Goal: Transaction & Acquisition: Subscribe to service/newsletter

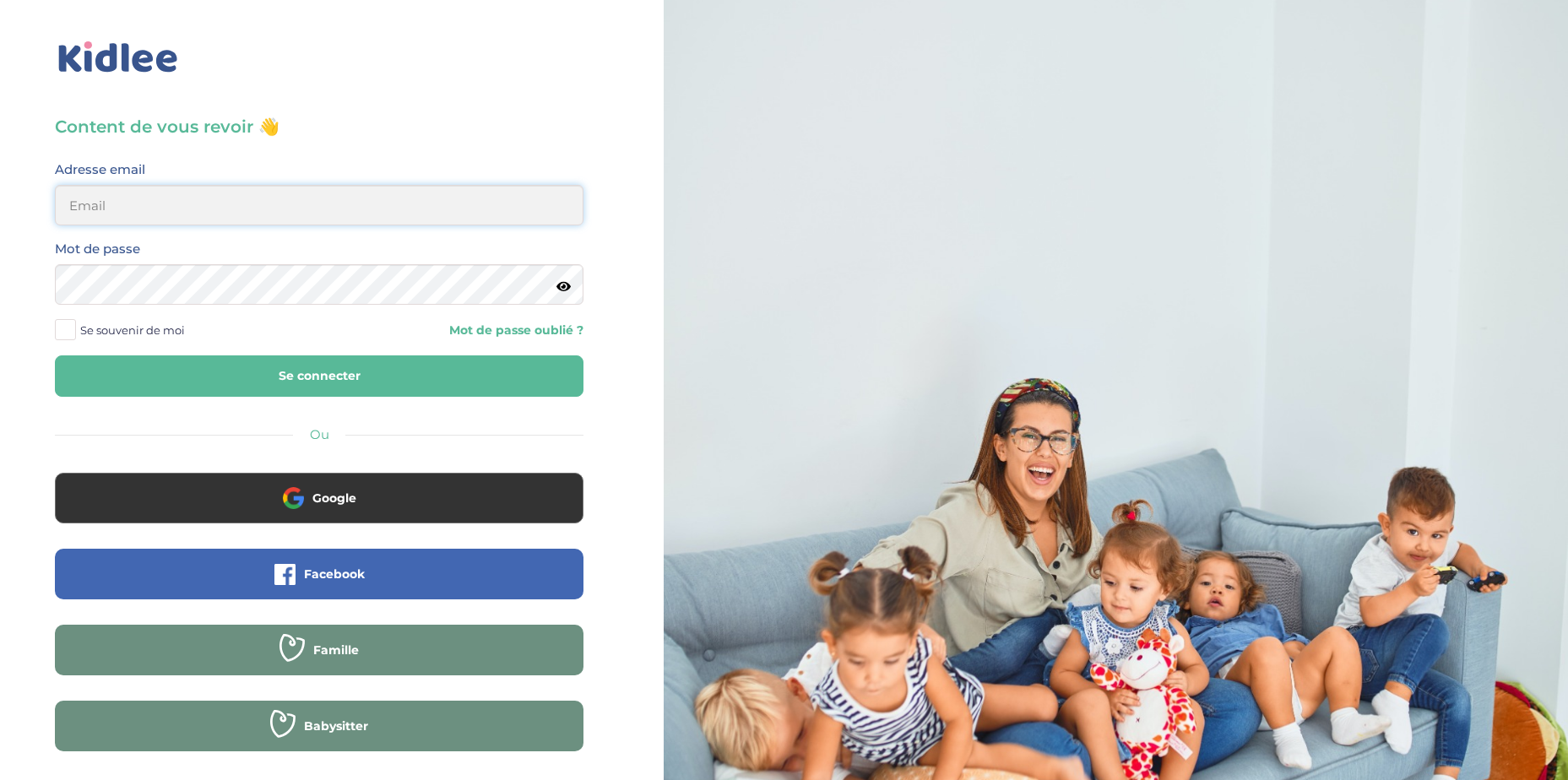
click at [258, 216] on input "email" at bounding box center [320, 204] width 529 height 40
paste input "Diane.sergent@hotmail.fr"
type input "Diane.sergent@hotmail.fr"
click at [76, 329] on label "Se souvenir de moi" at bounding box center [127, 330] width 142 height 25
click at [0, 0] on input "Se souvenir de moi" at bounding box center [0, 0] width 0 height 0
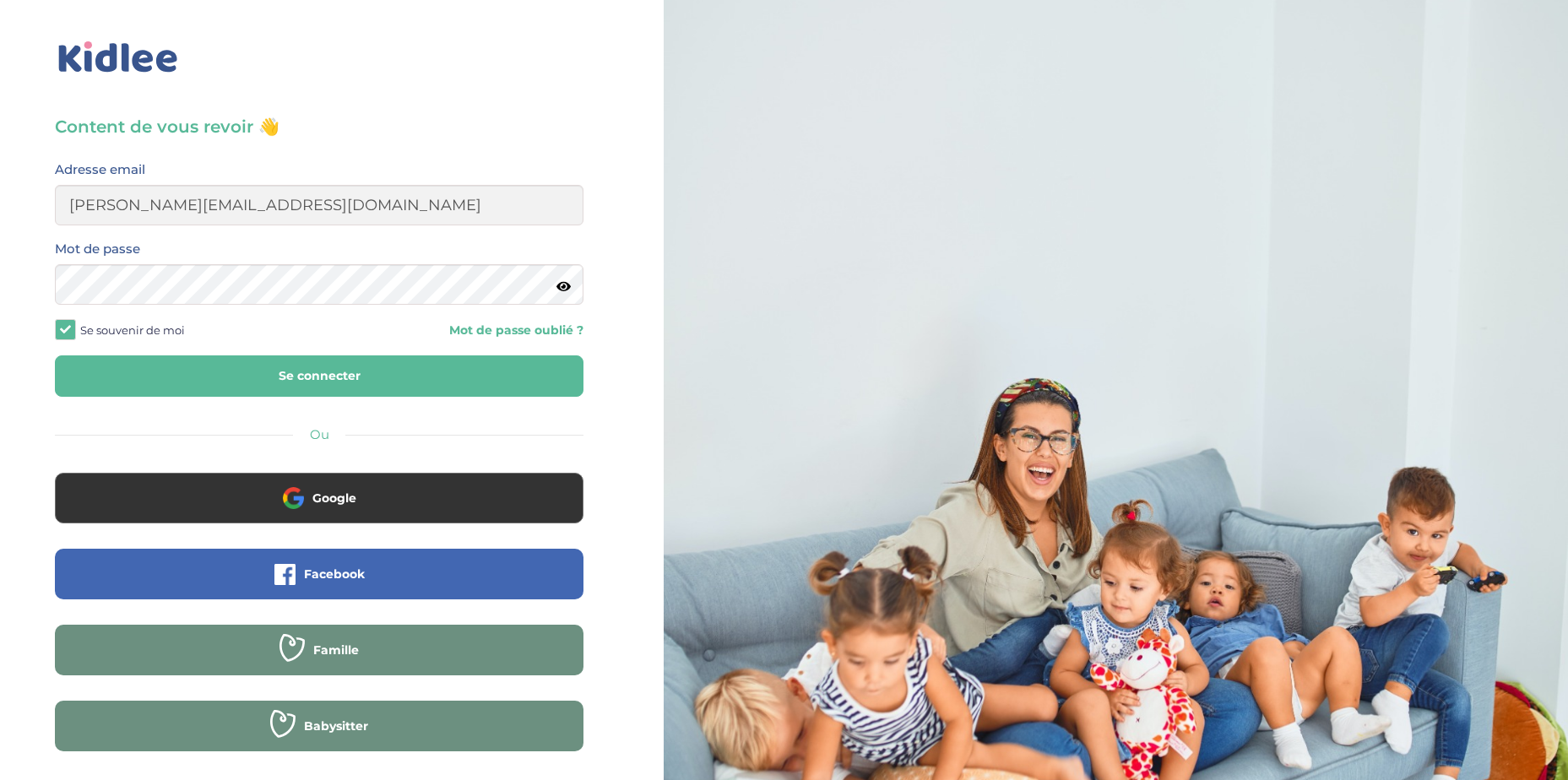
click at [324, 379] on button "Se connecter" at bounding box center [320, 376] width 529 height 41
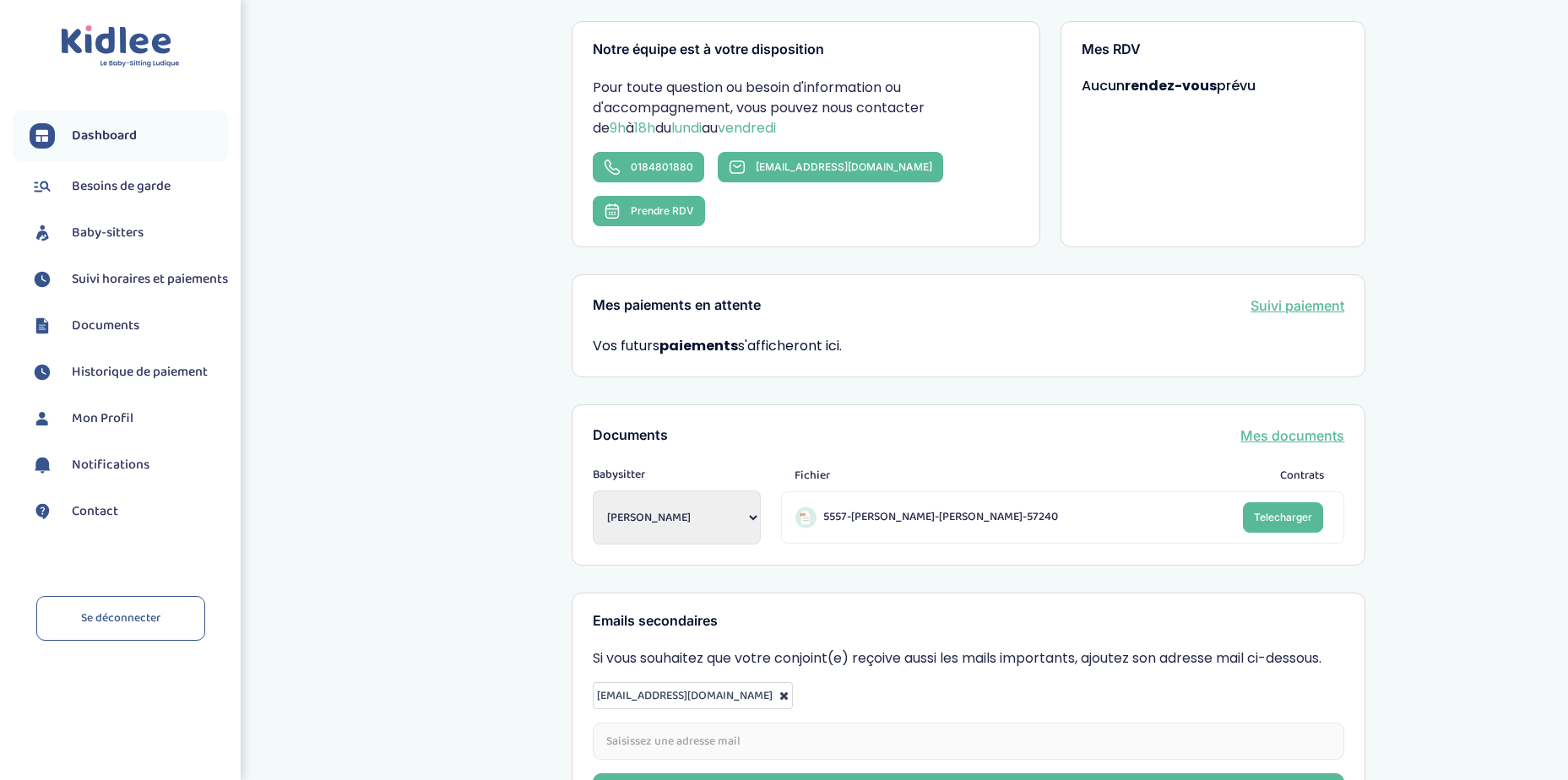
scroll to position [310, 0]
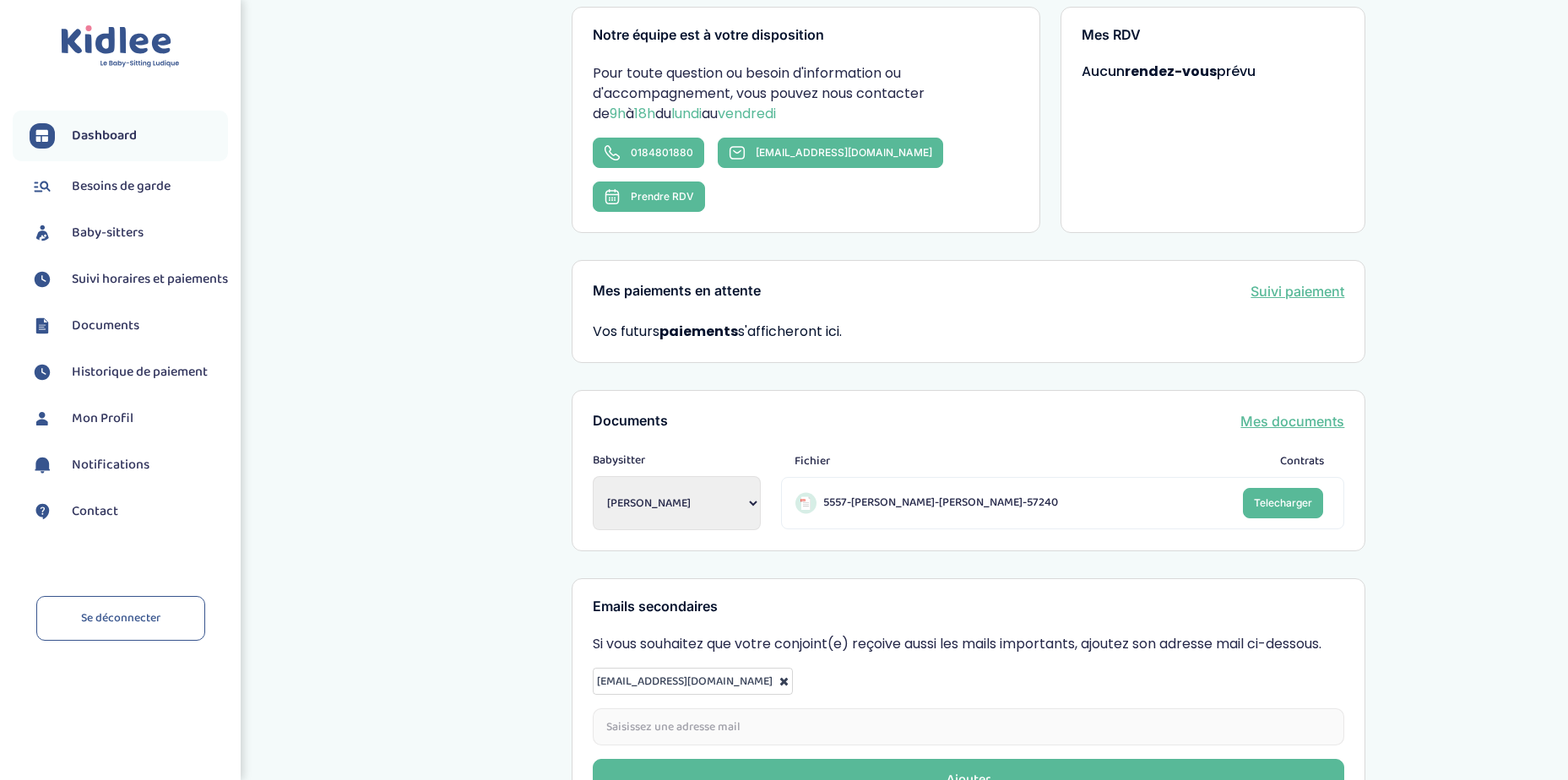
click at [123, 235] on span "Baby-sitters" at bounding box center [108, 233] width 72 height 21
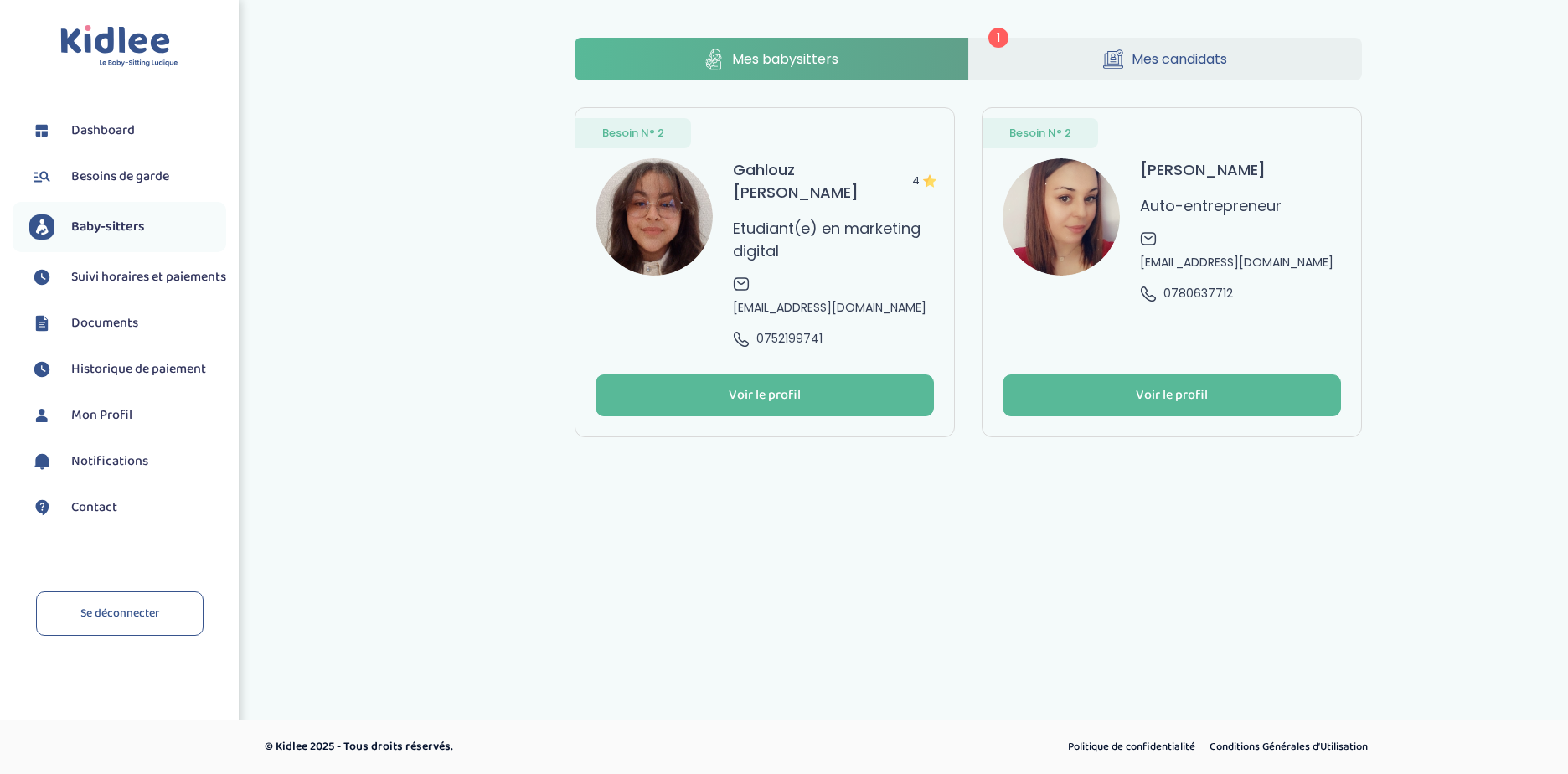
click at [1168, 59] on span "Mes candidats" at bounding box center [1179, 59] width 96 height 21
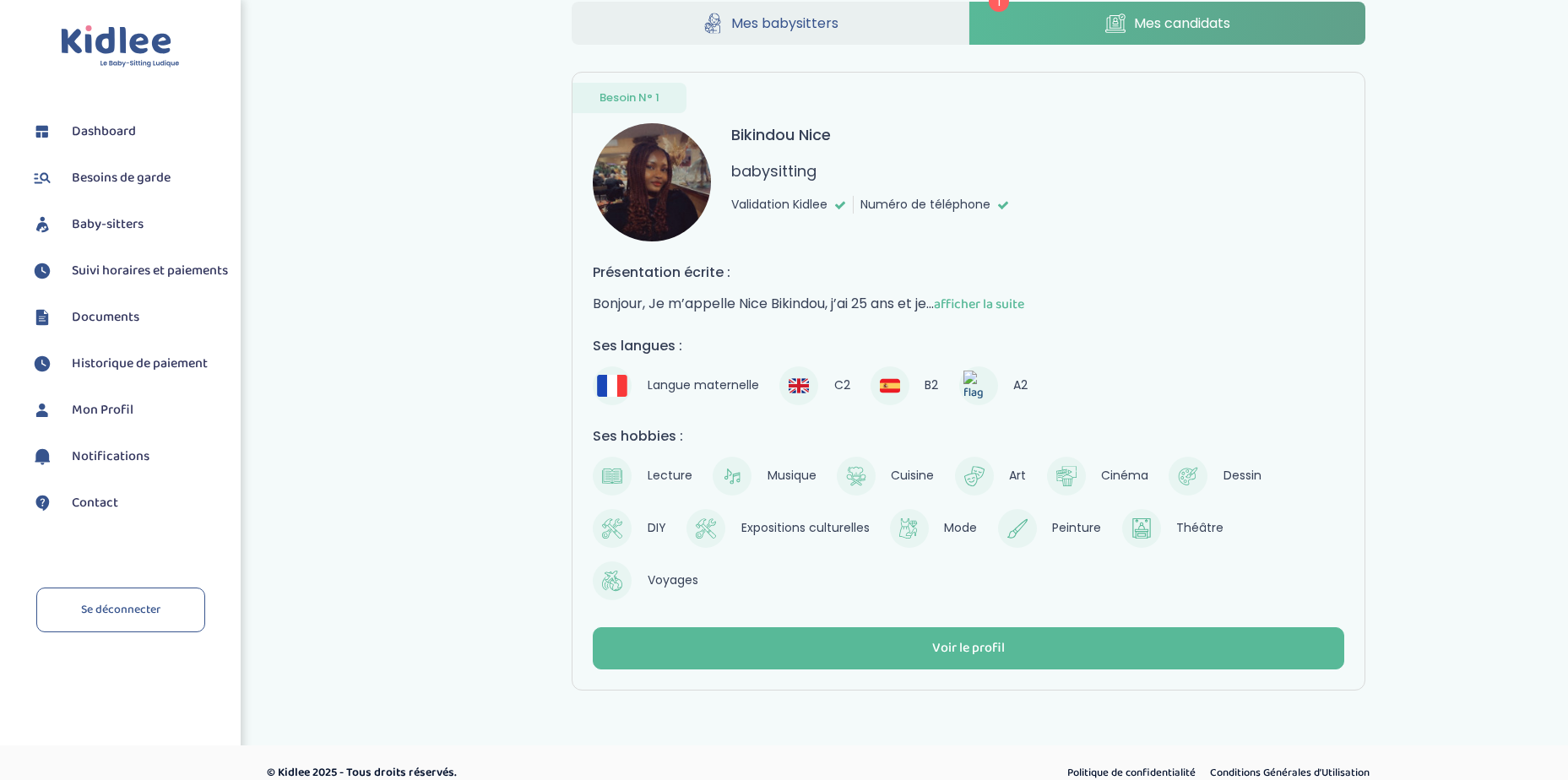
scroll to position [56, 0]
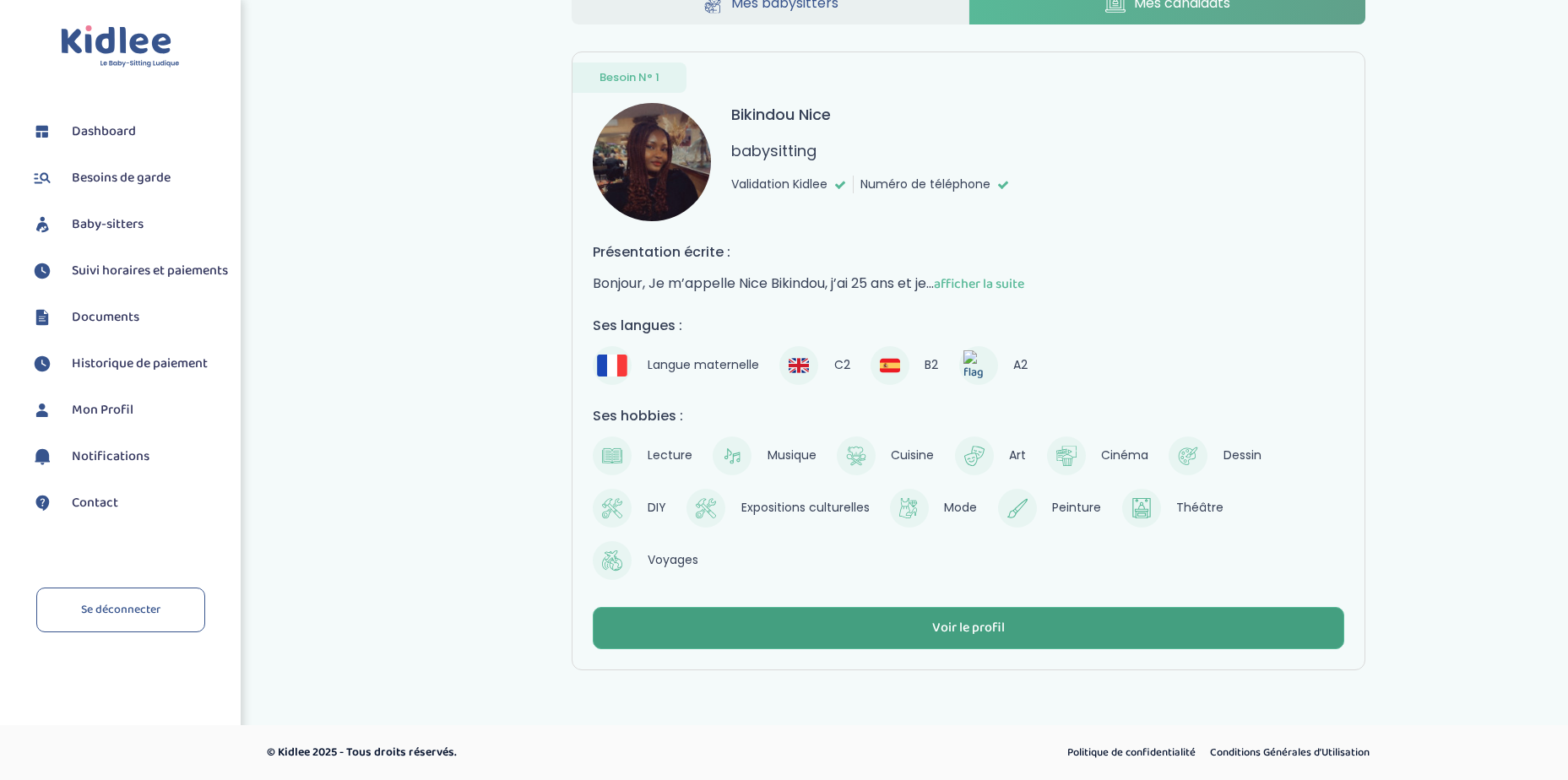
click at [1020, 638] on button "Voir le profil" at bounding box center [968, 628] width 752 height 42
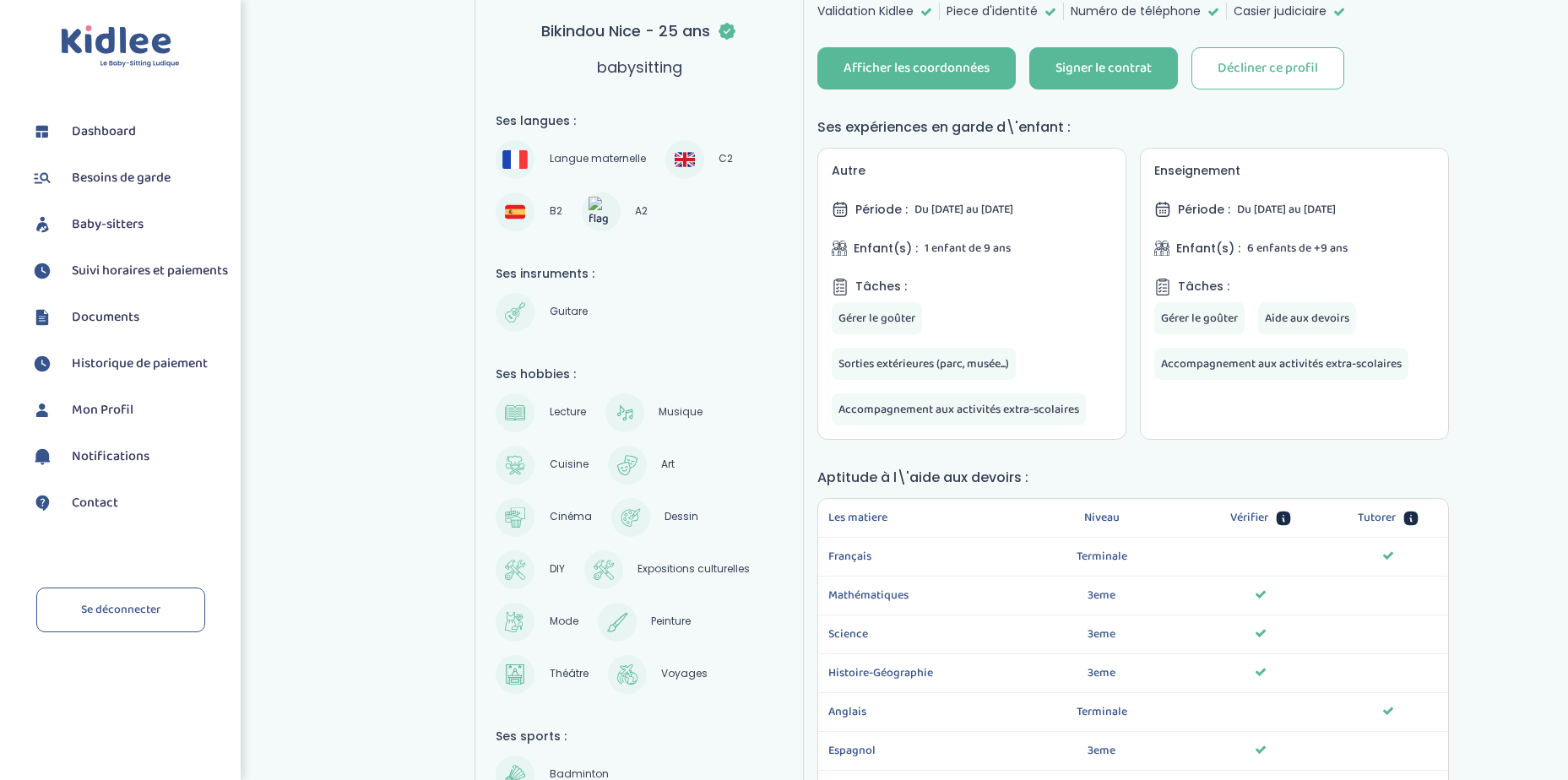
scroll to position [256, 0]
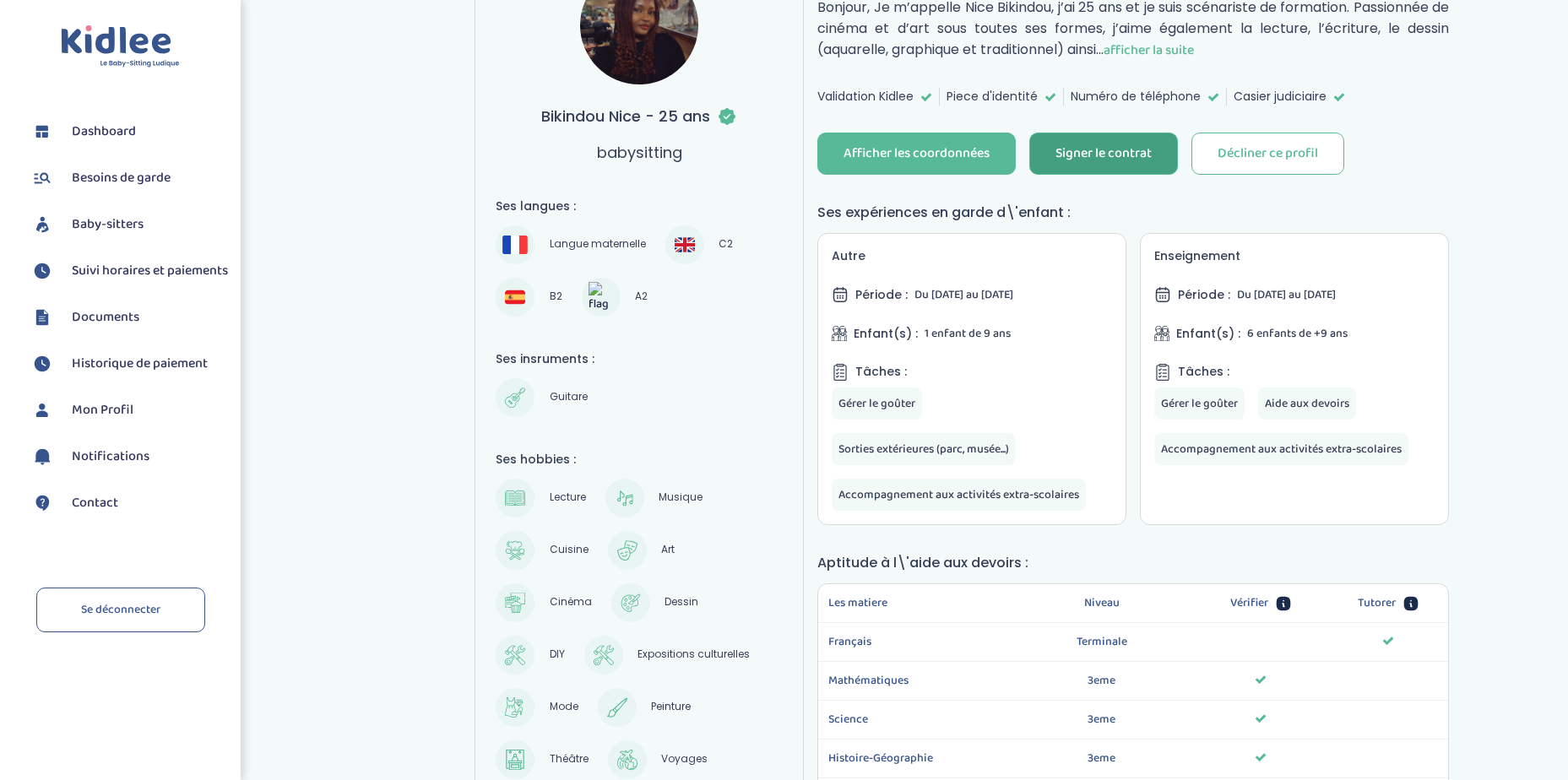
click at [1084, 153] on div "Signer le contrat" at bounding box center [1103, 154] width 97 height 20
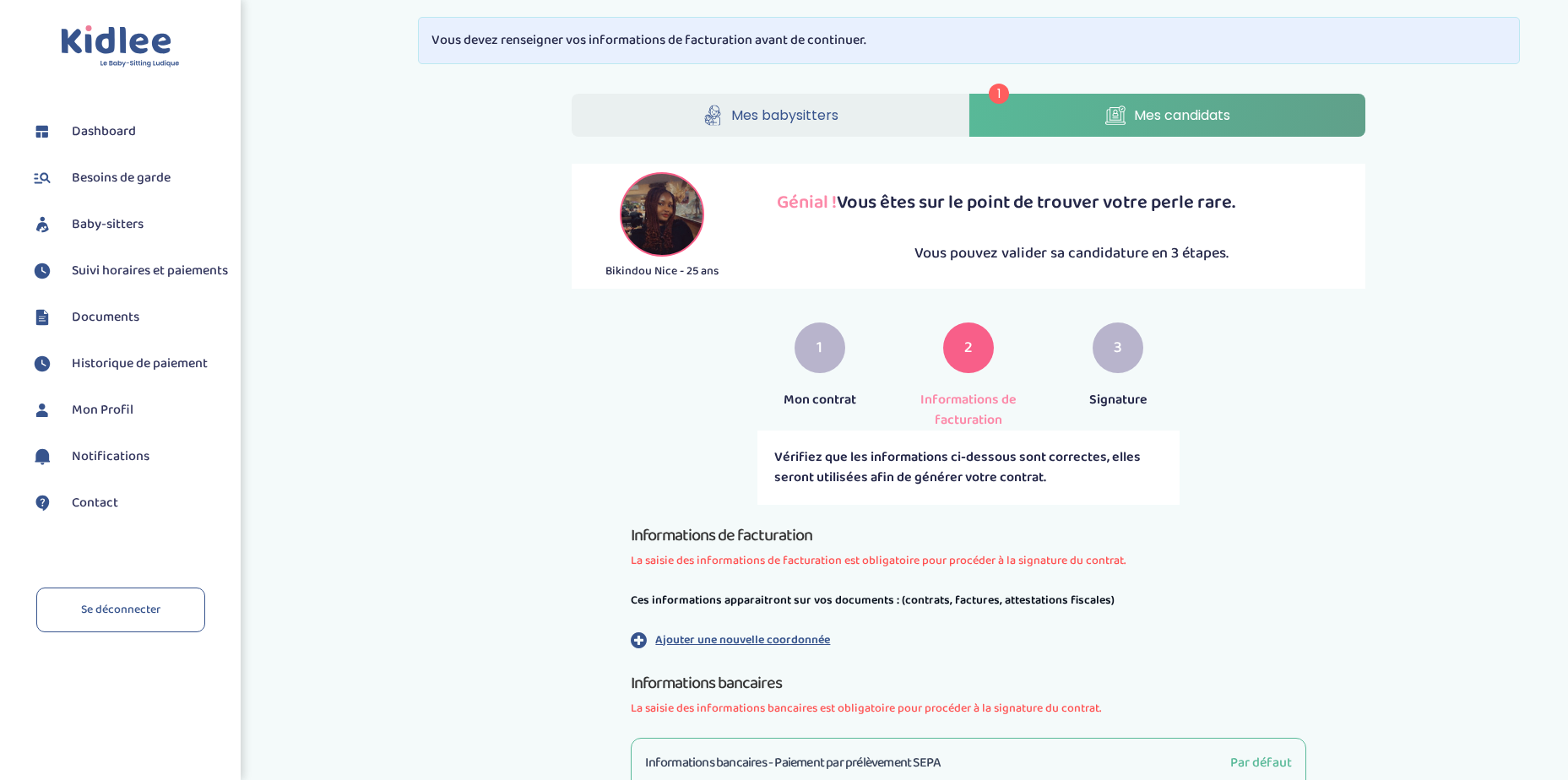
scroll to position [293, 0]
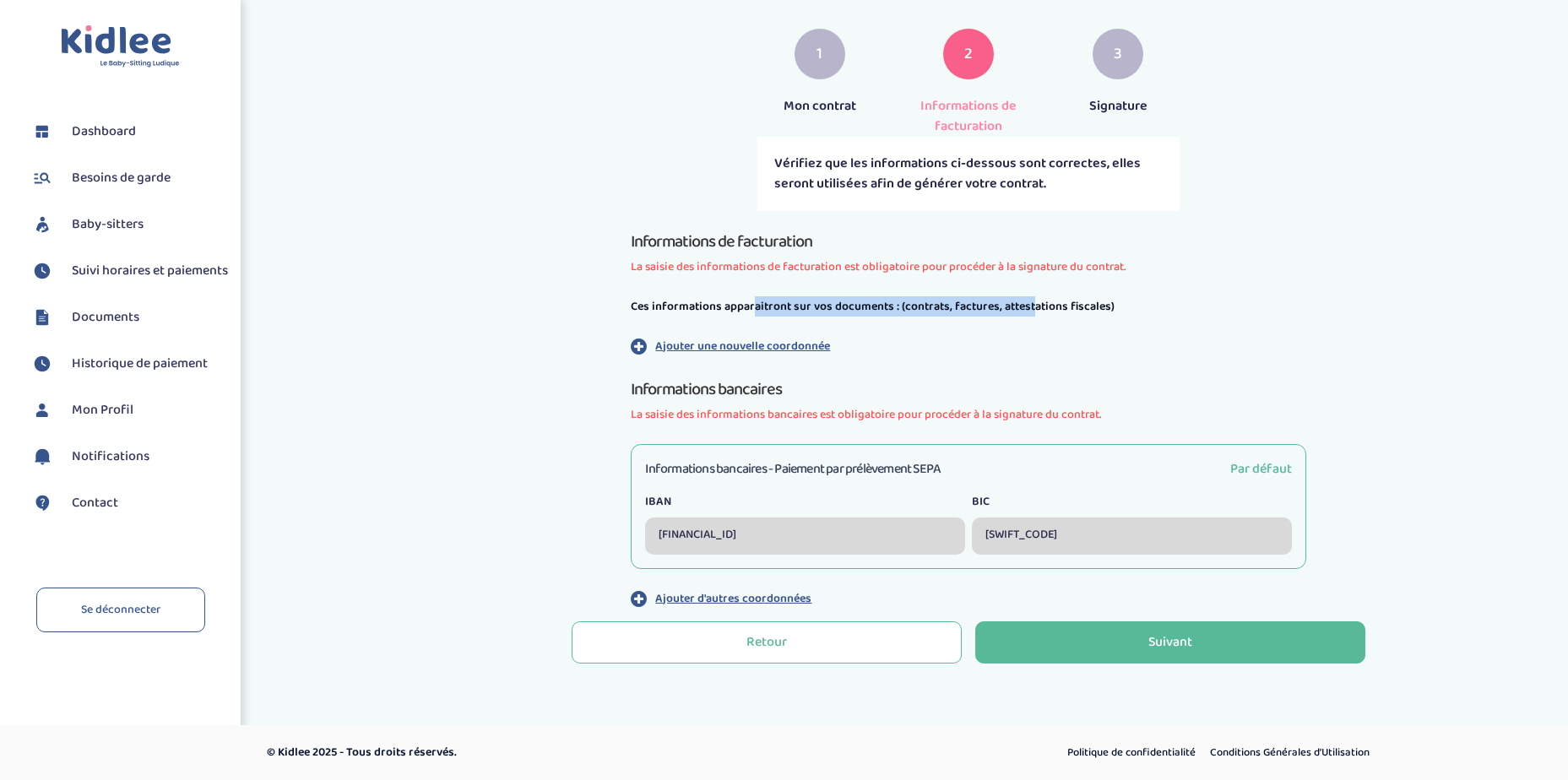
drag, startPoint x: 753, startPoint y: 308, endPoint x: 1031, endPoint y: 305, distance: 278.0
click at [1031, 305] on p "Ces informations apparaitront sur vos documents : (contrats, factures, attestat…" at bounding box center [968, 307] width 676 height 21
click at [804, 260] on span "La saisie des informations de facturation est obligatoire pour procéder à la si…" at bounding box center [968, 267] width 676 height 18
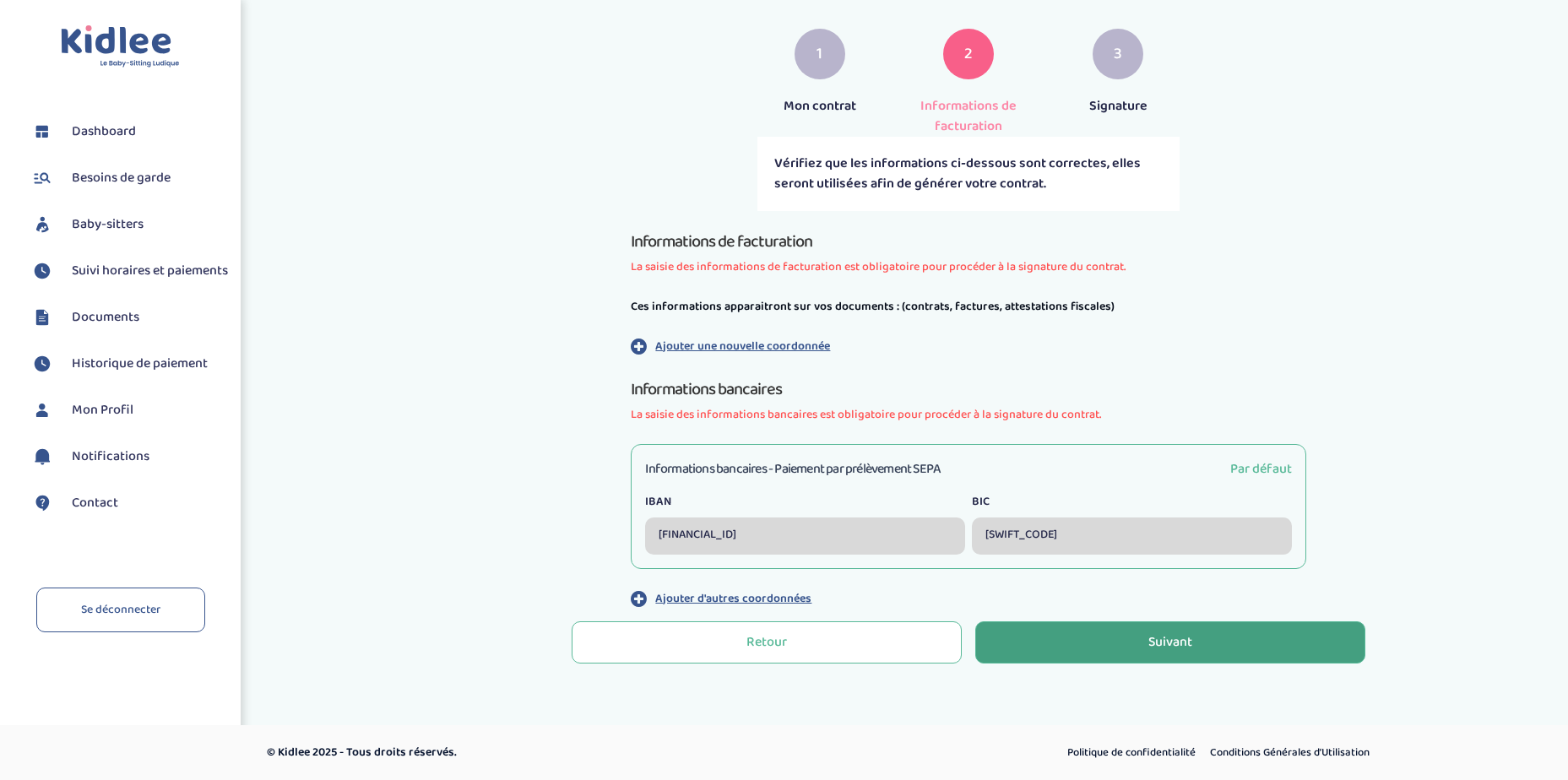
click at [1118, 633] on button "Suivant" at bounding box center [1170, 642] width 390 height 42
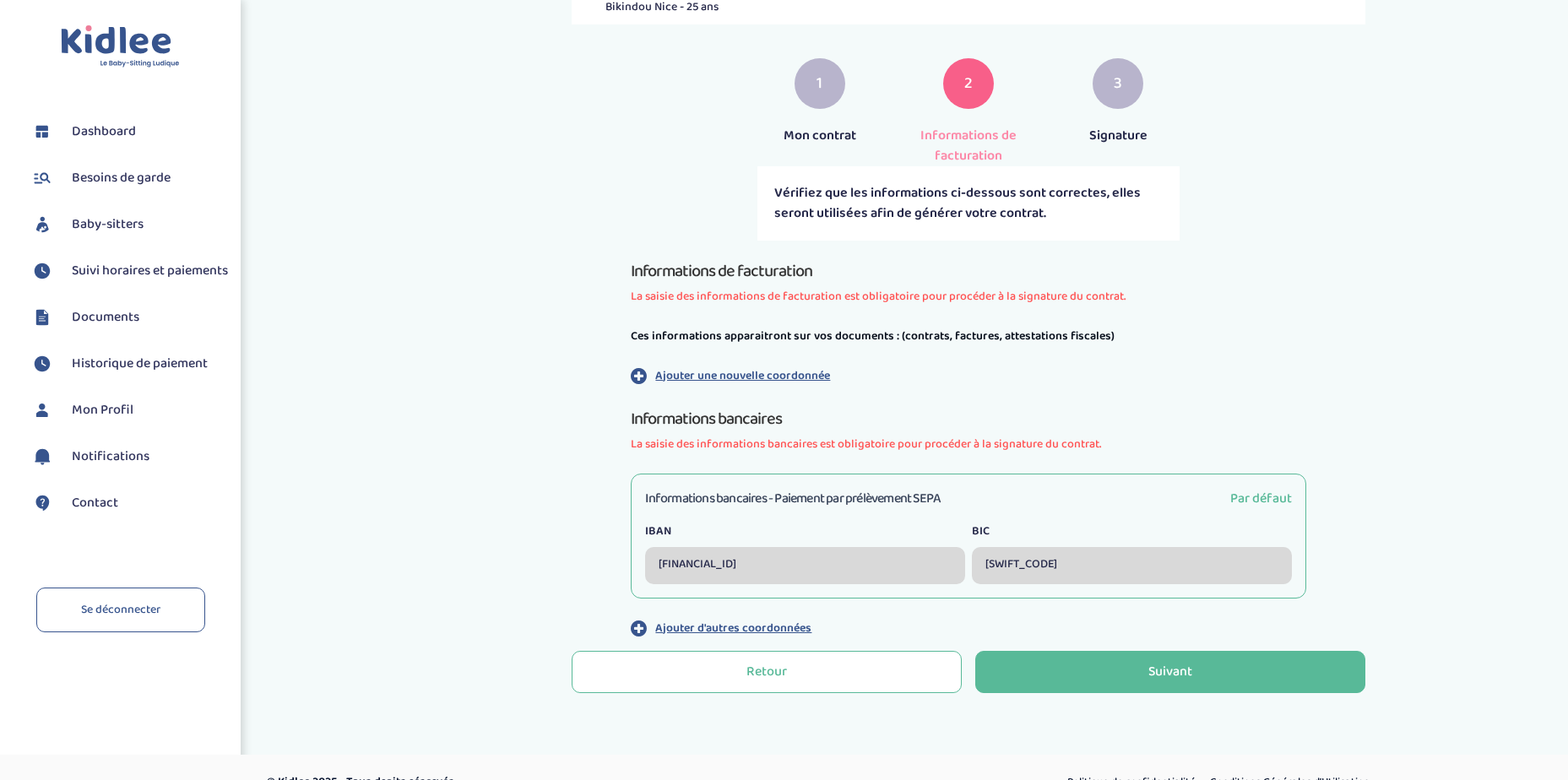
scroll to position [293, 0]
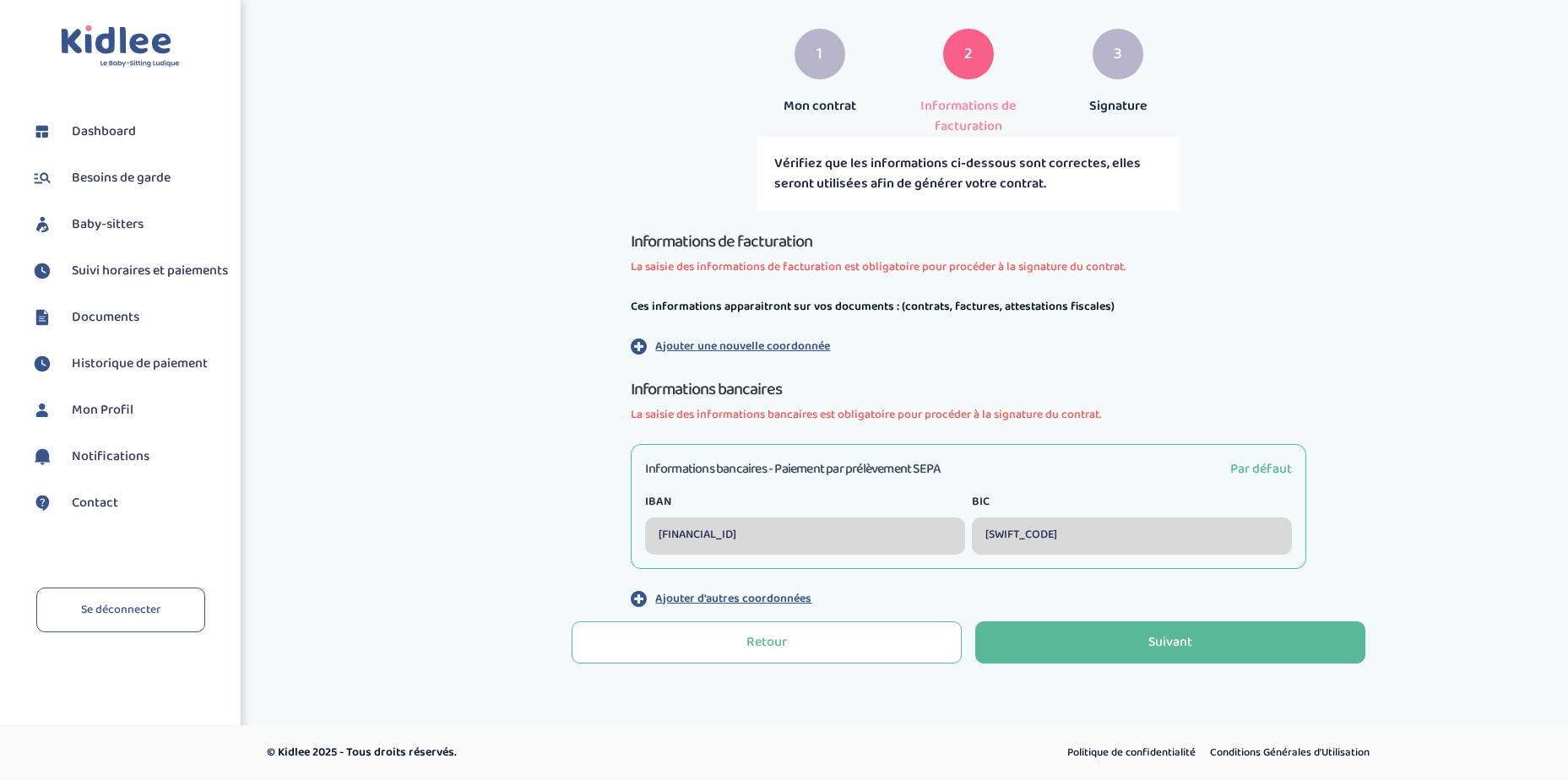
click at [756, 344] on p "Ajouter une nouvelle coordonnée" at bounding box center [742, 346] width 174 height 18
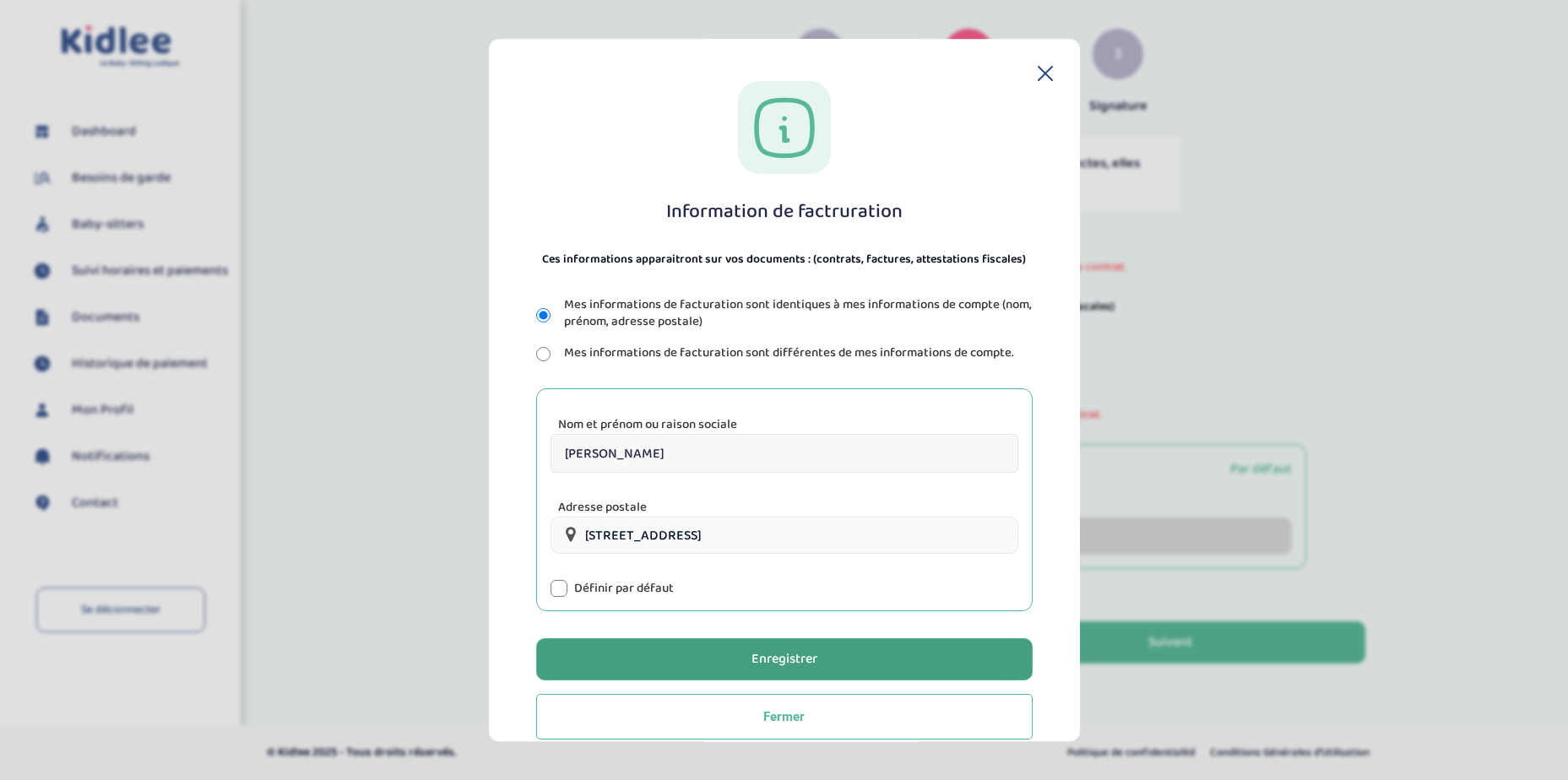
click at [775, 657] on div "Enregistrer" at bounding box center [784, 660] width 66 height 20
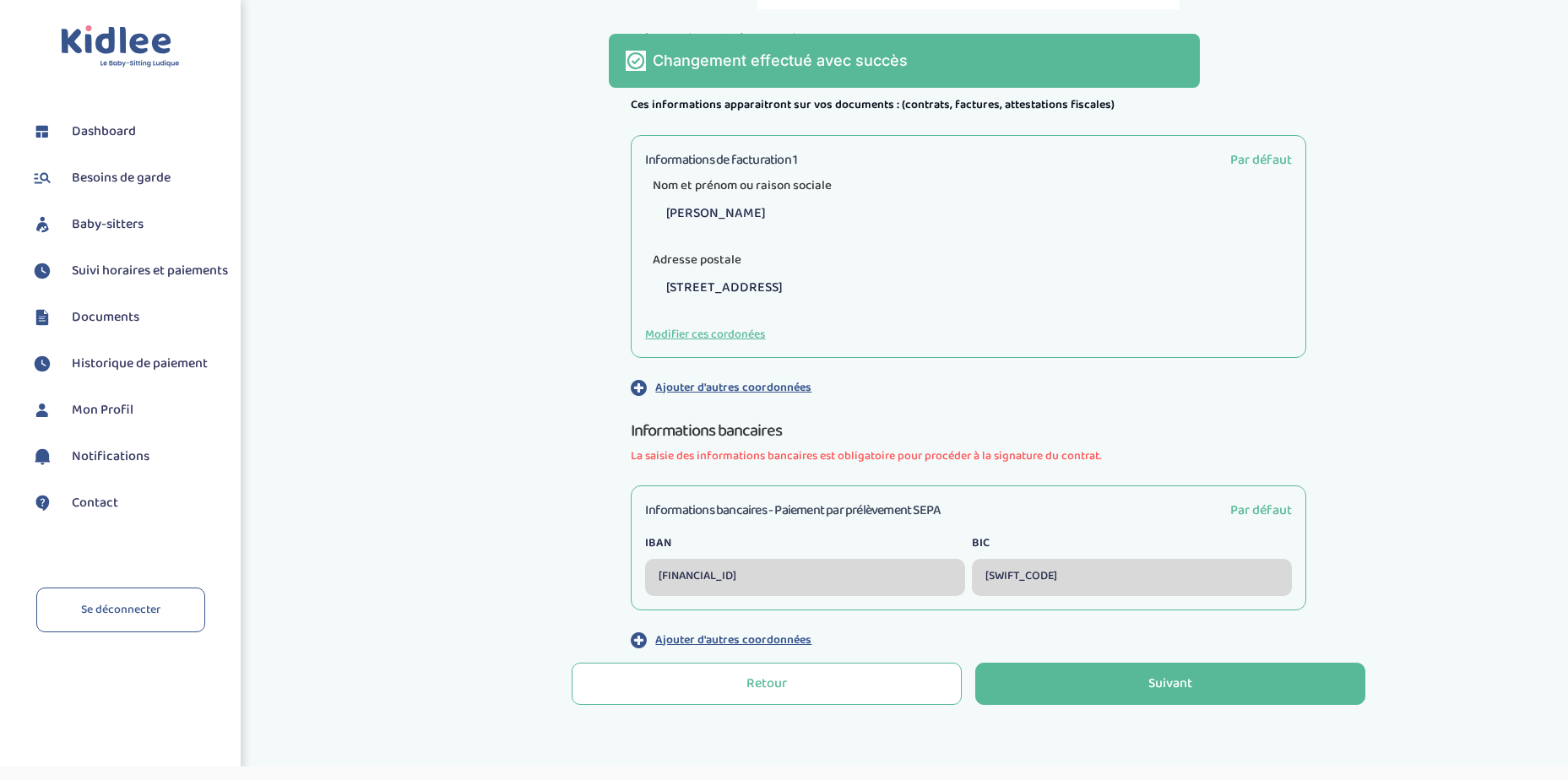
scroll to position [537, 0]
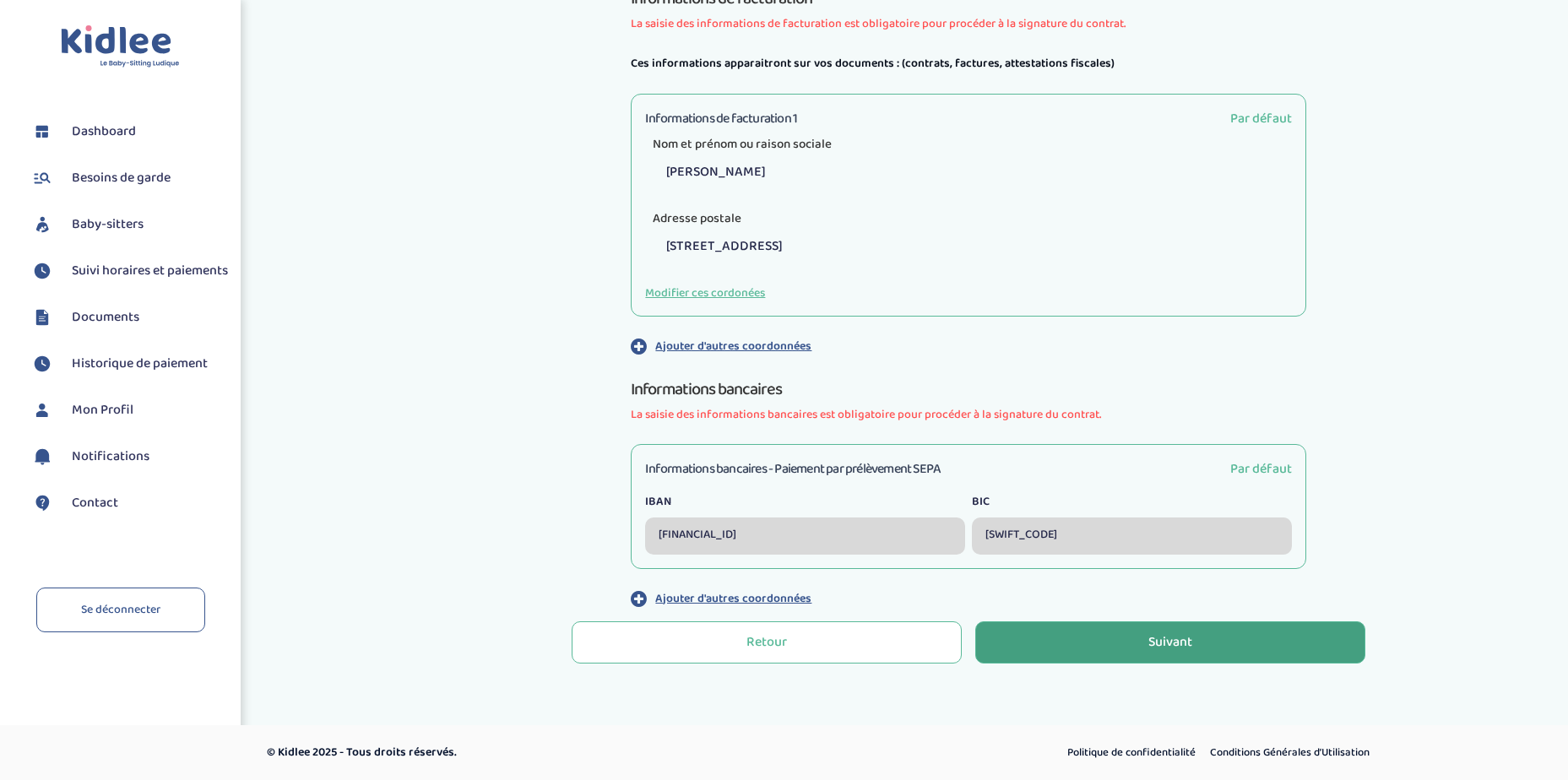
click at [1195, 642] on button "Suivant" at bounding box center [1170, 642] width 390 height 42
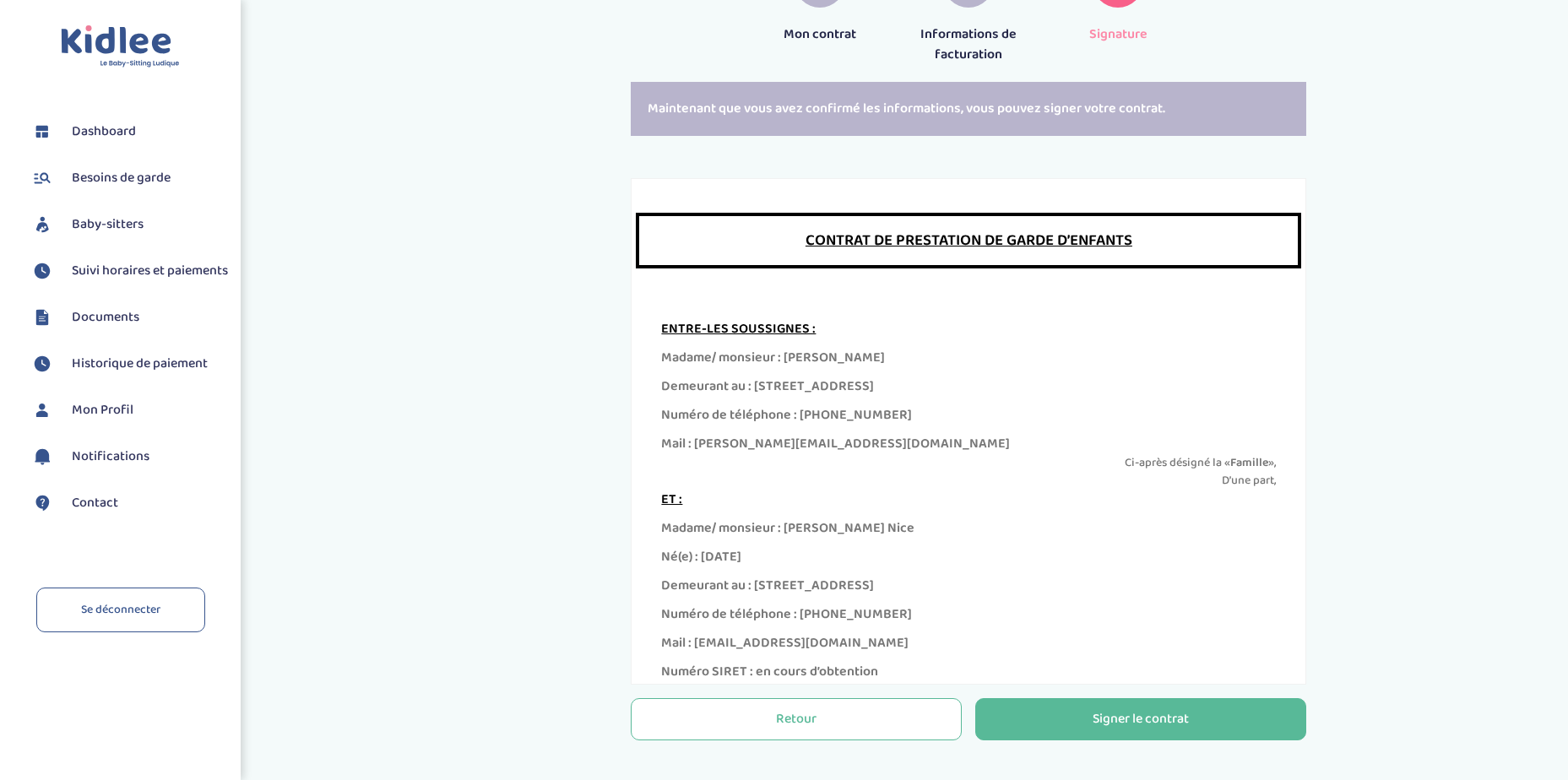
scroll to position [310, 0]
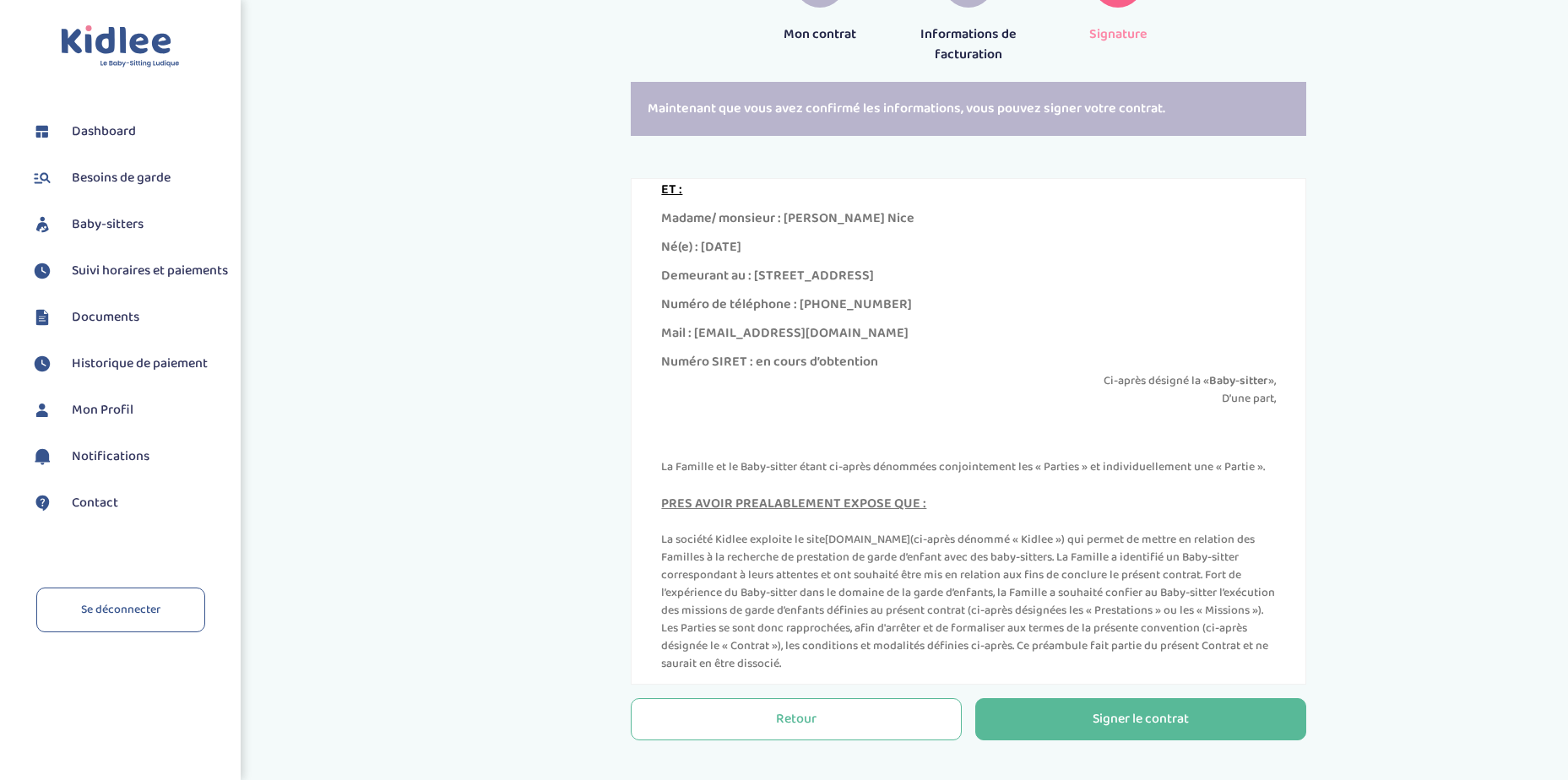
drag, startPoint x: 753, startPoint y: 275, endPoint x: 936, endPoint y: 278, distance: 183.0
click at [936, 278] on div "Demeurant au : [STREET_ADDRESS]" at bounding box center [968, 277] width 615 height 21
copy div "[STREET_ADDRESS]"
drag, startPoint x: 849, startPoint y: 473, endPoint x: 1119, endPoint y: 477, distance: 270.0
click at [1119, 476] on p "La Famille et le Baby-sitter étant ci-après dénommées conjointement les « Parti…" at bounding box center [968, 467] width 615 height 18
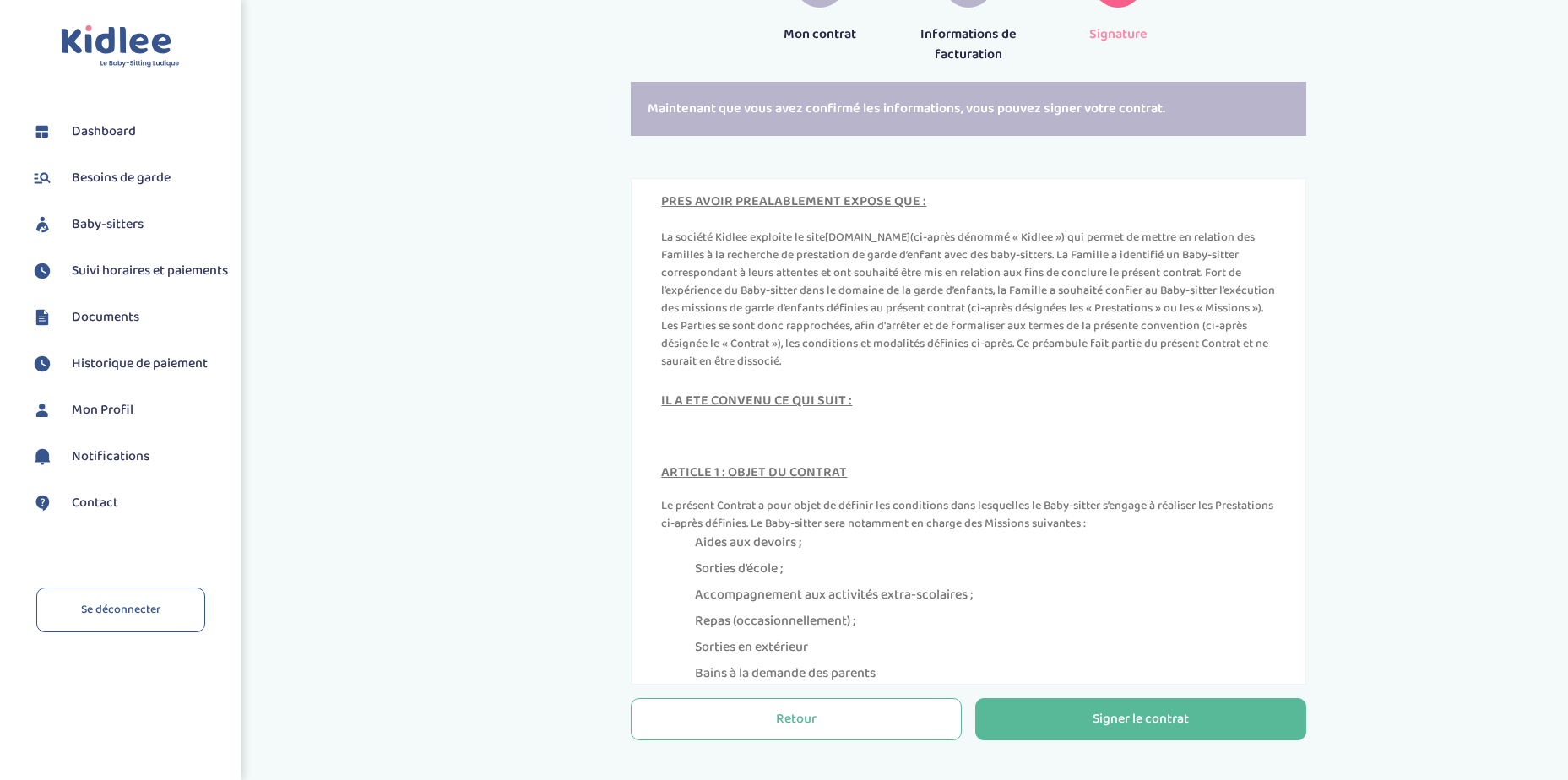
scroll to position [619, 0]
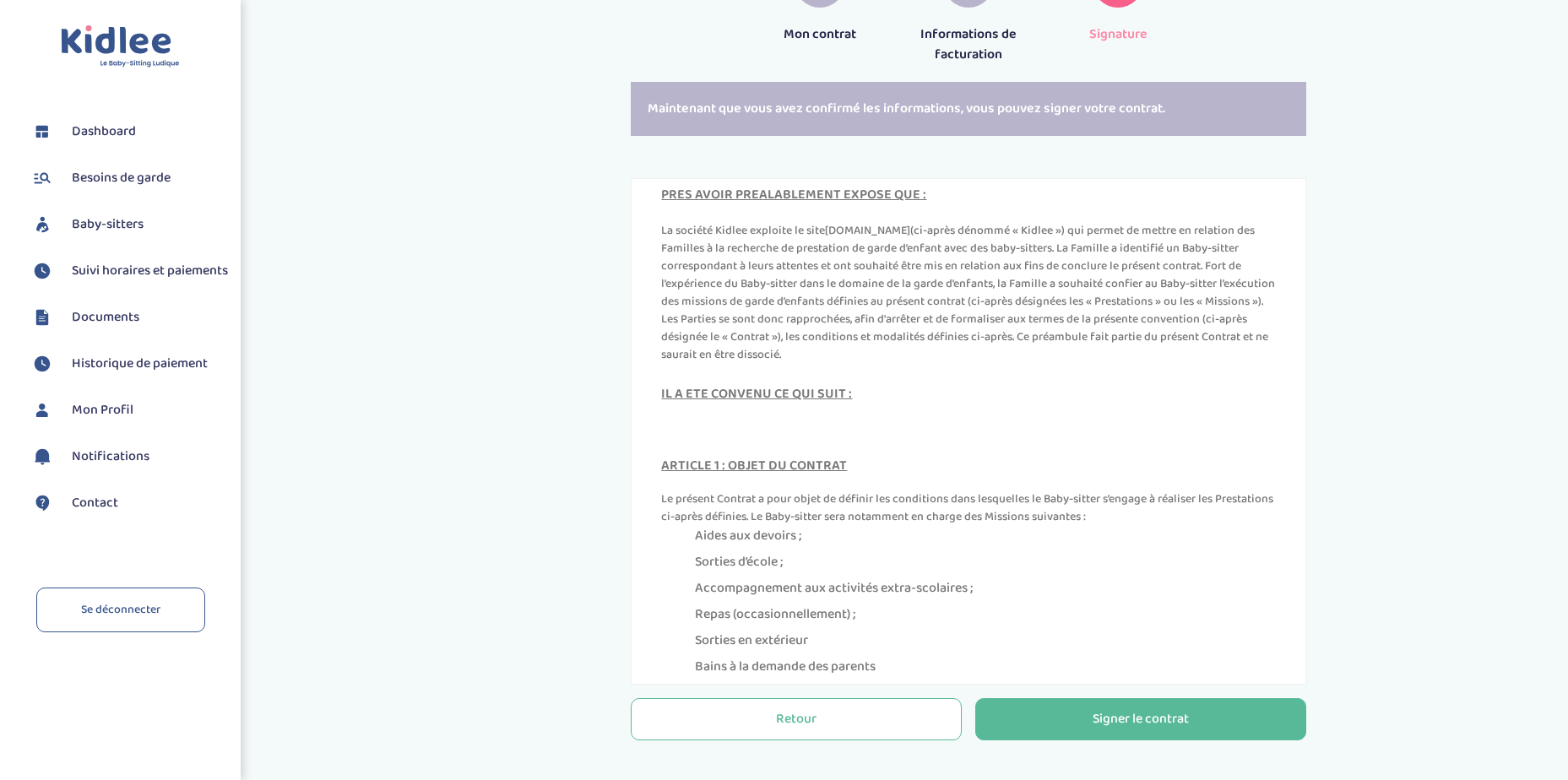
drag, startPoint x: 777, startPoint y: 248, endPoint x: 874, endPoint y: 277, distance: 101.2
click at [874, 277] on p "La société Kidlee exploite le site [DOMAIN_NAME] (ci-après dénommé « Kidlee ») …" at bounding box center [968, 292] width 615 height 142
drag, startPoint x: 874, startPoint y: 277, endPoint x: 908, endPoint y: 321, distance: 55.6
click at [908, 321] on p "La société Kidlee exploite le site [DOMAIN_NAME] (ci-après dénommé « Kidlee ») …" at bounding box center [968, 292] width 615 height 142
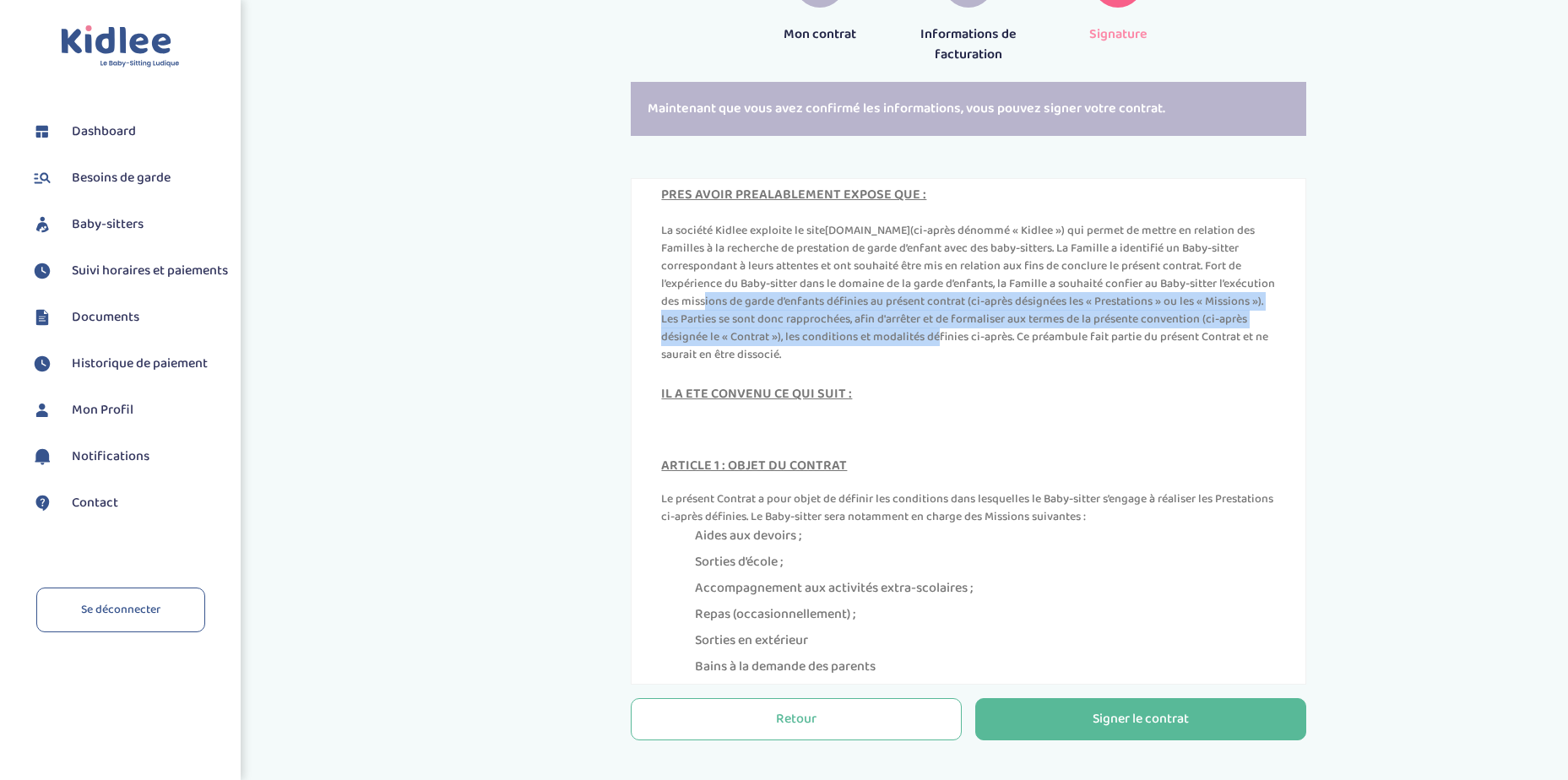
drag, startPoint x: 756, startPoint y: 320, endPoint x: 1042, endPoint y: 354, distance: 288.0
click at [1042, 354] on p "La société Kidlee exploite le site [DOMAIN_NAME] (ci-après dénommé « Kidlee ») …" at bounding box center [968, 292] width 615 height 142
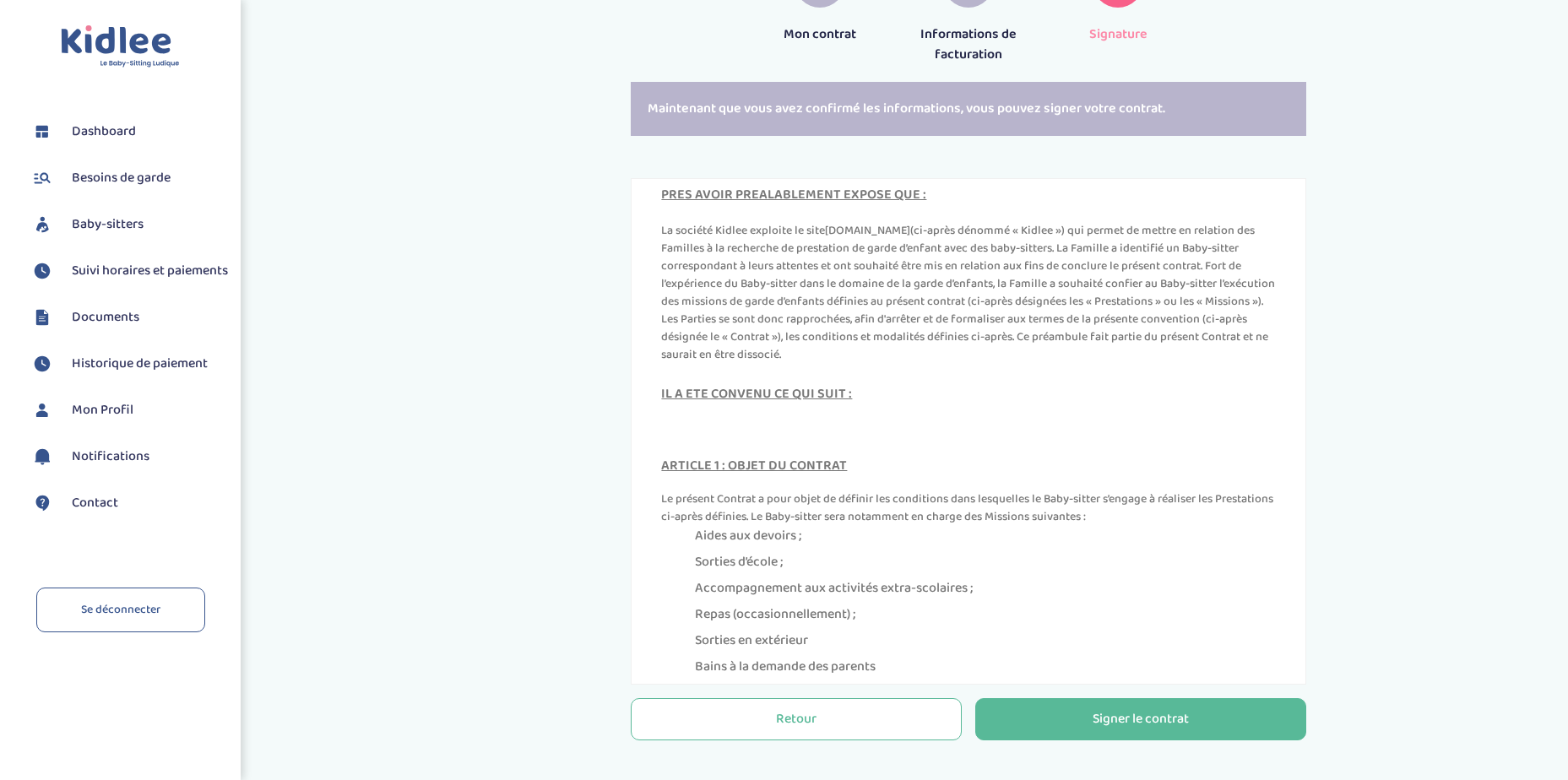
click at [813, 404] on div "IL A ETE CONVENU CE QUI SUIT :" at bounding box center [968, 395] width 615 height 21
drag, startPoint x: 771, startPoint y: 515, endPoint x: 1174, endPoint y: 528, distance: 403.2
click at [1174, 526] on p "Le présent Contrat a pour objet de définir les conditions dans lesquelles le Ba…" at bounding box center [968, 508] width 615 height 36
click at [945, 526] on p "Le présent Contrat a pour objet de définir les conditions dans lesquelles le Ba…" at bounding box center [968, 508] width 615 height 36
click at [784, 573] on li "Sorties d’école ;" at bounding box center [985, 562] width 581 height 21
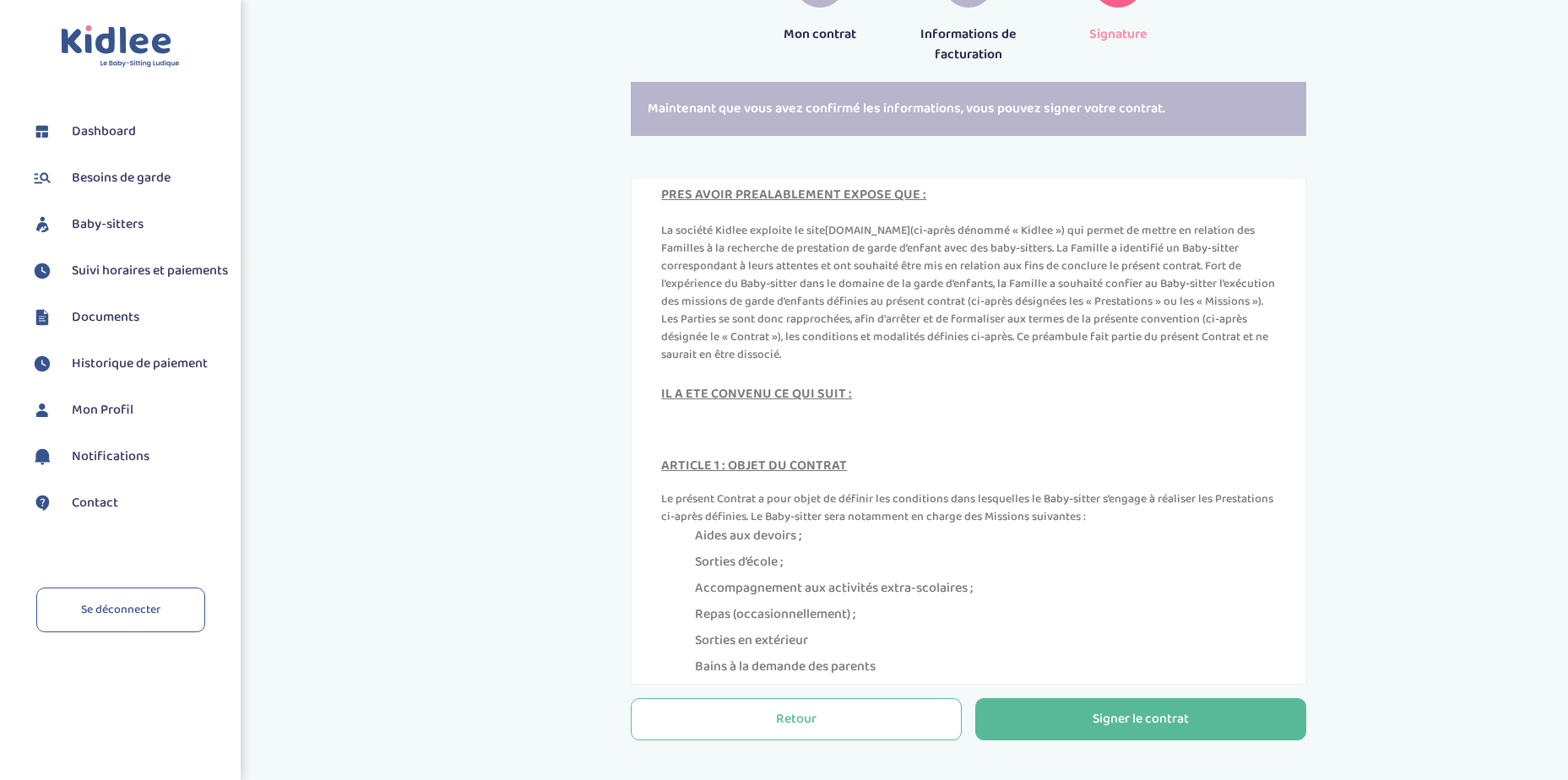
scroll to position [929, 0]
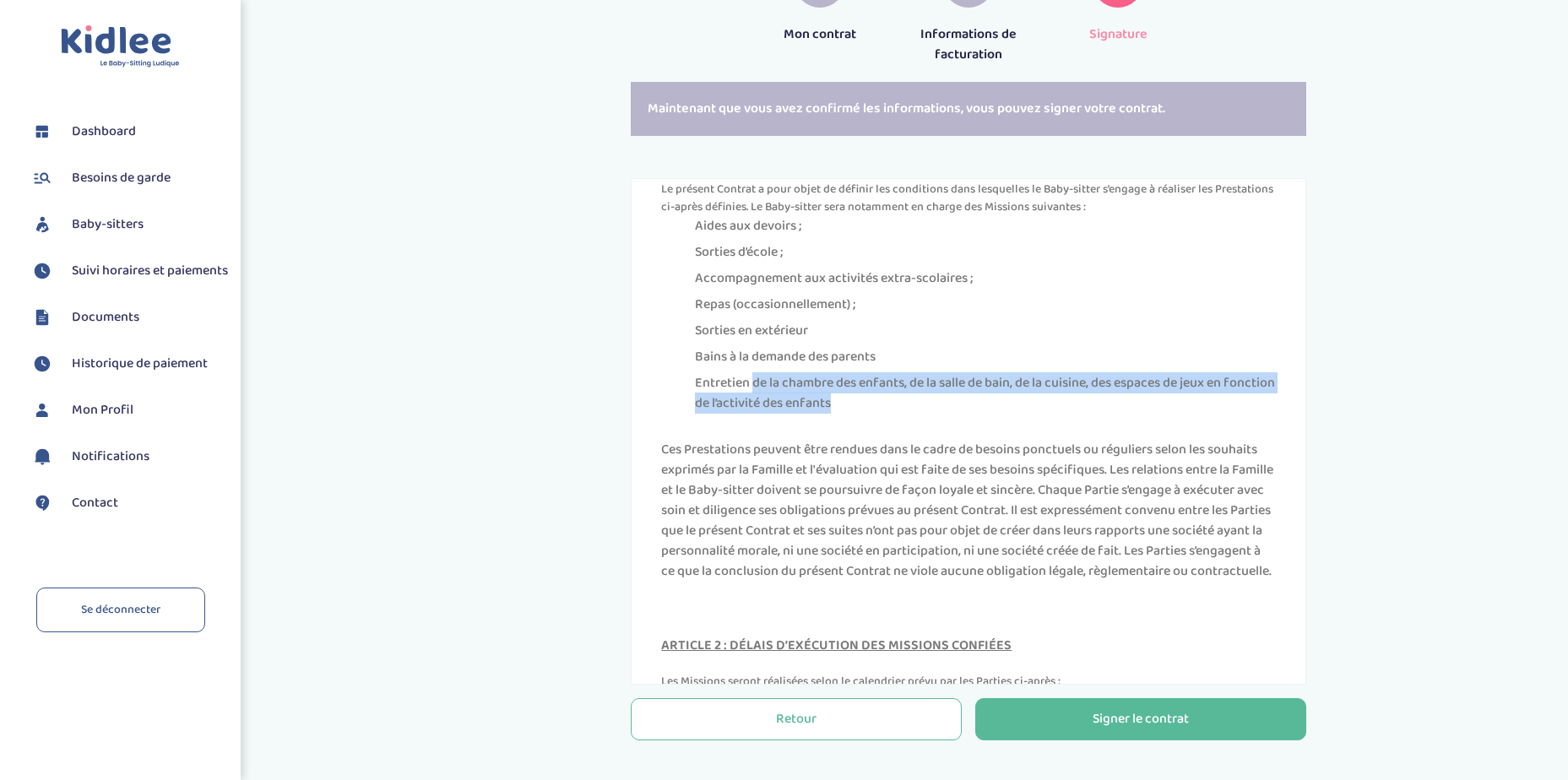
drag, startPoint x: 772, startPoint y: 397, endPoint x: 1019, endPoint y: 423, distance: 248.4
click at [1019, 413] on li "Entretien de la chambre des enfants, de la salle de bain, de la cuisine, des es…" at bounding box center [985, 393] width 581 height 40
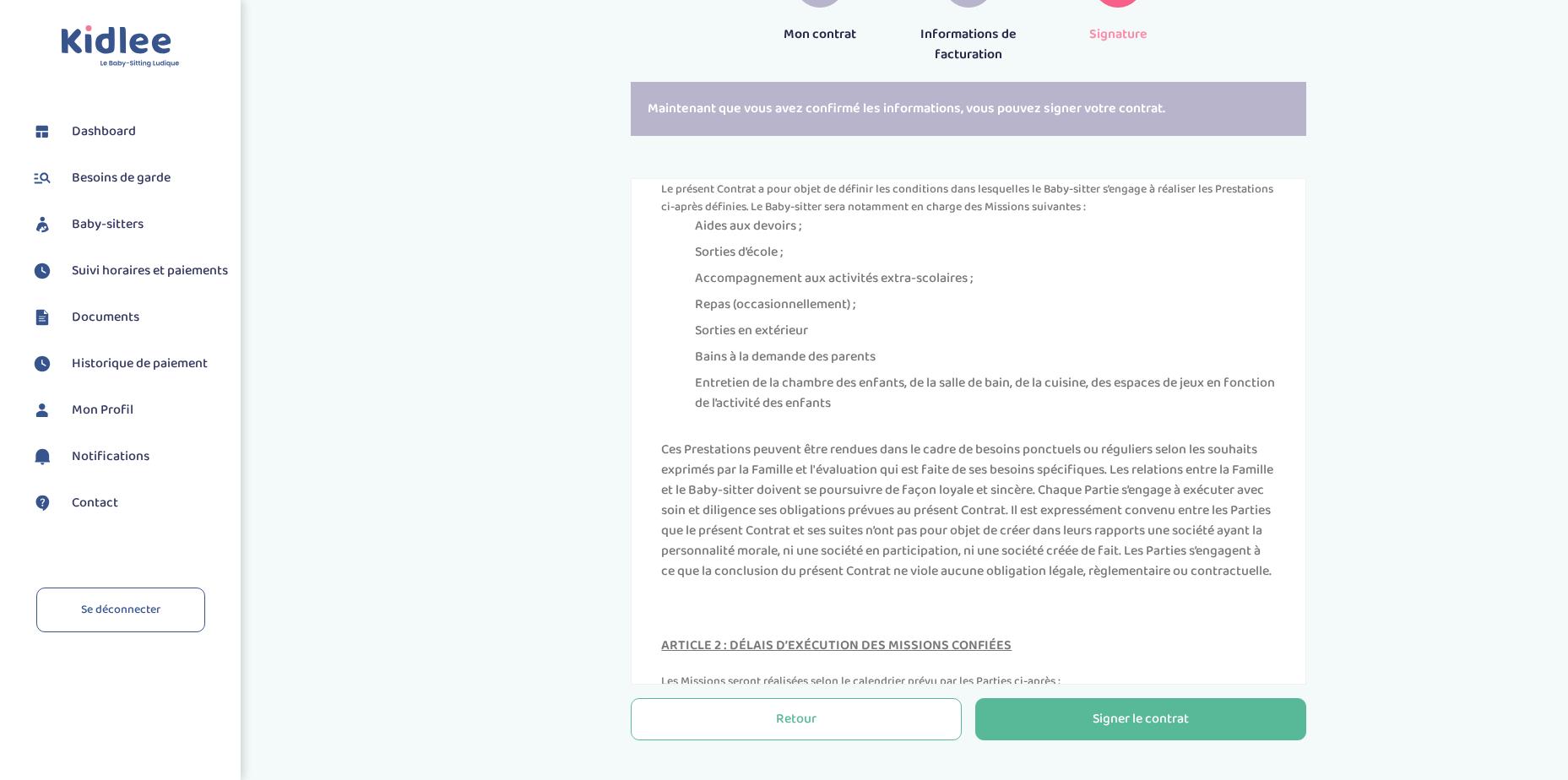
click at [772, 453] on div "ARTICLE 1 : OBJET DU CONTRAT Le présent Contrat a pour objet de définir les con…" at bounding box center [968, 366] width 615 height 433
drag, startPoint x: 731, startPoint y: 472, endPoint x: 1070, endPoint y: 470, distance: 339.0
click at [1070, 470] on div "ARTICLE 1 : OBJET DU CONTRAT Le présent Contrat a pour objet de définir les con…" at bounding box center [968, 366] width 615 height 433
drag, startPoint x: 1070, startPoint y: 470, endPoint x: 1042, endPoint y: 501, distance: 41.8
click at [1042, 501] on div "ARTICLE 1 : OBJET DU CONTRAT Le présent Contrat a pour objet de définir les con…" at bounding box center [968, 366] width 615 height 433
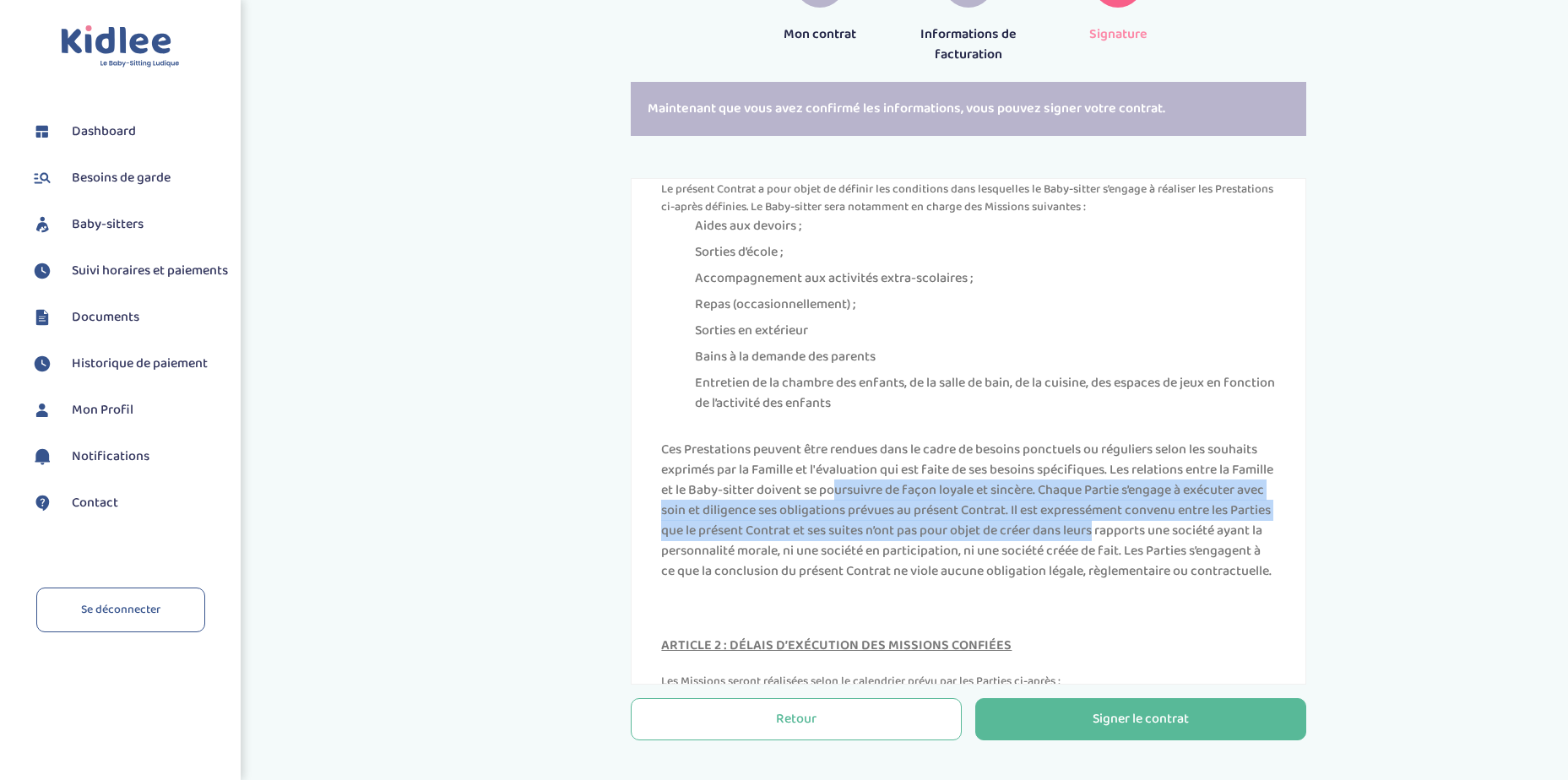
drag, startPoint x: 774, startPoint y: 511, endPoint x: 1172, endPoint y: 551, distance: 400.0
click at [1172, 551] on div "ARTICLE 1 : OBJET DU CONTRAT Le présent Contrat a pour objet de définir les con…" at bounding box center [968, 366] width 615 height 433
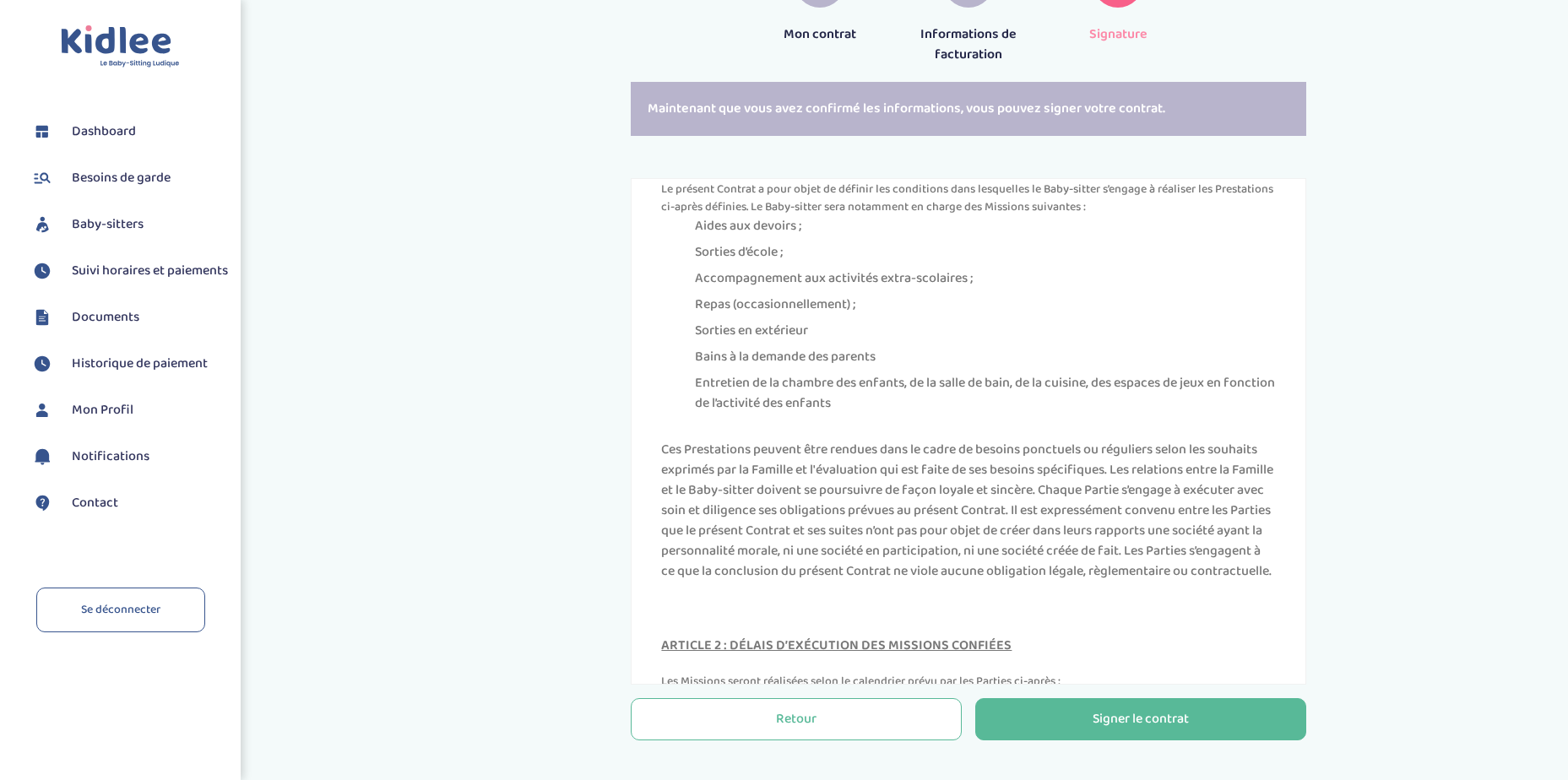
drag, startPoint x: 1172, startPoint y: 551, endPoint x: 1093, endPoint y: 572, distance: 81.7
click at [1093, 572] on div "ARTICLE 1 : OBJET DU CONTRAT Le présent Contrat a pour objet de définir les con…" at bounding box center [968, 366] width 615 height 433
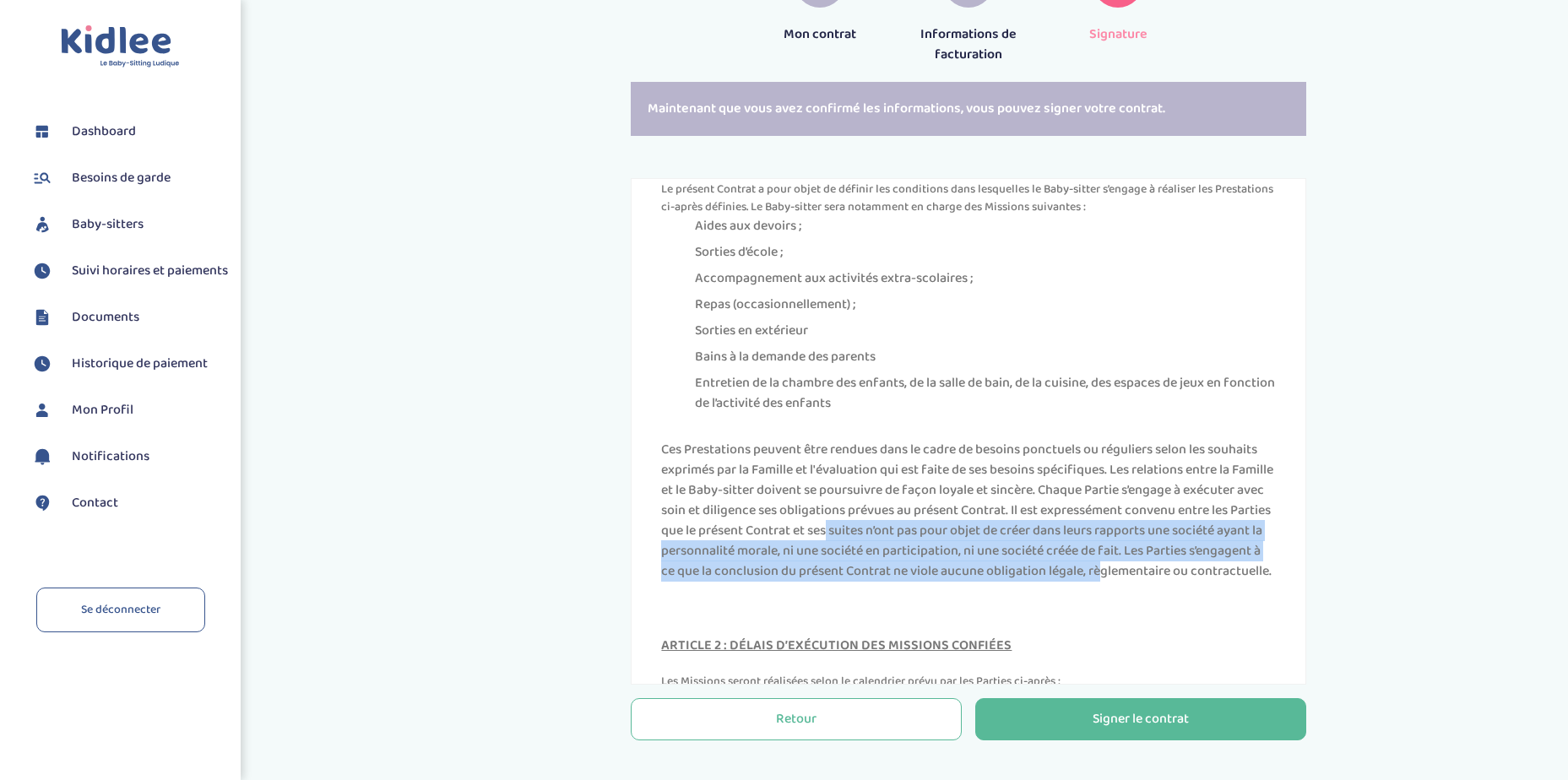
drag, startPoint x: 901, startPoint y: 548, endPoint x: 1230, endPoint y: 583, distance: 330.9
click at [1230, 582] on div "ARTICLE 1 : OBJET DU CONTRAT Le présent Contrat a pour objet de définir les con…" at bounding box center [968, 366] width 615 height 433
click at [1015, 582] on div "ARTICLE 1 : OBJET DU CONTRAT Le présent Contrat a pour objet de définir les con…" at bounding box center [968, 366] width 615 height 433
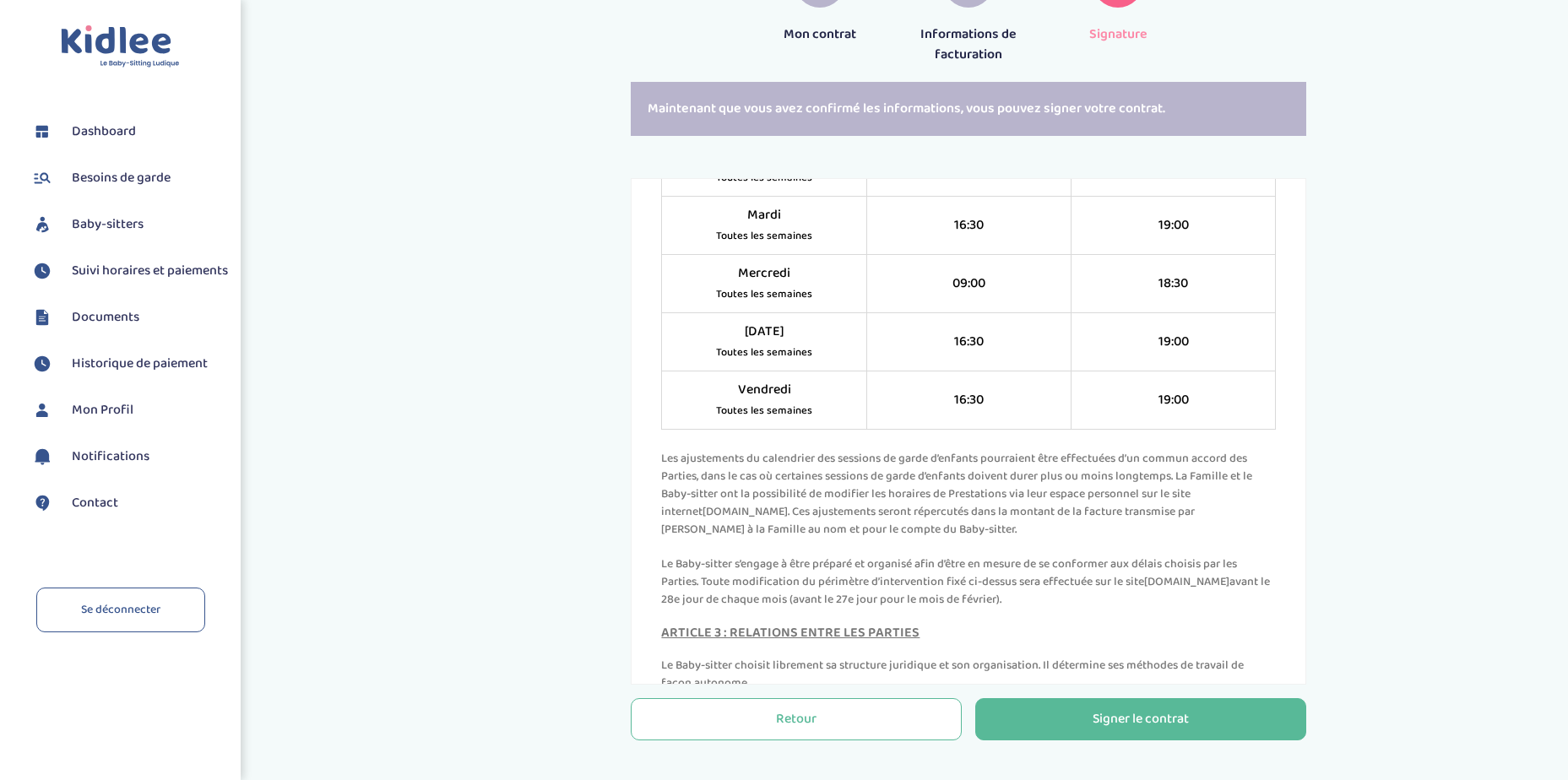
scroll to position [1548, 0]
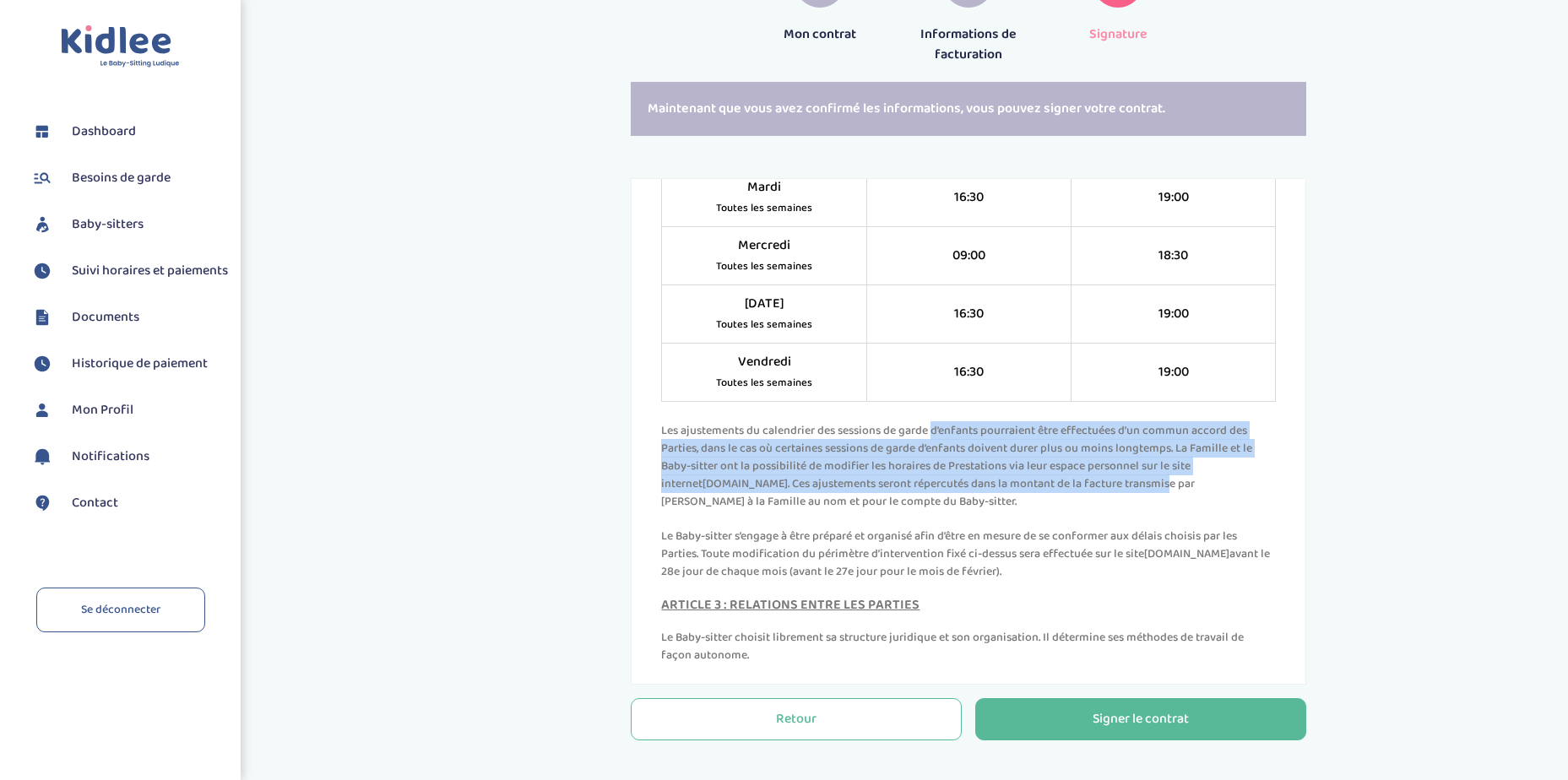
drag, startPoint x: 807, startPoint y: 465, endPoint x: 1113, endPoint y: 524, distance: 311.6
click at [1113, 511] on p "Les ajustements du calendrier des sessions de garde d’enfants pourraient être e…" at bounding box center [968, 466] width 615 height 89
drag, startPoint x: 845, startPoint y: 578, endPoint x: 1088, endPoint y: 604, distance: 244.4
click at [1088, 581] on p "Le Baby-sitter s’engage à être préparé et organisé afin d’être en mesure de se …" at bounding box center [968, 554] width 615 height 53
click at [1083, 581] on p "Le Baby-sitter s’engage à être préparé et organisé afin d’être en mesure de se …" at bounding box center [968, 554] width 615 height 53
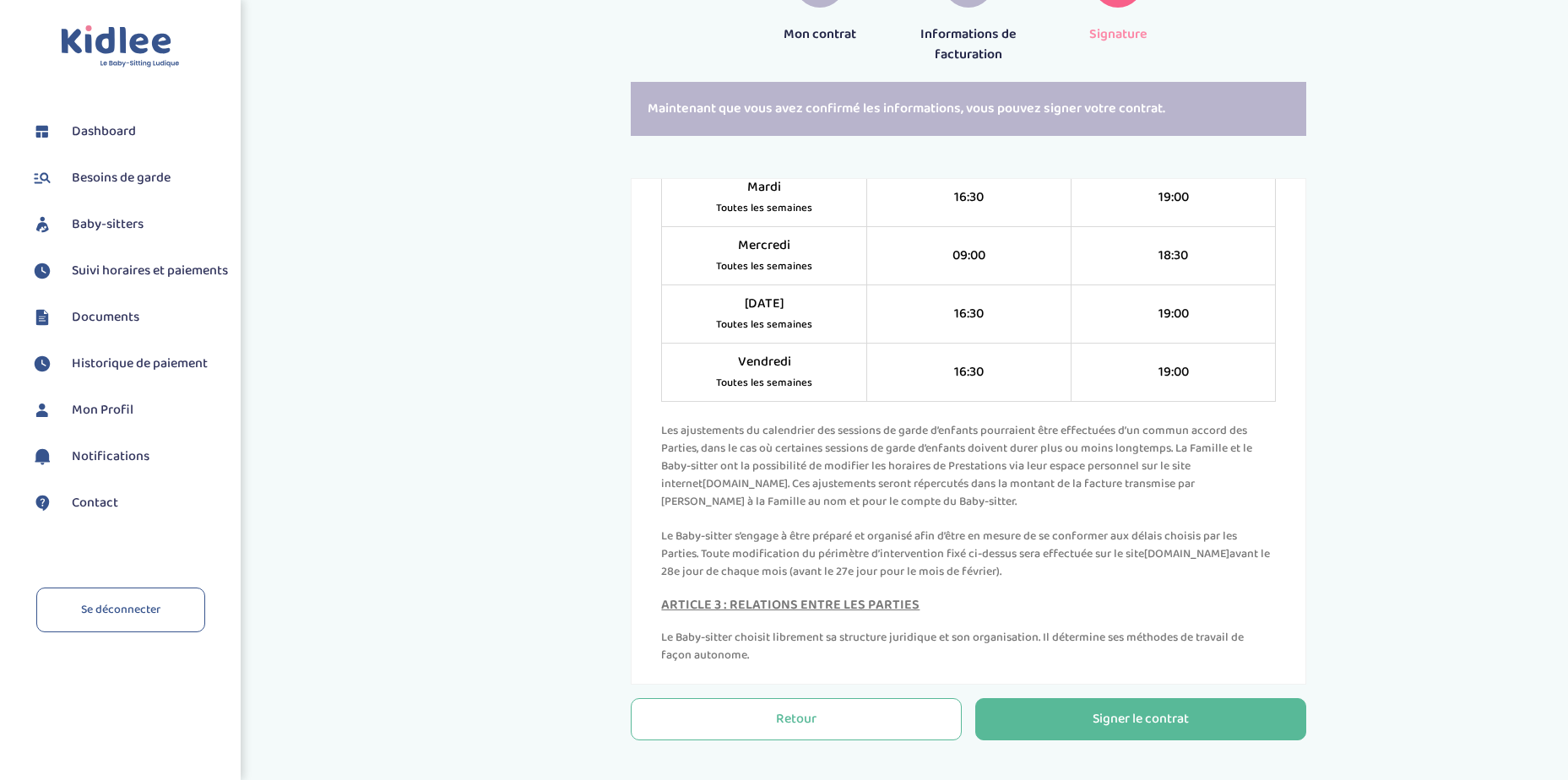
drag, startPoint x: 772, startPoint y: 611, endPoint x: 1006, endPoint y: 608, distance: 234.0
click at [1006, 581] on p "Le Baby-sitter s’engage à être préparé et organisé afin d’être en mesure de se …" at bounding box center [968, 554] width 615 height 53
click at [701, 581] on p "Le Baby-sitter s’engage à être préparé et organisé afin d’être en mesure de se …" at bounding box center [968, 554] width 615 height 53
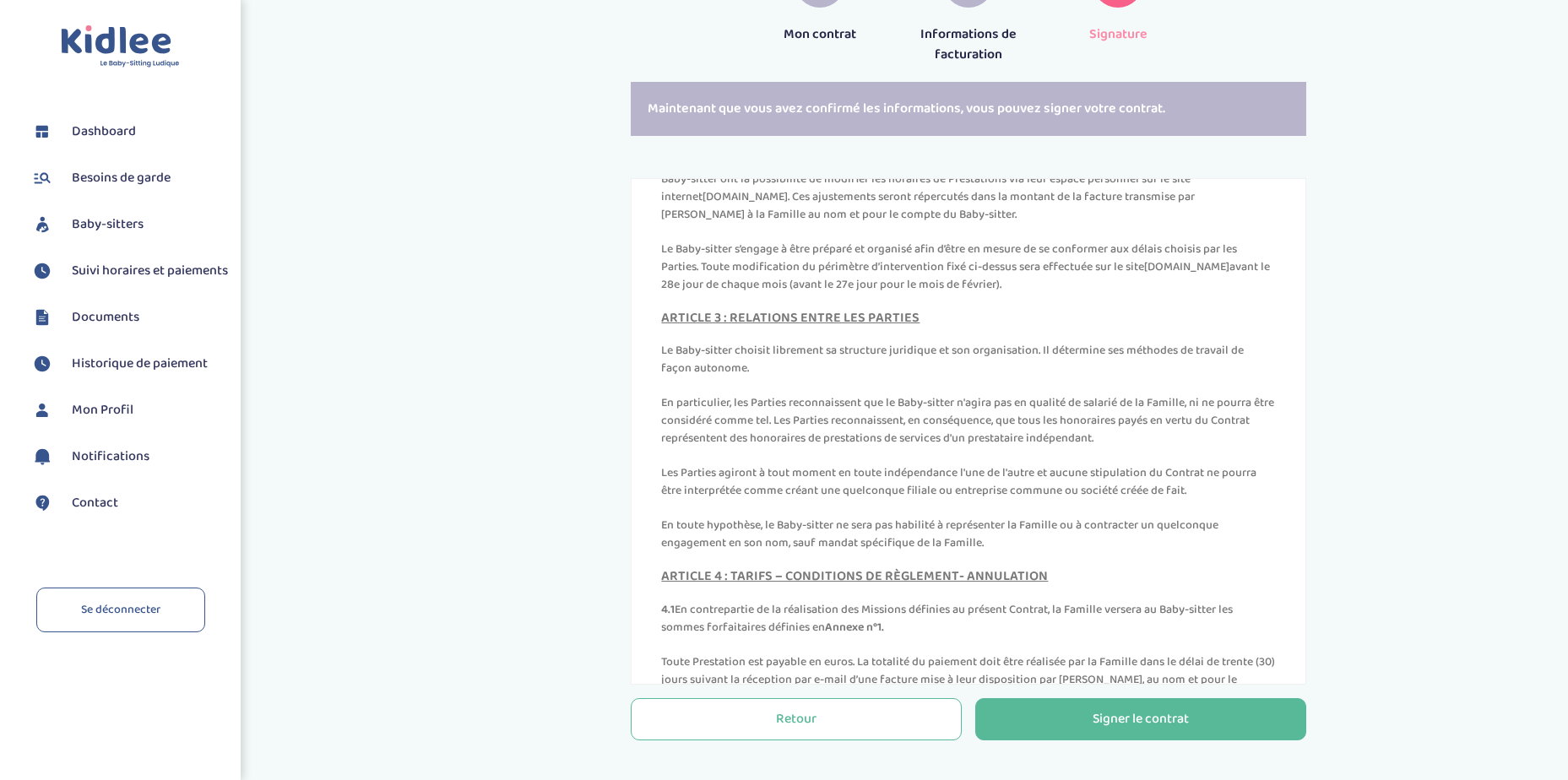
scroll to position [1858, 0]
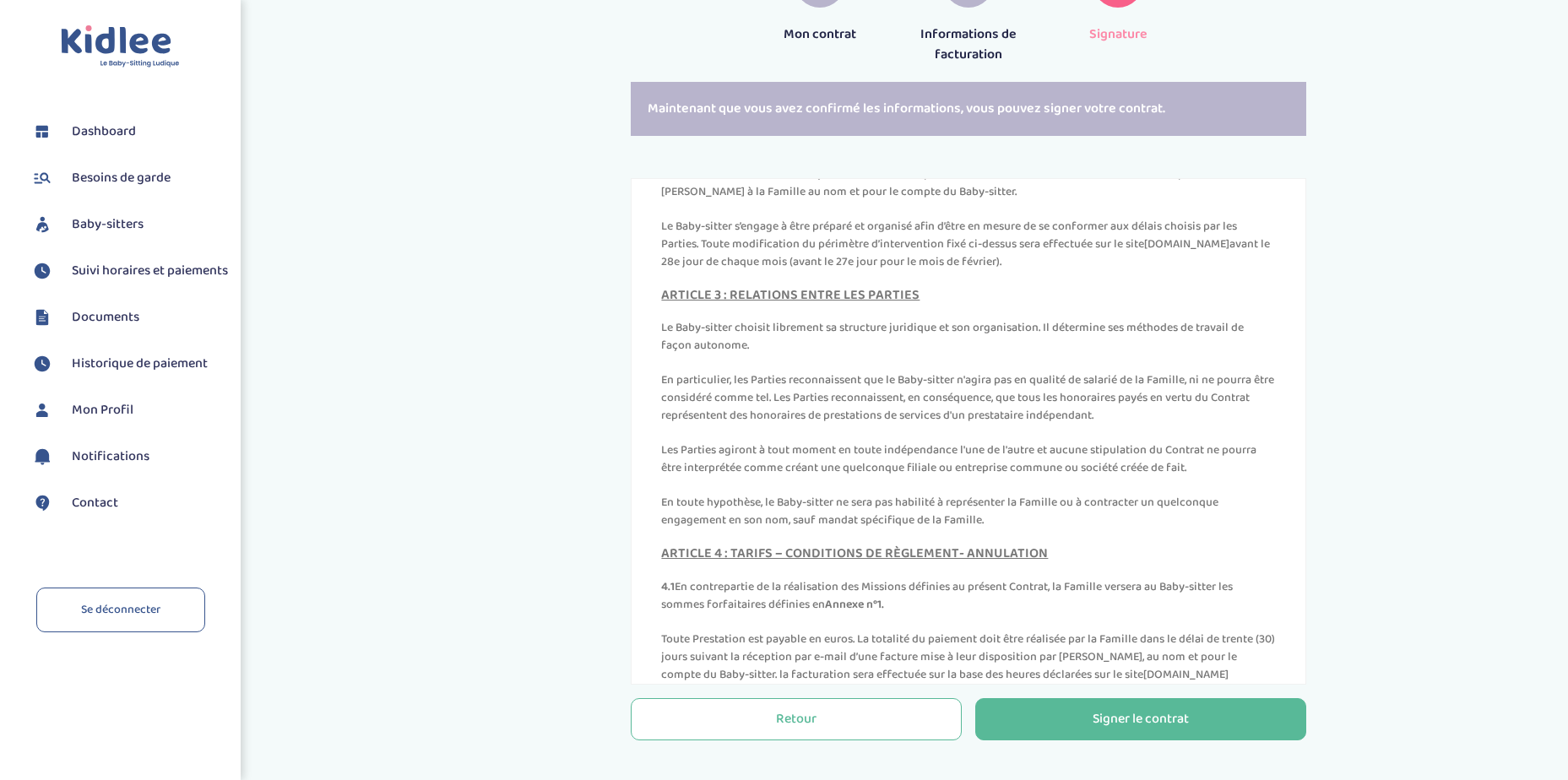
drag, startPoint x: 743, startPoint y: 412, endPoint x: 1134, endPoint y: 454, distance: 393.2
click at [1134, 425] on p "En particulier, les Parties reconnaissent que le Baby-sitter n'agira pas en qua…" at bounding box center [968, 398] width 615 height 53
click at [918, 425] on p "En particulier, les Parties reconnaissent que le Baby-sitter n'agira pas en qua…" at bounding box center [968, 398] width 615 height 53
drag, startPoint x: 816, startPoint y: 454, endPoint x: 1154, endPoint y: 506, distance: 342.0
click at [1154, 506] on div "ARTICLE 3 : RELATIONS ENTRE LES PARTIES Le Baby-sitter choisit librement sa str…" at bounding box center [968, 409] width 615 height 243
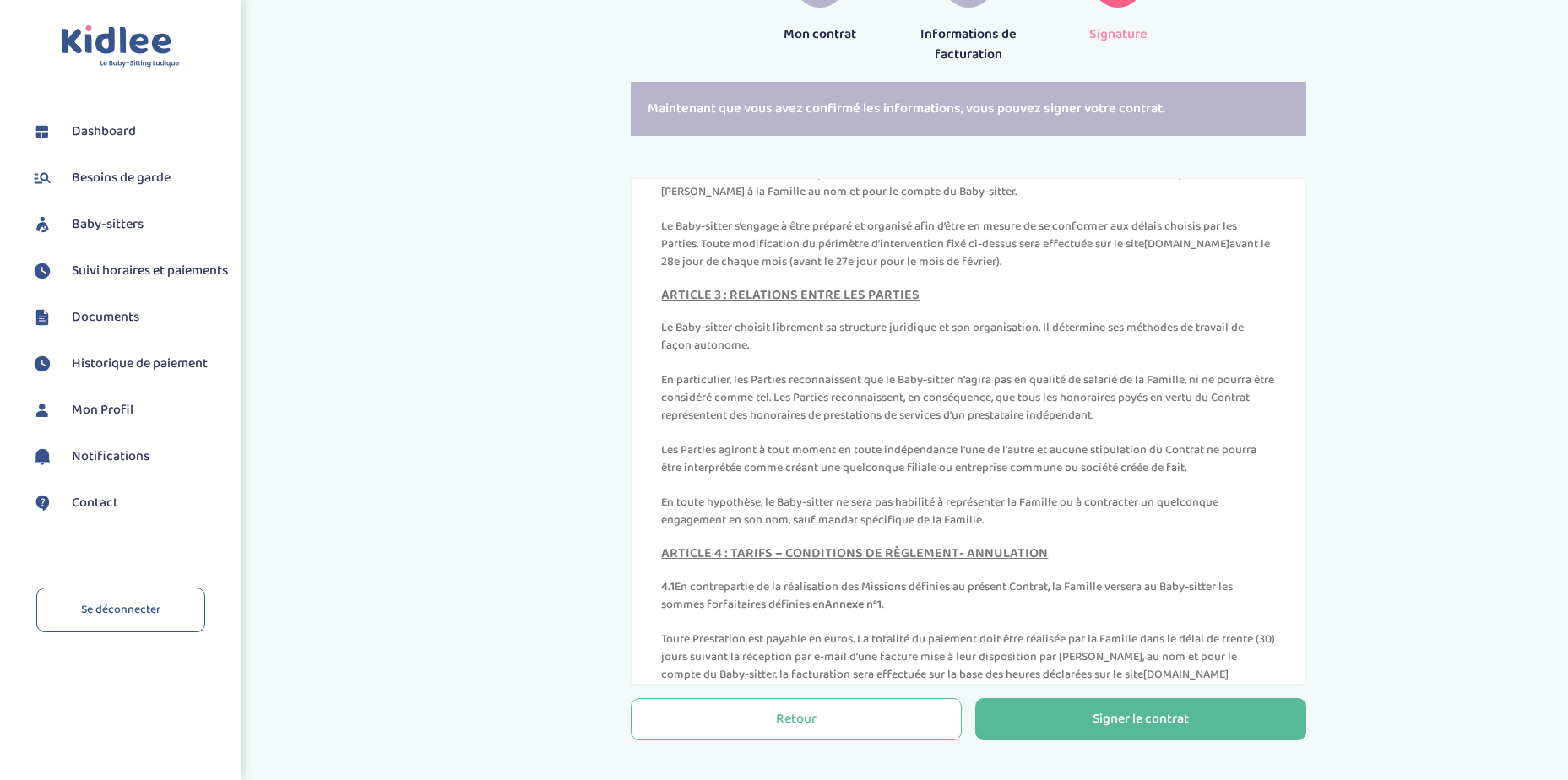
click at [813, 477] on p "Les Parties agiront à tout moment en toute indépendance l'une de l'autre et auc…" at bounding box center [968, 459] width 615 height 36
drag, startPoint x: 787, startPoint y: 543, endPoint x: 1159, endPoint y: 554, distance: 372.2
click at [1159, 530] on p "En toute hypothèse, le Baby-sitter ne sera pas habilité à représenter la Famill…" at bounding box center [968, 512] width 615 height 36
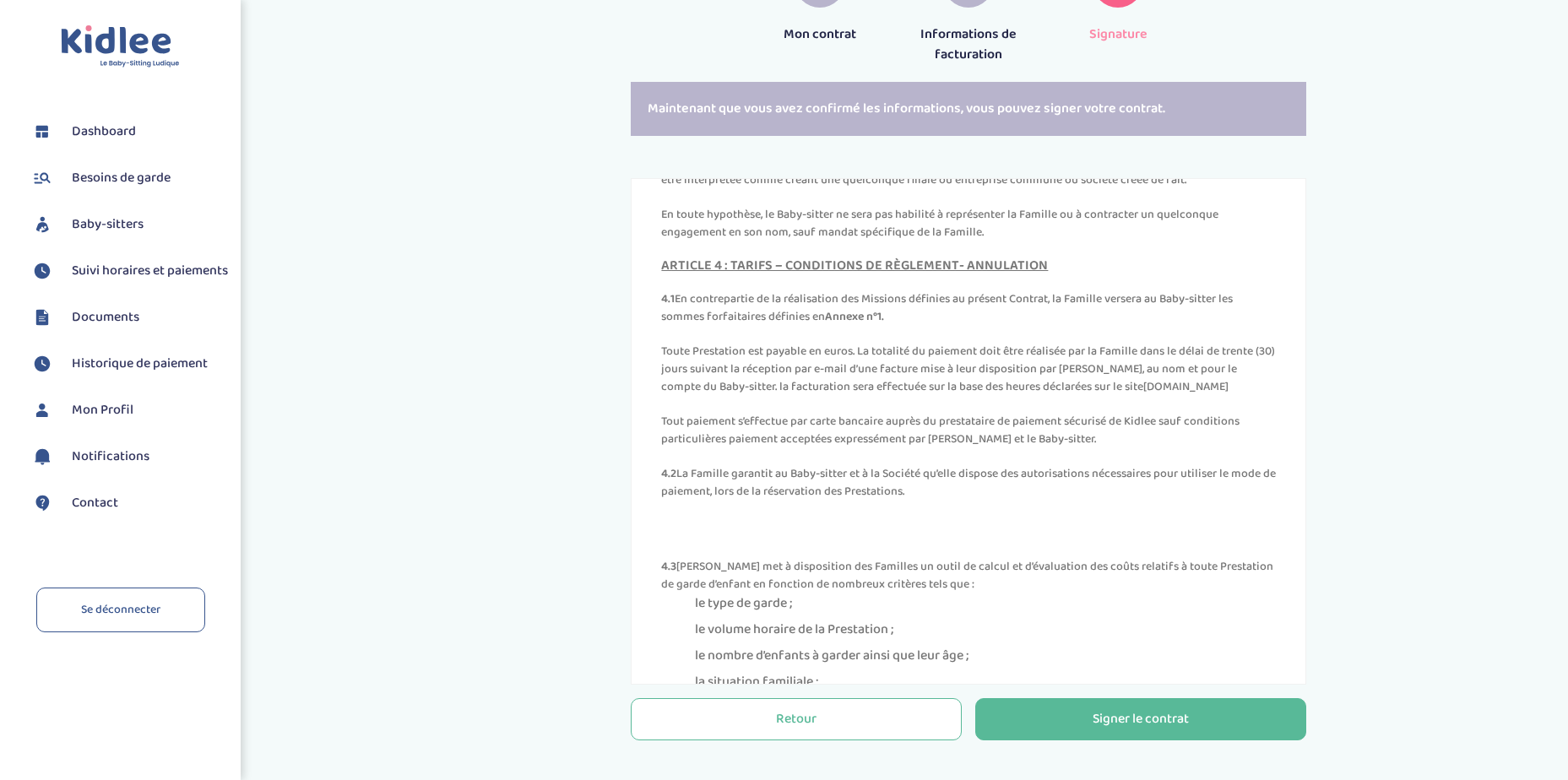
scroll to position [2168, 0]
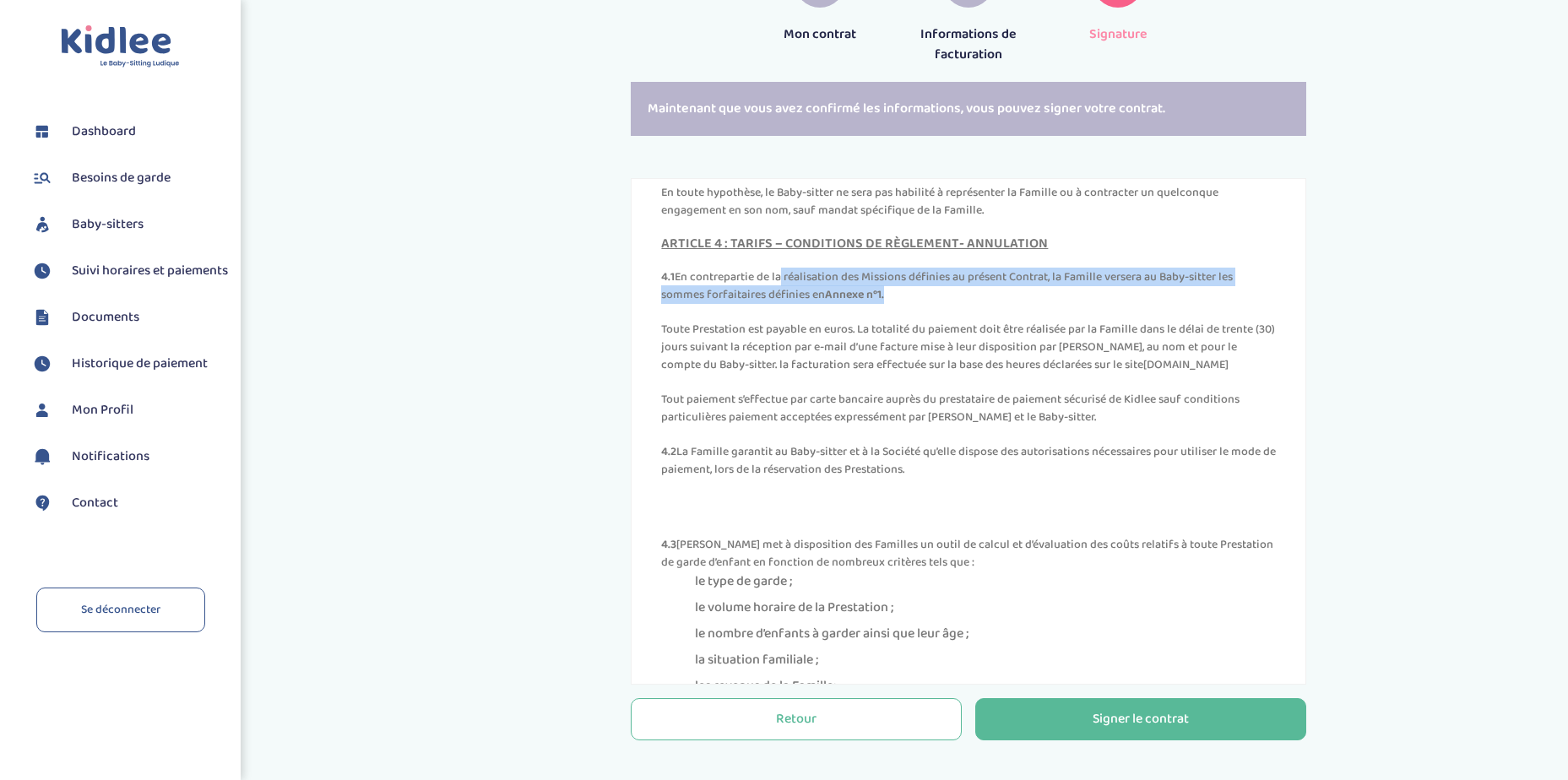
drag, startPoint x: 777, startPoint y: 315, endPoint x: 1168, endPoint y: 329, distance: 391.3
click at [1168, 304] on p "4.1 En contrepartie de la réalisation des Missions définies au présent Contrat,…" at bounding box center [968, 286] width 615 height 36
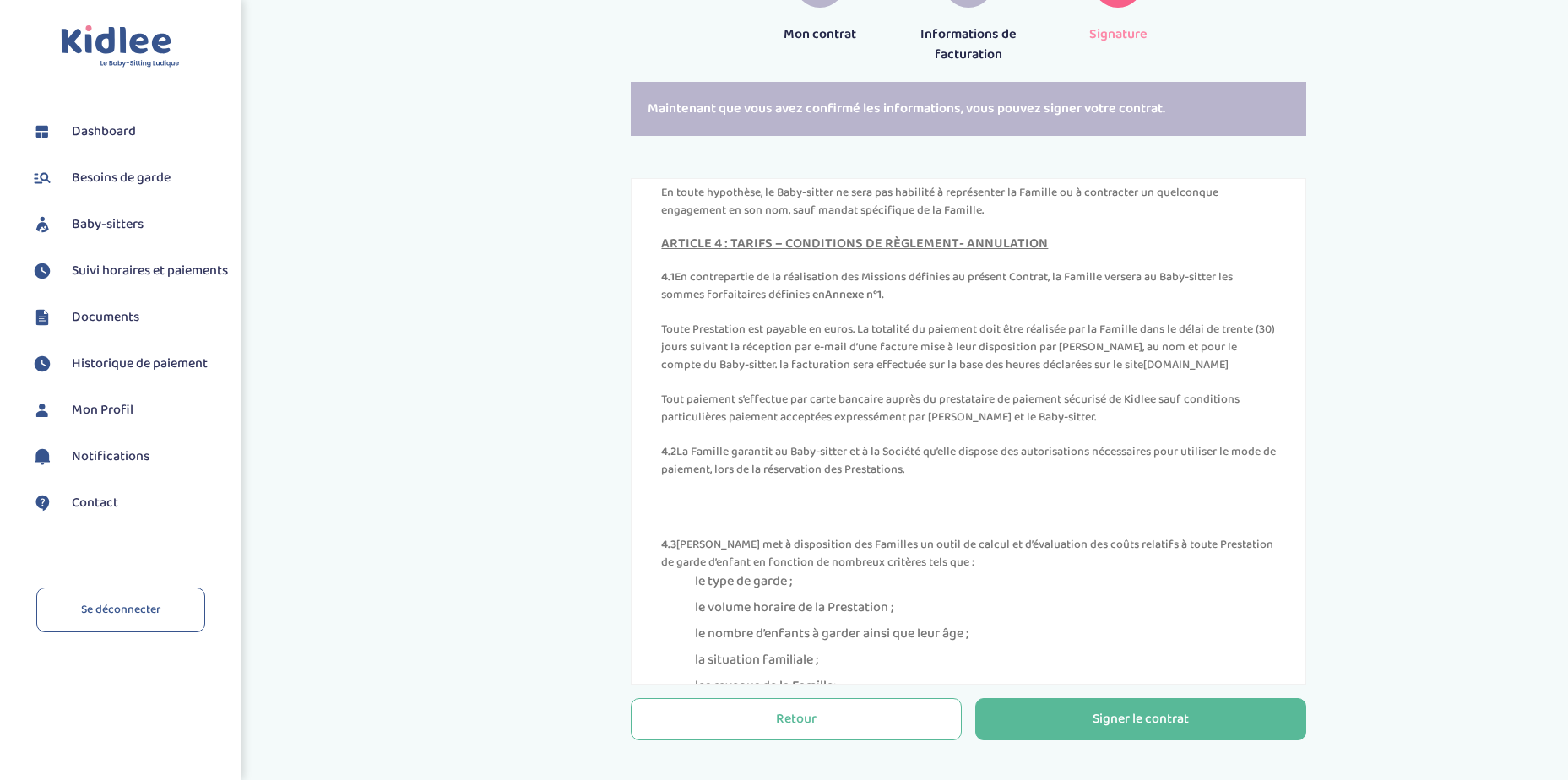
click at [790, 368] on p "Toute Prestation est payable en euros. La totalité du paiement doit être réalis…" at bounding box center [968, 347] width 615 height 53
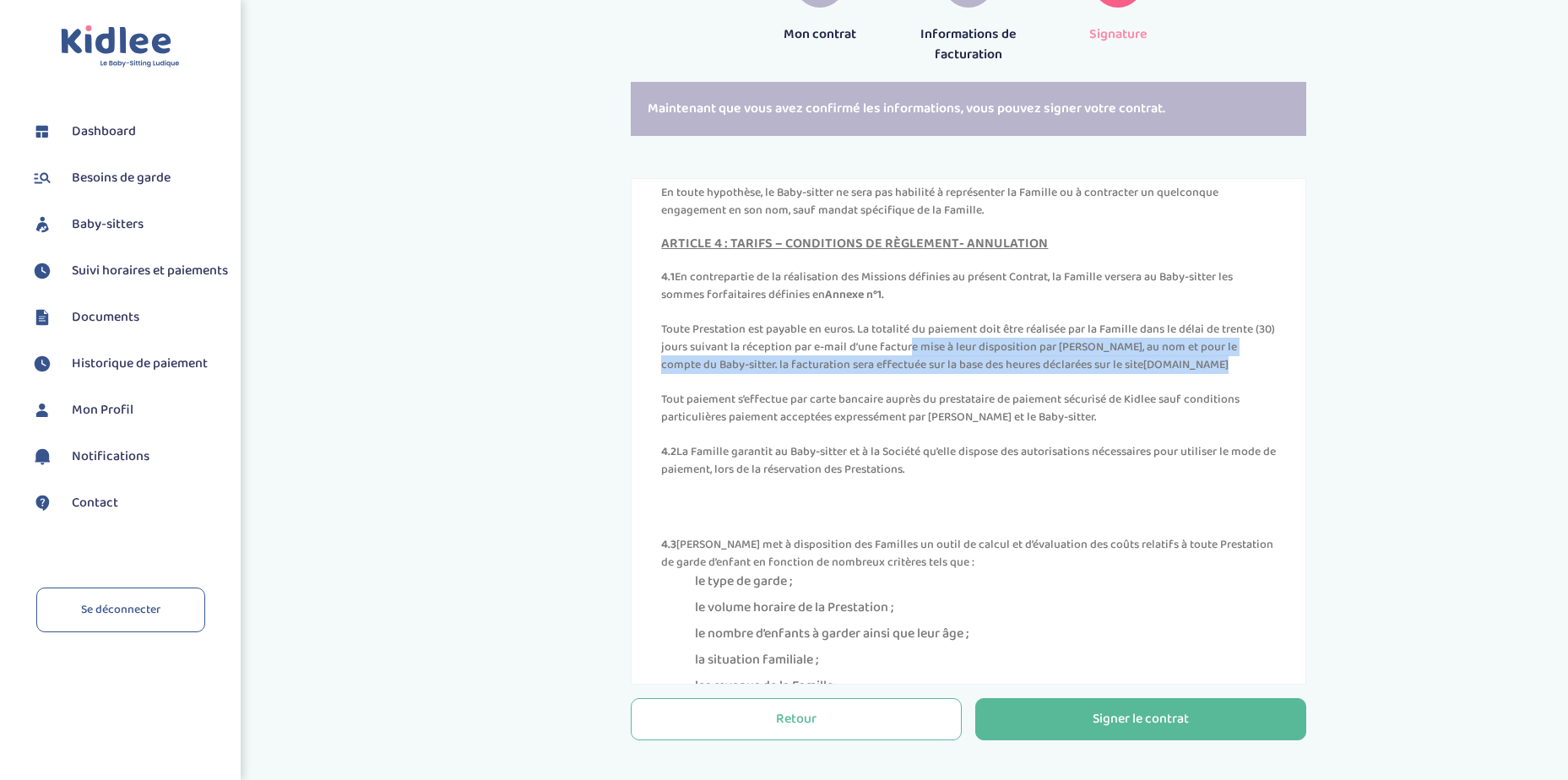
drag, startPoint x: 831, startPoint y: 386, endPoint x: 1166, endPoint y: 406, distance: 335.6
click at [1166, 374] on p "Toute Prestation est payable en euros. La totalité du paiement doit être réalis…" at bounding box center [968, 347] width 615 height 53
drag, startPoint x: 733, startPoint y: 437, endPoint x: 1113, endPoint y: 450, distance: 380.2
click at [1113, 427] on p "Tout paiement s’effectue par carte bancaire auprès du prestataire de paiement s…" at bounding box center [968, 409] width 615 height 36
drag, startPoint x: 814, startPoint y: 490, endPoint x: 1067, endPoint y: 502, distance: 253.3
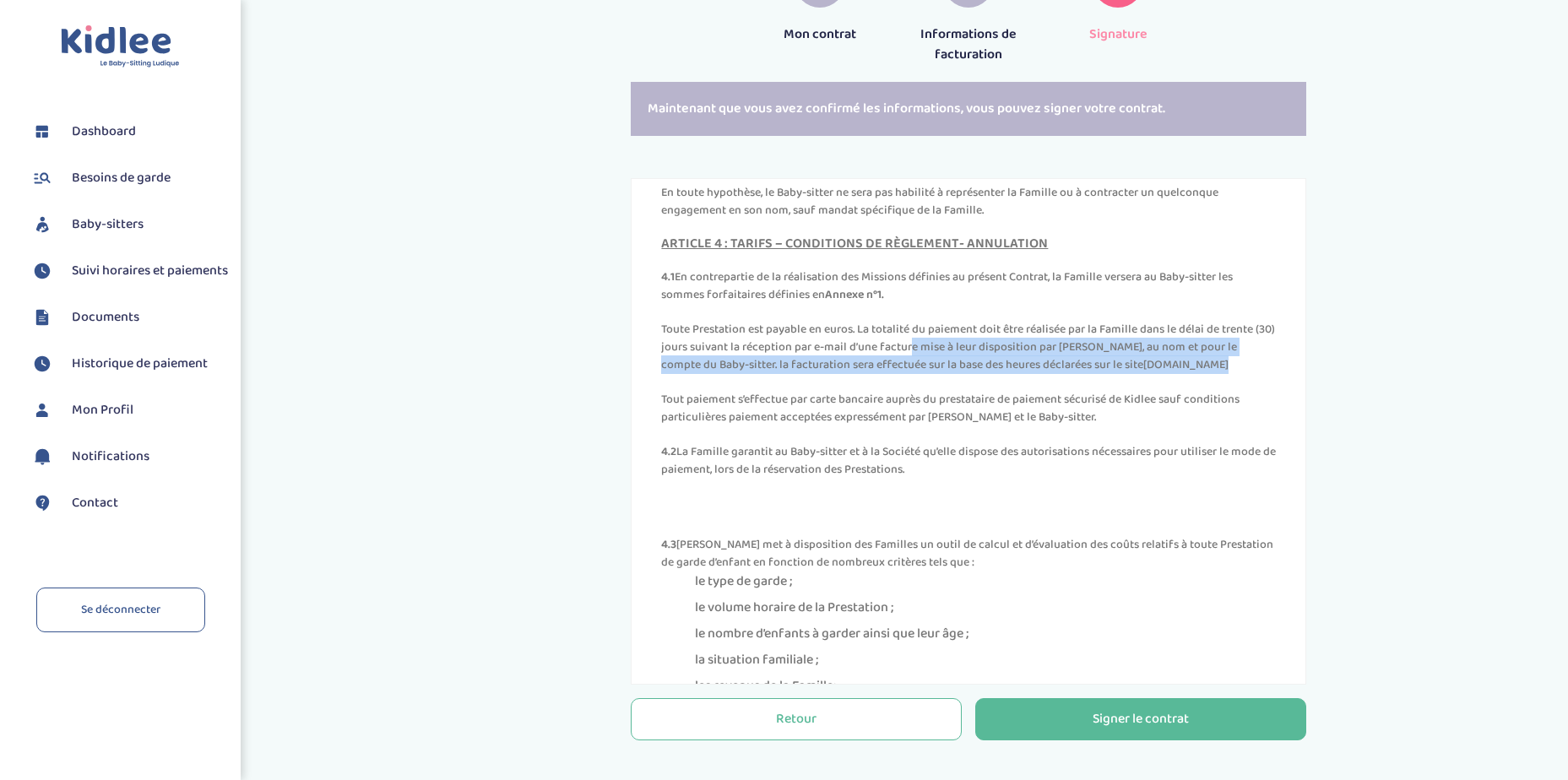
click at [1067, 479] on p "4.2 La Famille garantit au Baby-sitter et à la Société qu’elle dispose des auto…" at bounding box center [968, 461] width 615 height 36
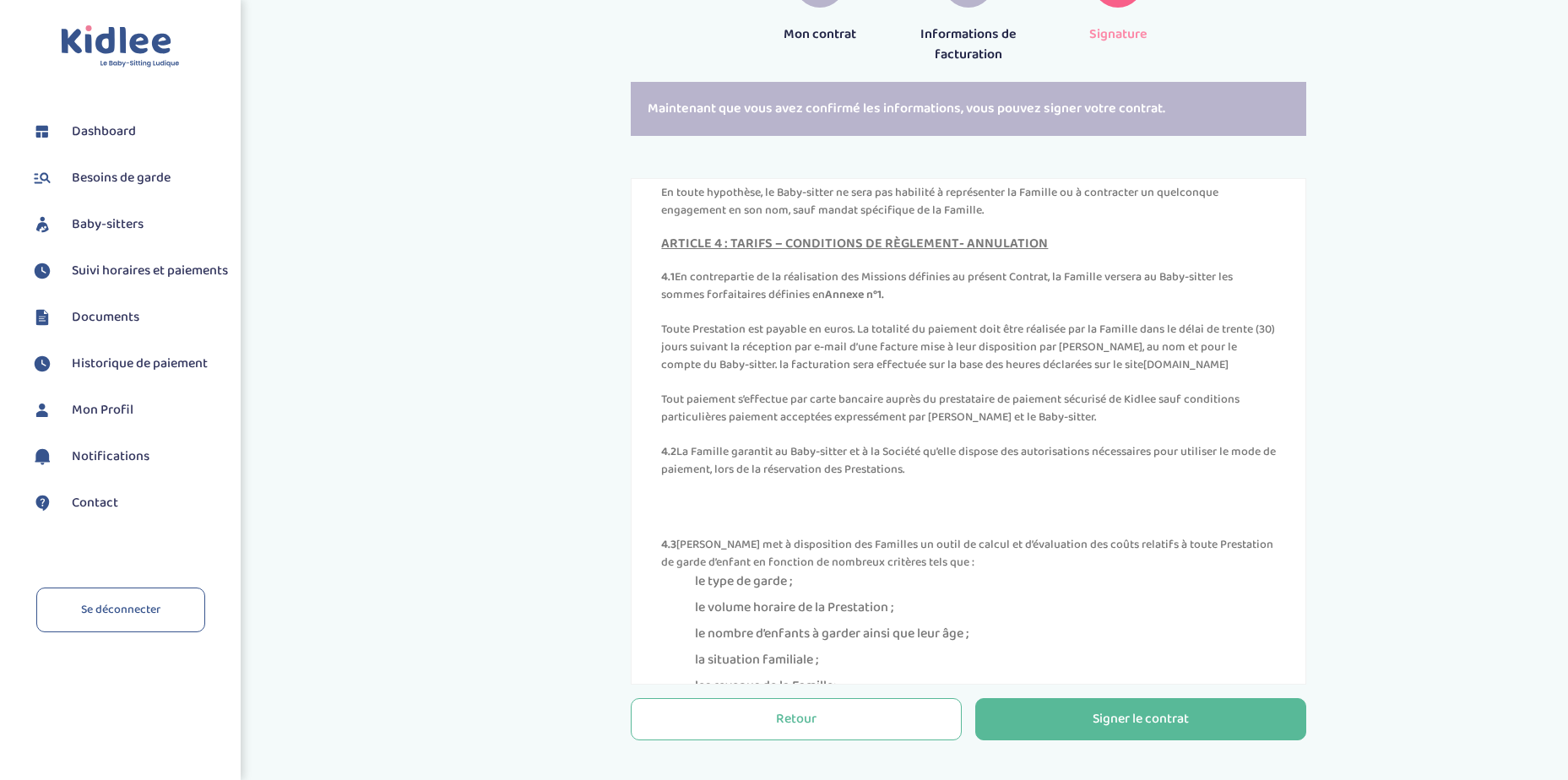
click at [880, 524] on div "ARTICLE 4 : TARIFS – CONDITIONS DE RÈGLEMENT- ANNULATION 4.1 En contrepartie de…" at bounding box center [968, 589] width 615 height 706
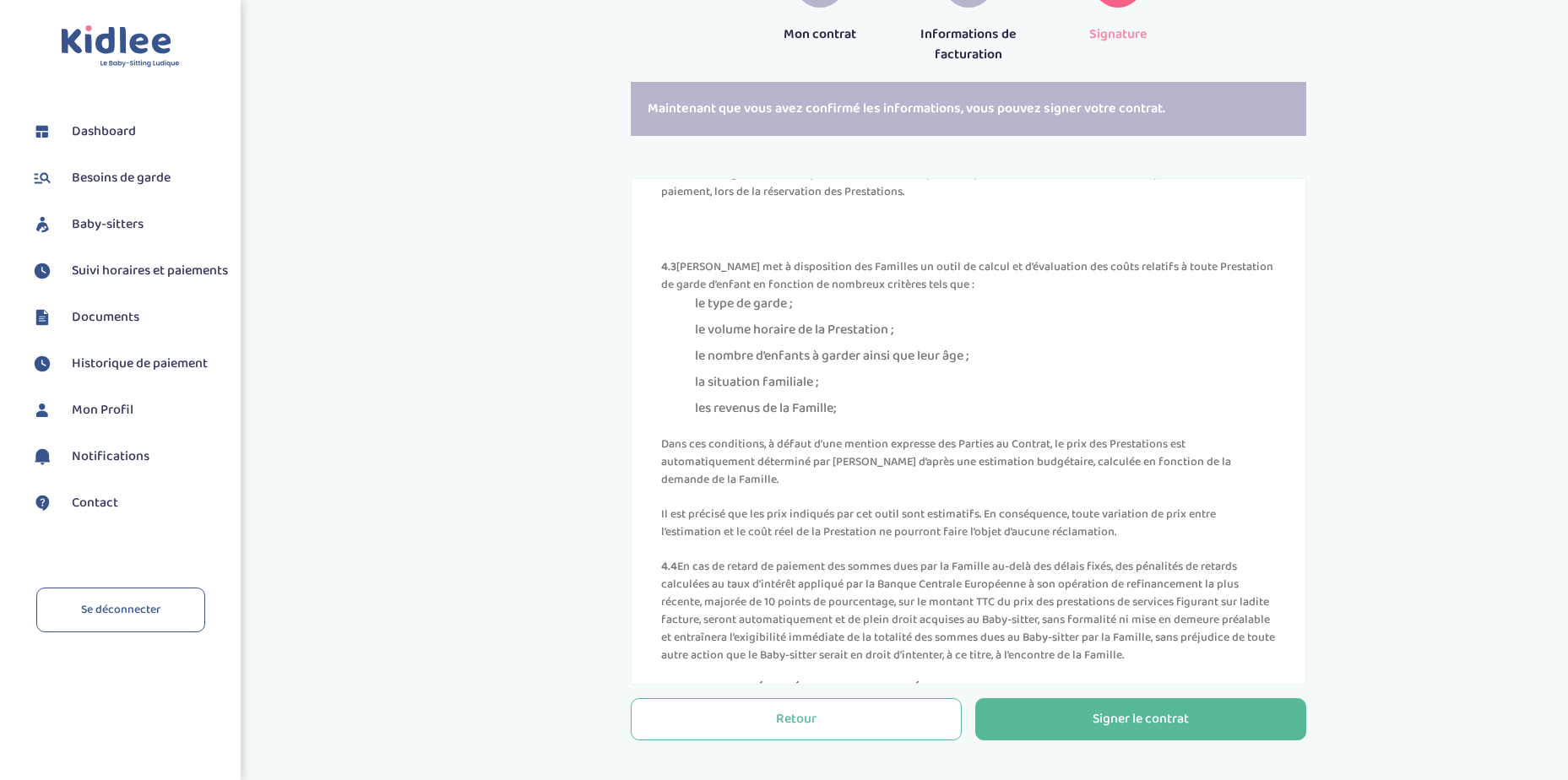
scroll to position [2477, 0]
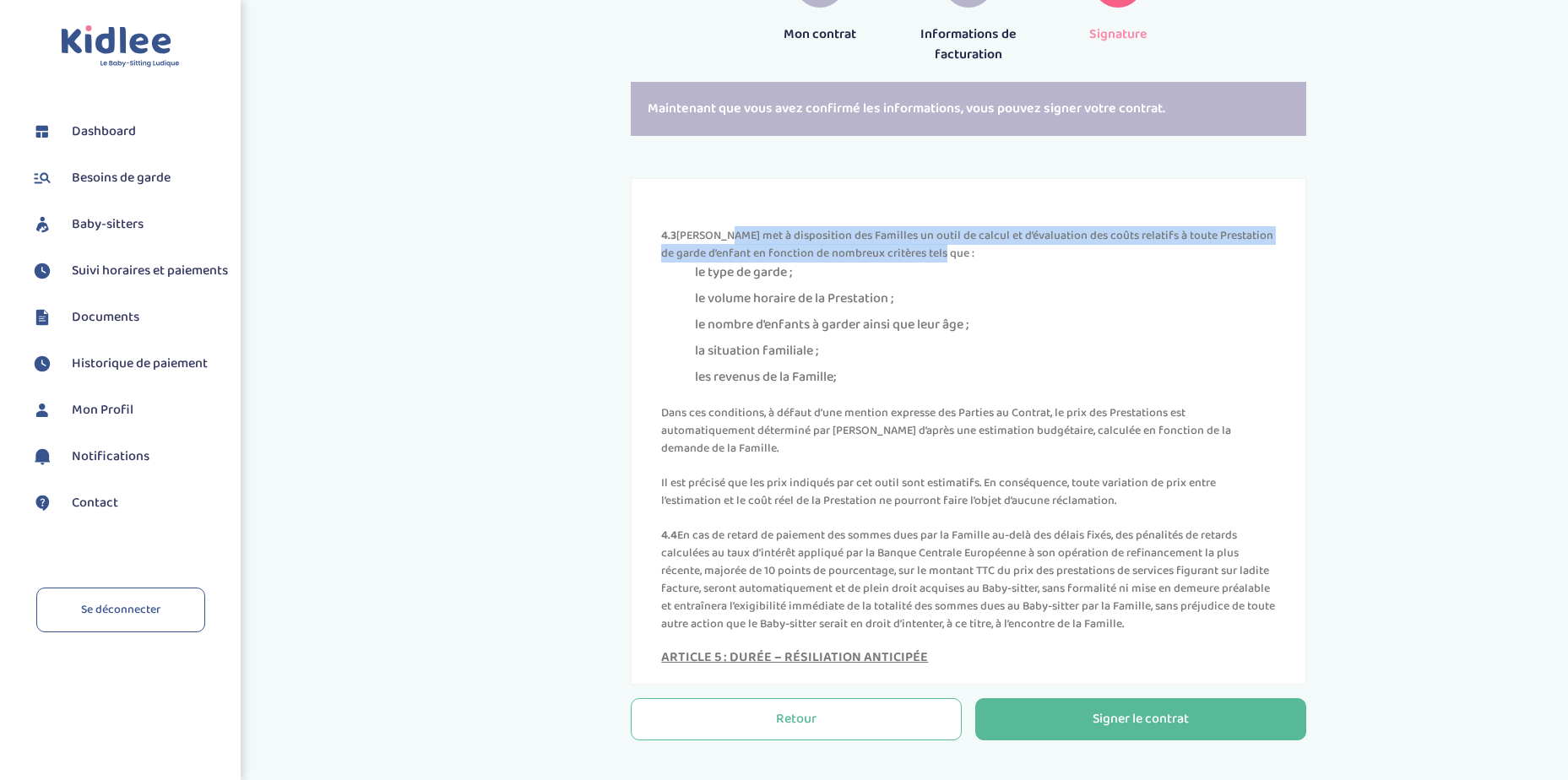
drag, startPoint x: 721, startPoint y: 276, endPoint x: 982, endPoint y: 287, distance: 261.2
click at [982, 262] on p "4.3 Kidlee met à disposition des Familles un outil de calcul et d’évaluation de…" at bounding box center [968, 245] width 615 height 36
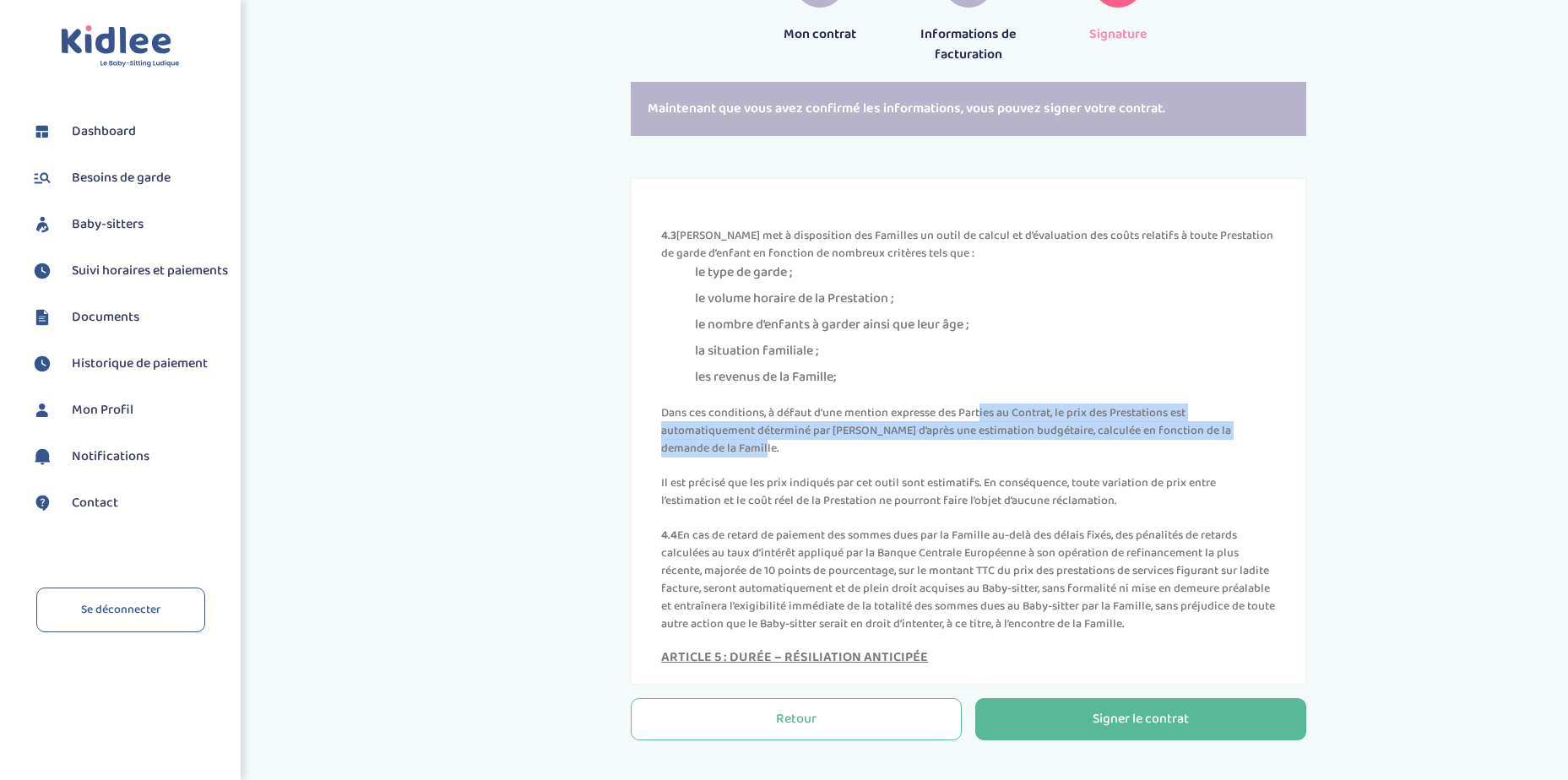
drag, startPoint x: 907, startPoint y: 453, endPoint x: 1188, endPoint y: 462, distance: 281.1
click at [1188, 458] on p "Dans ces conditions, à défaut d’une mention expresse des Parties au Contrat, le…" at bounding box center [968, 430] width 615 height 53
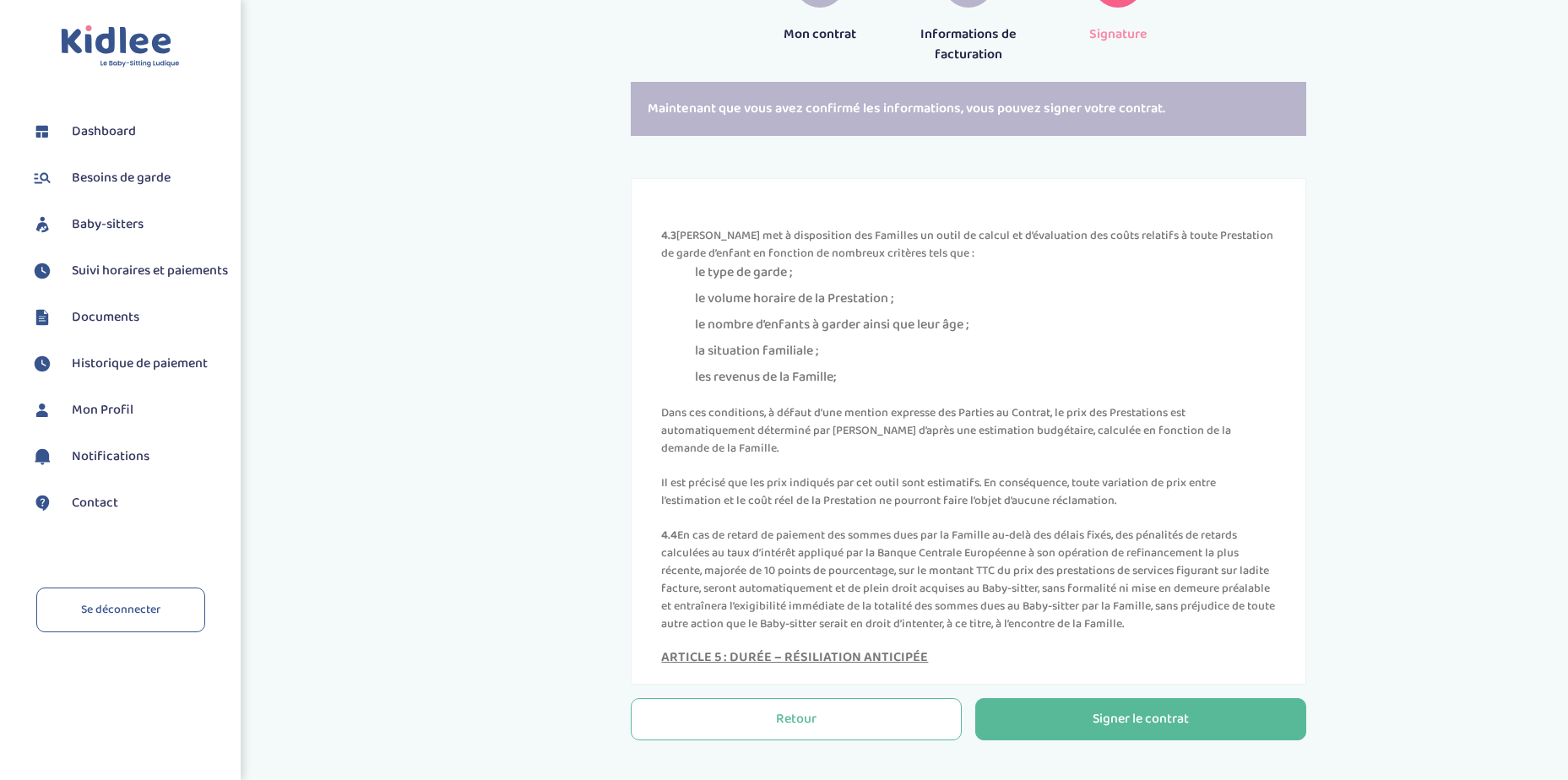
click at [985, 458] on p "Dans ces conditions, à défaut d’une mention expresse des Parties au Contrat, le…" at bounding box center [968, 430] width 615 height 53
drag, startPoint x: 946, startPoint y: 468, endPoint x: 1000, endPoint y: 481, distance: 55.5
click at [1000, 458] on p "Dans ces conditions, à défaut d’une mention expresse des Parties au Contrat, le…" at bounding box center [968, 430] width 615 height 53
drag, startPoint x: 744, startPoint y: 526, endPoint x: 1172, endPoint y: 537, distance: 428.1
click at [1172, 510] on p "Il est précisé que les prix indiqués par cet outil sont estimatifs. En conséque…" at bounding box center [968, 492] width 615 height 36
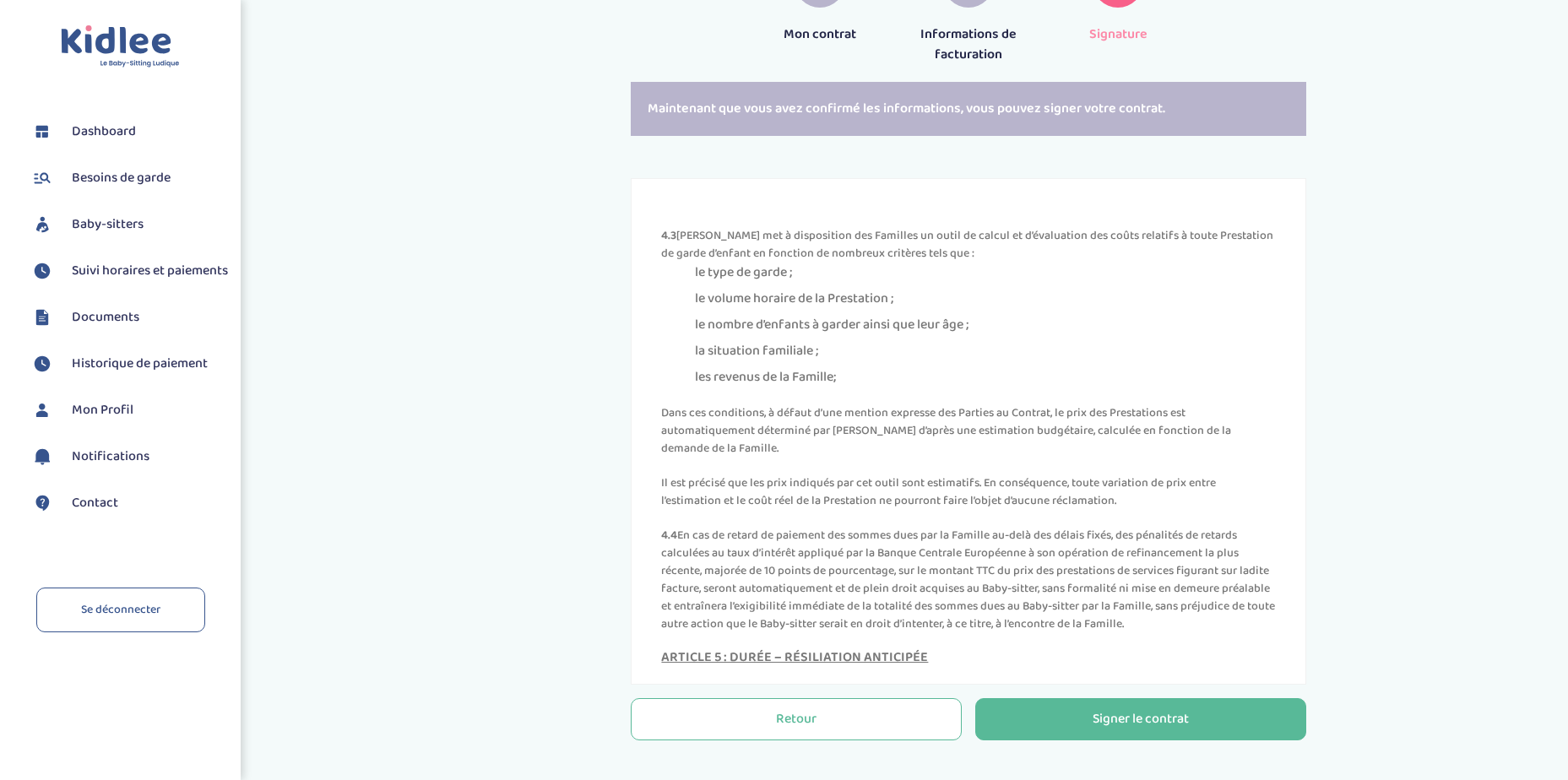
drag, startPoint x: 1172, startPoint y: 537, endPoint x: 1125, endPoint y: 554, distance: 50.0
click at [1125, 554] on div "ARTICLE 4 : TARIFS – CONDITIONS DE RÈGLEMENT- ANNULATION 4.1 En contrepartie de…" at bounding box center [968, 280] width 615 height 706
drag, startPoint x: 753, startPoint y: 540, endPoint x: 992, endPoint y: 540, distance: 239.0
click at [992, 510] on p "Il est précisé que les prix indiqués par cet outil sont estimatifs. En conséque…" at bounding box center [968, 492] width 615 height 36
drag, startPoint x: 992, startPoint y: 540, endPoint x: 855, endPoint y: 562, distance: 138.8
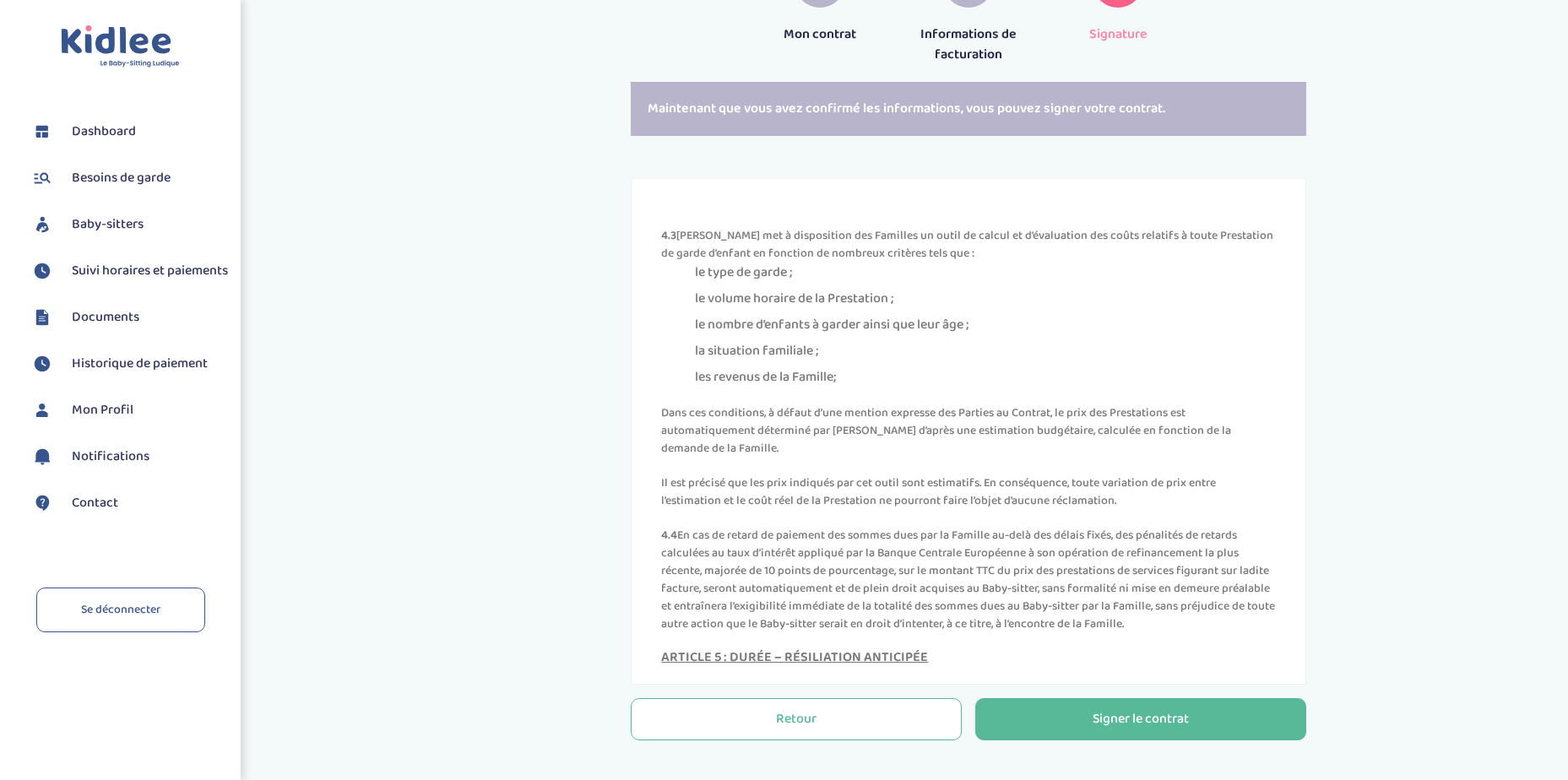
click at [855, 562] on div "ARTICLE 4 : TARIFS – CONDITIONS DE RÈGLEMENT- ANNULATION 4.1 En contrepartie de…" at bounding box center [968, 280] width 615 height 706
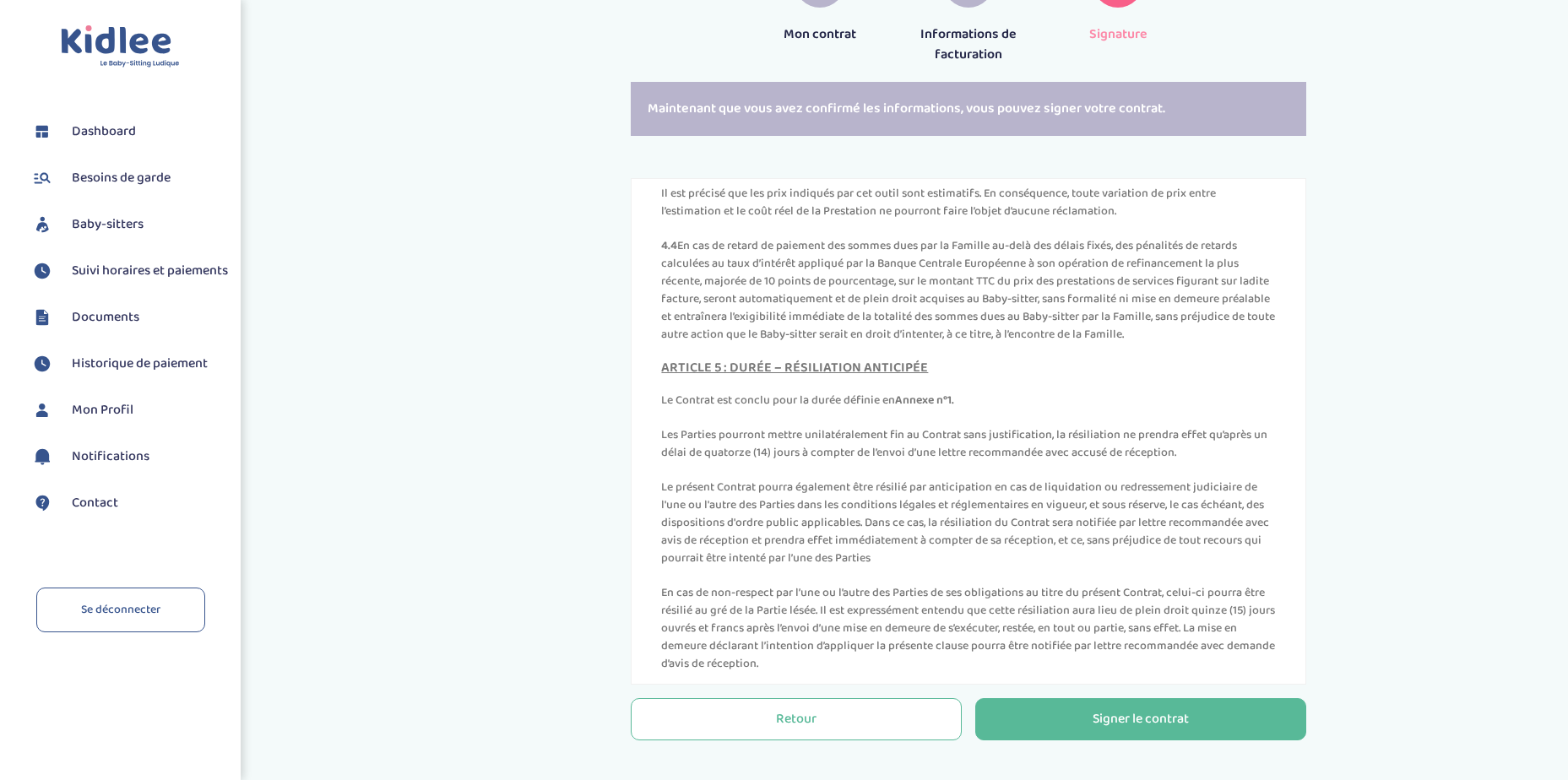
scroll to position [2786, 0]
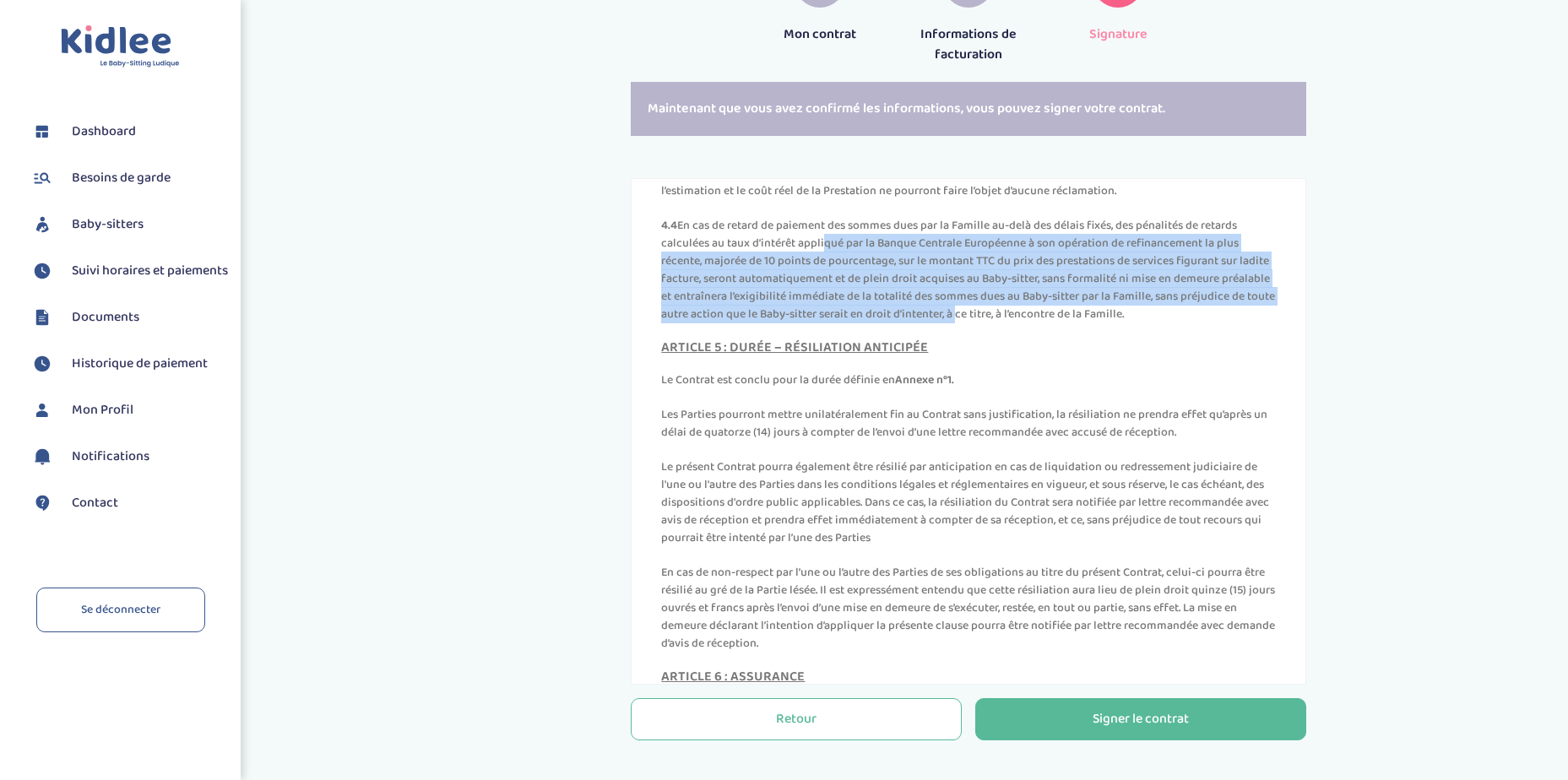
drag, startPoint x: 836, startPoint y: 285, endPoint x: 1050, endPoint y: 356, distance: 225.5
click at [1050, 323] on p "4.4 En cas de retard de paiement des sommes dues par la Famille au-delà des dél…" at bounding box center [968, 269] width 615 height 106
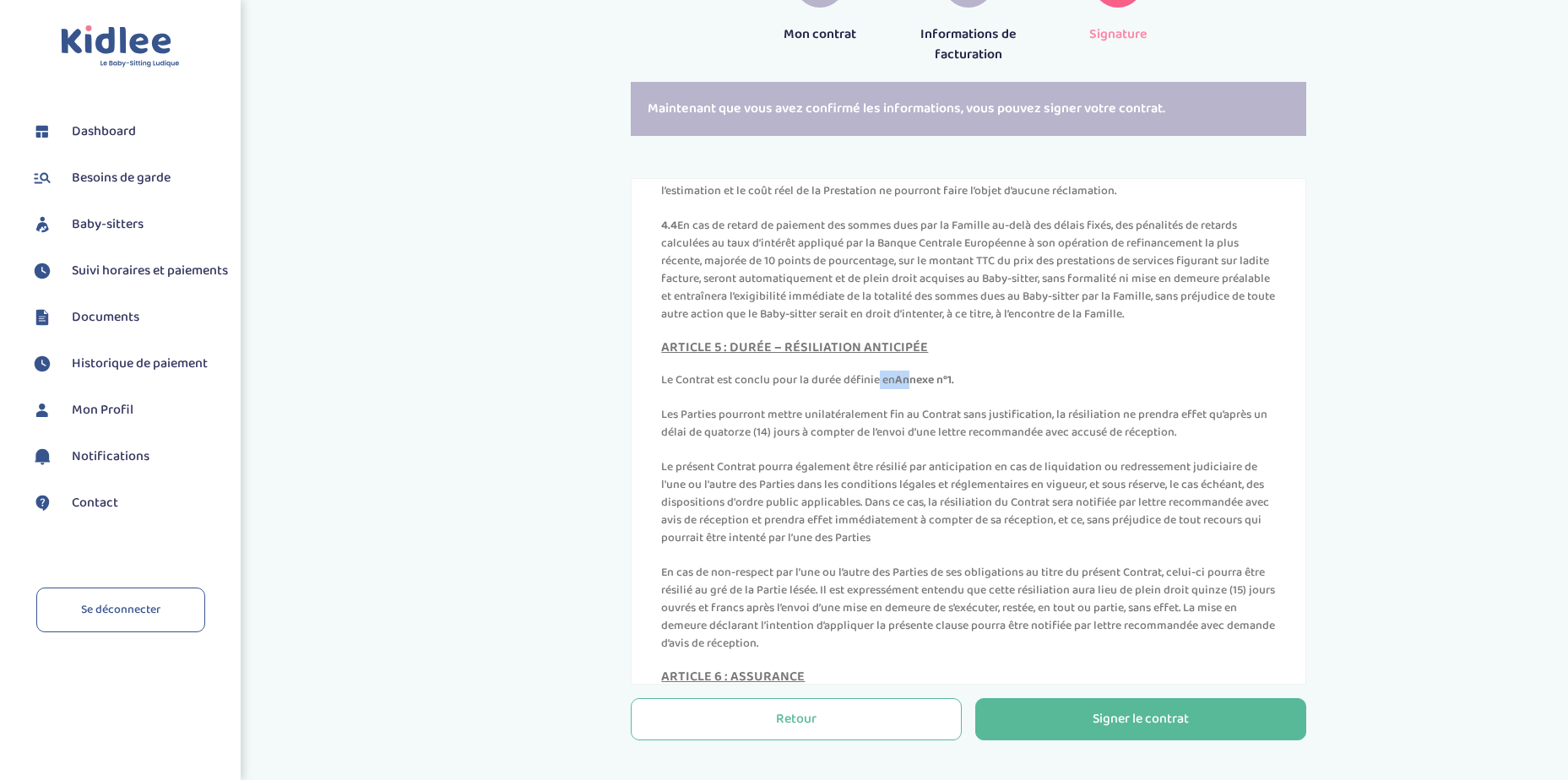
drag, startPoint x: 760, startPoint y: 425, endPoint x: 912, endPoint y: 422, distance: 152.0
click at [912, 389] on p "Le Contrat est conclu pour la durée définie en Annexe n°1." at bounding box center [968, 380] width 615 height 18
drag, startPoint x: 990, startPoint y: 449, endPoint x: 1187, endPoint y: 469, distance: 198.0
click at [1187, 442] on p "Les Parties pourront mettre unilatéralement fin au Contrat sans justification, …" at bounding box center [968, 424] width 615 height 36
drag, startPoint x: 778, startPoint y: 448, endPoint x: 907, endPoint y: 457, distance: 129.3
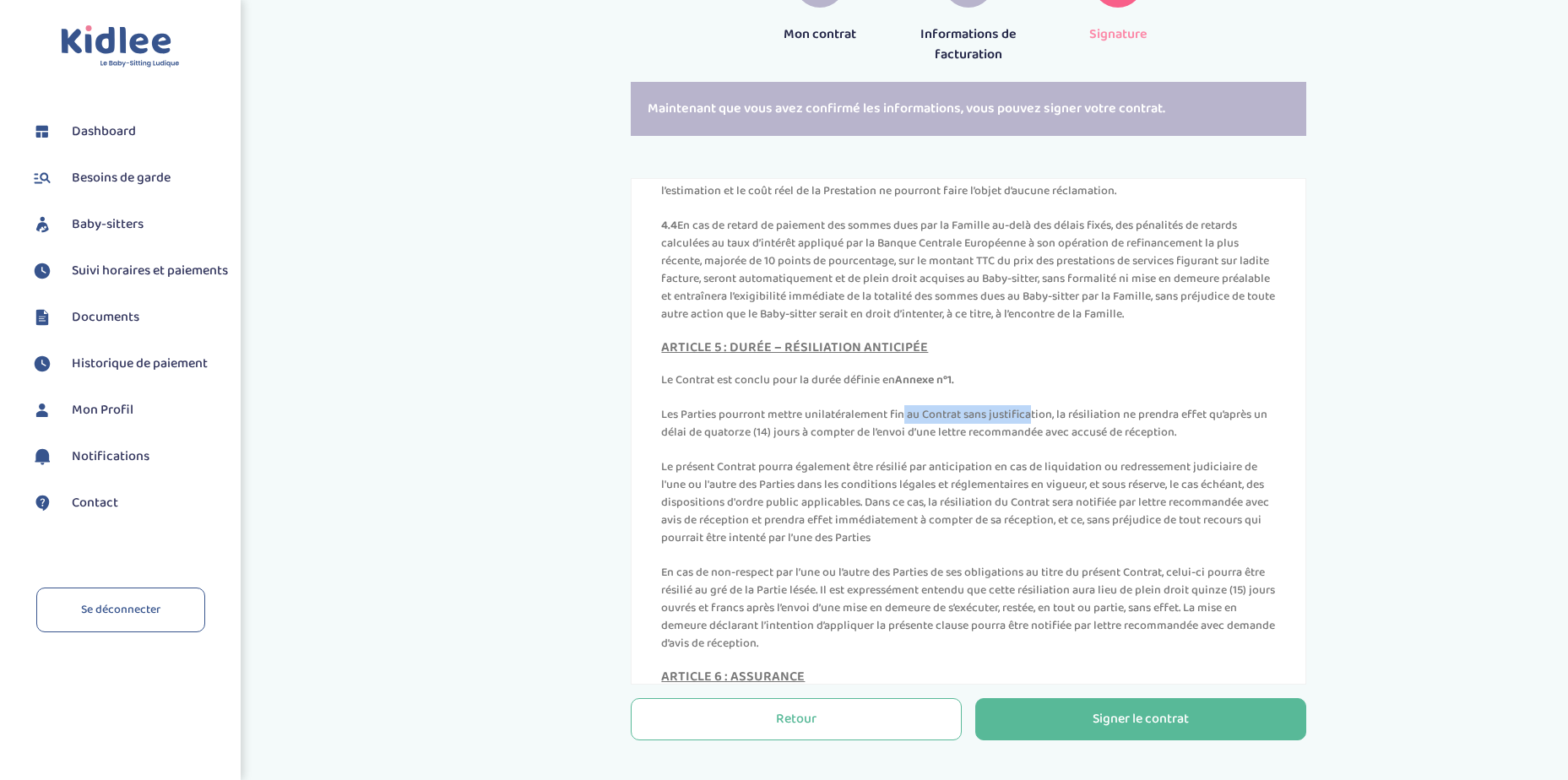
click at [907, 442] on p "Les Parties pourront mettre unilatéralement fin au Contrat sans justification, …" at bounding box center [968, 424] width 615 height 36
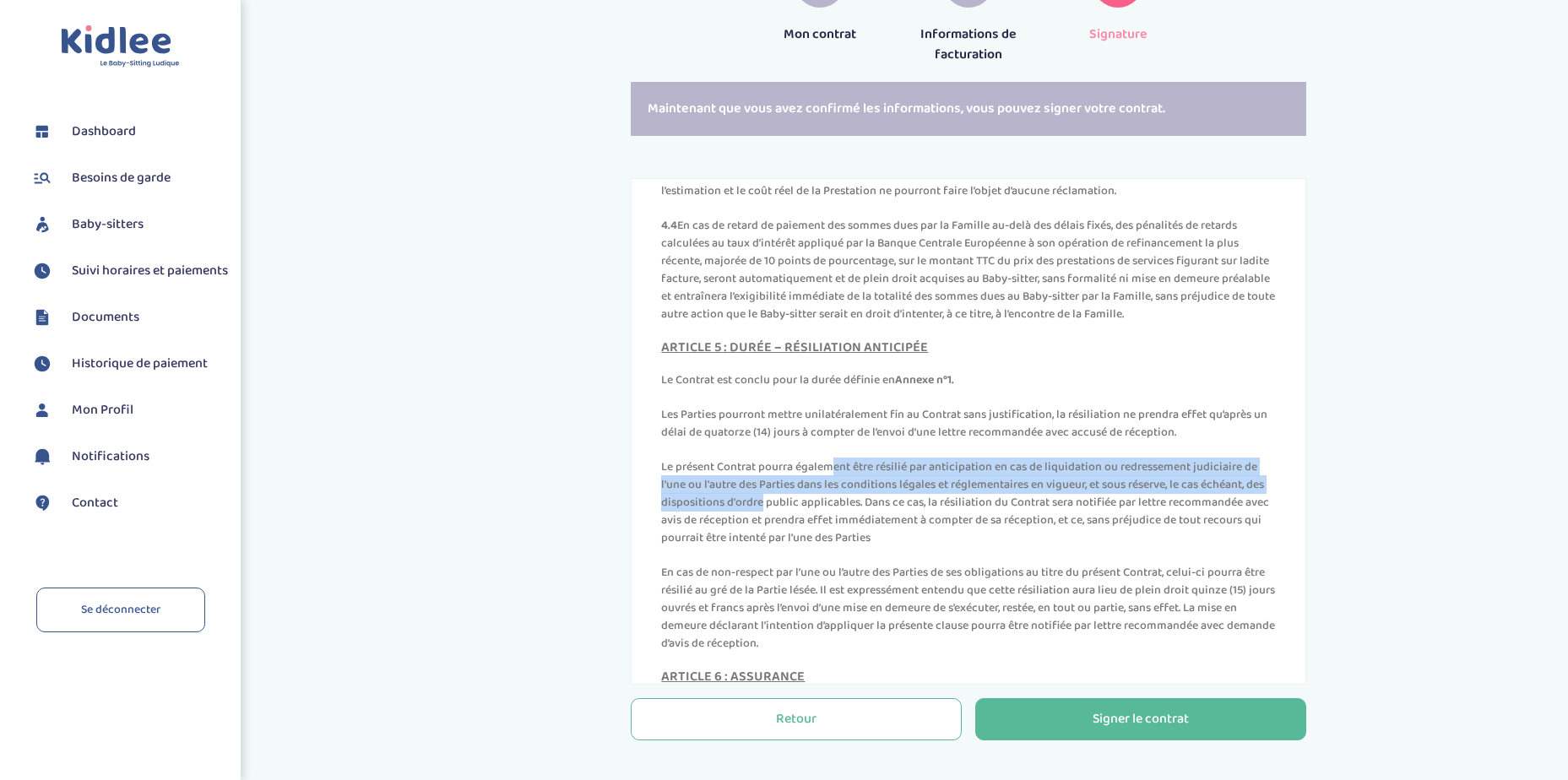
drag, startPoint x: 702, startPoint y: 500, endPoint x: 1258, endPoint y: 518, distance: 556.3
click at [1258, 518] on p "Le présent Contrat pourra également être résilié par anticipation en cas de liq…" at bounding box center [968, 502] width 615 height 89
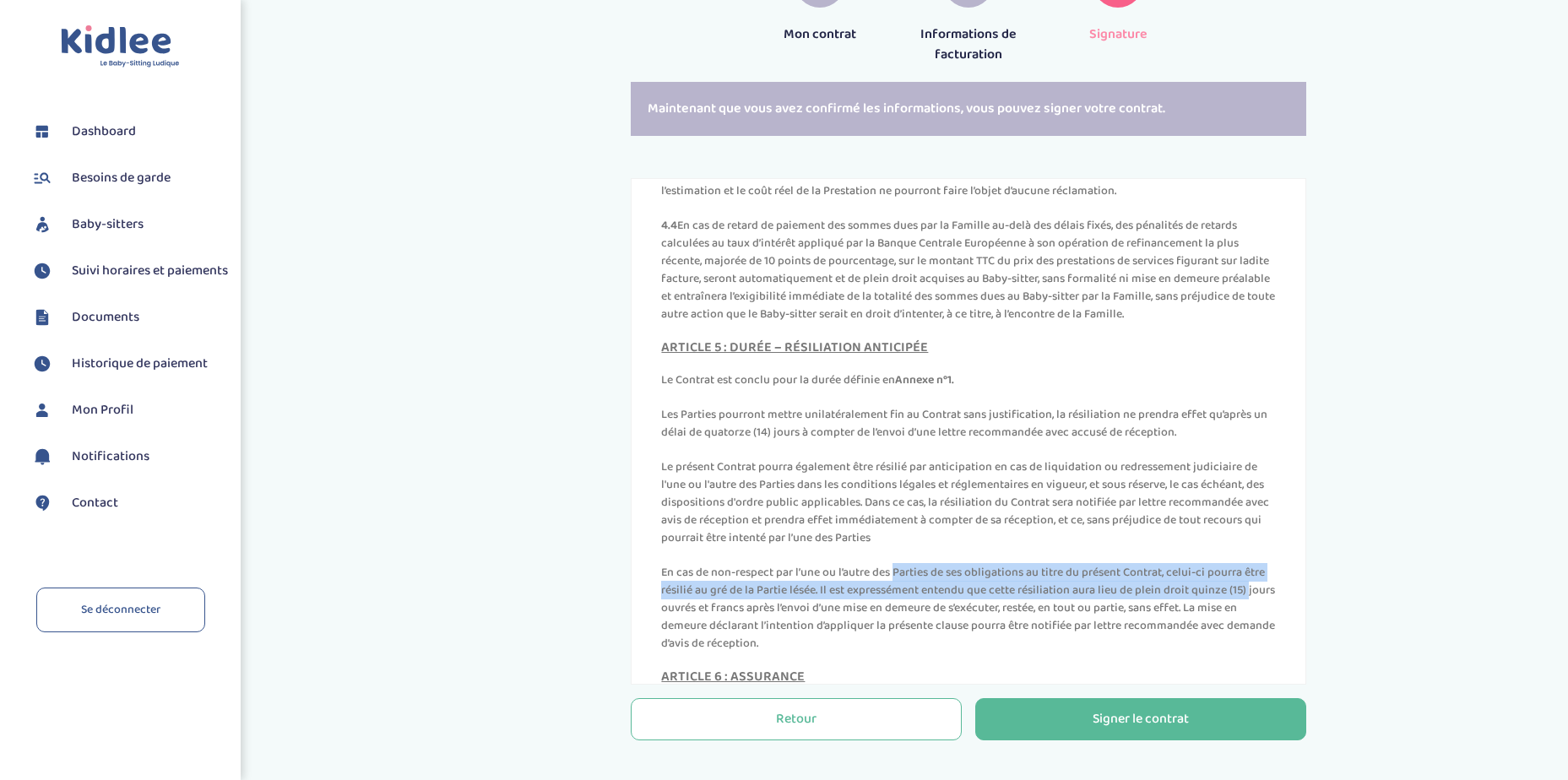
drag, startPoint x: 779, startPoint y: 612, endPoint x: 1158, endPoint y: 629, distance: 379.4
click at [1158, 629] on p "En cas de non-respect par l’une ou l’autre des Parties de ses obligations au ti…" at bounding box center [968, 608] width 615 height 89
click at [992, 625] on p "En cas de non-respect par l’une ou l’autre des Parties de ses obligations au ti…" at bounding box center [968, 608] width 615 height 89
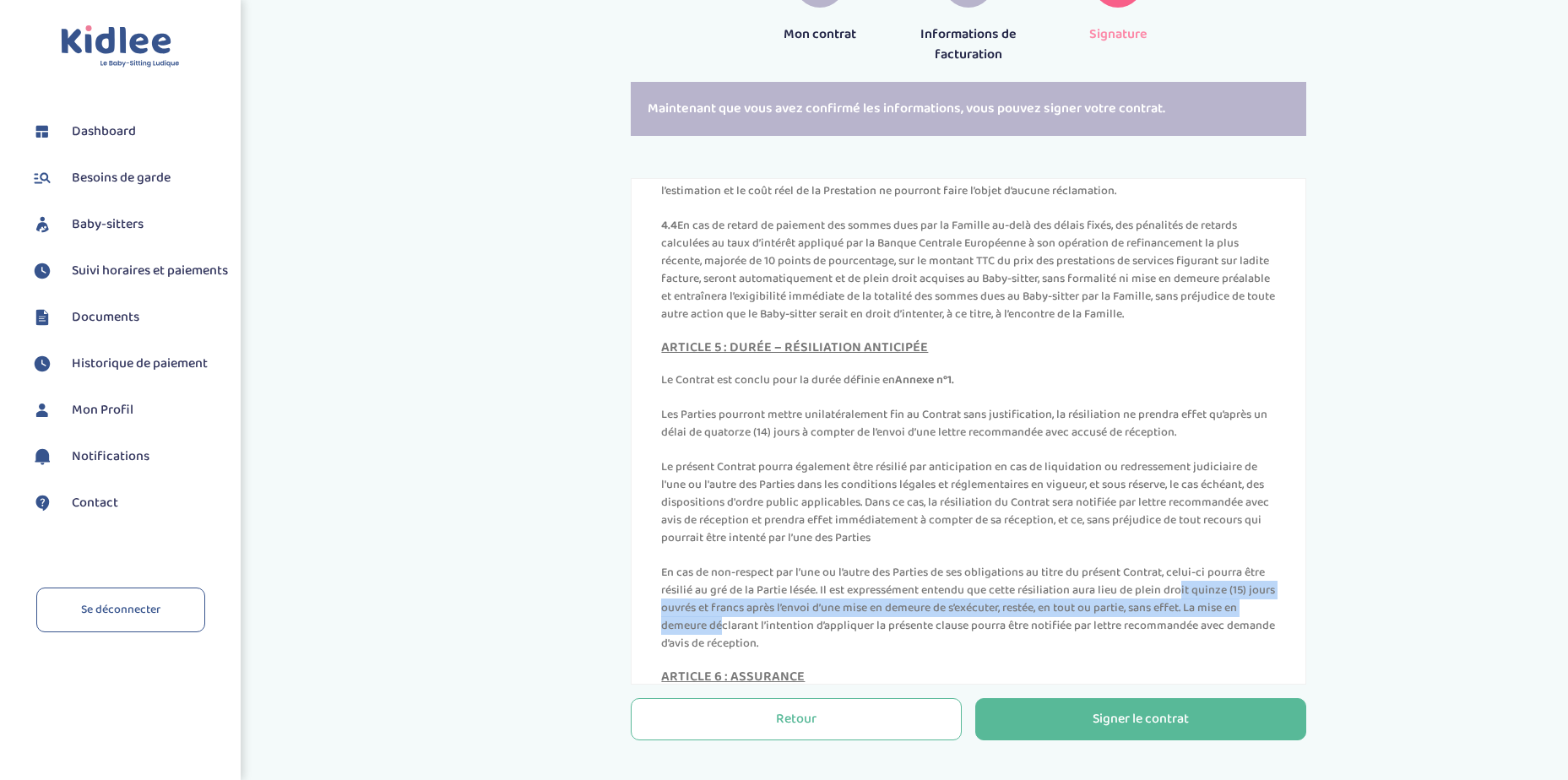
drag, startPoint x: 1083, startPoint y: 631, endPoint x: 1220, endPoint y: 642, distance: 137.4
click at [1220, 642] on p "En cas de non-respect par l’une ou l’autre des Parties de ses obligations au ti…" at bounding box center [968, 608] width 615 height 89
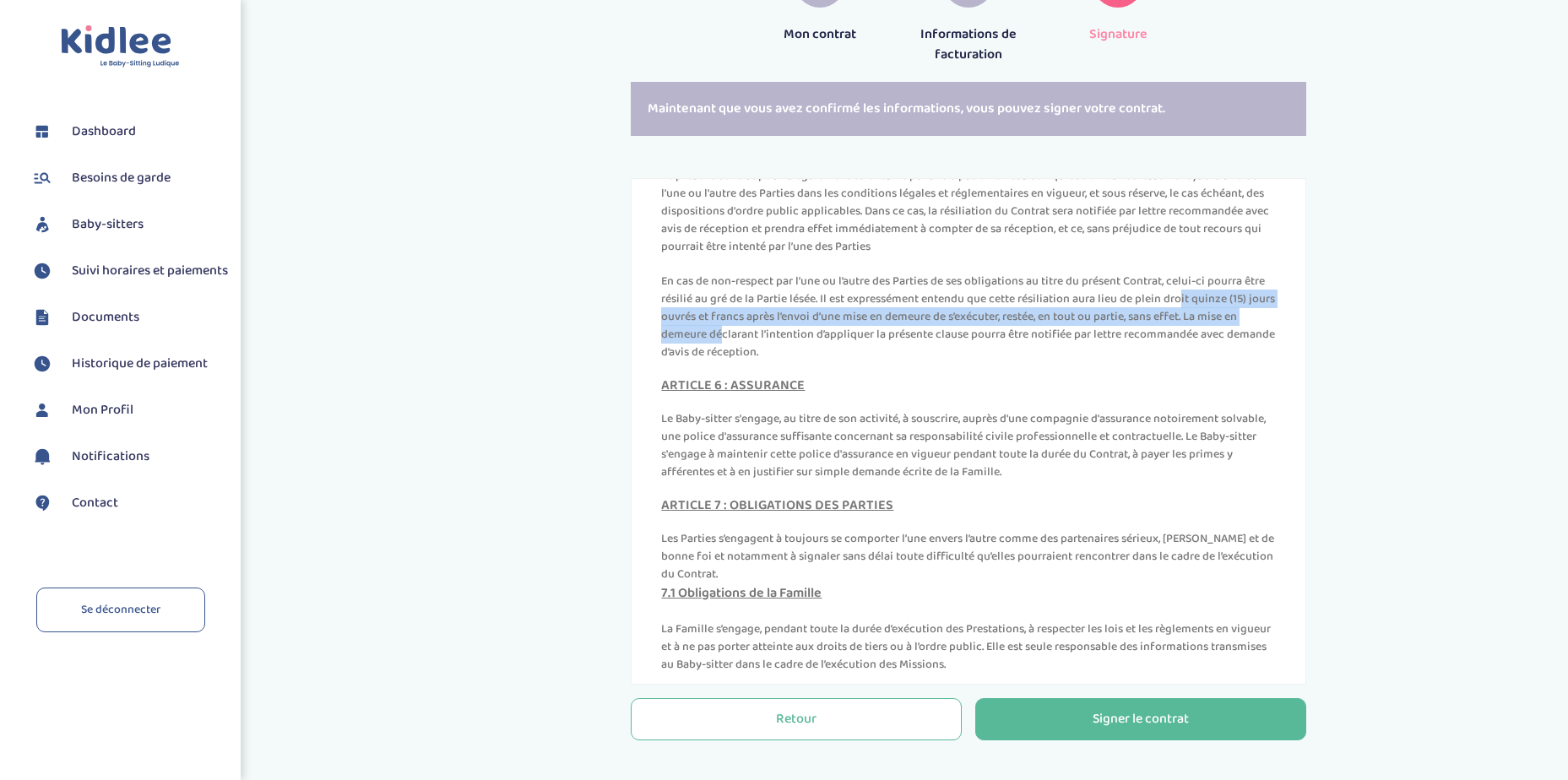
scroll to position [3097, 0]
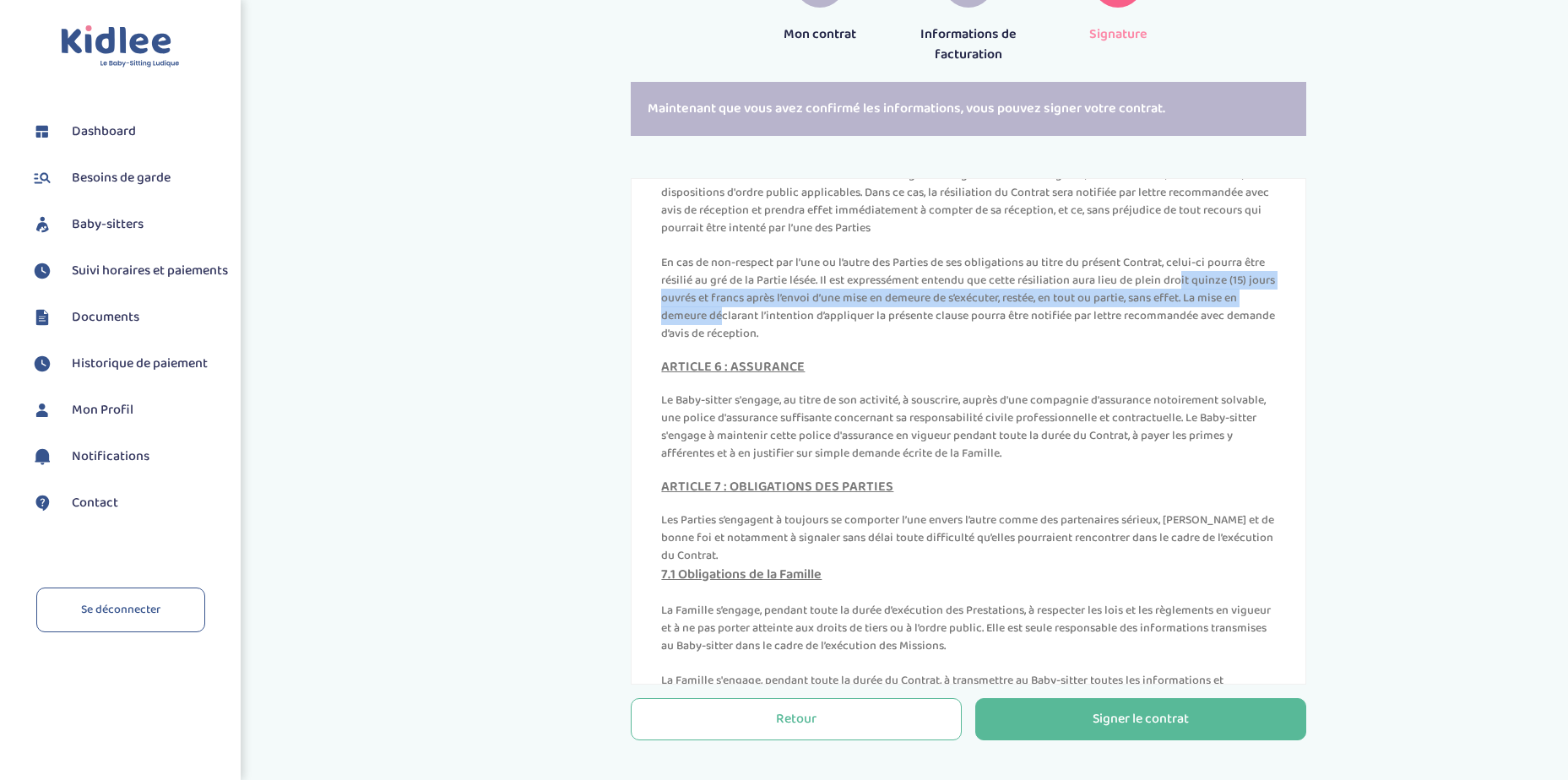
drag, startPoint x: 754, startPoint y: 358, endPoint x: 843, endPoint y: 370, distance: 89.8
click at [843, 343] on p "En cas de non-respect par l’une ou l’autre des Parties de ses obligations au ti…" at bounding box center [968, 298] width 615 height 89
drag, startPoint x: 843, startPoint y: 370, endPoint x: 1063, endPoint y: 485, distance: 248.2
click at [1063, 463] on p "Le Baby-sitter s'engage, au titre de son activité, à souscrire, auprès d'une co…" at bounding box center [968, 428] width 615 height 71
drag, startPoint x: 746, startPoint y: 557, endPoint x: 1038, endPoint y: 592, distance: 294.1
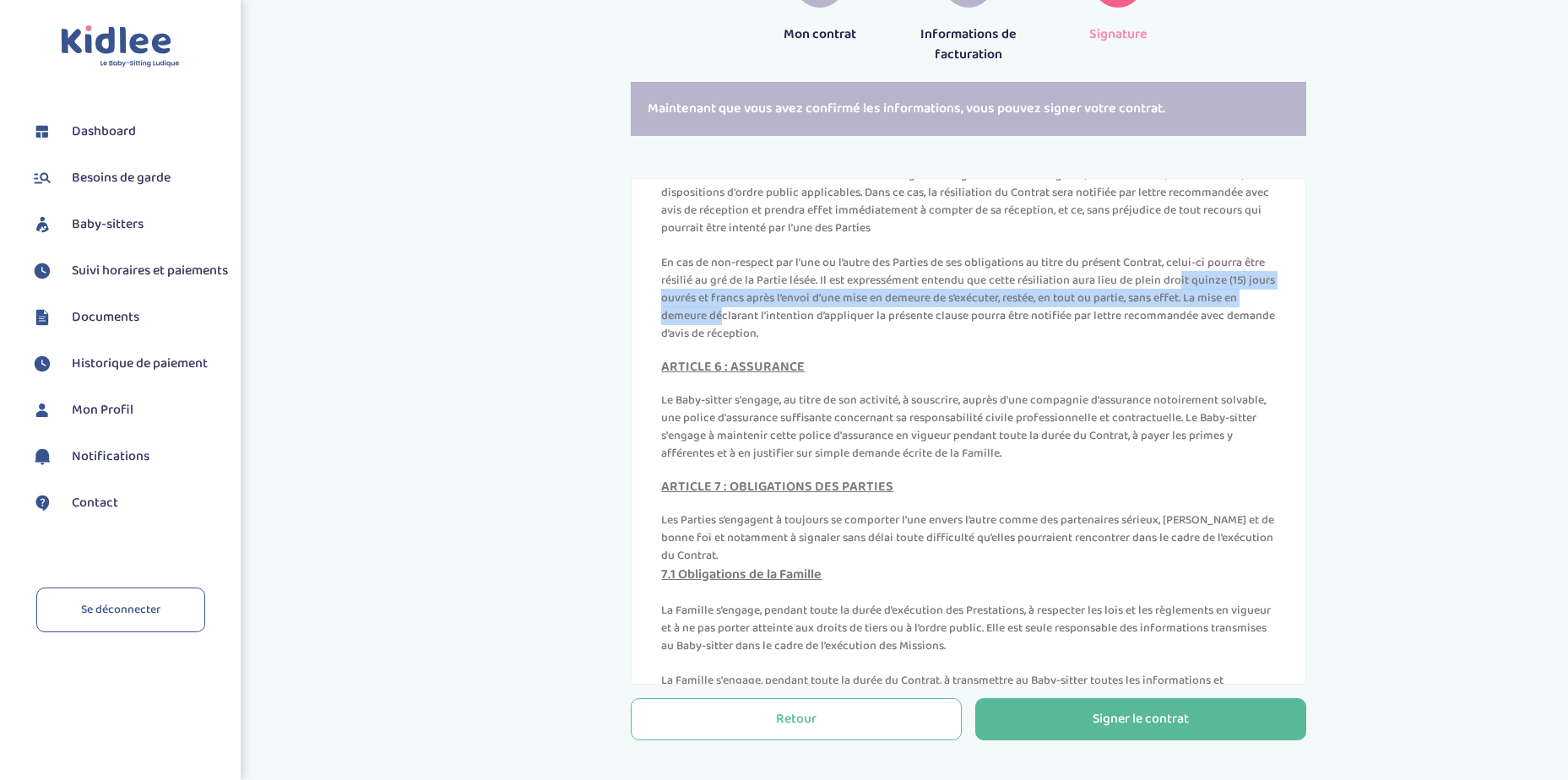
click at [1038, 565] on p "Les Parties s’engagent à toujours se comporter l’une envers l’autre comme des p…" at bounding box center [968, 538] width 615 height 53
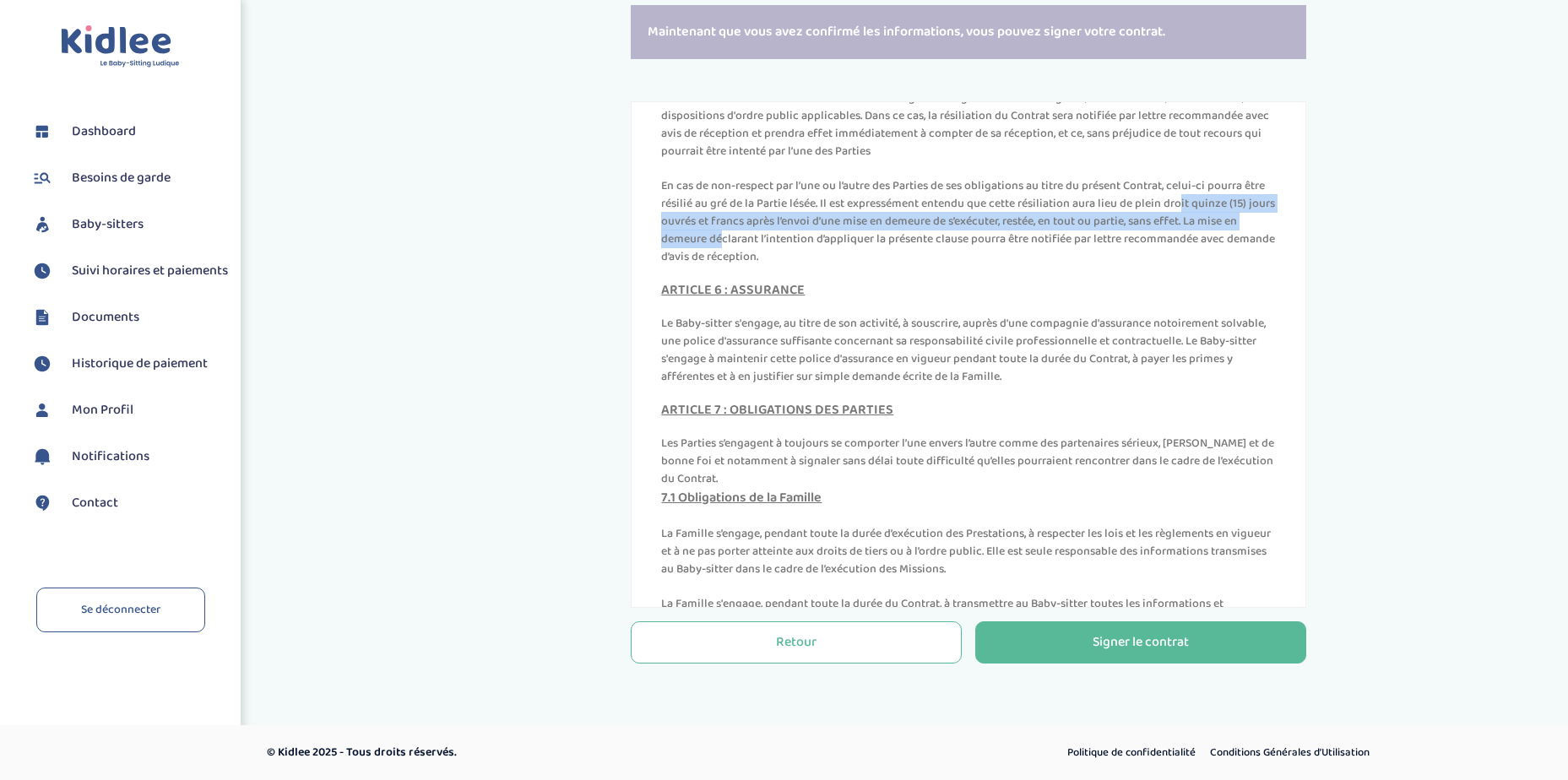
scroll to position [3406, 0]
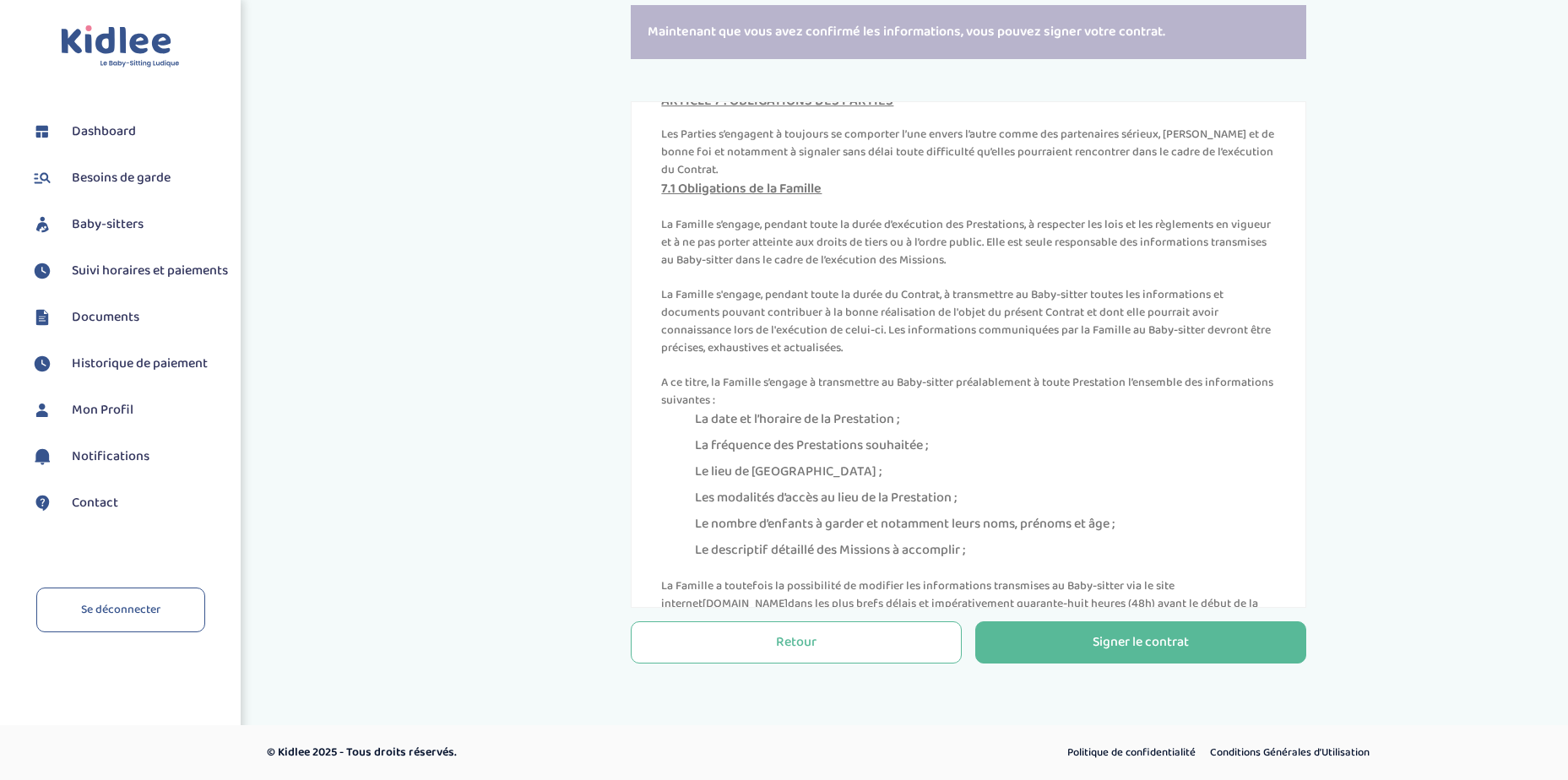
drag, startPoint x: 768, startPoint y: 349, endPoint x: 1114, endPoint y: 382, distance: 347.6
click at [1114, 357] on p "La Famille s'engage, pendant toute la durée du Contrat, à transmettre au Baby-s…" at bounding box center [968, 322] width 615 height 71
drag, startPoint x: 733, startPoint y: 418, endPoint x: 1095, endPoint y: 442, distance: 362.8
click at [1095, 410] on p "A ce titre, la Famille s’engage à transmettre au Baby-sitter préalablement à to…" at bounding box center [968, 392] width 615 height 36
drag, startPoint x: 823, startPoint y: 458, endPoint x: 994, endPoint y: 515, distance: 180.2
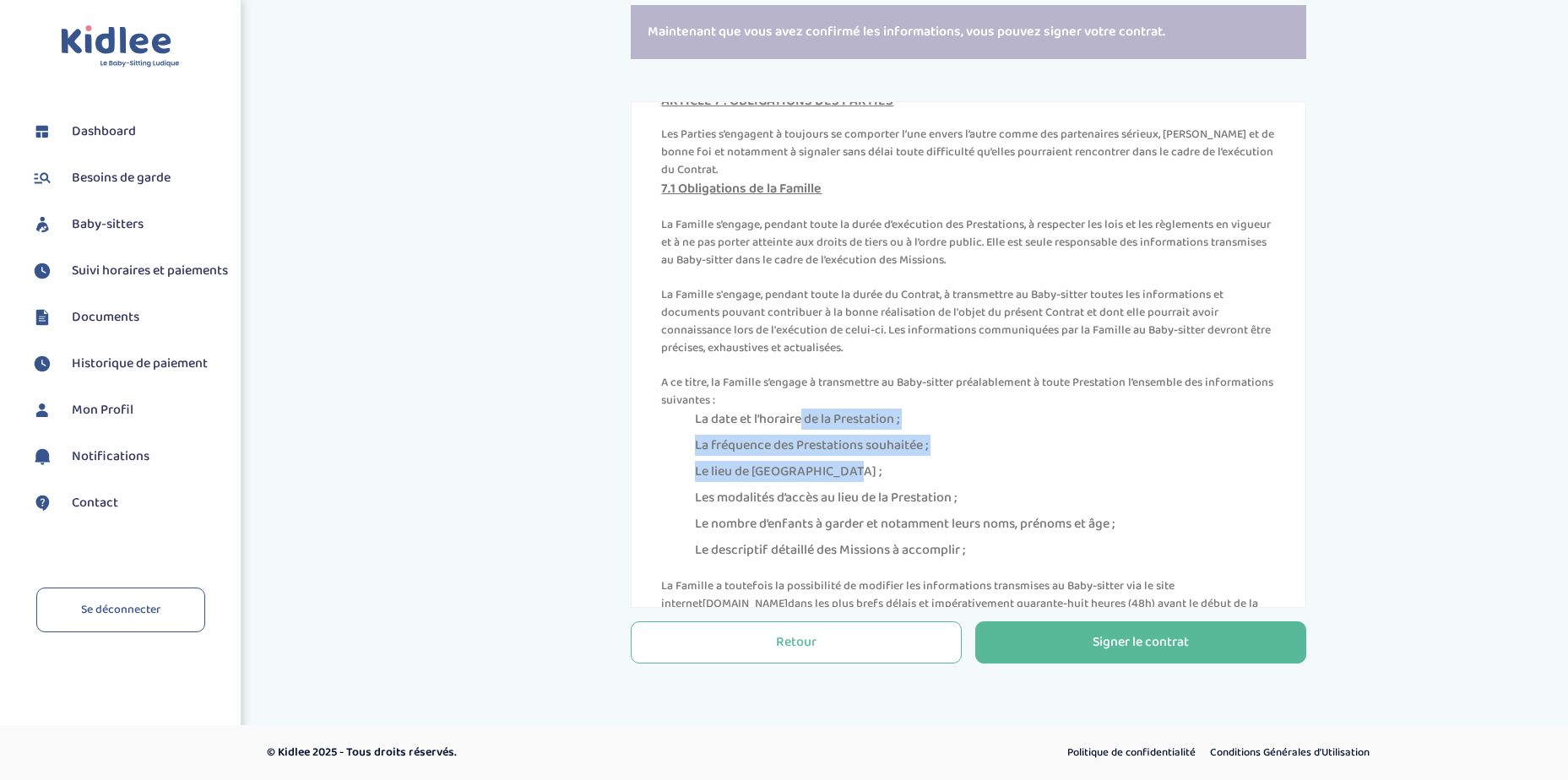
click at [994, 515] on ul "La date et l’horaire de la Prestation ; La fréquence des Prestations souhaitée …" at bounding box center [968, 485] width 615 height 151
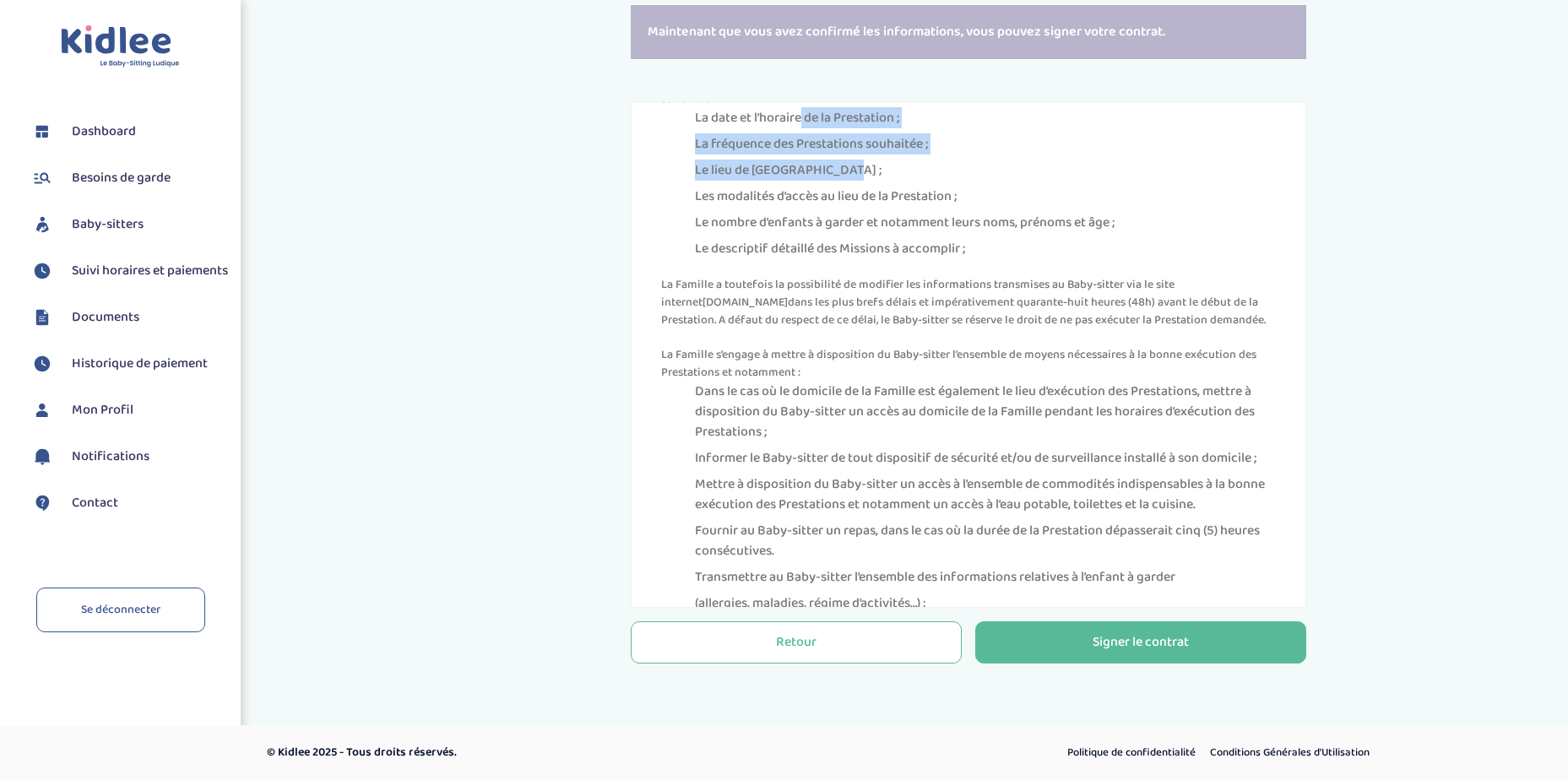
scroll to position [3715, 0]
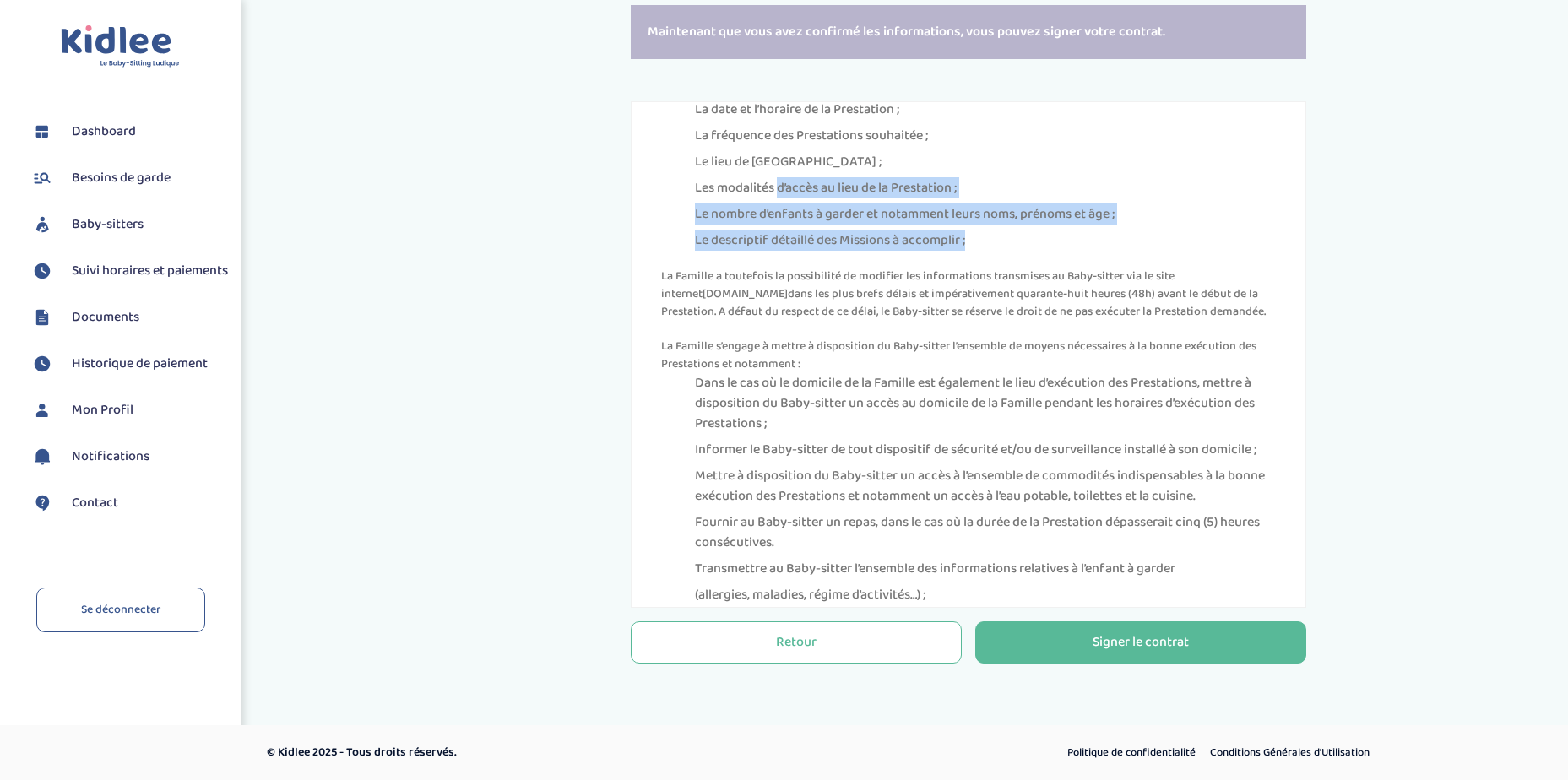
drag, startPoint x: 802, startPoint y: 231, endPoint x: 1011, endPoint y: 272, distance: 213.0
click at [1011, 251] on ul "La date et l’horaire de la Prestation ; La fréquence des Prestations souhaitée …" at bounding box center [968, 174] width 615 height 151
click at [821, 251] on li "Le descriptif détaillé des Missions à accomplir ;" at bounding box center [985, 241] width 581 height 21
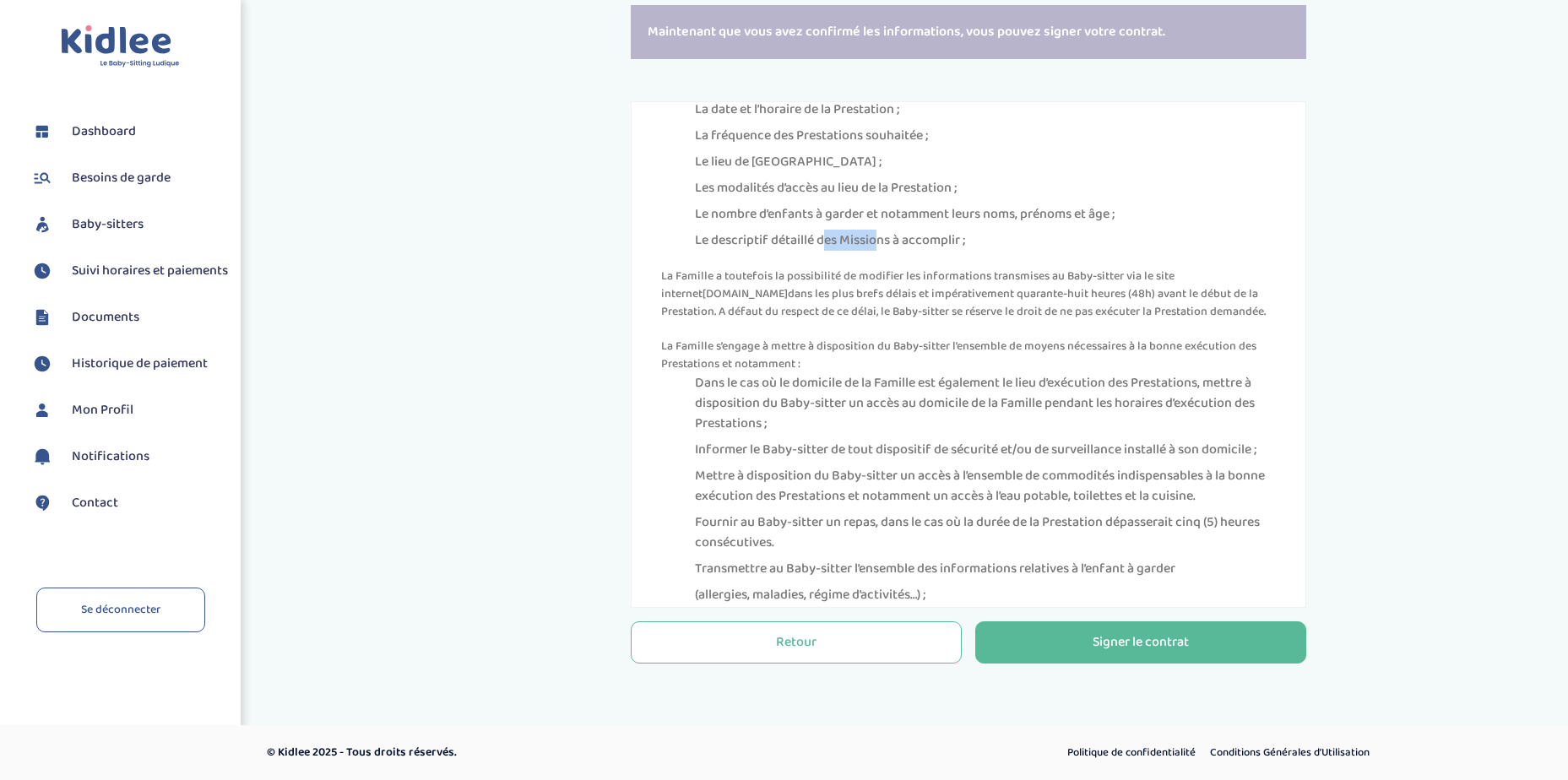
drag, startPoint x: 863, startPoint y: 285, endPoint x: 897, endPoint y: 285, distance: 34.0
click at [897, 251] on li "Le descriptif détaillé des Missions à accomplir ;" at bounding box center [985, 241] width 581 height 21
drag, startPoint x: 897, startPoint y: 285, endPoint x: 746, endPoint y: 334, distance: 158.8
click at [746, 321] on p "La Famille a toutefois la possibilité de modifier les informations transmises a…" at bounding box center [968, 294] width 615 height 53
drag, startPoint x: 721, startPoint y: 316, endPoint x: 1172, endPoint y: 317, distance: 451.0
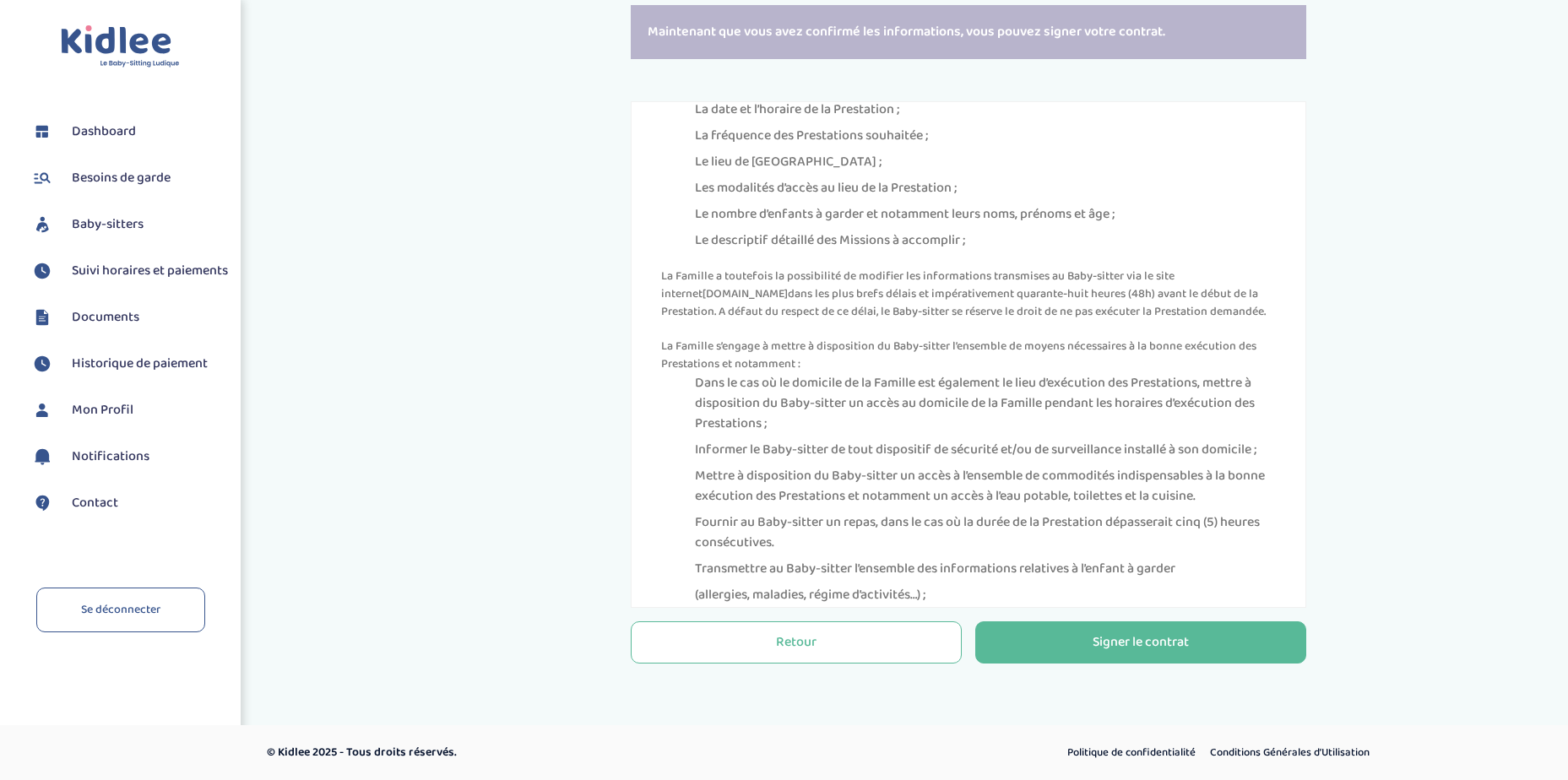
click at [1172, 317] on p "La Famille a toutefois la possibilité de modifier les informations transmises a…" at bounding box center [968, 294] width 615 height 53
drag, startPoint x: 873, startPoint y: 335, endPoint x: 945, endPoint y: 336, distance: 72.0
click at [945, 321] on p "La Famille a toutefois la possibilité de modifier les informations transmises a…" at bounding box center [968, 294] width 615 height 53
drag, startPoint x: 774, startPoint y: 350, endPoint x: 1194, endPoint y: 348, distance: 420.0
click at [1194, 321] on p "La Famille a toutefois la possibilité de modifier les informations transmises a…" at bounding box center [968, 294] width 615 height 53
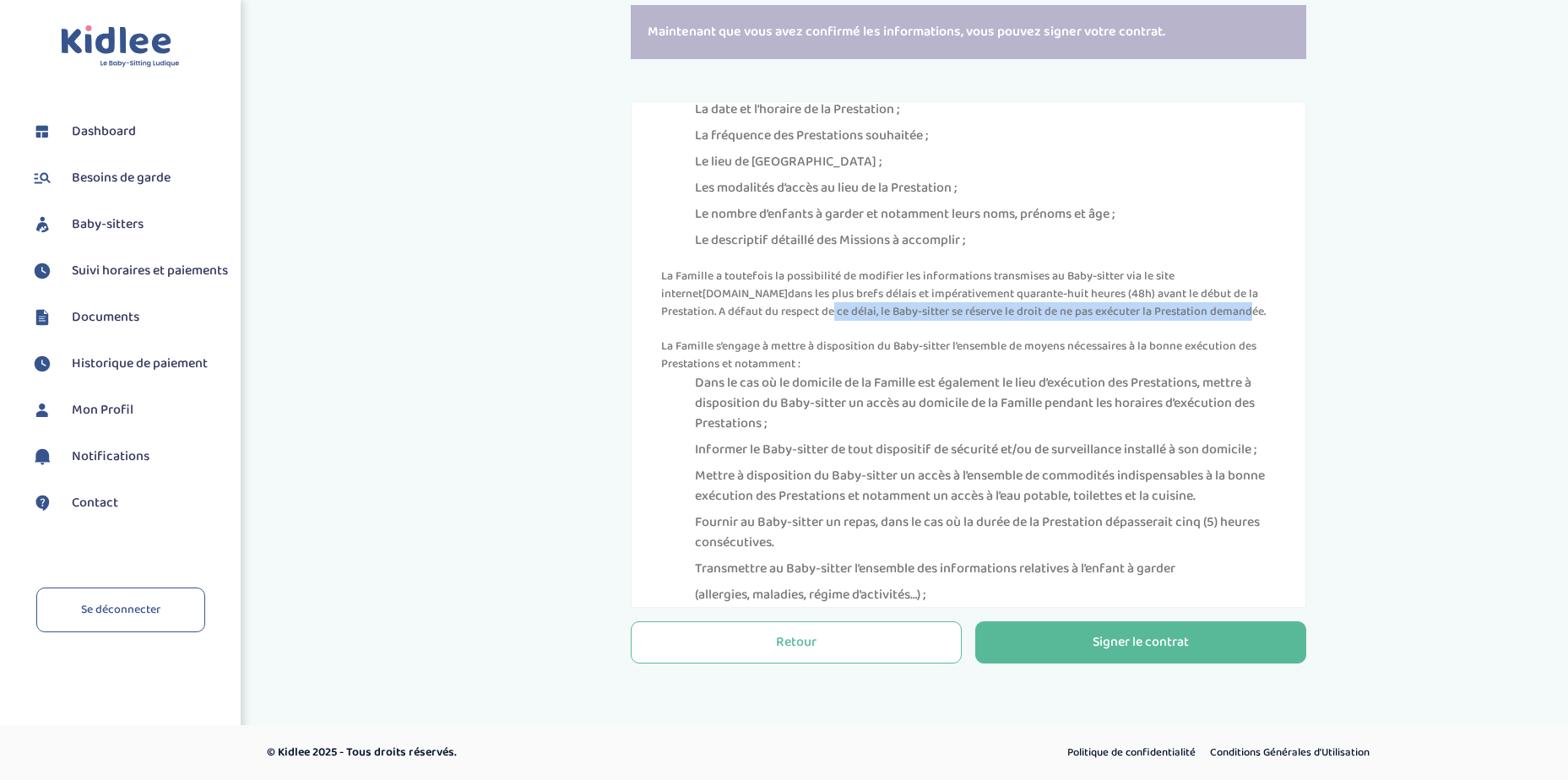
drag, startPoint x: 787, startPoint y: 382, endPoint x: 1108, endPoint y: 401, distance: 321.6
click at [1108, 373] on p "La Famille s’engage à mettre à disposition du Baby-sitter l’ensemble de moyens …" at bounding box center [968, 355] width 615 height 36
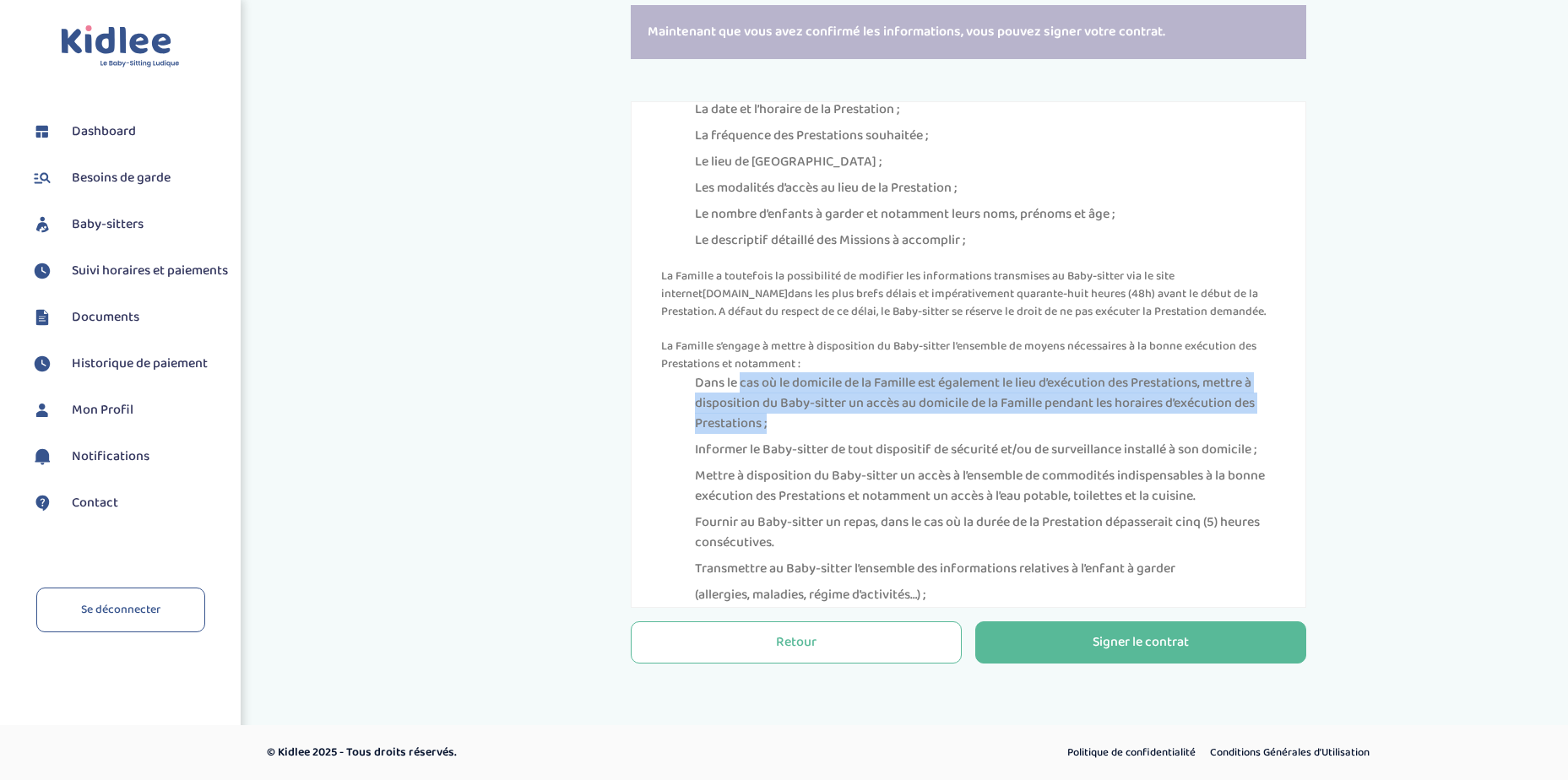
drag, startPoint x: 763, startPoint y: 422, endPoint x: 1069, endPoint y: 460, distance: 308.4
click at [1069, 434] on li "Dans le cas où le domicile de la Famille est également le lieu d’exécution des …" at bounding box center [985, 403] width 581 height 61
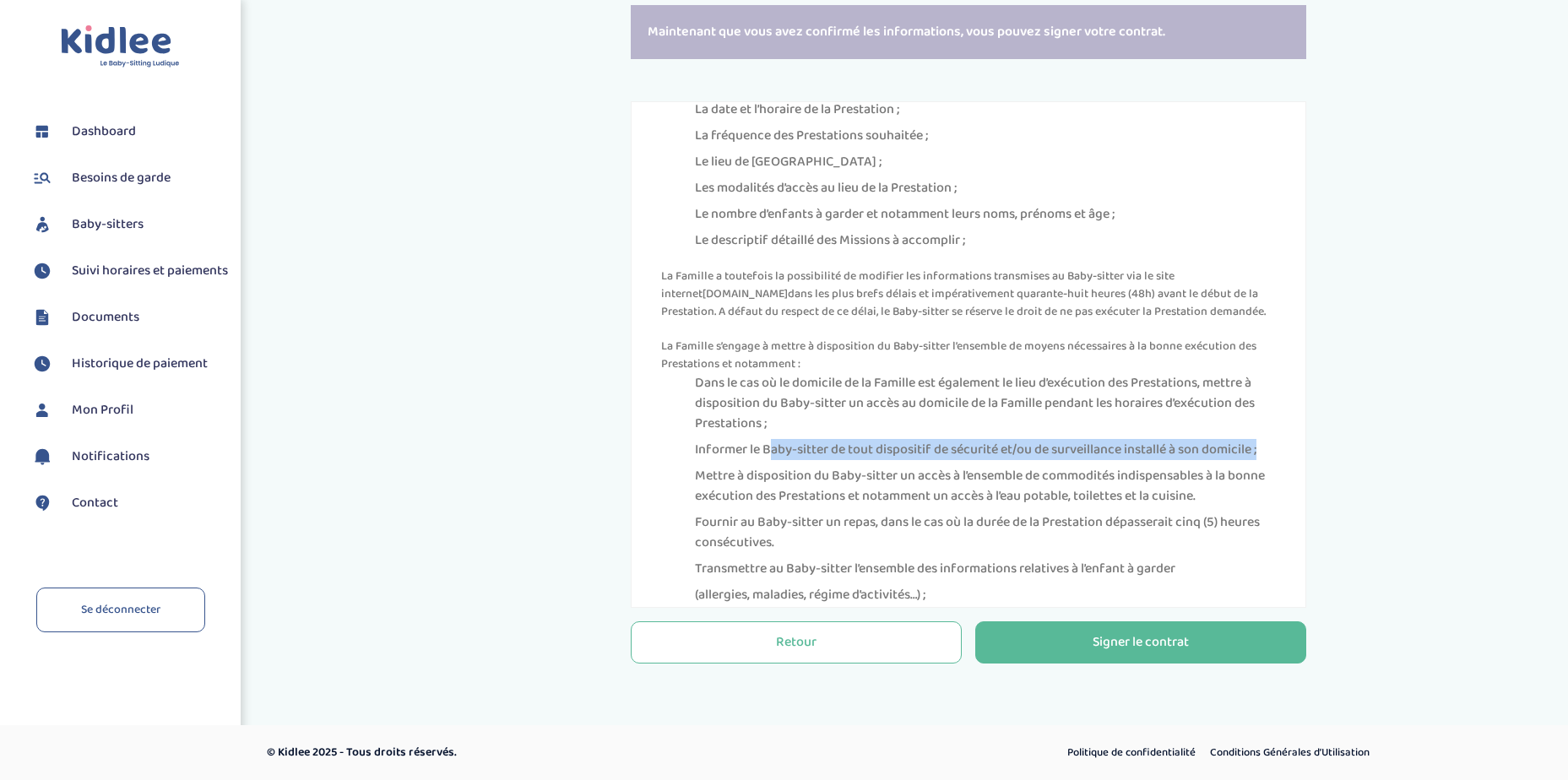
drag, startPoint x: 792, startPoint y: 495, endPoint x: 998, endPoint y: 504, distance: 206.2
click at [998, 460] on li "Informer le Baby-sitter de tout dispositif de sécurité et/ou de surveillance in…" at bounding box center [985, 450] width 581 height 21
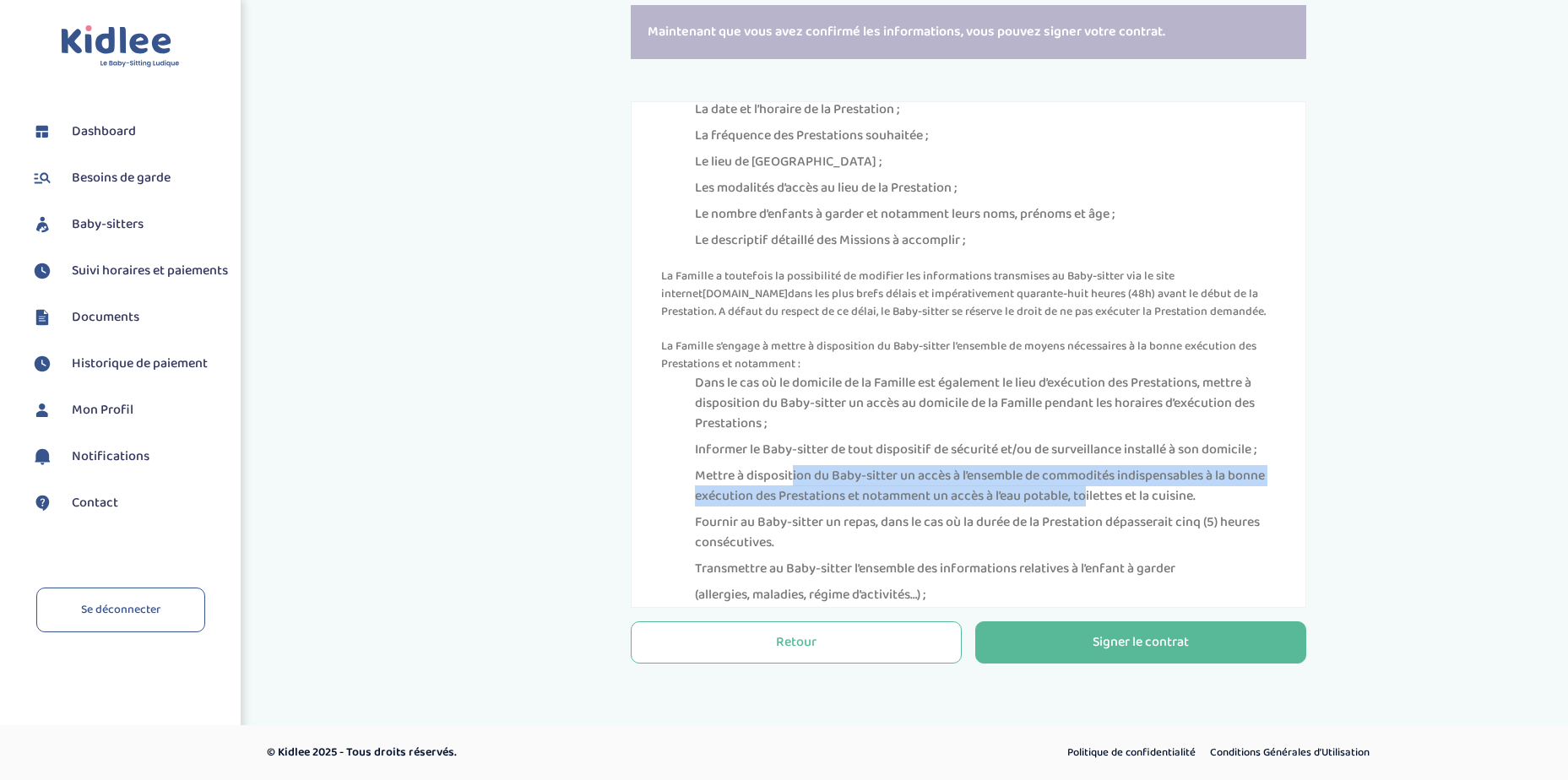
drag, startPoint x: 814, startPoint y: 537, endPoint x: 1129, endPoint y: 562, distance: 316.0
click at [1129, 506] on li "Mettre à disposition du Baby-sitter un accès à l’ensemble de commodités indispe…" at bounding box center [985, 486] width 581 height 40
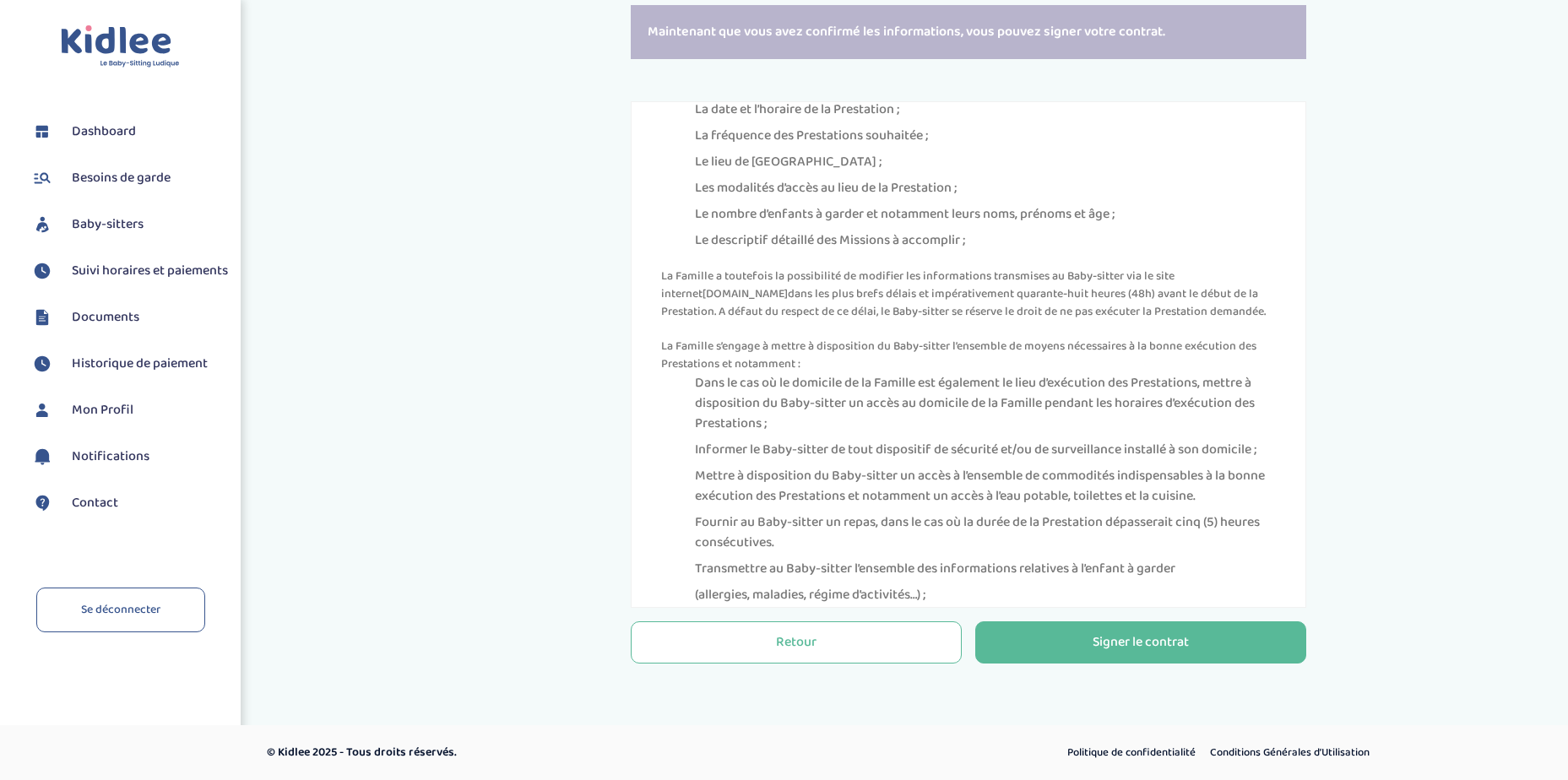
click at [937, 553] on li "Fournir au Baby-sitter un repas, dans le cas où la durée de la Prestation dépas…" at bounding box center [985, 532] width 581 height 40
drag, startPoint x: 785, startPoint y: 584, endPoint x: 1090, endPoint y: 578, distance: 305.1
click at [1090, 553] on li "Fournir au Baby-sitter un repas, dans le cas où la durée de la Prestation dépas…" at bounding box center [985, 532] width 581 height 40
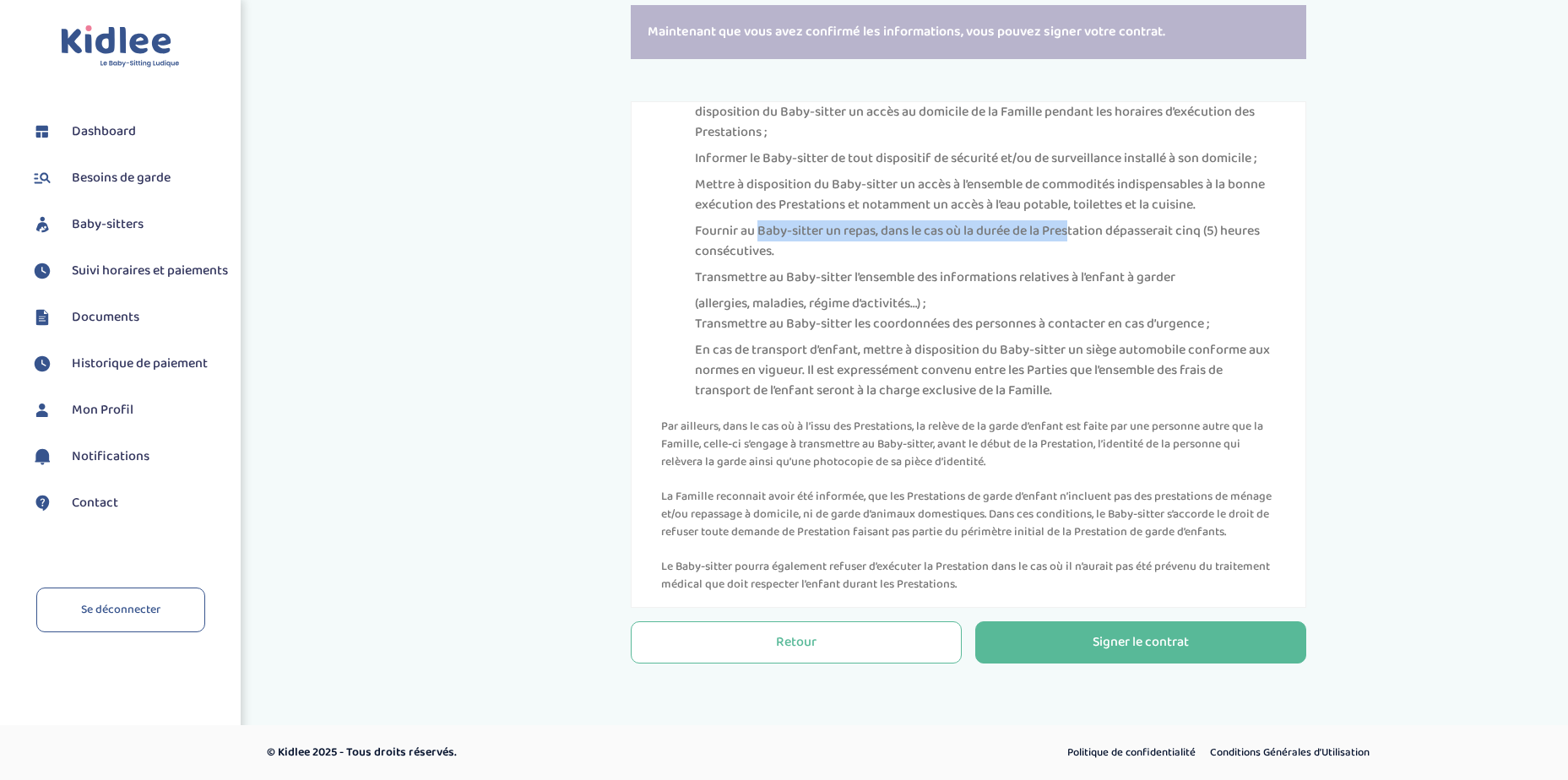
scroll to position [4026, 0]
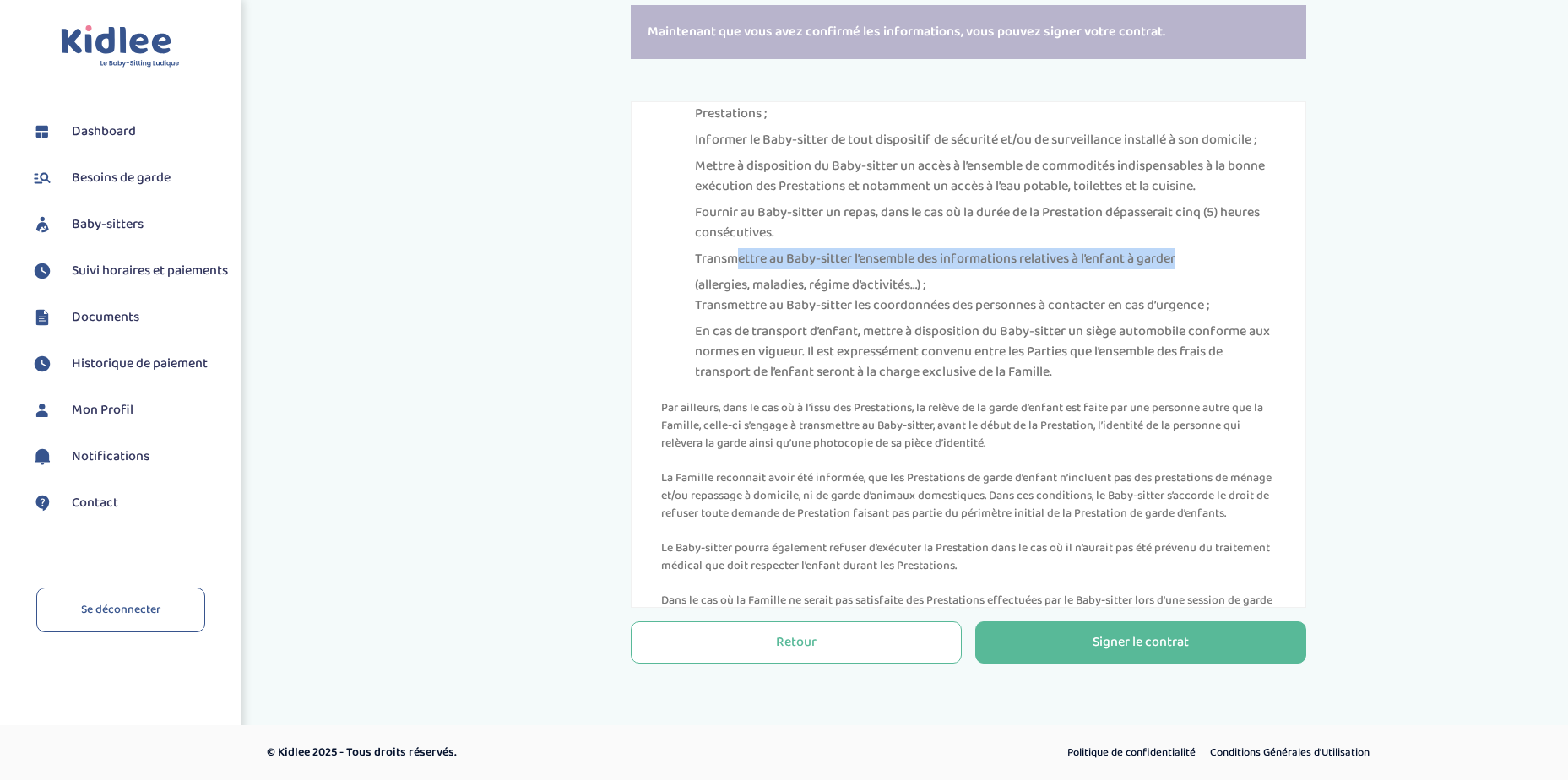
drag, startPoint x: 816, startPoint y: 327, endPoint x: 1202, endPoint y: 321, distance: 386.0
click at [1202, 269] on li "Transmettre au Baby-sitter l’ensemble des informations relatives à l’enfant à g…" at bounding box center [985, 260] width 581 height 21
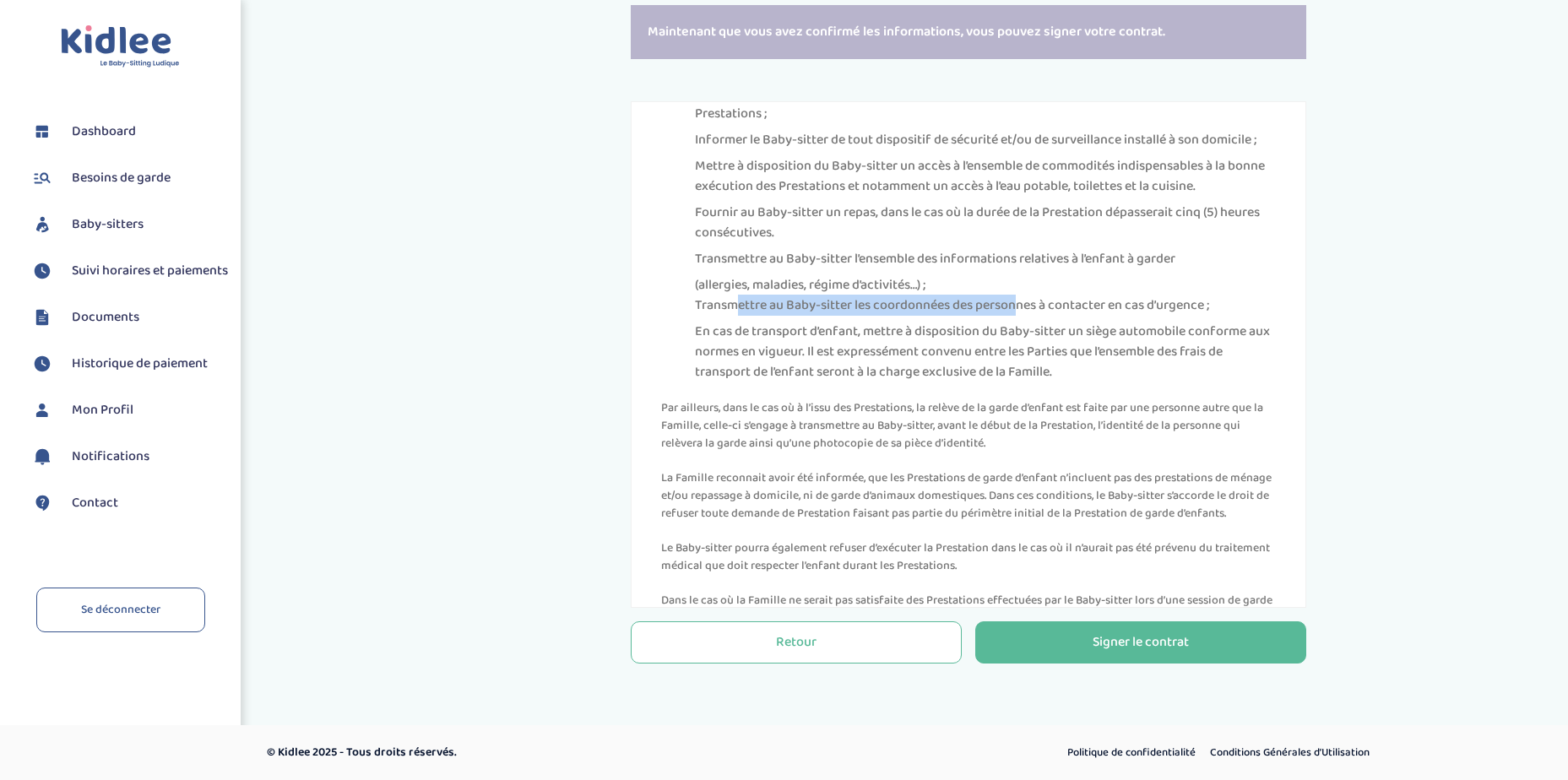
drag, startPoint x: 754, startPoint y: 363, endPoint x: 1044, endPoint y: 366, distance: 290.0
click at [1044, 316] on li "Transmettre au Baby-sitter les coordonnées des personnes à contacter en cas d’u…" at bounding box center [985, 306] width 581 height 21
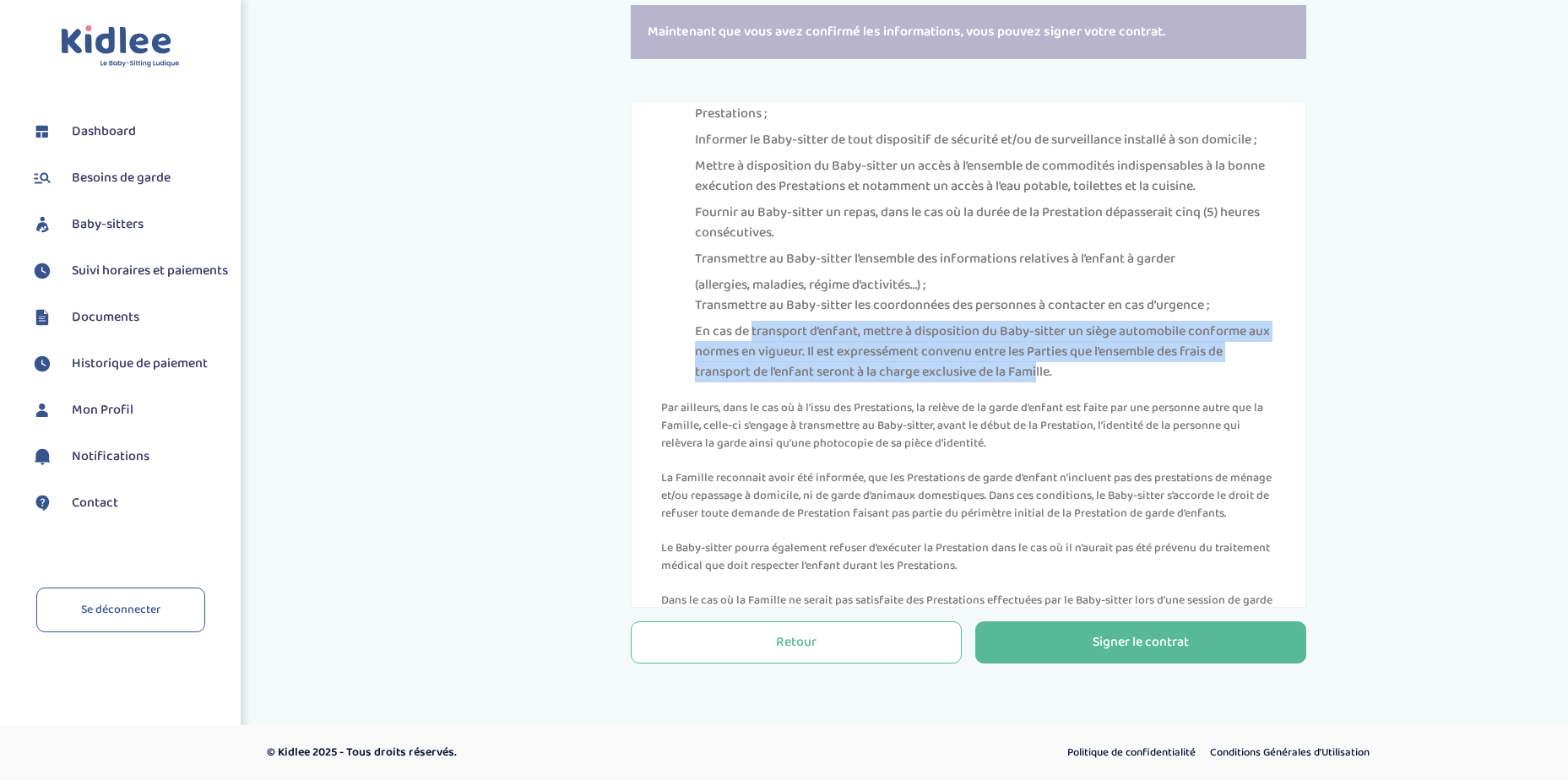
drag, startPoint x: 838, startPoint y: 388, endPoint x: 1110, endPoint y: 430, distance: 275.2
click at [1110, 382] on li "En cas de transport d’enfant, mettre à disposition du Baby-sitter un siège auto…" at bounding box center [985, 352] width 581 height 61
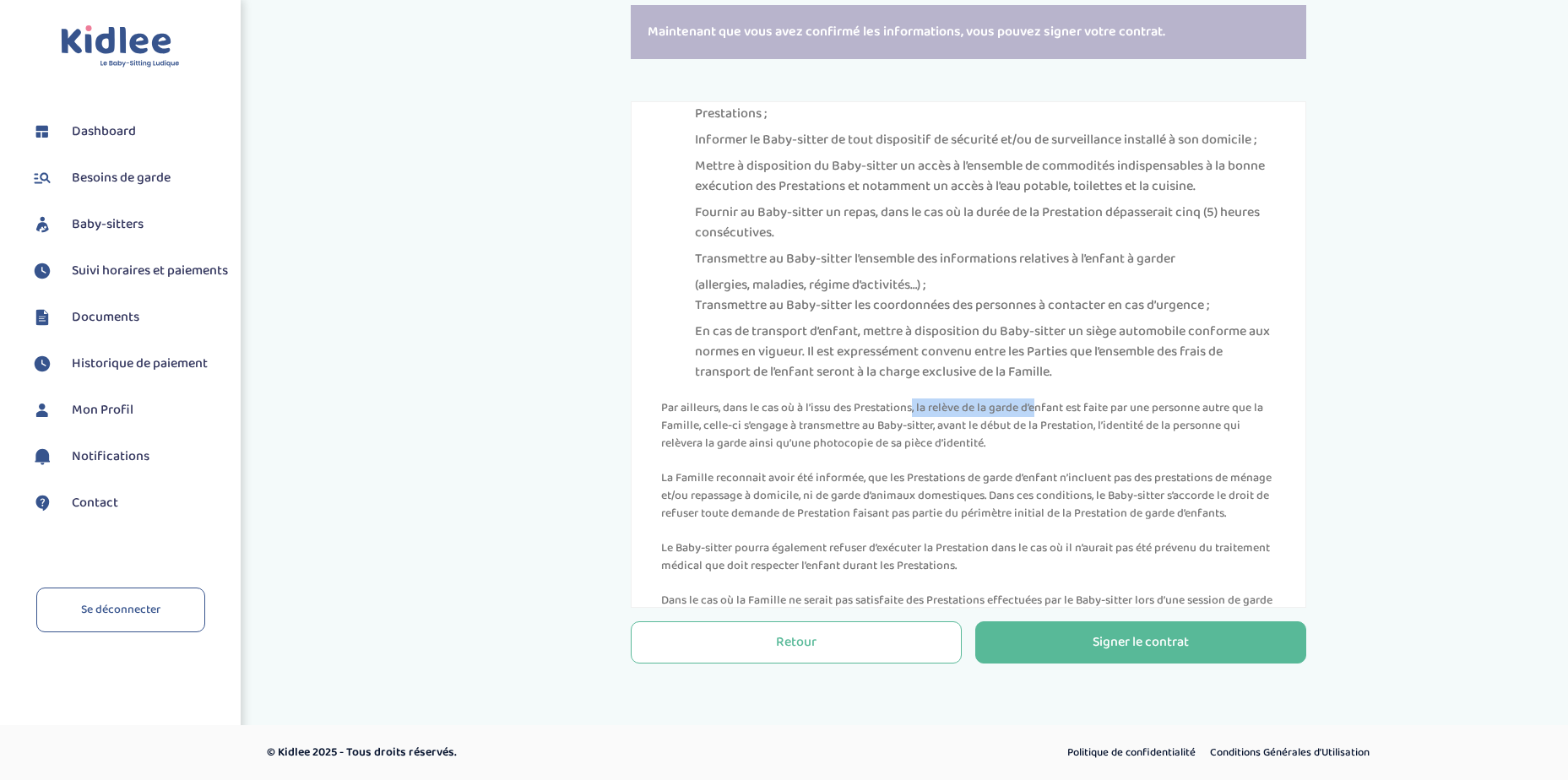
drag, startPoint x: 794, startPoint y: 471, endPoint x: 917, endPoint y: 464, distance: 123.2
click at [917, 453] on p "Par ailleurs, dans le cas où à l’issu des Prestations, la relève de la garde d’…" at bounding box center [968, 426] width 615 height 53
drag, startPoint x: 917, startPoint y: 464, endPoint x: 1150, endPoint y: 493, distance: 234.8
click at [1150, 453] on p "Par ailleurs, dans le cas où à l’issu des Prestations, la relève de la garde d’…" at bounding box center [968, 426] width 615 height 53
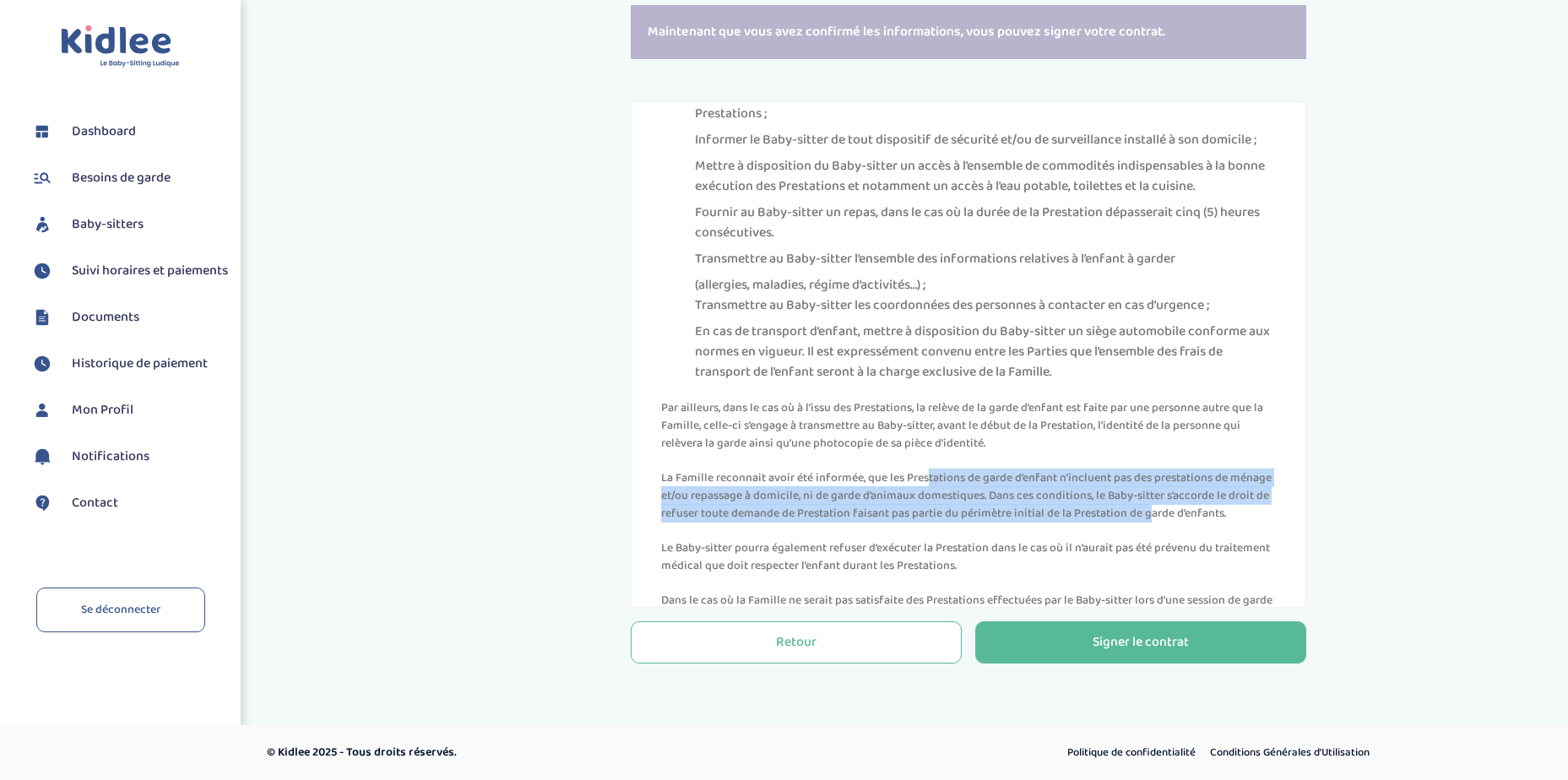
drag, startPoint x: 801, startPoint y: 536, endPoint x: 1085, endPoint y: 573, distance: 286.4
click at [1085, 523] on p "La Famille reconnait avoir été informée, que les Prestations de garde d’enfant …" at bounding box center [968, 496] width 615 height 53
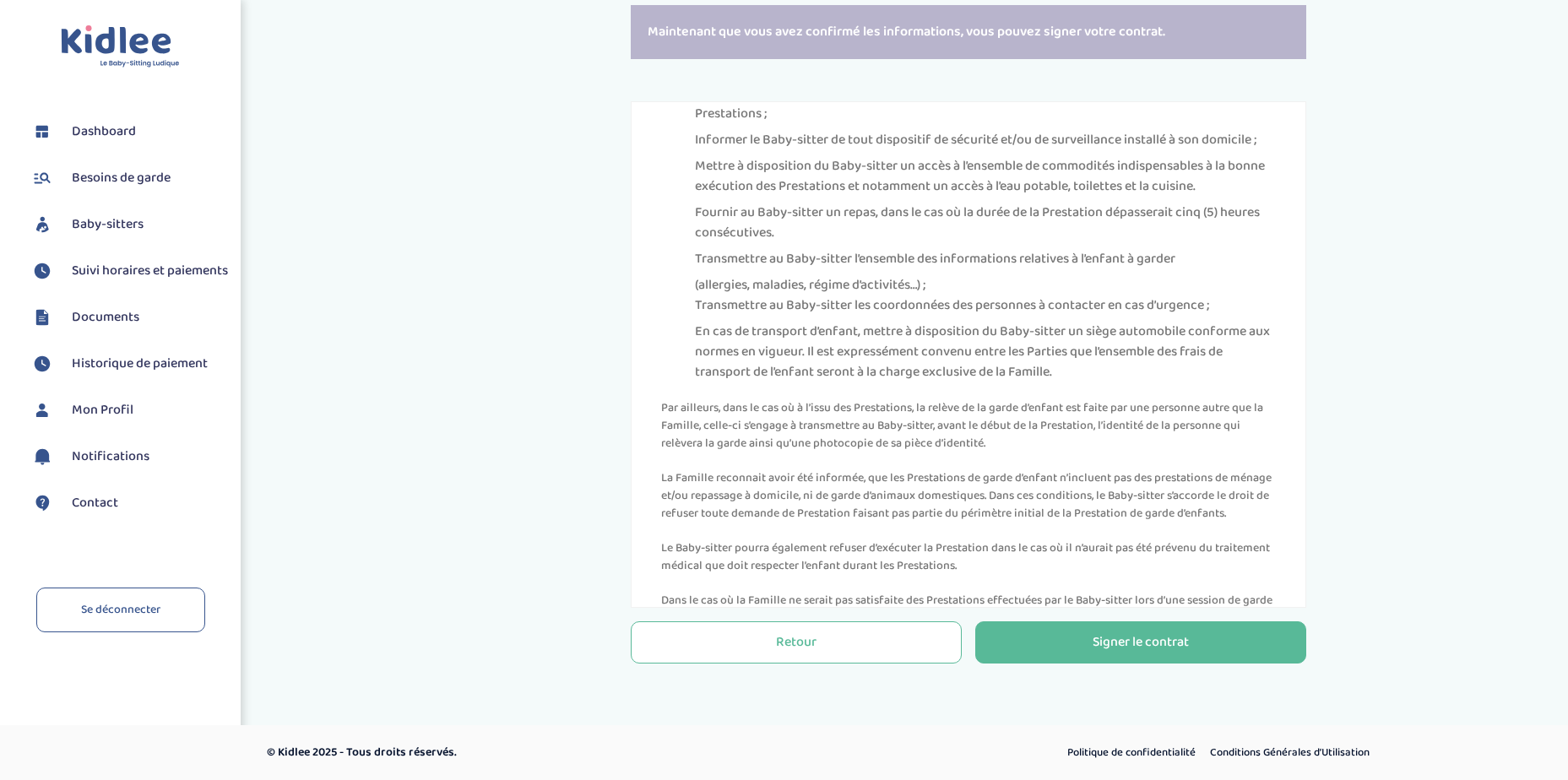
drag, startPoint x: 1085, startPoint y: 573, endPoint x: 1052, endPoint y: 485, distance: 94.0
click at [1052, 453] on p "Par ailleurs, dans le cas où à l’issu des Prestations, la relève de la garde d’…" at bounding box center [968, 426] width 615 height 53
drag, startPoint x: 740, startPoint y: 505, endPoint x: 963, endPoint y: 503, distance: 223.0
click at [963, 453] on p "Par ailleurs, dans le cas où à l’issu des Prestations, la relève de la garde d’…" at bounding box center [968, 426] width 615 height 53
drag, startPoint x: 963, startPoint y: 503, endPoint x: 1192, endPoint y: 576, distance: 240.4
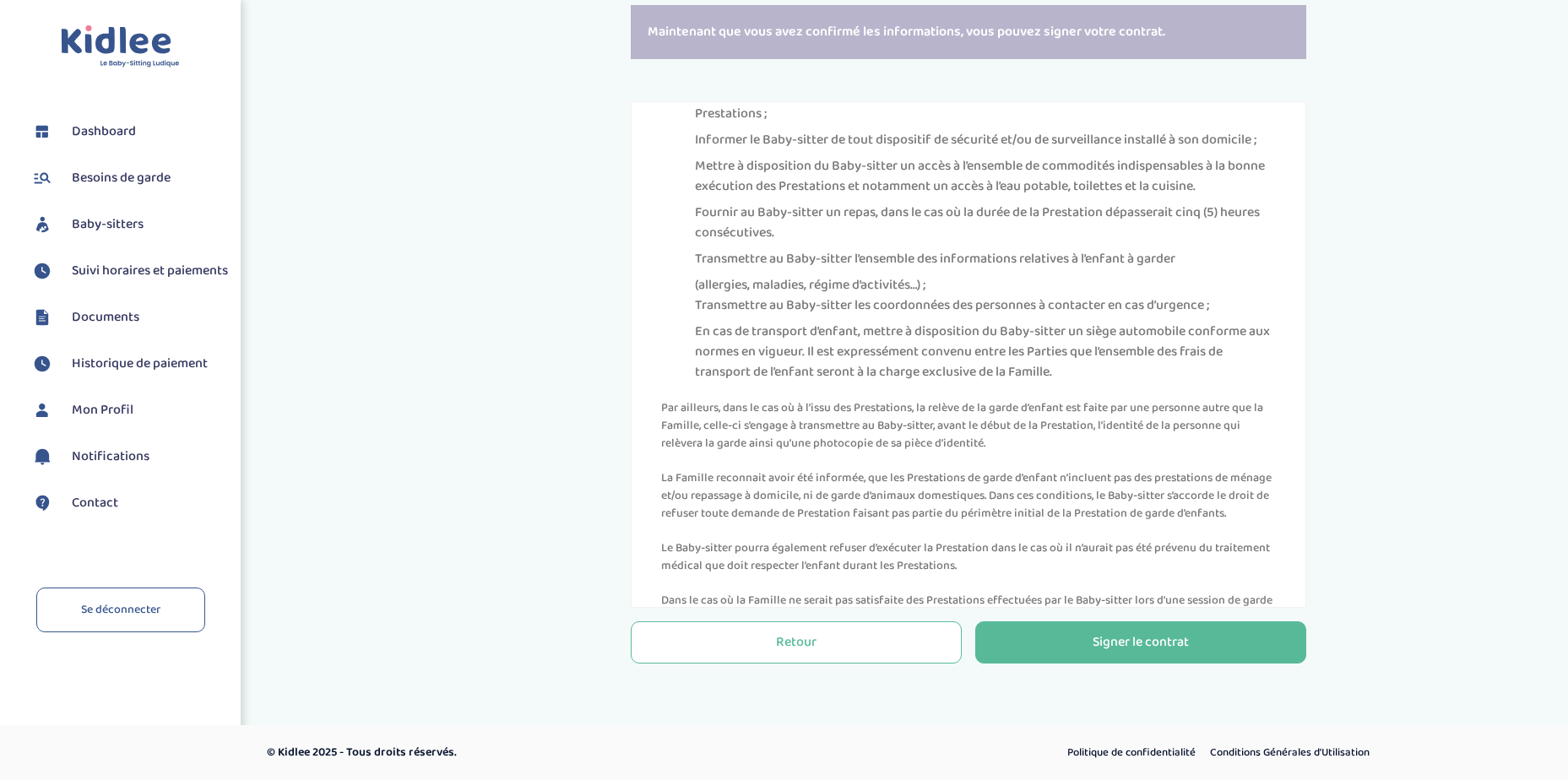
click at [1192, 523] on p "La Famille reconnait avoir été informée, que les Prestations de garde d’enfant …" at bounding box center [968, 496] width 615 height 53
click at [794, 523] on p "La Famille reconnait avoir été informée, que les Prestations de garde d’enfant …" at bounding box center [968, 496] width 615 height 53
drag, startPoint x: 993, startPoint y: 571, endPoint x: 1176, endPoint y: 575, distance: 183.0
click at [1176, 523] on p "La Famille reconnait avoir été informée, que les Prestations de garde d’enfant …" at bounding box center [968, 496] width 615 height 53
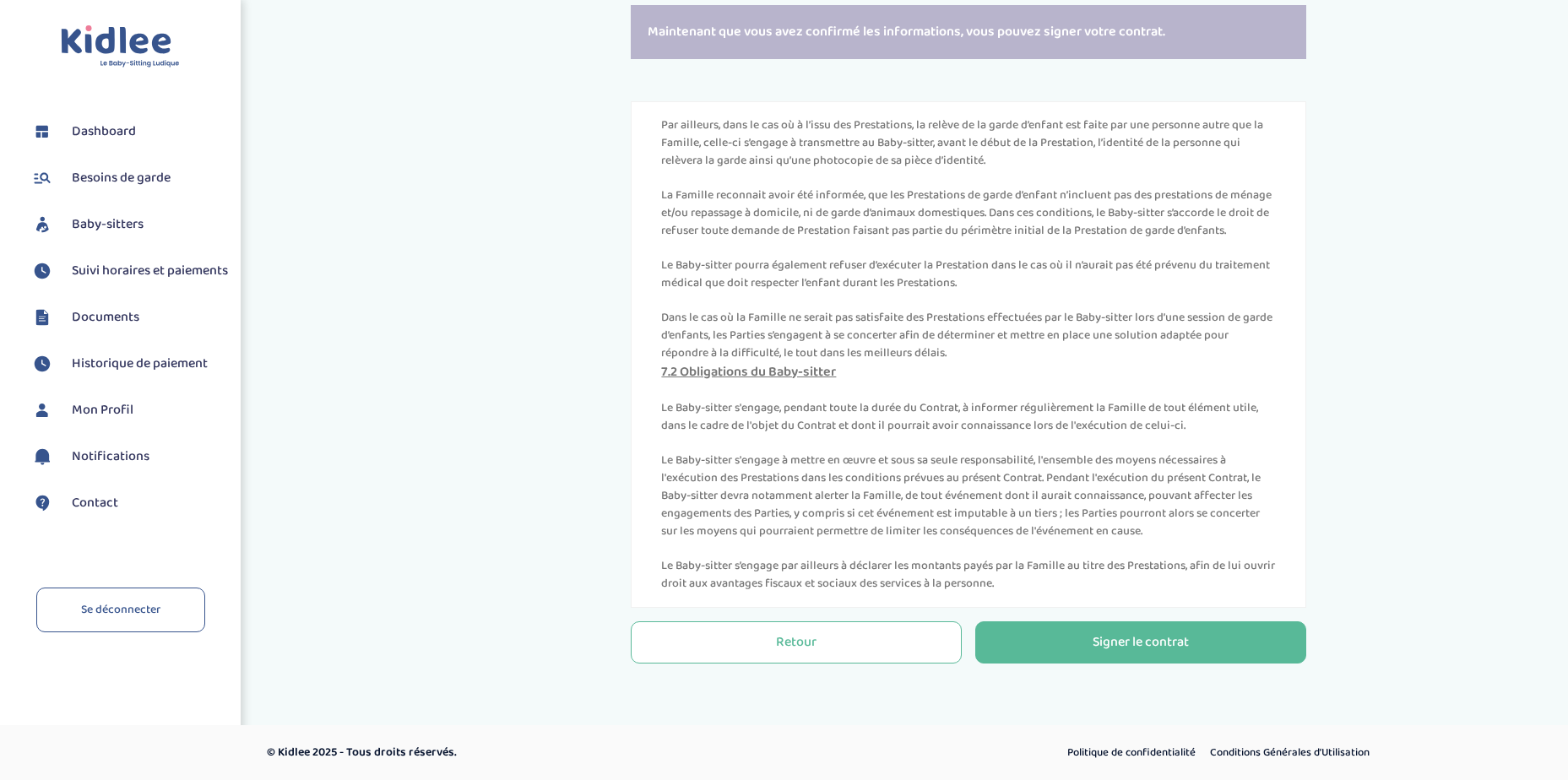
scroll to position [4335, 0]
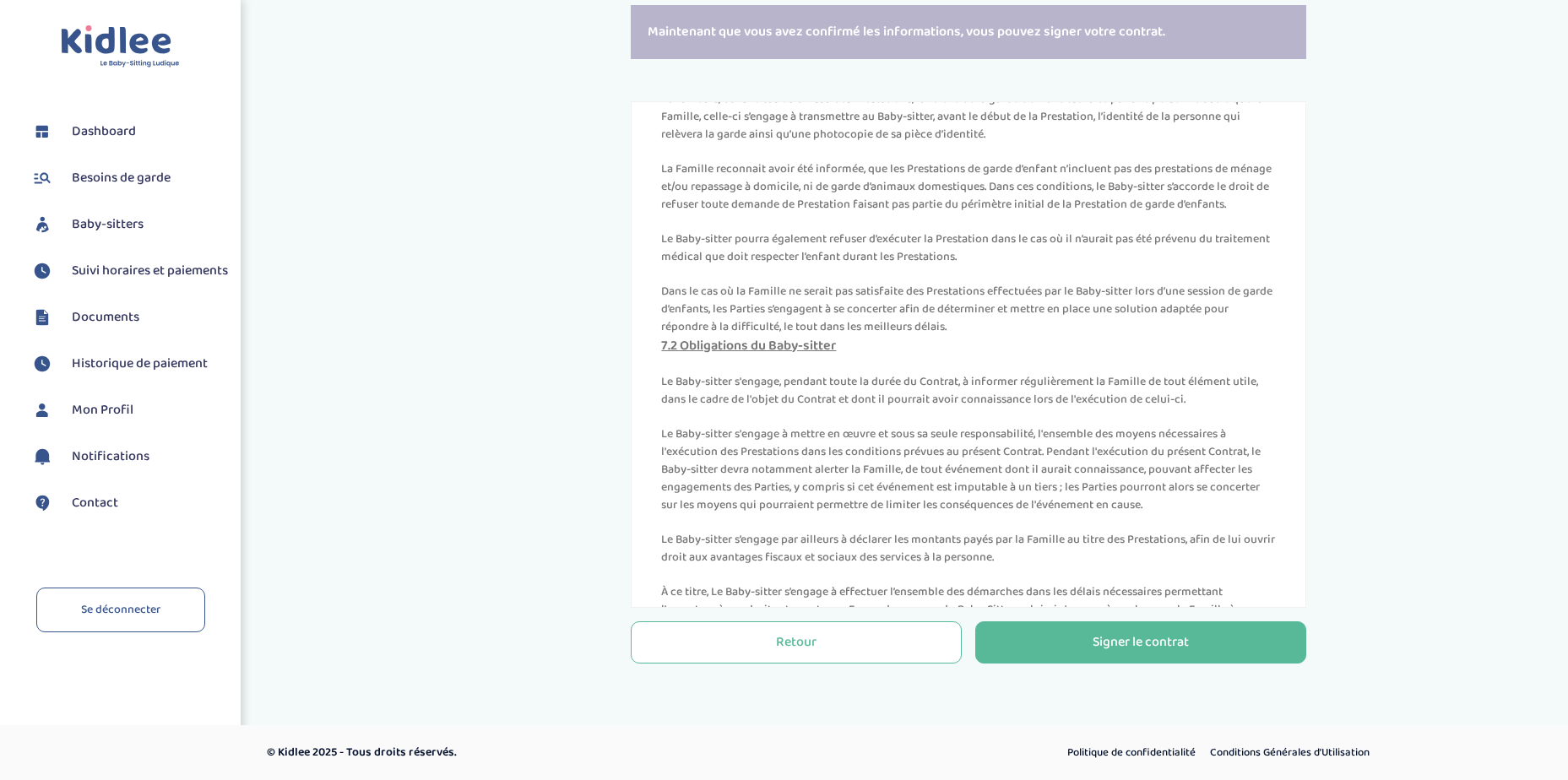
drag, startPoint x: 725, startPoint y: 310, endPoint x: 1149, endPoint y: 337, distance: 424.9
click at [1149, 266] on p "Le Baby-sitter pourra également refuser d’exécuter la Prestation dans le cas où…" at bounding box center [968, 248] width 615 height 36
click at [838, 266] on p "Le Baby-sitter pourra également refuser d’exécuter la Prestation dans le cas où…" at bounding box center [968, 248] width 615 height 36
drag, startPoint x: 726, startPoint y: 378, endPoint x: 1083, endPoint y: 399, distance: 357.6
click at [1083, 336] on p "Dans le cas où la Famille ne serait pas satisfaite des Prestations effectuées p…" at bounding box center [968, 309] width 615 height 53
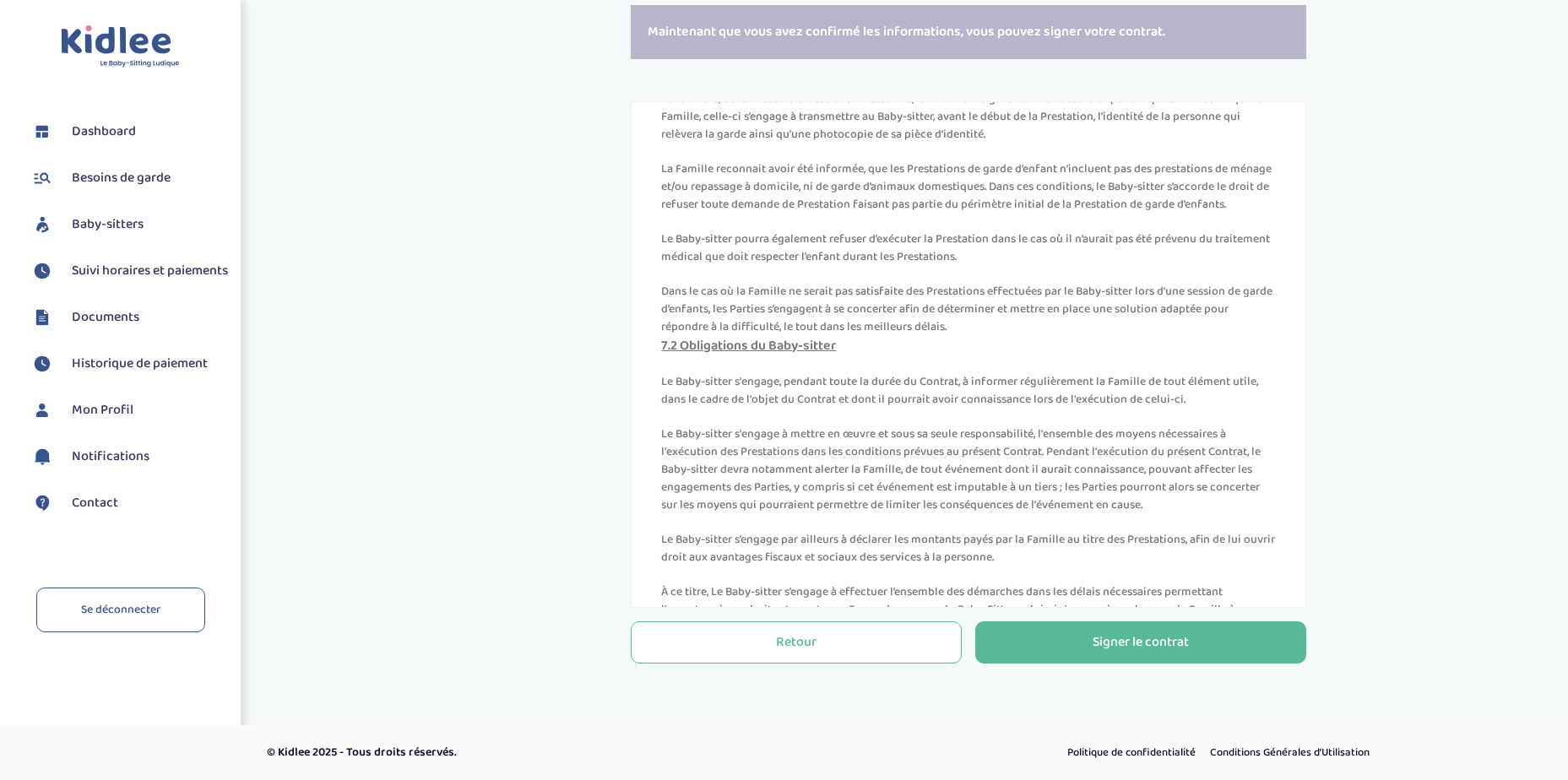
click at [1083, 336] on p "Dans le cas où la Famille ne serait pas satisfaite des Prestations effectuées p…" at bounding box center [968, 309] width 615 height 53
drag, startPoint x: 727, startPoint y: 454, endPoint x: 1210, endPoint y: 476, distance: 483.5
click at [1210, 409] on p "Le Baby-sitter s'engage, pendant toute la durée du Contrat, à informer régulièr…" at bounding box center [968, 391] width 615 height 36
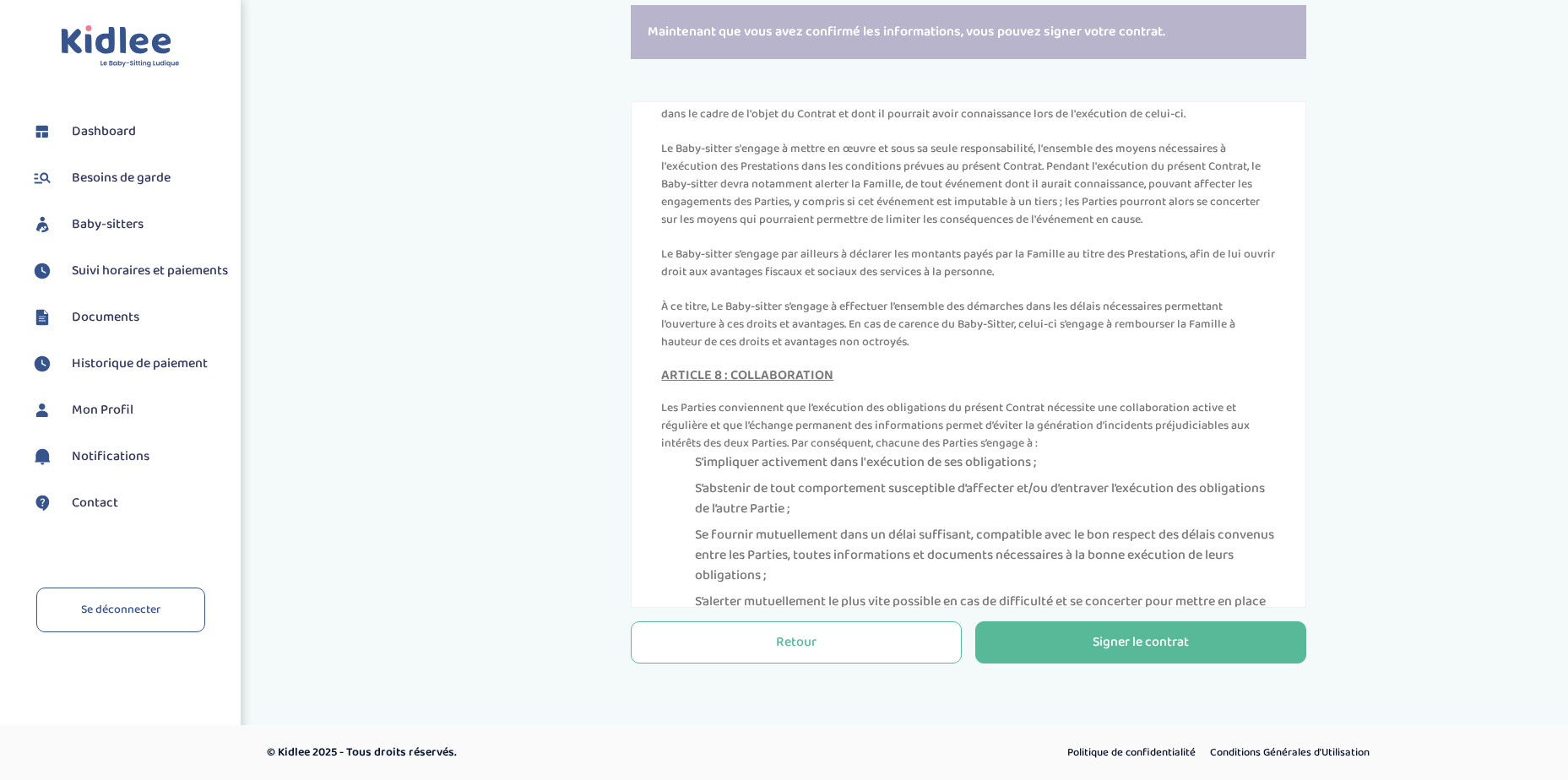
scroll to position [4644, 0]
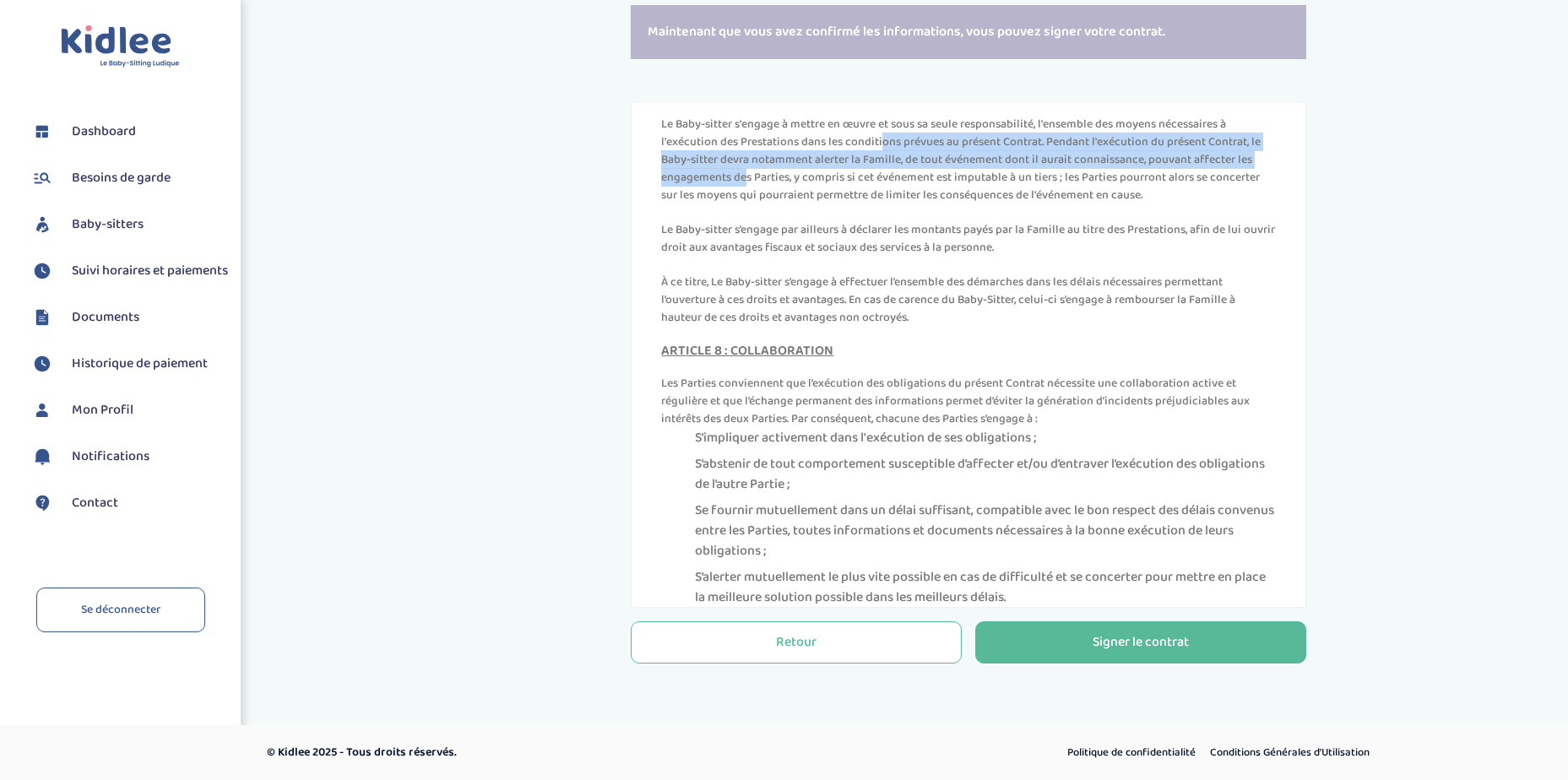
drag, startPoint x: 779, startPoint y: 221, endPoint x: 1204, endPoint y: 234, distance: 425.2
click at [1204, 204] on p "Le Baby-sitter s'engage à mettre en œuvre et sous sa seule responsabilité, l'en…" at bounding box center [968, 159] width 615 height 89
drag, startPoint x: 1204, startPoint y: 234, endPoint x: 1167, endPoint y: 237, distance: 37.1
click at [1167, 204] on p "Le Baby-sitter s'engage à mettre en œuvre et sous sa seule responsabilité, l'en…" at bounding box center [968, 159] width 615 height 89
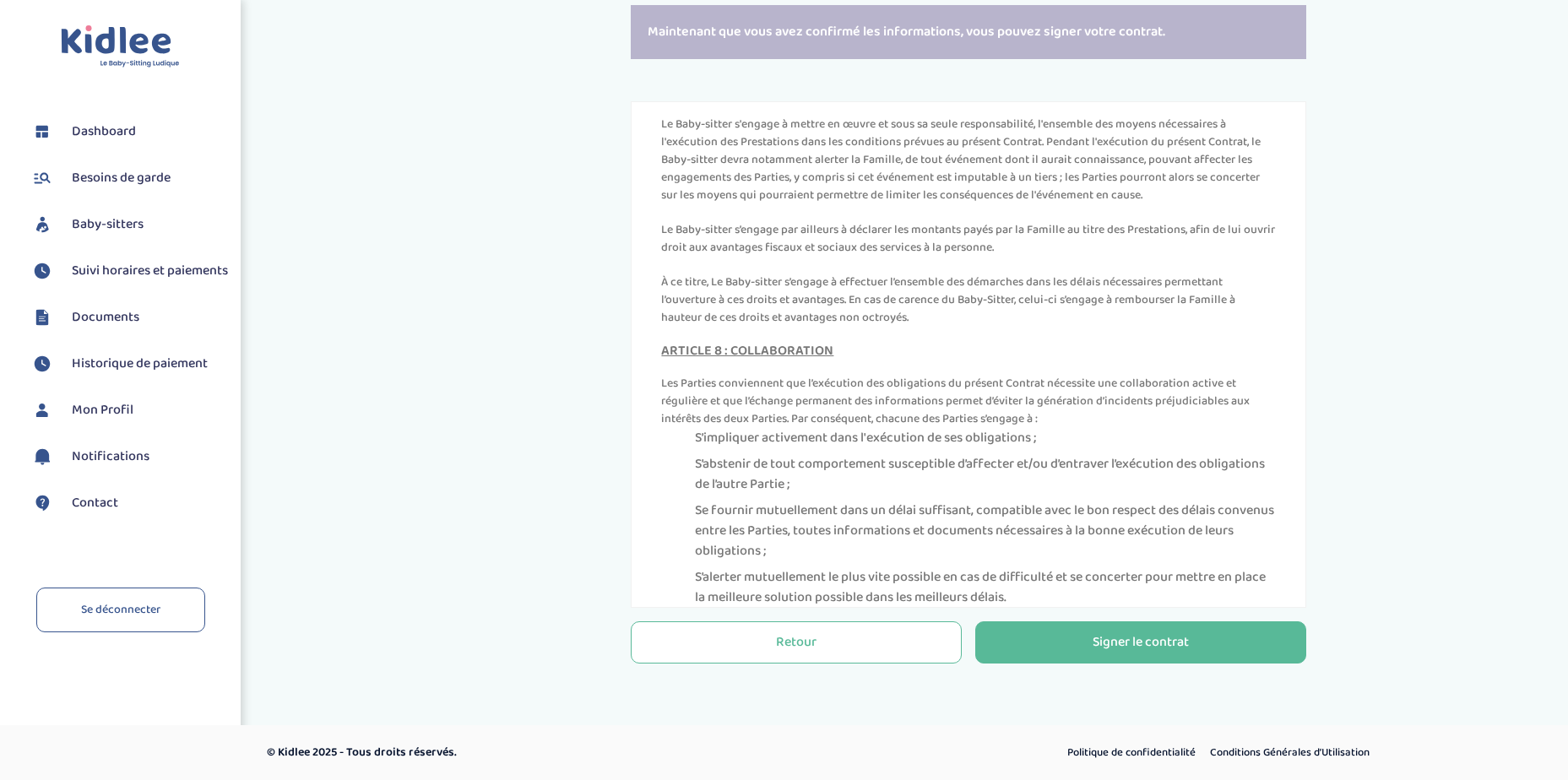
drag, startPoint x: 822, startPoint y: 260, endPoint x: 1199, endPoint y: 277, distance: 377.4
click at [1199, 204] on p "Le Baby-sitter s'engage à mettre en œuvre et sous sa seule responsabilité, l'en…" at bounding box center [968, 159] width 615 height 89
drag, startPoint x: 1199, startPoint y: 277, endPoint x: 1096, endPoint y: 317, distance: 110.5
click at [1096, 257] on p "Le Baby-sitter s’engage par ailleurs à déclarer les montants payés par la Famil…" at bounding box center [968, 239] width 615 height 36
drag, startPoint x: 733, startPoint y: 303, endPoint x: 1051, endPoint y: 328, distance: 319.0
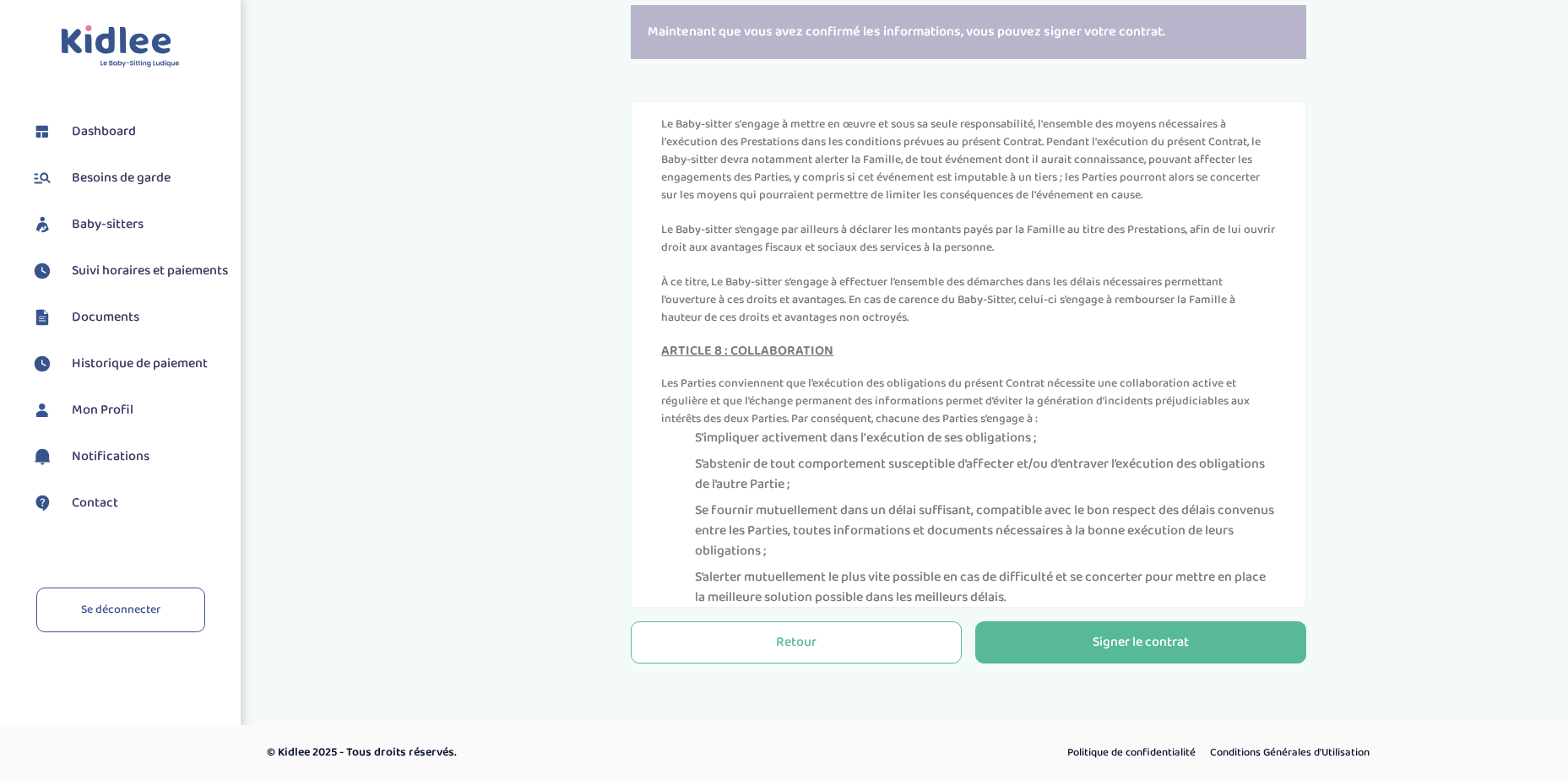
click at [1051, 257] on p "Le Baby-sitter s’engage par ailleurs à déclarer les montants payés par la Famil…" at bounding box center [968, 239] width 615 height 36
drag, startPoint x: 791, startPoint y: 360, endPoint x: 893, endPoint y: 358, distance: 102.0
click at [893, 327] on p "À ce titre, Le Baby-sitter s’engage à effectuer l’ensemble des démarches dans l…" at bounding box center [968, 300] width 615 height 53
drag, startPoint x: 893, startPoint y: 358, endPoint x: 982, endPoint y: 382, distance: 92.2
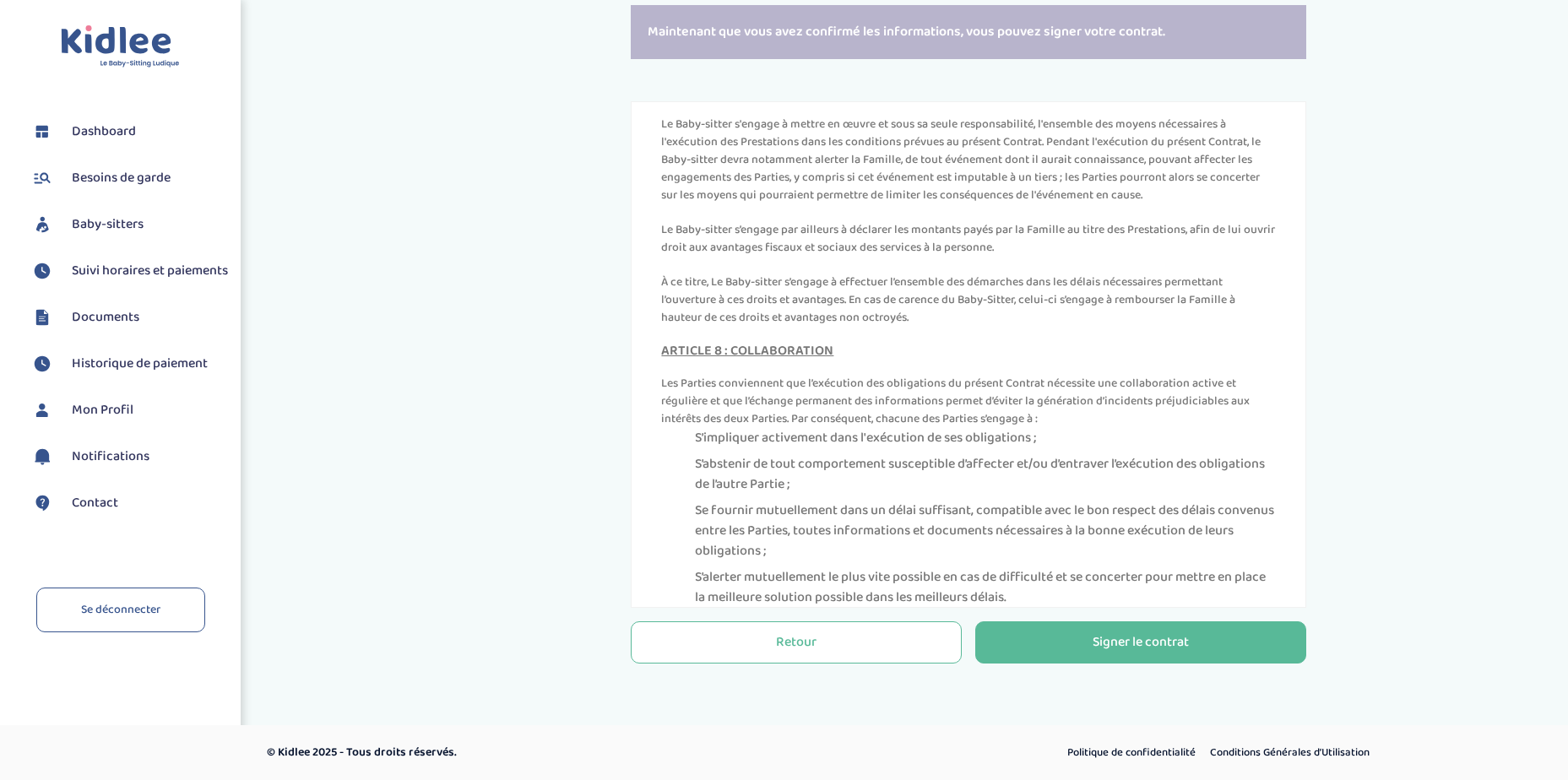
click at [982, 327] on p "À ce titre, Le Baby-sitter s’engage à effectuer l’ensemble des démarches dans l…" at bounding box center [968, 300] width 615 height 53
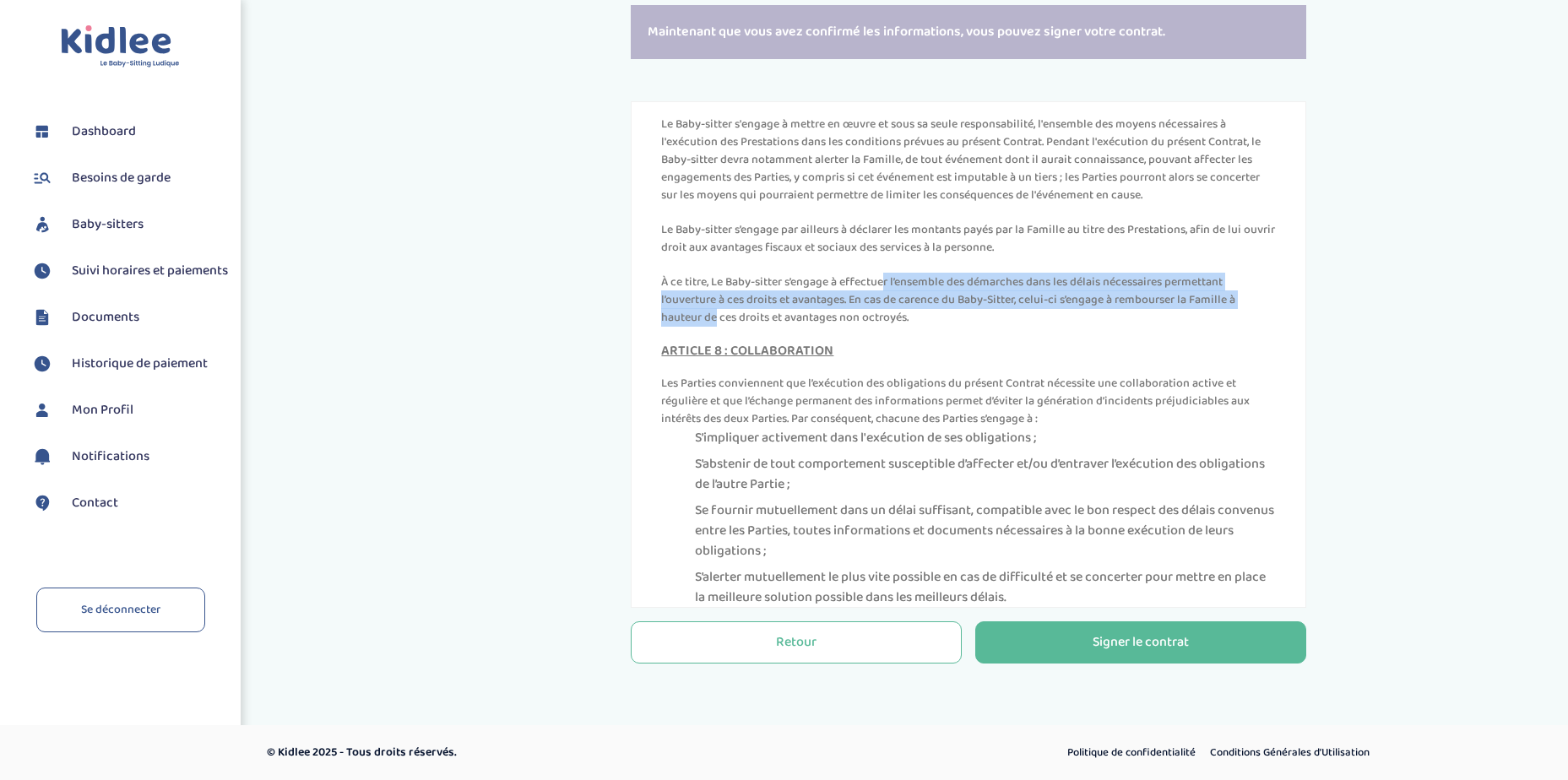
drag, startPoint x: 777, startPoint y: 359, endPoint x: 1172, endPoint y: 383, distance: 395.7
click at [1172, 327] on p "À ce titre, Le Baby-sitter s’engage à effectuer l’ensemble des démarches dans l…" at bounding box center [968, 300] width 615 height 53
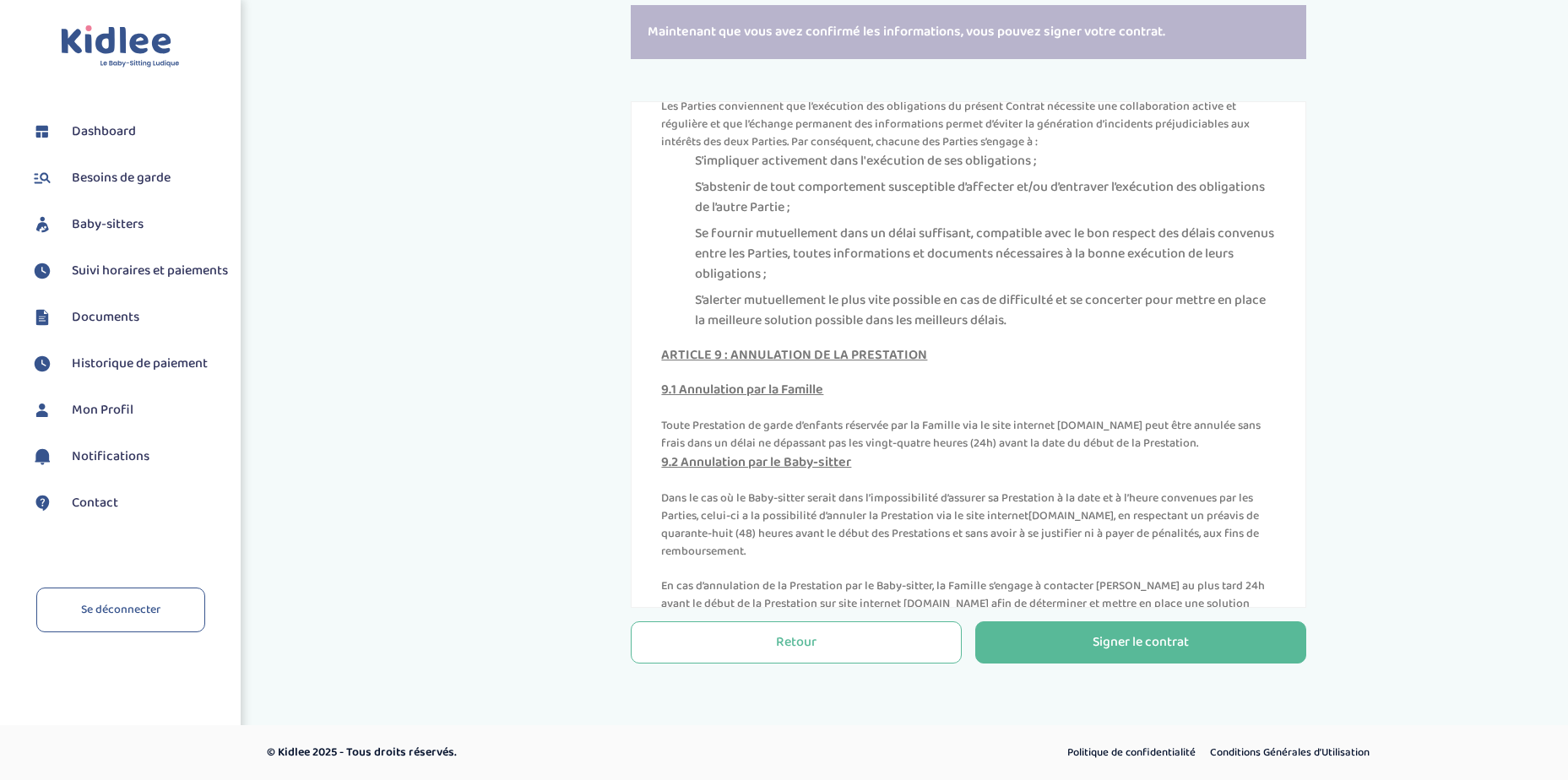
scroll to position [4955, 0]
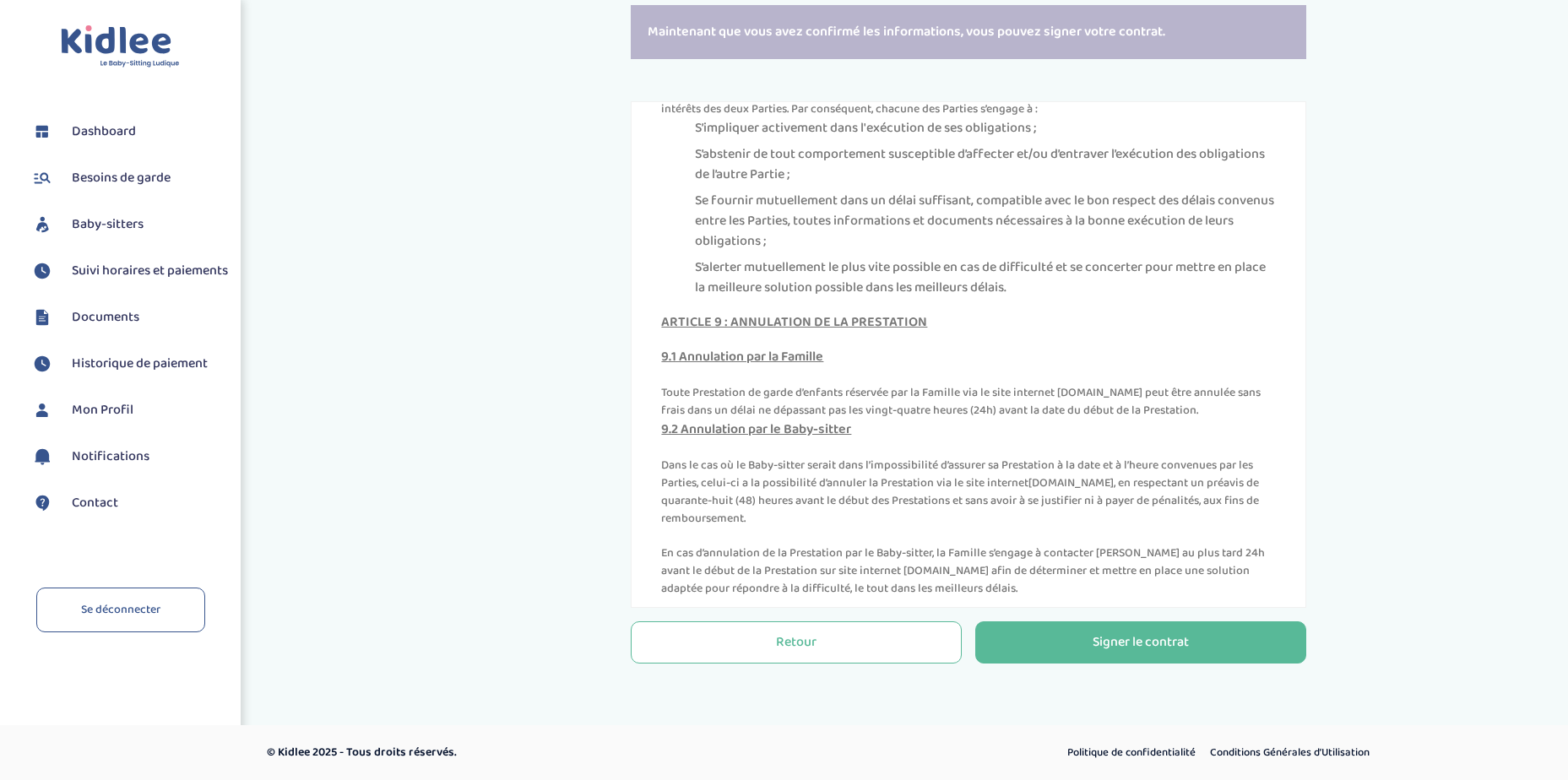
drag, startPoint x: 776, startPoint y: 169, endPoint x: 1073, endPoint y: 184, distance: 297.4
click at [1073, 118] on p "Les Parties conviennent que l’exécution des obligations du présent Contrat néce…" at bounding box center [968, 91] width 615 height 53
drag, startPoint x: 781, startPoint y: 207, endPoint x: 1088, endPoint y: 205, distance: 307.0
click at [1088, 139] on li "S’impliquer activement dans l'exécution de ses obligations ;" at bounding box center [985, 128] width 581 height 21
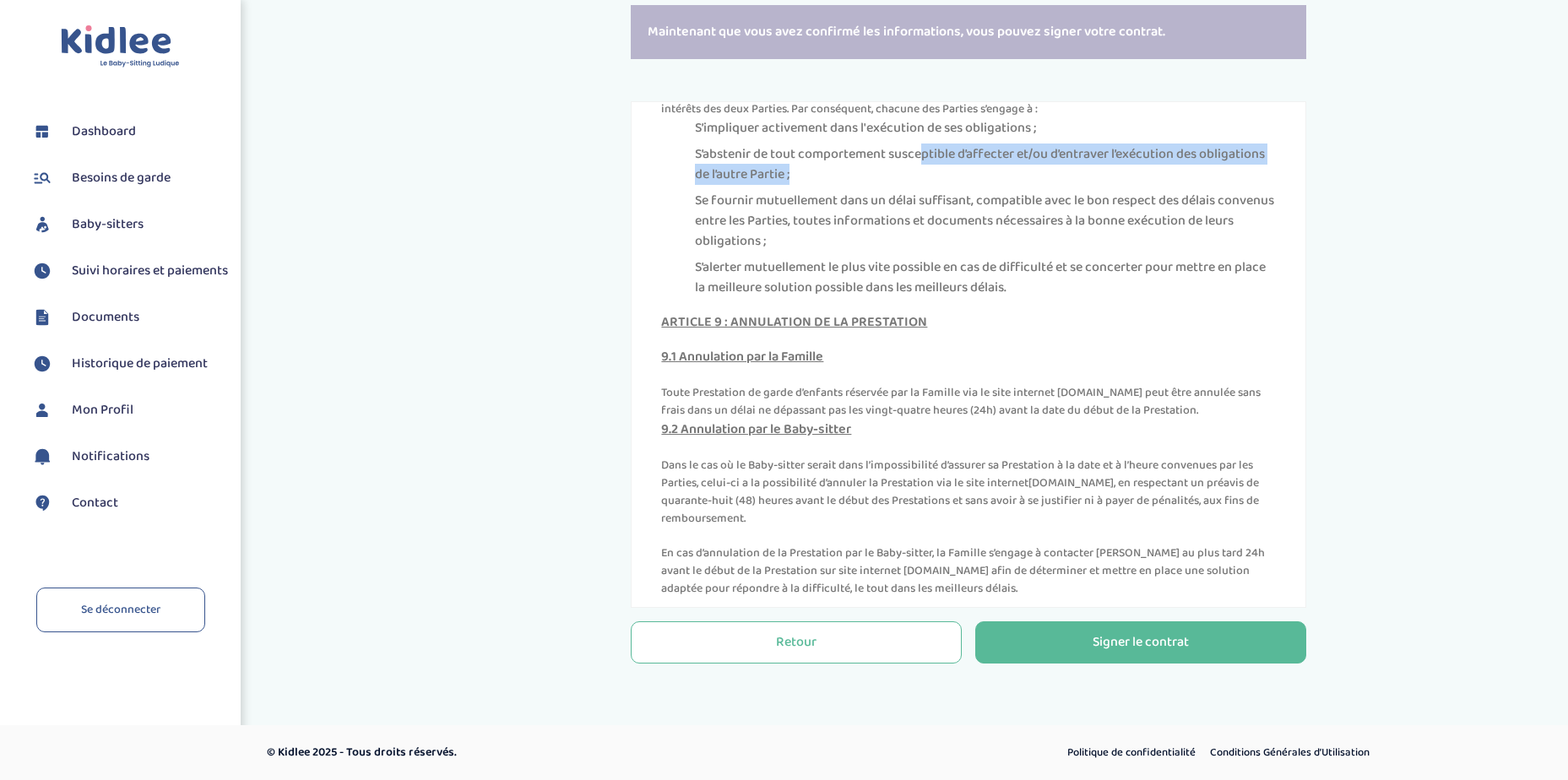
drag, startPoint x: 969, startPoint y: 234, endPoint x: 1114, endPoint y: 248, distance: 145.7
click at [1114, 185] on li "S’abstenir de tout comportement susceptible d’affecter et/ou d’entraver l’exécu…" at bounding box center [985, 164] width 581 height 40
drag, startPoint x: 766, startPoint y: 249, endPoint x: 889, endPoint y: 257, distance: 123.3
click at [889, 185] on li "S’abstenir de tout comportement susceptible d’affecter et/ou d’entraver l’exécu…" at bounding box center [985, 164] width 581 height 40
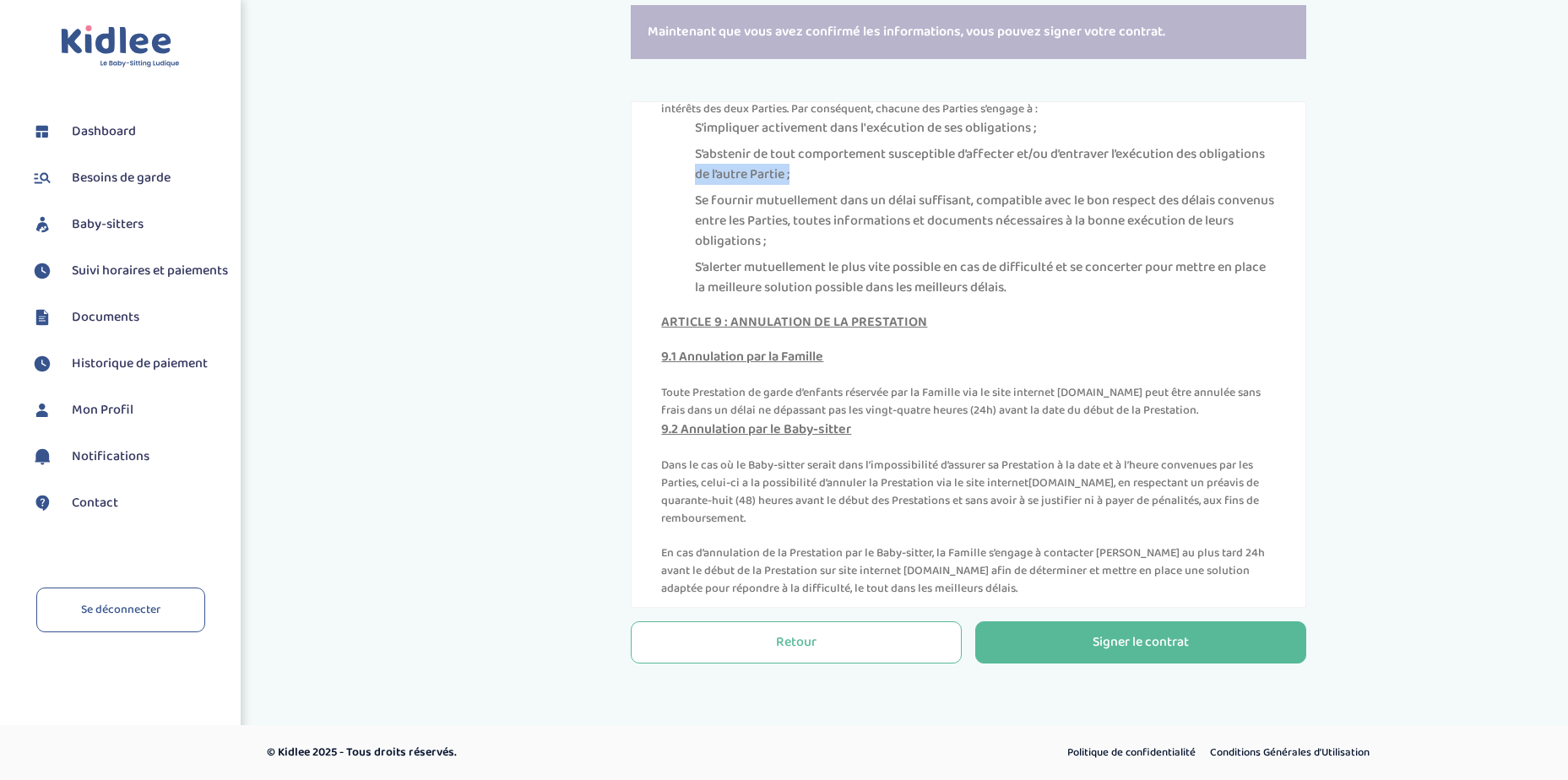
click at [889, 185] on li "S’abstenir de tout comportement susceptible d’affecter et/ou d’entraver l’exécu…" at bounding box center [985, 164] width 581 height 40
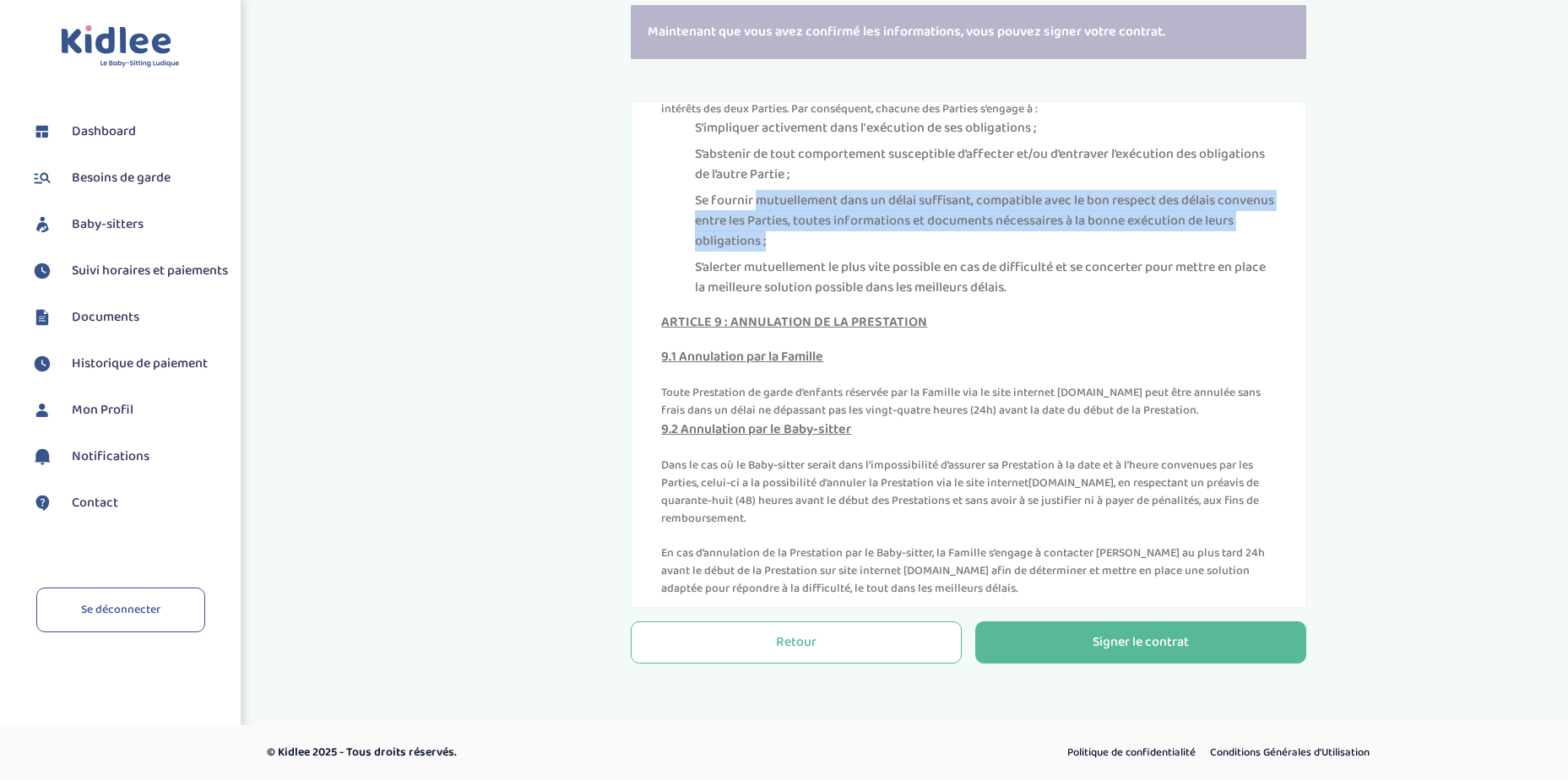
drag, startPoint x: 781, startPoint y: 276, endPoint x: 1084, endPoint y: 318, distance: 305.9
click at [1084, 251] on li "Se fournir mutuellement dans un délai suffisant, compatible avec le bon respect…" at bounding box center [985, 221] width 581 height 61
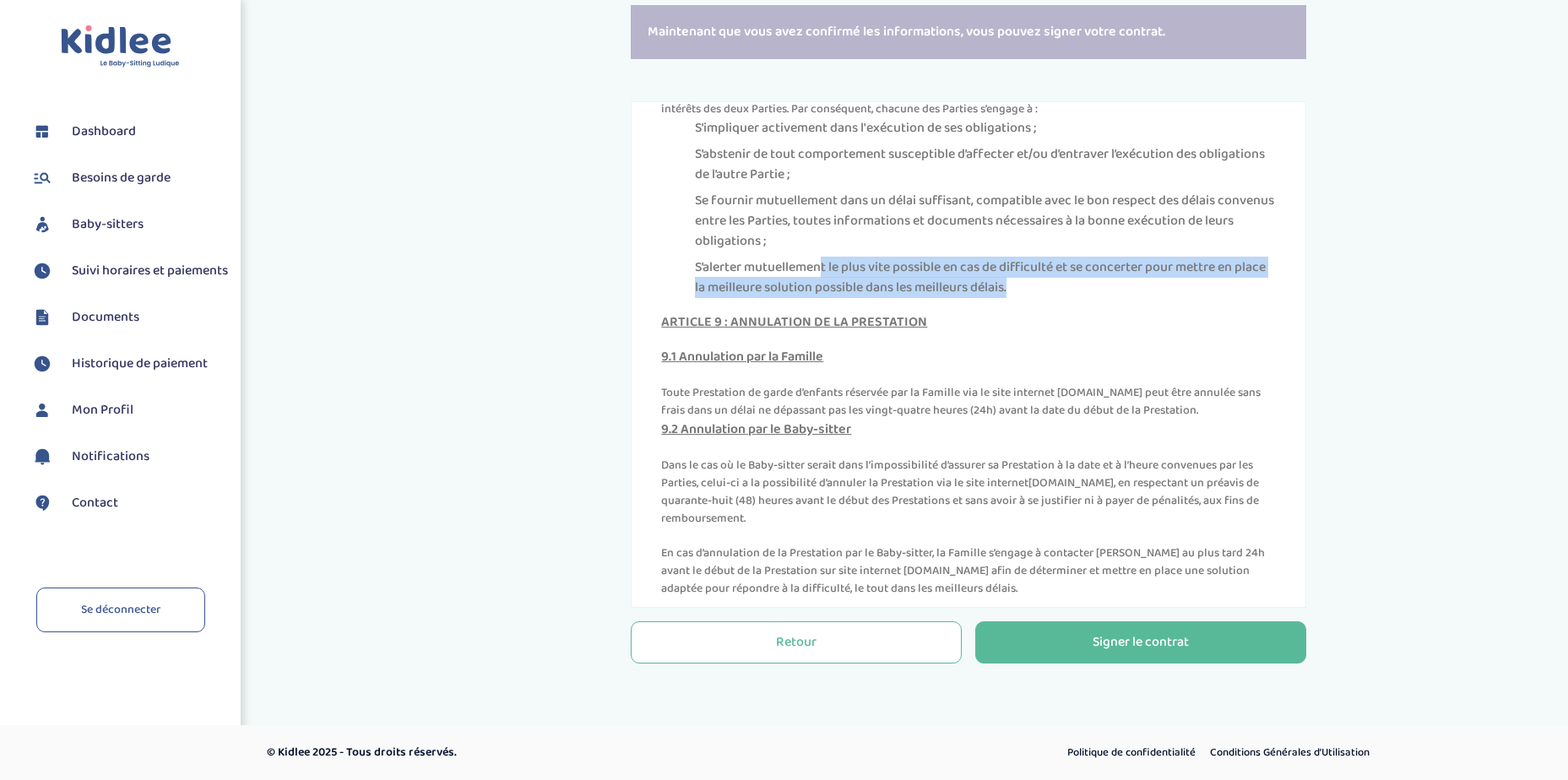
drag, startPoint x: 844, startPoint y: 345, endPoint x: 1120, endPoint y: 366, distance: 276.8
click at [1120, 298] on li "S’alerter mutuellement le plus vite possible en cas de difficulté et se concert…" at bounding box center [985, 278] width 581 height 40
drag, startPoint x: 721, startPoint y: 468, endPoint x: 1215, endPoint y: 479, distance: 494.1
click at [1215, 420] on p "Toute Prestation de garde d’enfants réservée par la Famille via le site interne…" at bounding box center [968, 402] width 615 height 36
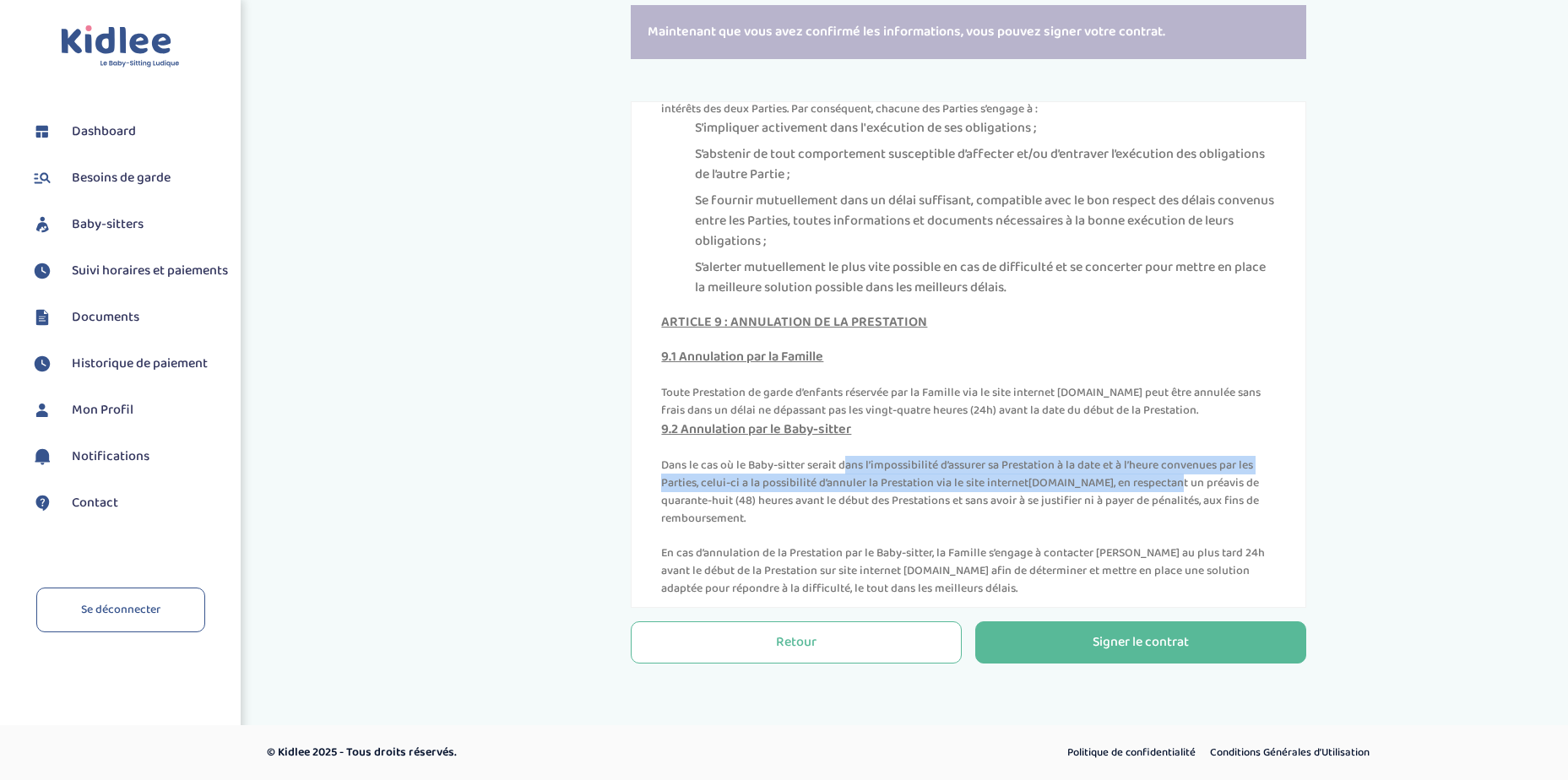
drag, startPoint x: 730, startPoint y: 540, endPoint x: 1168, endPoint y: 556, distance: 438.3
click at [1168, 528] on p "Dans le cas où le Baby-sitter serait dans l’impossibilité d’assurer sa Prestati…" at bounding box center [968, 492] width 615 height 71
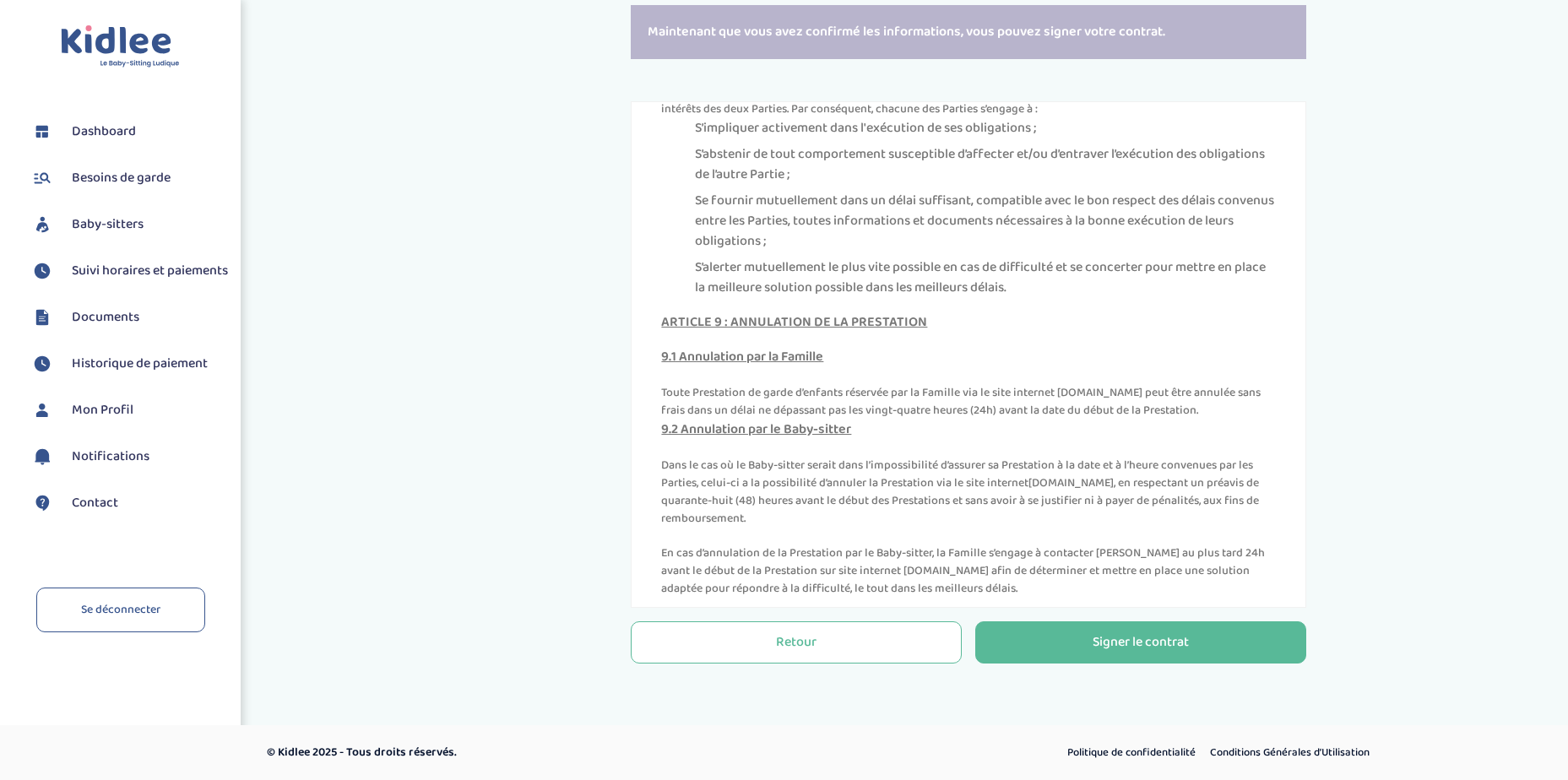
click at [846, 528] on p "Dans le cas où le Baby-sitter serait dans l’impossibilité d’assurer sa Prestati…" at bounding box center [968, 492] width 615 height 71
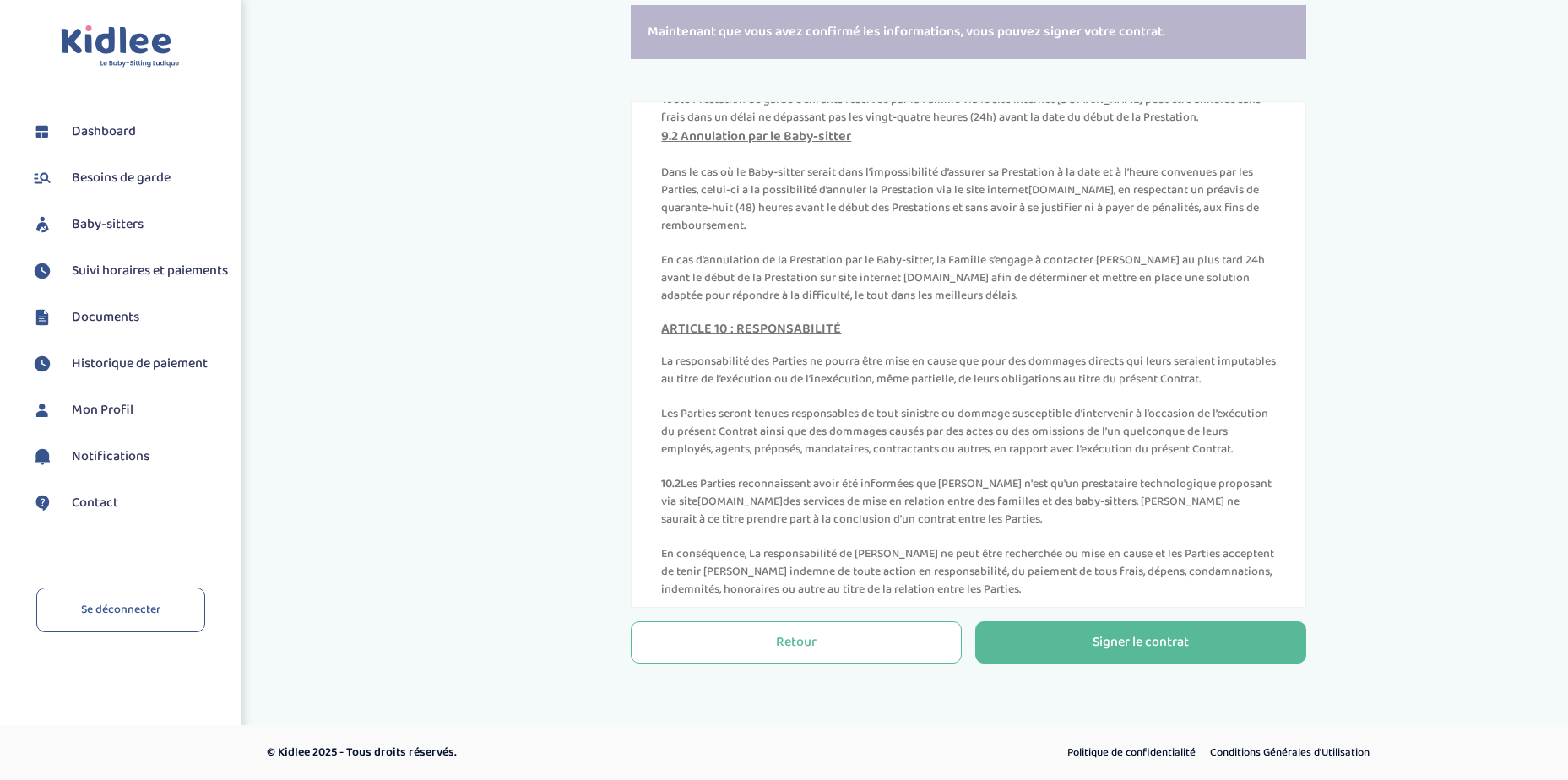
scroll to position [5263, 0]
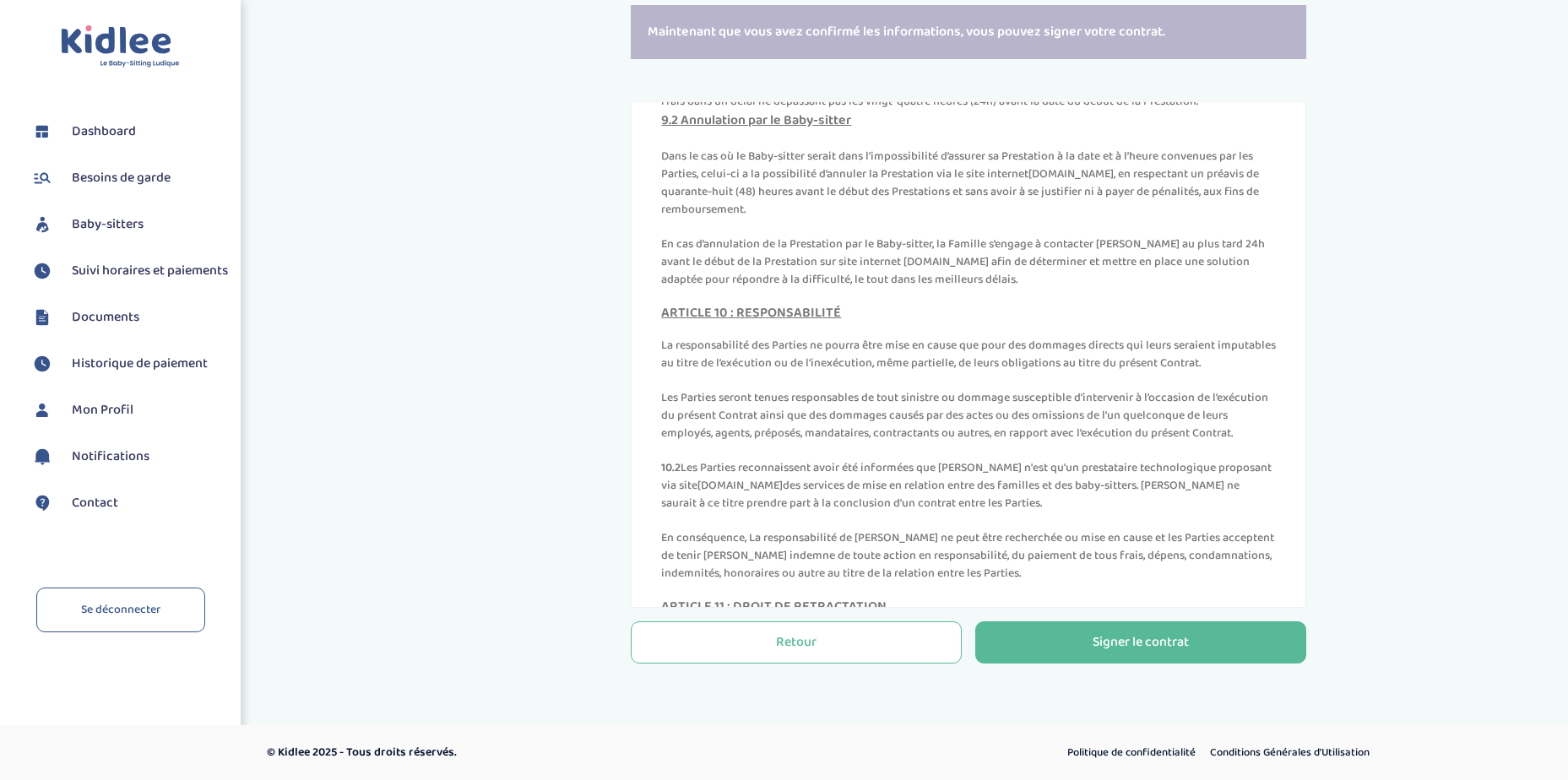
drag, startPoint x: 988, startPoint y: 334, endPoint x: 1143, endPoint y: 361, distance: 157.3
click at [1143, 289] on p "En cas d’annulation de la Prestation par le Baby-sitter, la Famille s’engage à …" at bounding box center [968, 262] width 615 height 53
drag, startPoint x: 1143, startPoint y: 361, endPoint x: 1090, endPoint y: 371, distance: 53.9
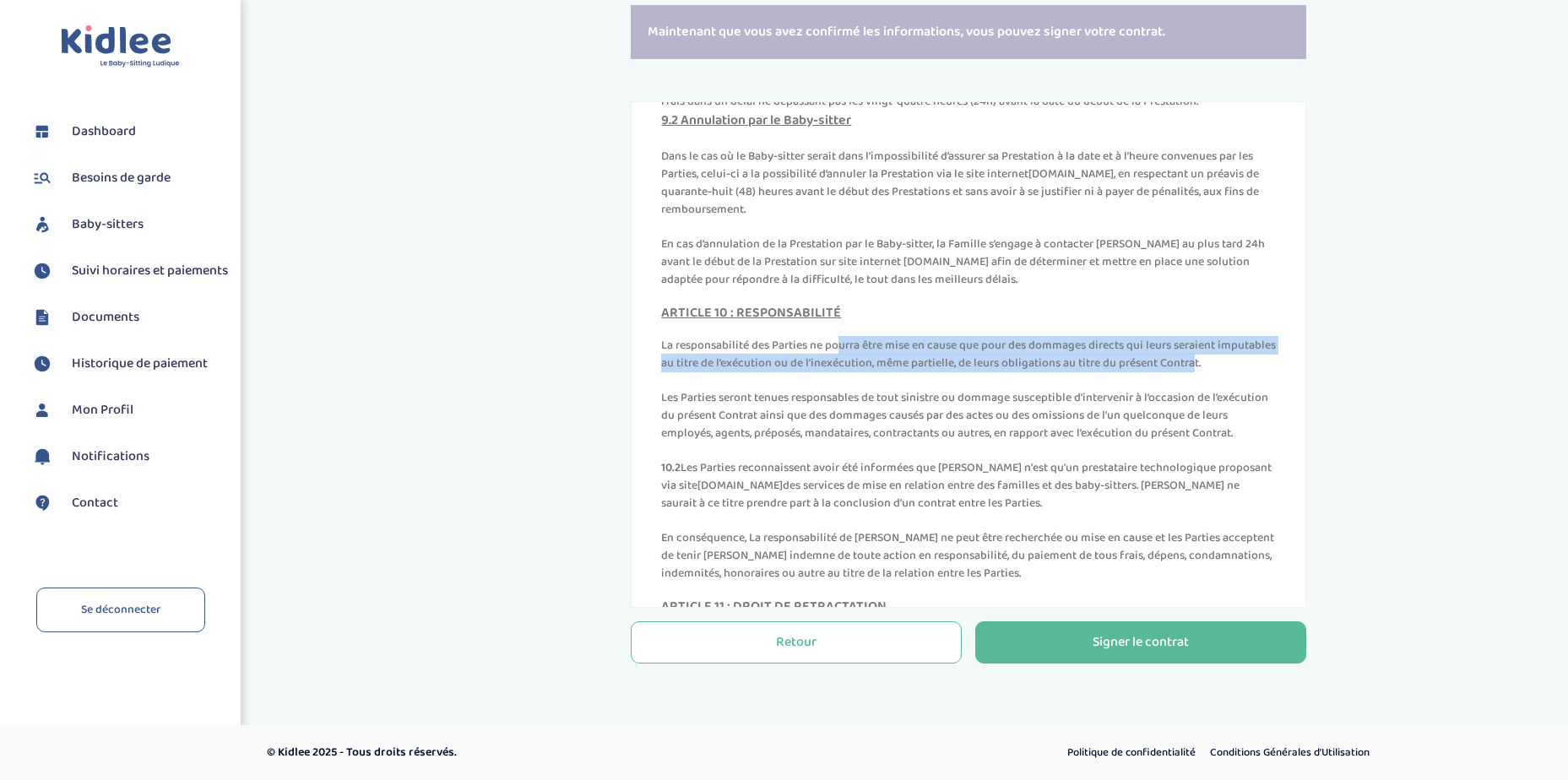
drag, startPoint x: 727, startPoint y: 420, endPoint x: 1125, endPoint y: 434, distance: 398.2
click at [1125, 372] on p "La responsabilité des Parties ne pourra être mise en cause que pour des dommage…" at bounding box center [968, 354] width 615 height 36
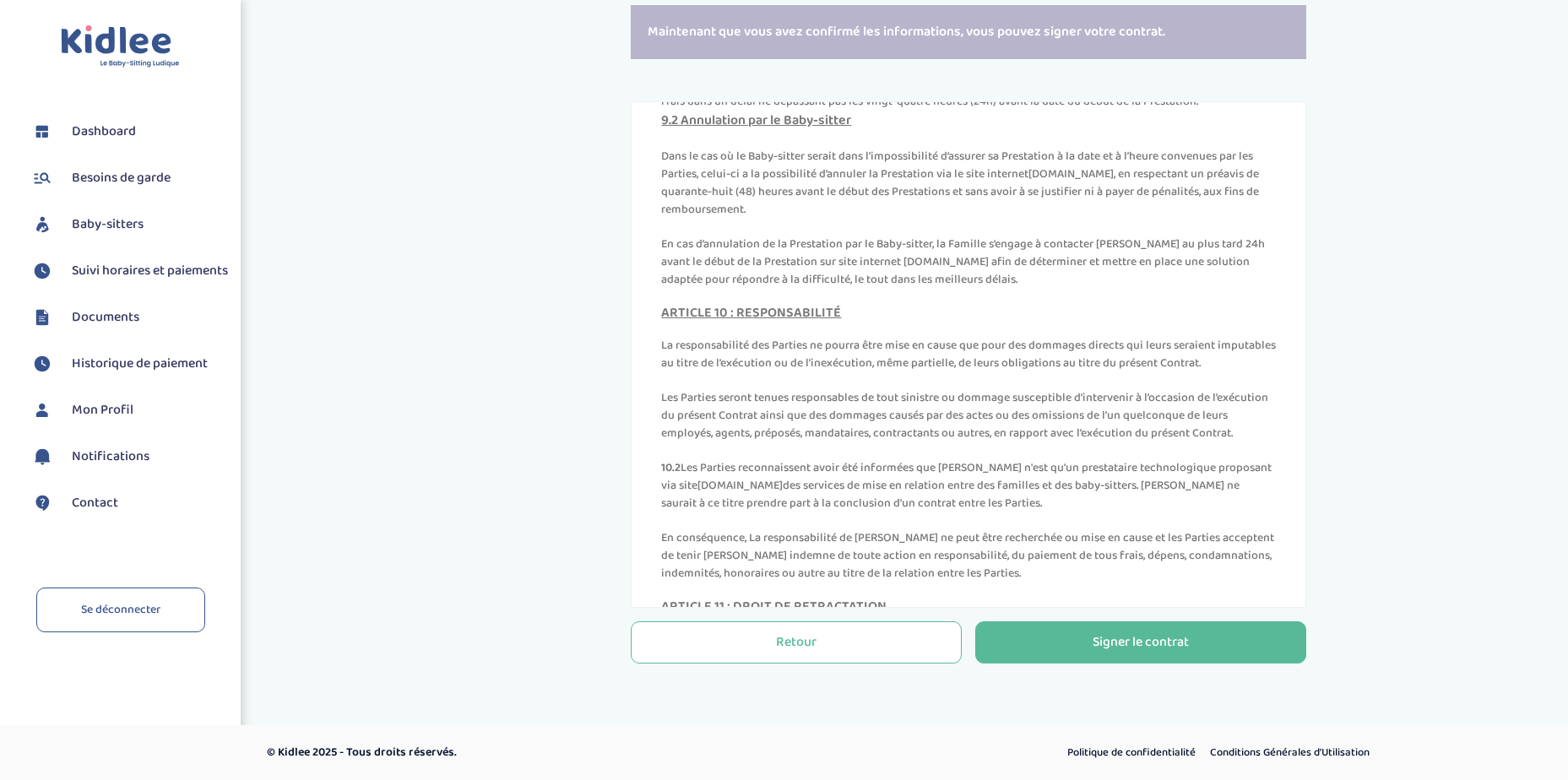
click at [771, 442] on p "Les Parties seront tenues responsables de tout sinistre ou dommage susceptible …" at bounding box center [968, 415] width 615 height 53
drag, startPoint x: 697, startPoint y: 474, endPoint x: 910, endPoint y: 524, distance: 218.8
click at [910, 442] on p "Les Parties seront tenues responsables de tout sinistre ou dommage susceptible …" at bounding box center [968, 415] width 615 height 53
drag, startPoint x: 910, startPoint y: 524, endPoint x: 792, endPoint y: 525, distance: 118.0
click at [792, 442] on p "Les Parties seront tenues responsables de tout sinistre ou dommage susceptible …" at bounding box center [968, 415] width 615 height 53
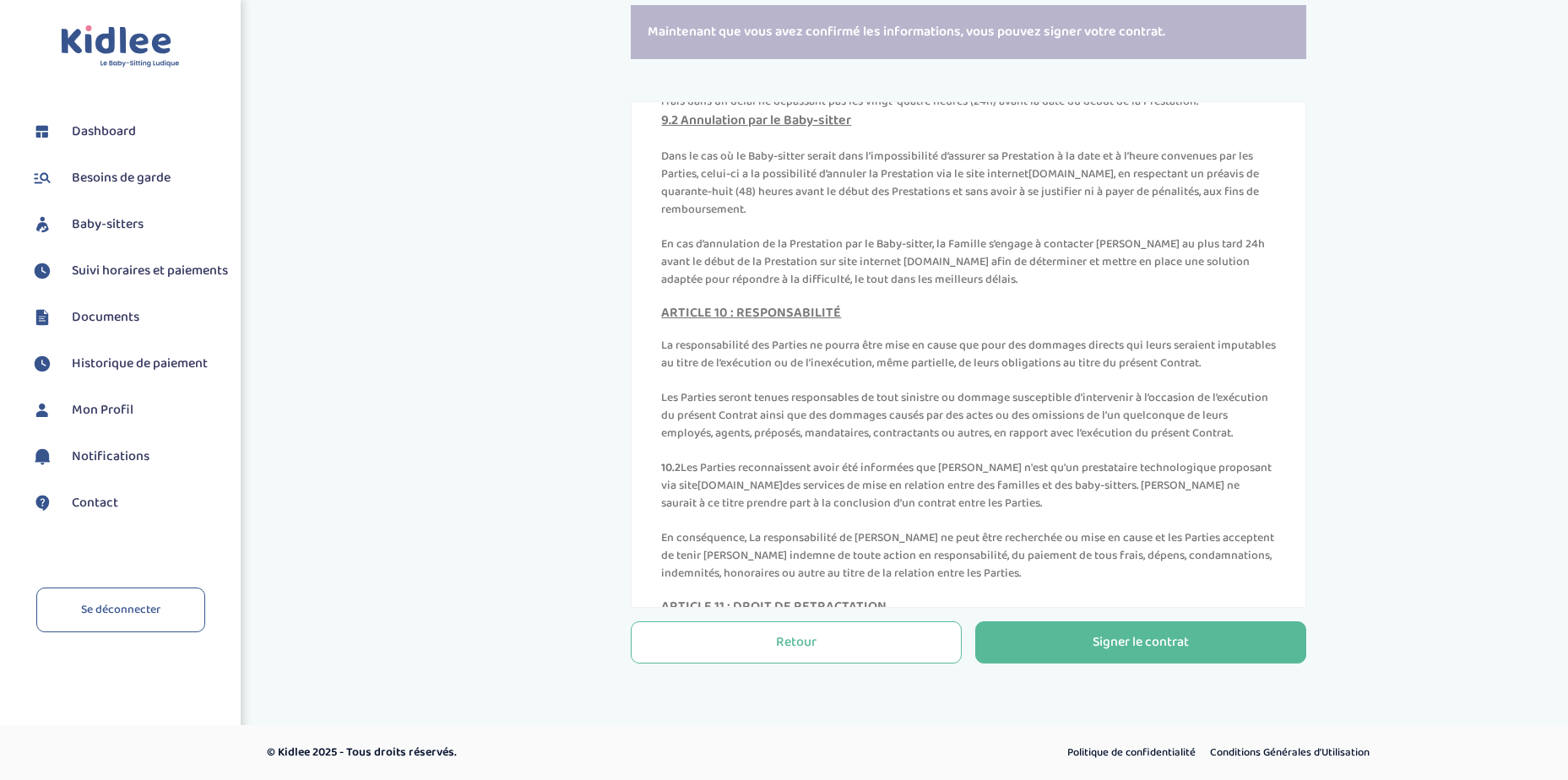
drag, startPoint x: 782, startPoint y: 491, endPoint x: 1187, endPoint y: 523, distance: 406.3
click at [1187, 442] on p "Les Parties seront tenues responsables de tout sinistre ou dommage susceptible …" at bounding box center [968, 415] width 615 height 53
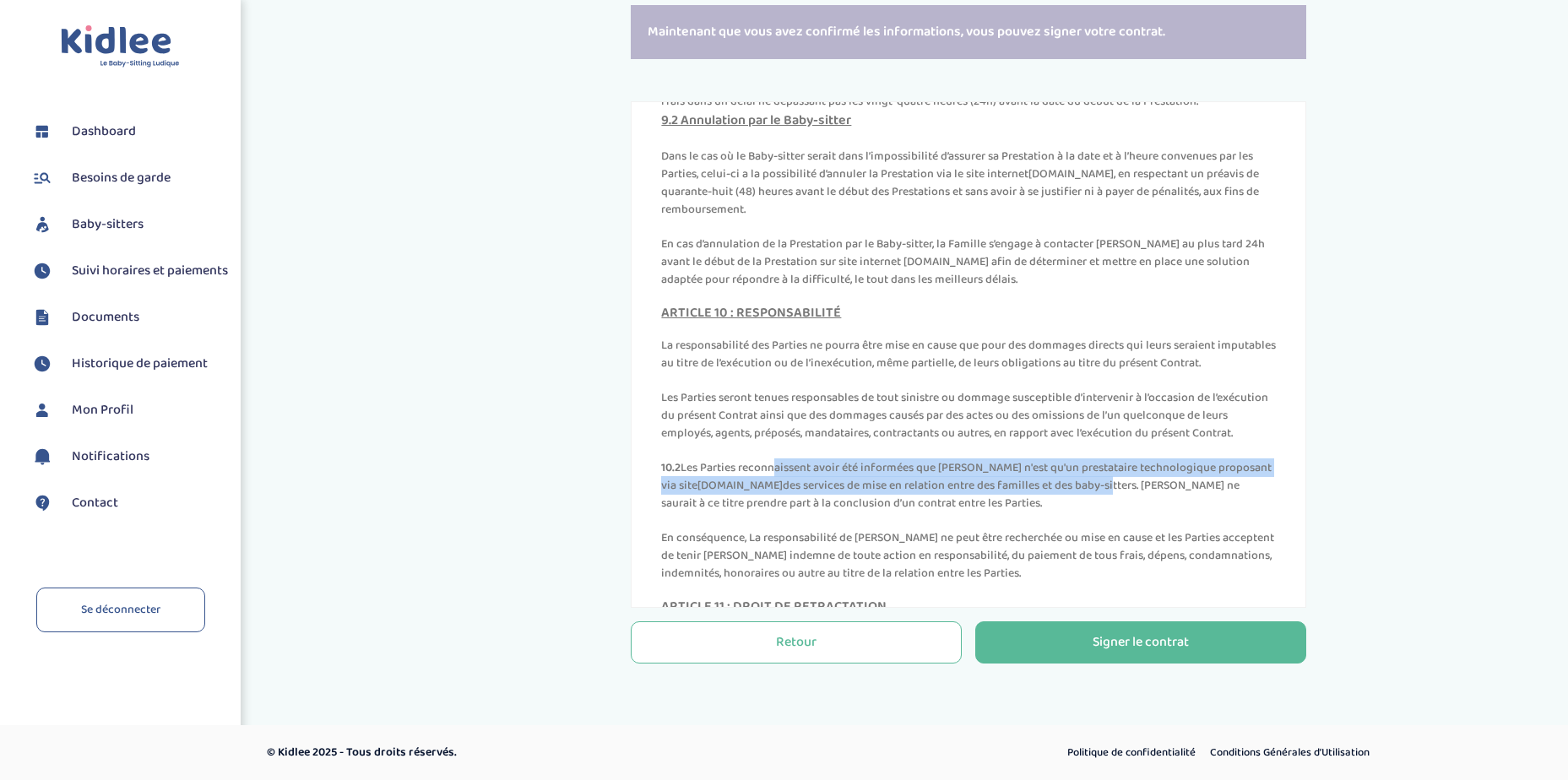
drag, startPoint x: 771, startPoint y: 559, endPoint x: 1062, endPoint y: 574, distance: 291.4
click at [1062, 513] on p "10.2 Les Parties reconnaissent avoir été informées que Kidlee n'est qu'un prest…" at bounding box center [968, 486] width 615 height 53
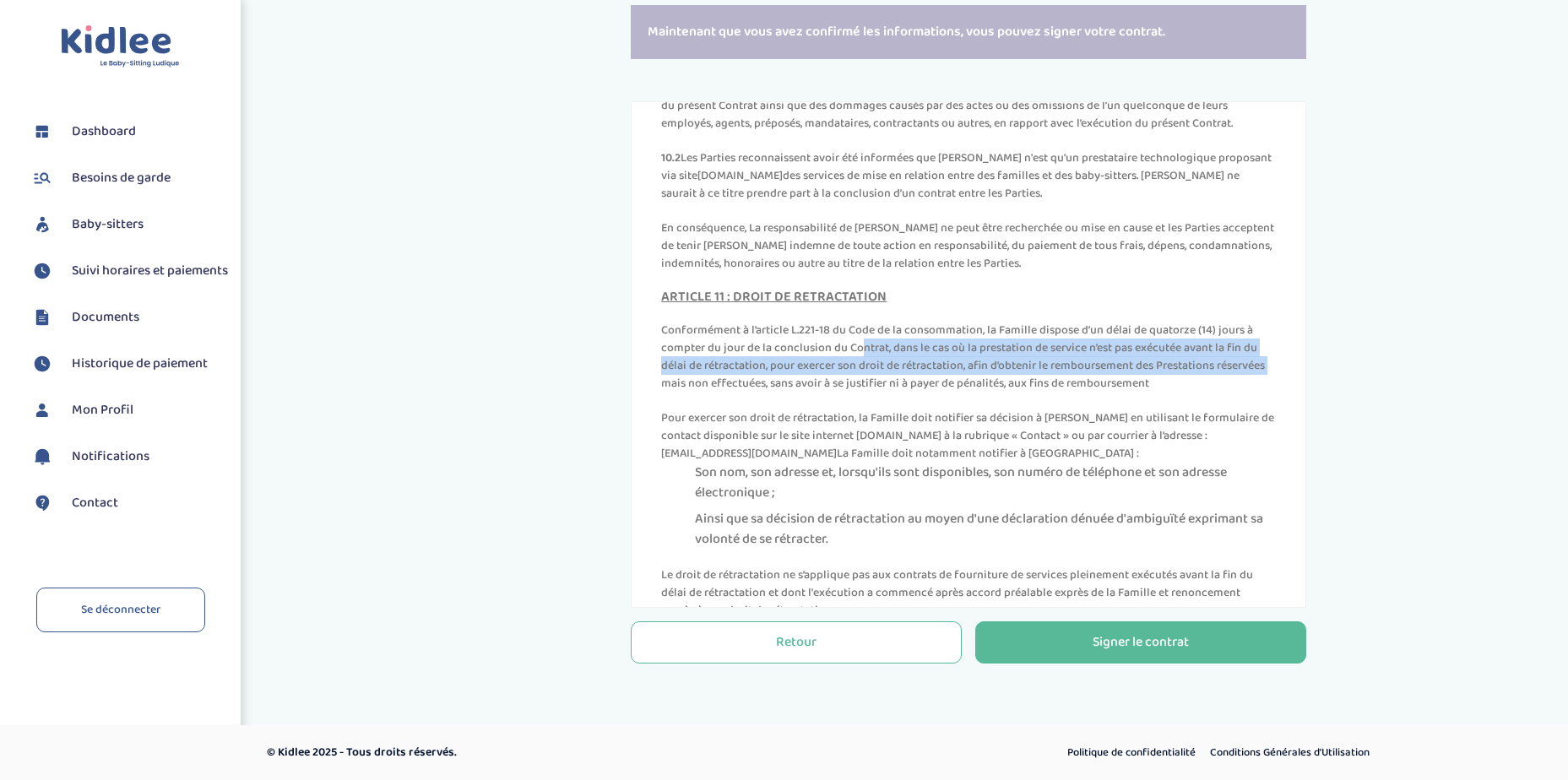
drag, startPoint x: 733, startPoint y: 442, endPoint x: 1144, endPoint y: 458, distance: 411.3
click at [1144, 393] on p "Conformément à l’article L.221-18 du Code de la consommation, la Famille dispos…" at bounding box center [968, 357] width 615 height 71
click at [821, 393] on p "Conformément à l’article L.221-18 du Code de la consommation, la Famille dispos…" at bounding box center [968, 357] width 615 height 71
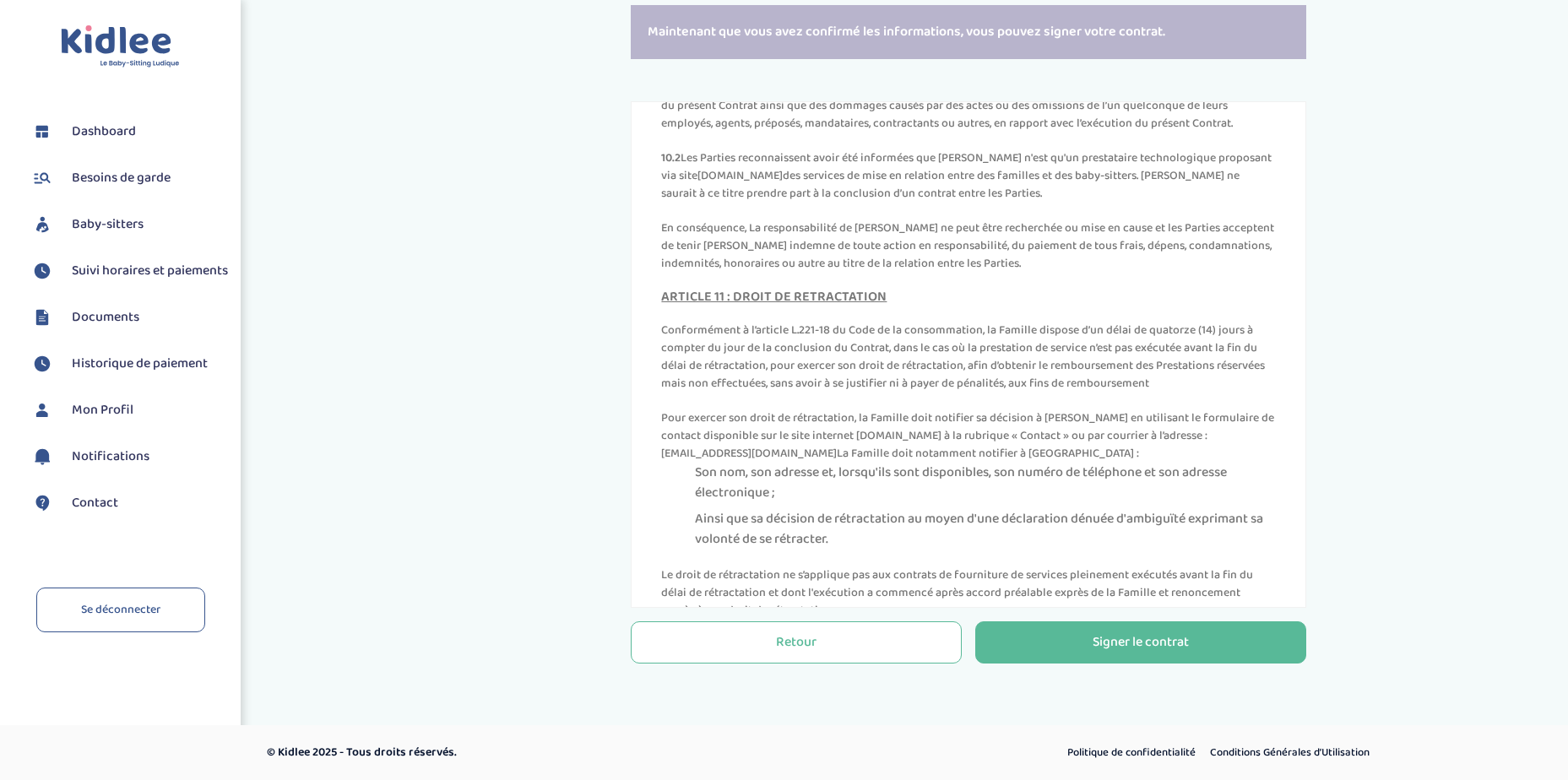
drag, startPoint x: 926, startPoint y: 463, endPoint x: 1186, endPoint y: 478, distance: 260.4
click at [1186, 393] on p "Conformément à l’article L.221-18 du Code de la consommation, la Famille dispos…" at bounding box center [968, 357] width 615 height 71
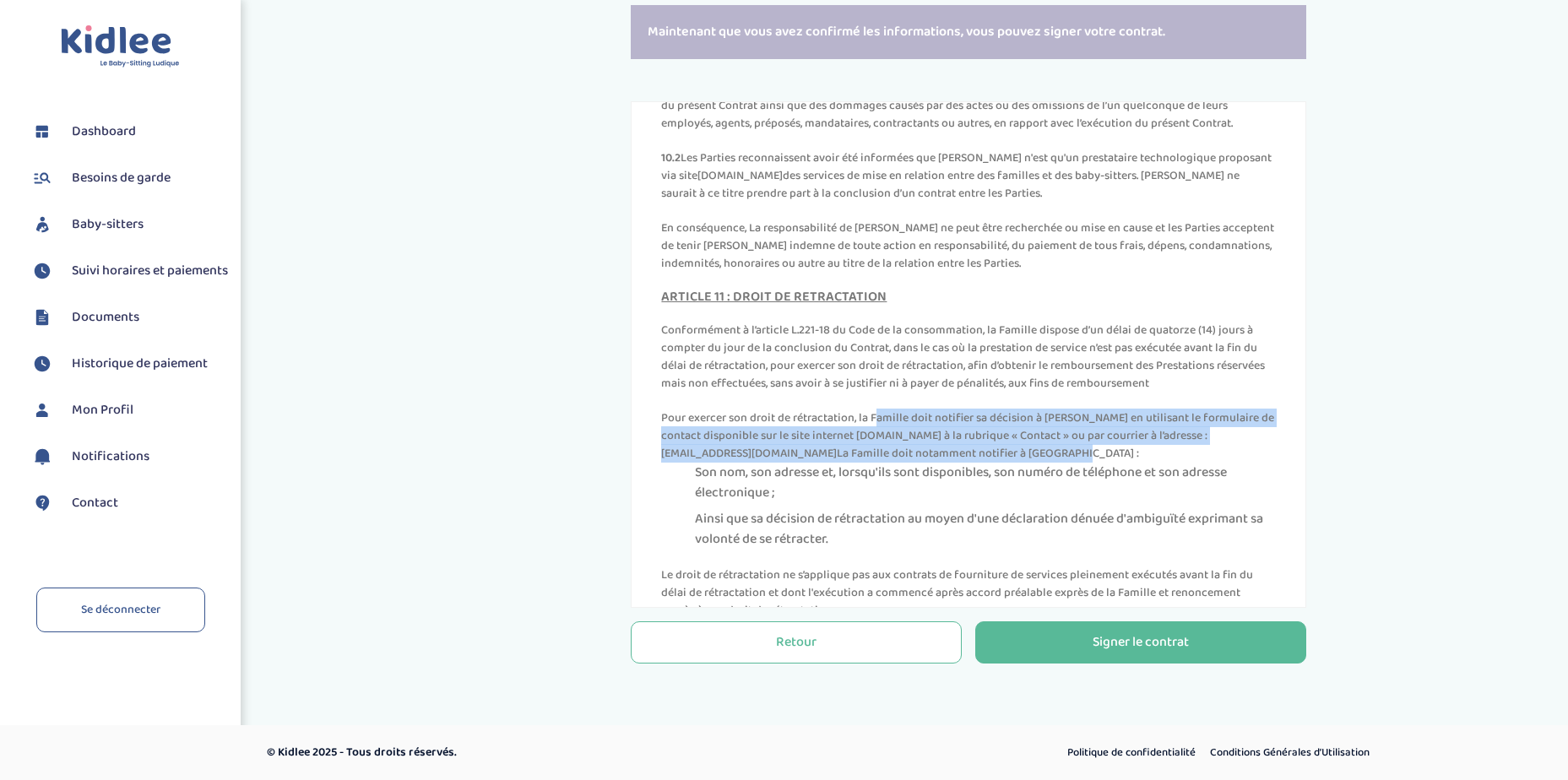
drag, startPoint x: 763, startPoint y: 508, endPoint x: 1046, endPoint y: 541, distance: 284.9
click at [1046, 463] on p "Pour exercer son droit de rétractation, la Famille doit notifier sa décision à …" at bounding box center [968, 436] width 615 height 53
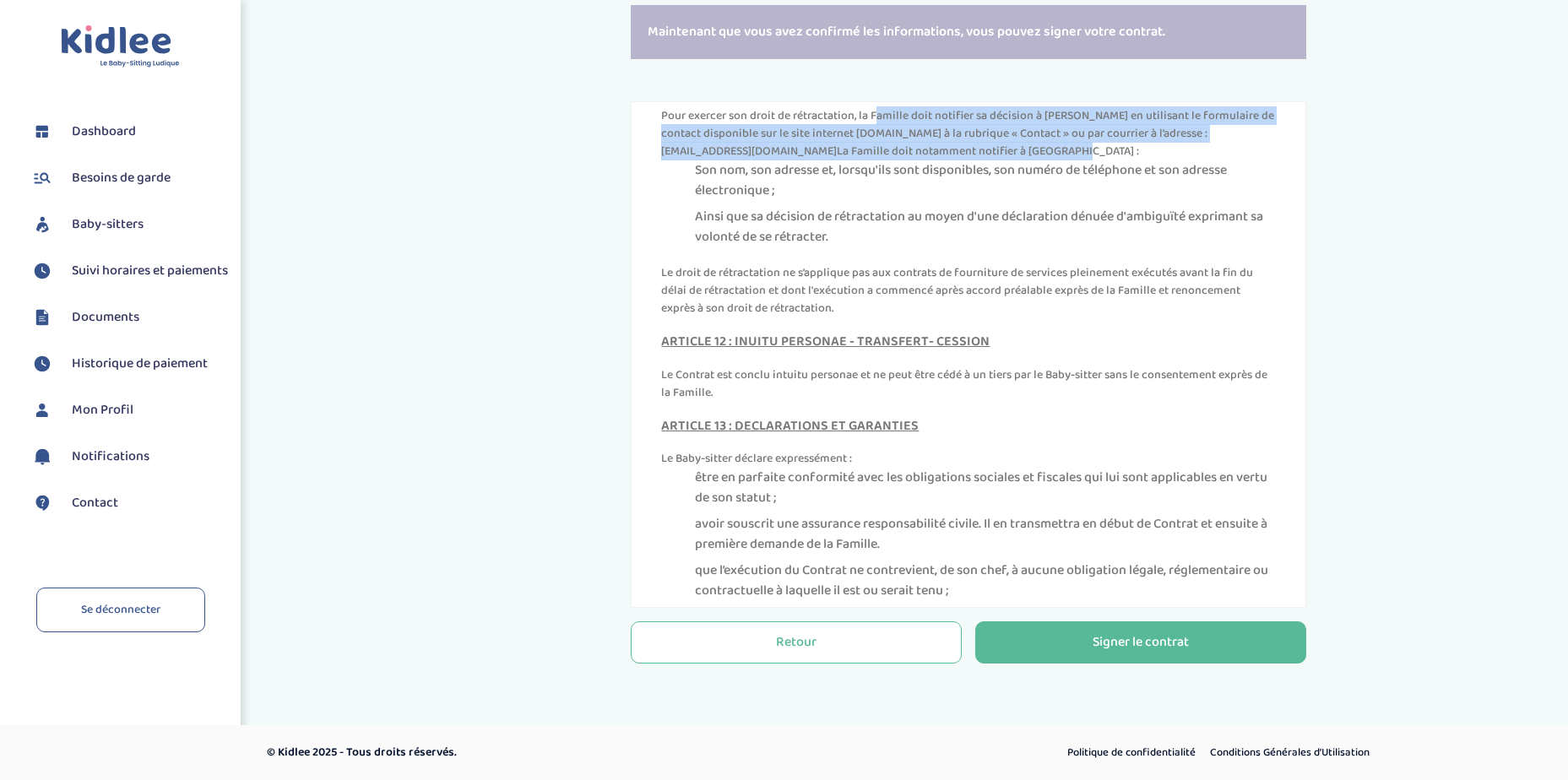
scroll to position [5884, 0]
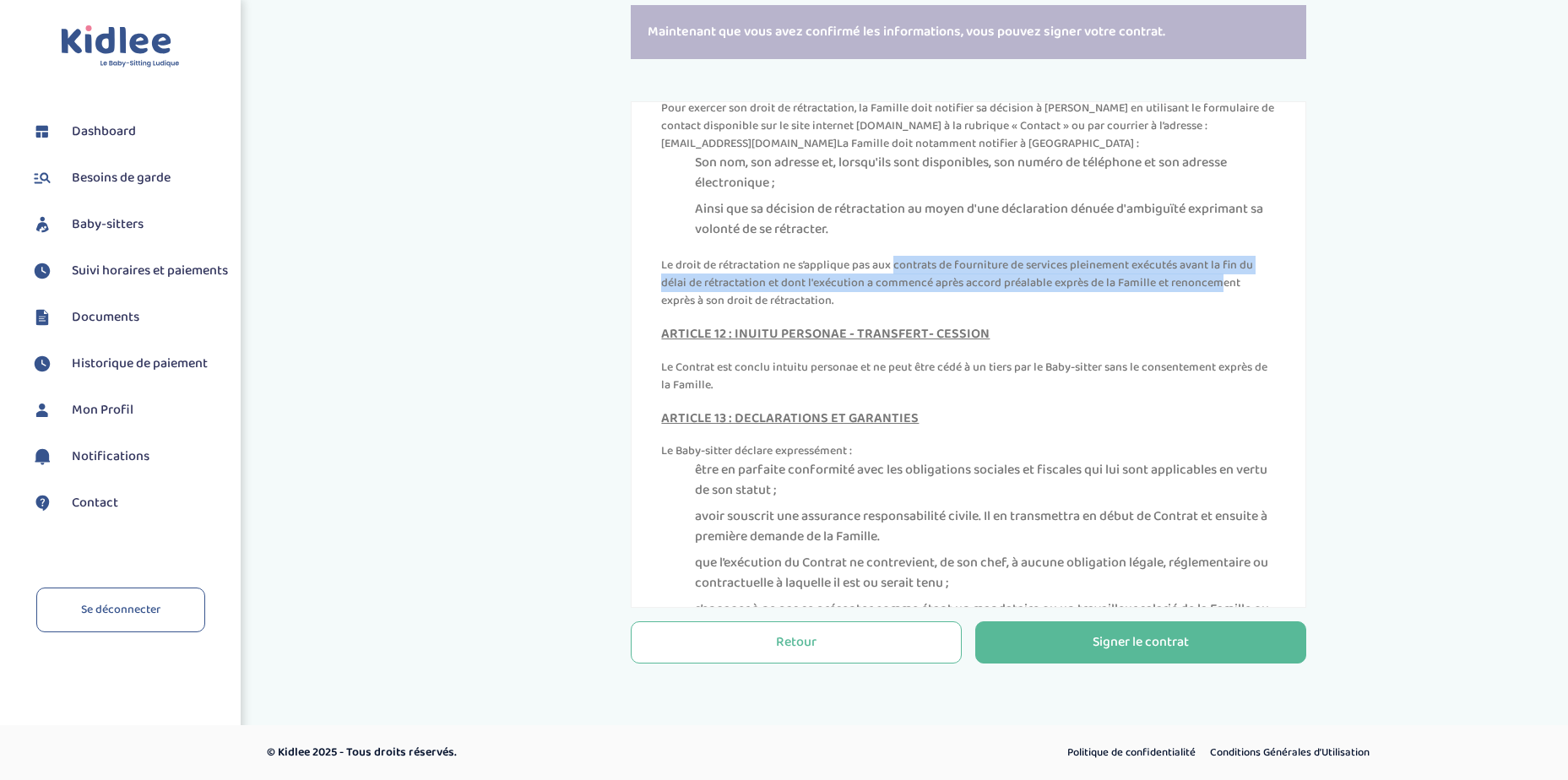
drag, startPoint x: 770, startPoint y: 355, endPoint x: 1092, endPoint y: 379, distance: 322.9
click at [1092, 310] on p "Le droit de rétractation ne s’applique pas aux contrats de fourniture de servic…" at bounding box center [968, 283] width 615 height 53
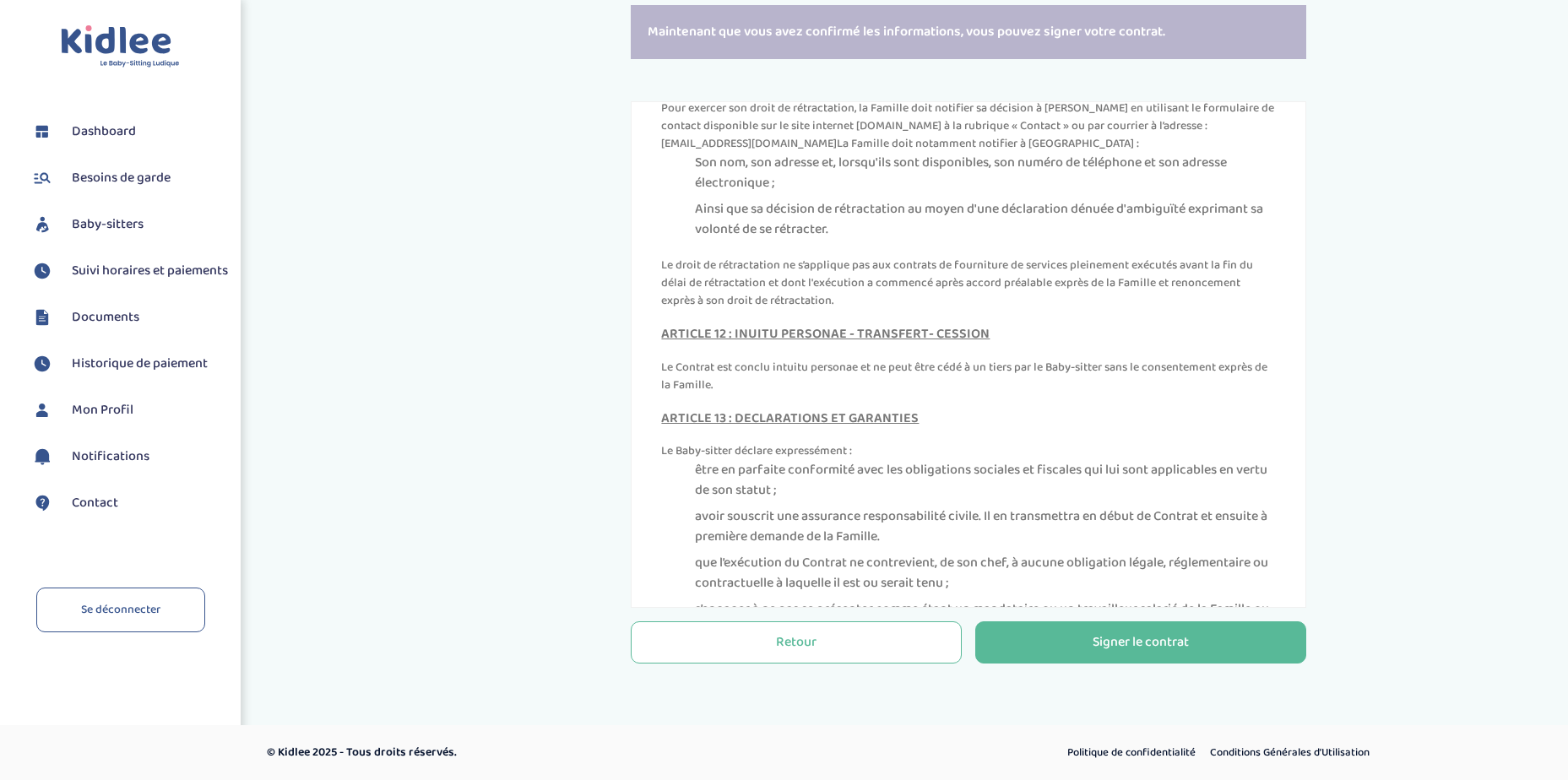
click at [769, 310] on p "Le droit de rétractation ne s’applique pas aux contrats de fourniture de servic…" at bounding box center [968, 283] width 615 height 53
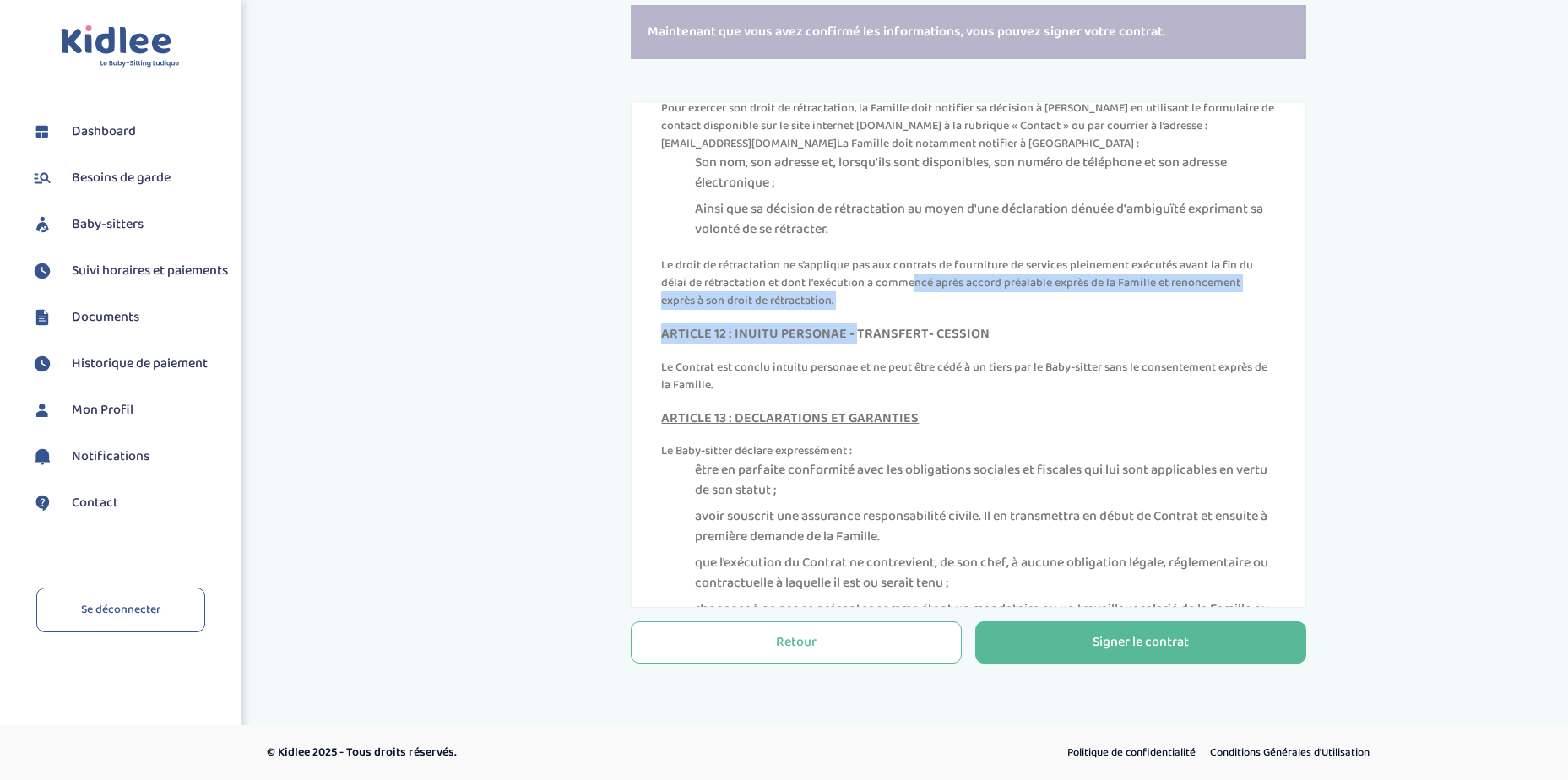
drag, startPoint x: 783, startPoint y: 379, endPoint x: 854, endPoint y: 404, distance: 75.3
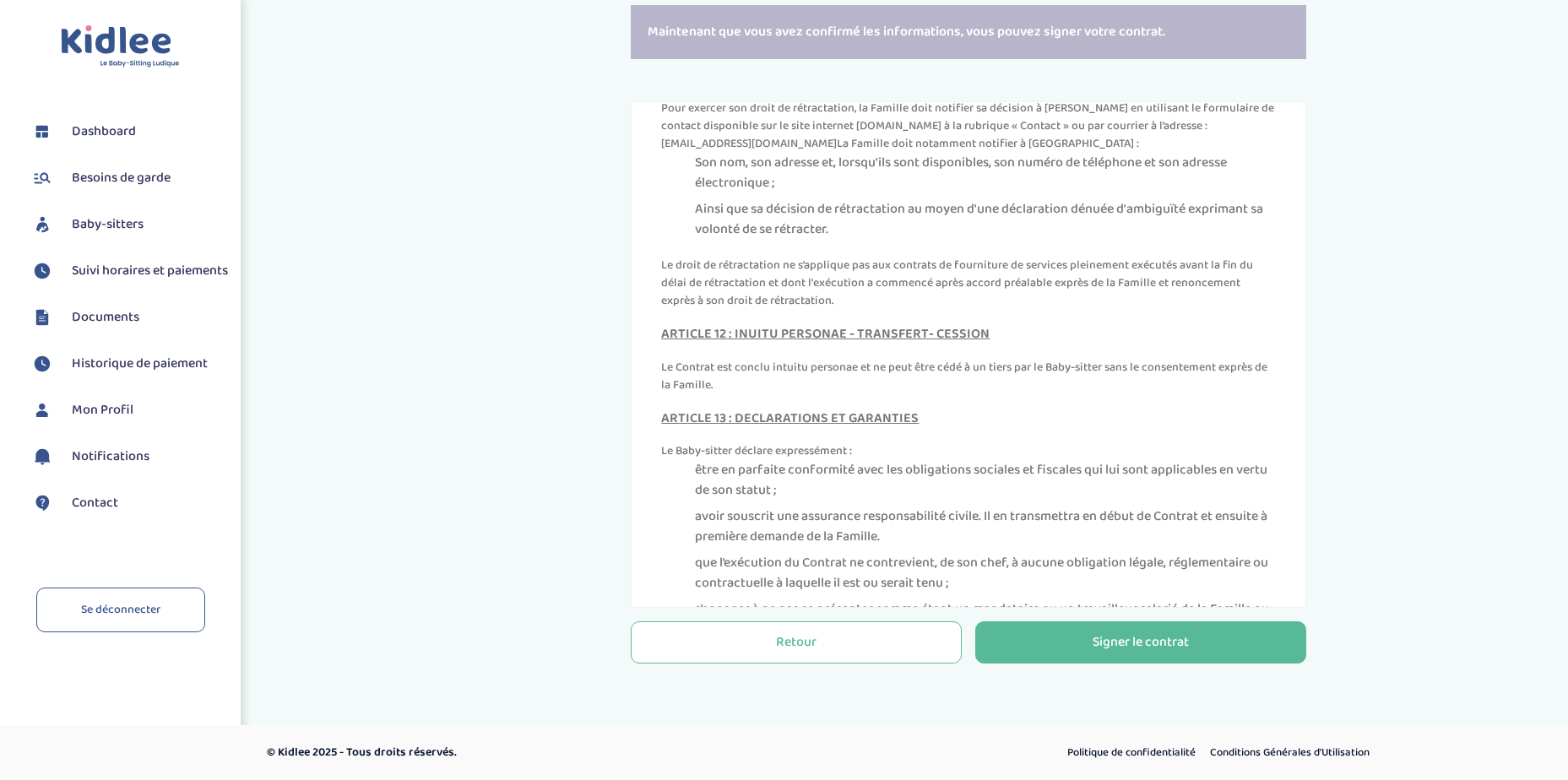
drag, startPoint x: 854, startPoint y: 404, endPoint x: 800, endPoint y: 455, distance: 74.3
click at [800, 395] on p "Le Contrat est conclu intuitu personae et ne peut être cédé à un tiers par le B…" at bounding box center [968, 377] width 615 height 36
drag, startPoint x: 752, startPoint y: 459, endPoint x: 982, endPoint y: 472, distance: 230.4
click at [982, 395] on p "Le Contrat est conclu intuitu personae et ne peut être cédé à un tiers par le B…" at bounding box center [968, 377] width 615 height 36
drag, startPoint x: 982, startPoint y: 472, endPoint x: 863, endPoint y: 514, distance: 126.2
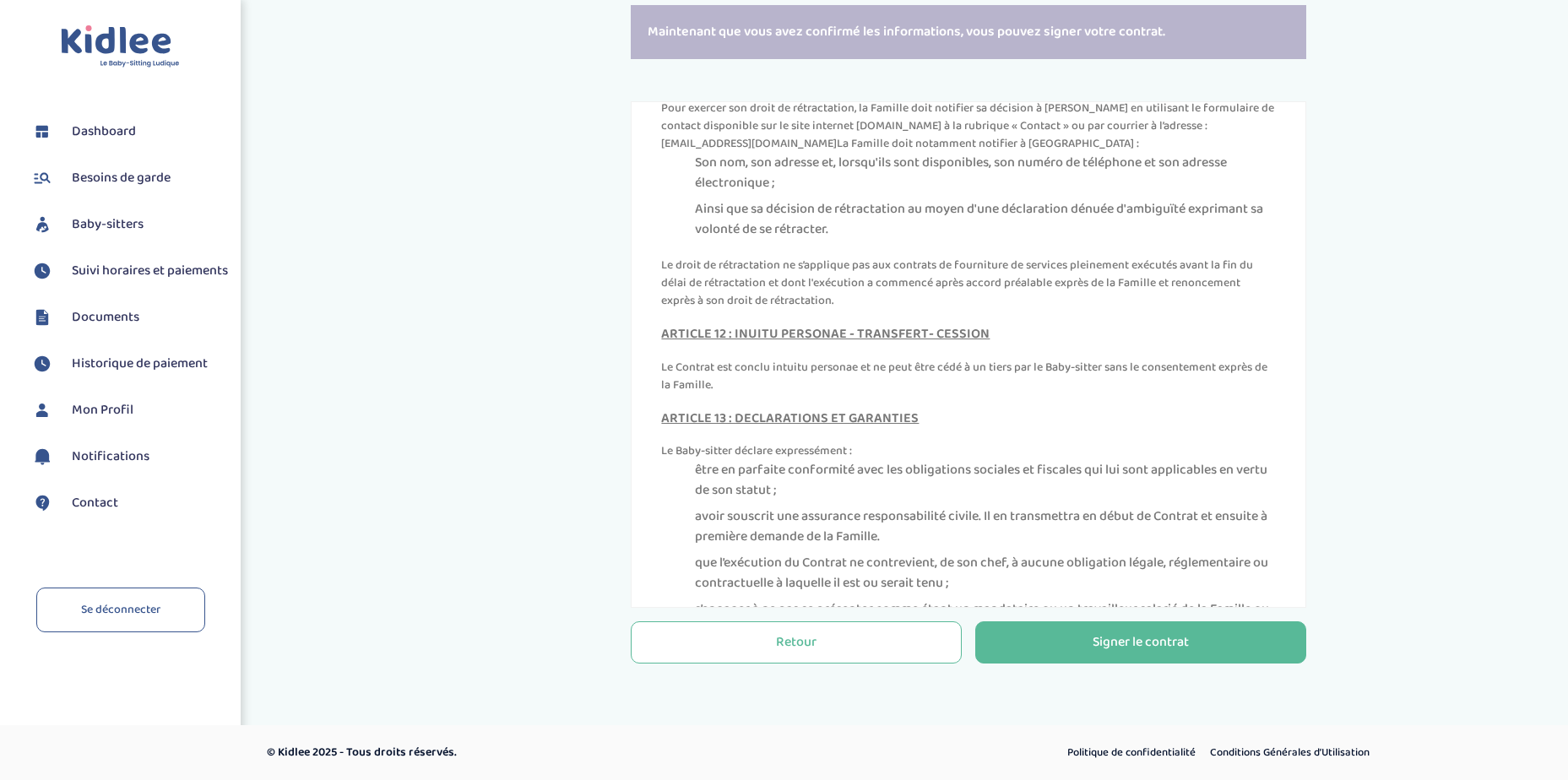
click at [863, 427] on h4 "ARTICLE 13 : DECLARATIONS ET GARANTIES" at bounding box center [968, 419] width 615 height 15
drag, startPoint x: 720, startPoint y: 504, endPoint x: 928, endPoint y: 559, distance: 215.1
click at [928, 559] on div "ARTICLE 13 : DECLARATIONS ET GARANTIES Le Baby-sitter déclare expressément : êt…" at bounding box center [968, 549] width 615 height 277
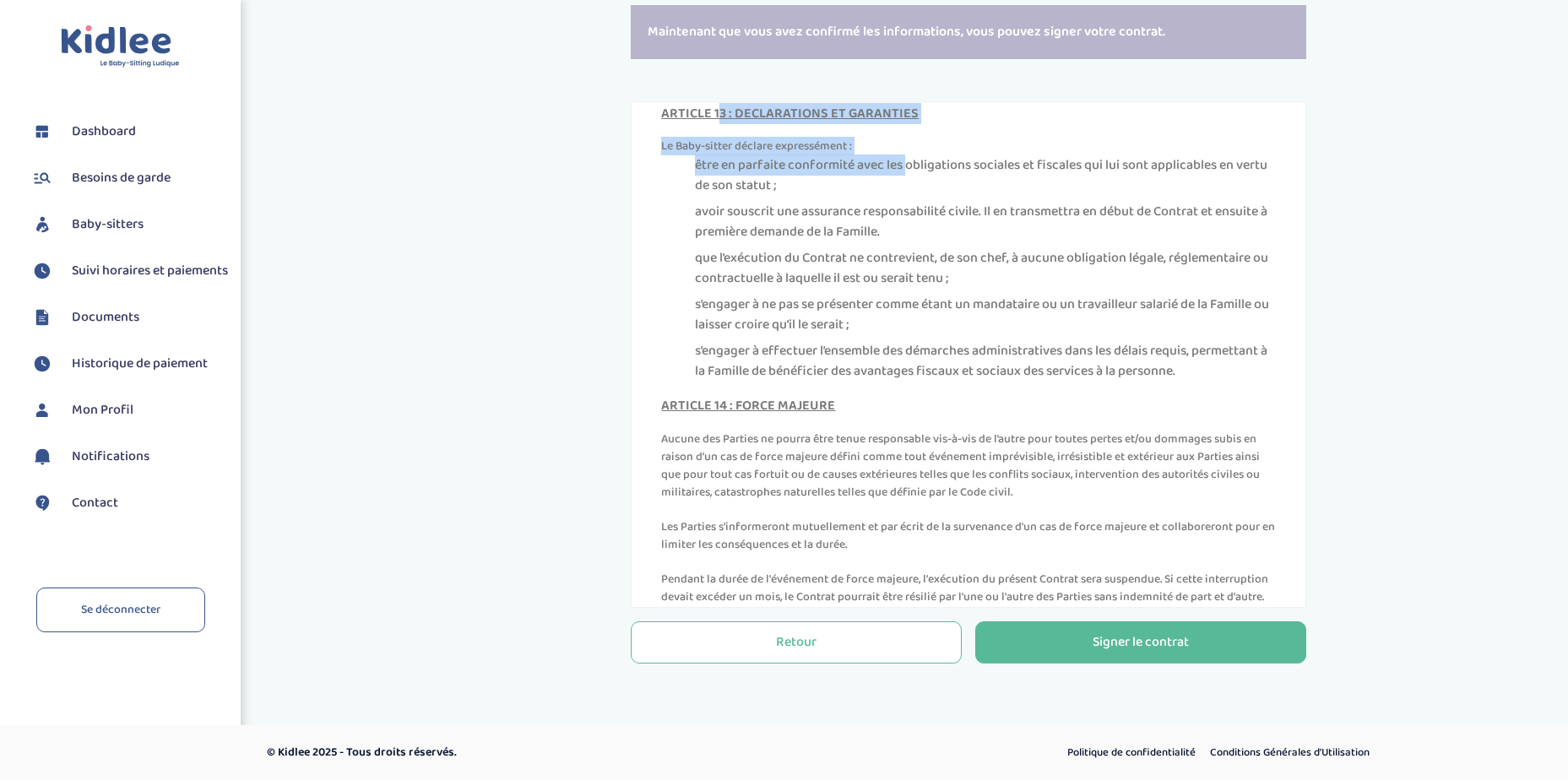
scroll to position [6192, 0]
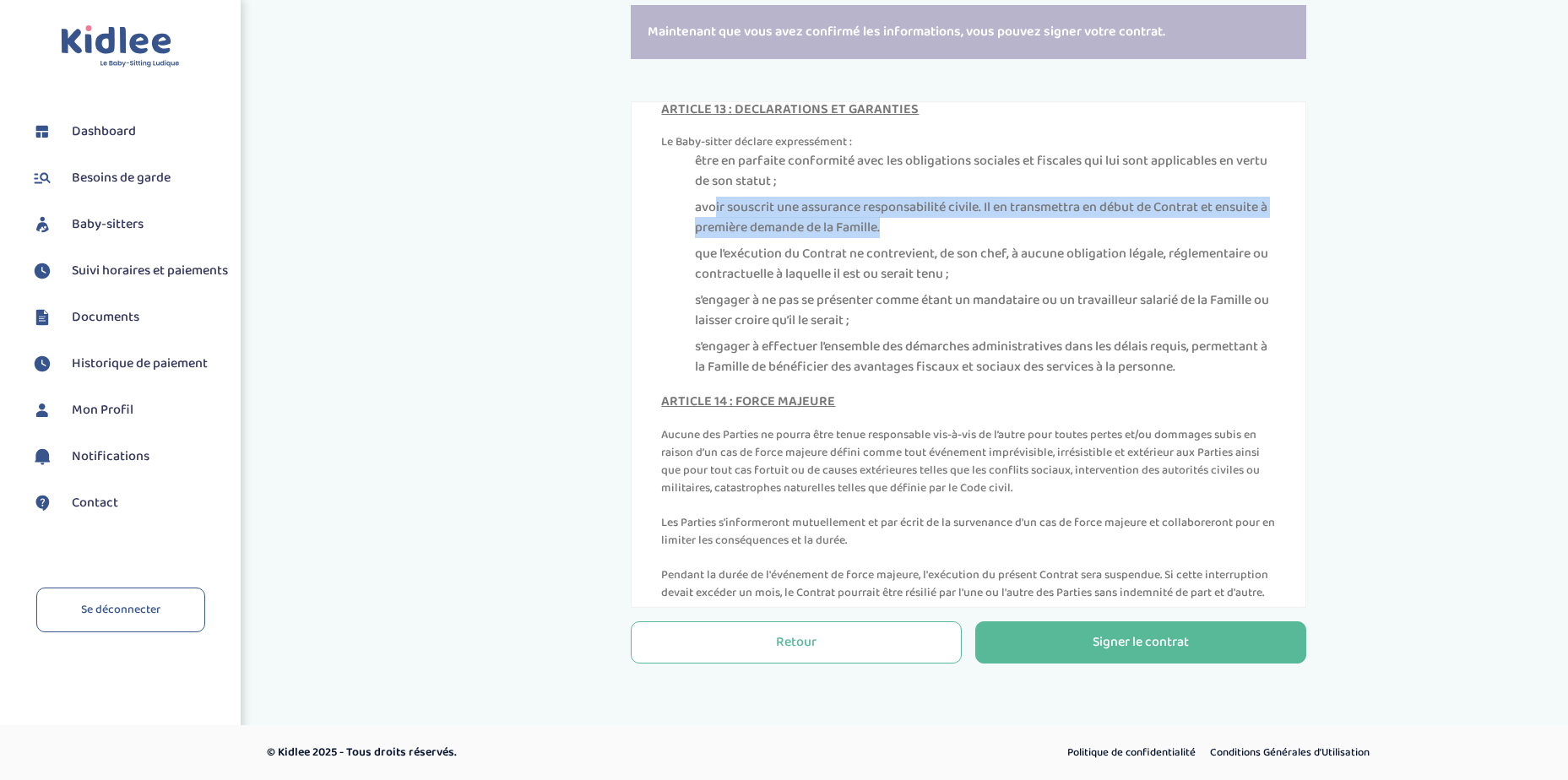
drag, startPoint x: 736, startPoint y: 302, endPoint x: 939, endPoint y: 320, distance: 203.8
click at [939, 238] on li "avoir souscrit une assurance responsabilité civile. Il en transmettra en début …" at bounding box center [985, 218] width 581 height 40
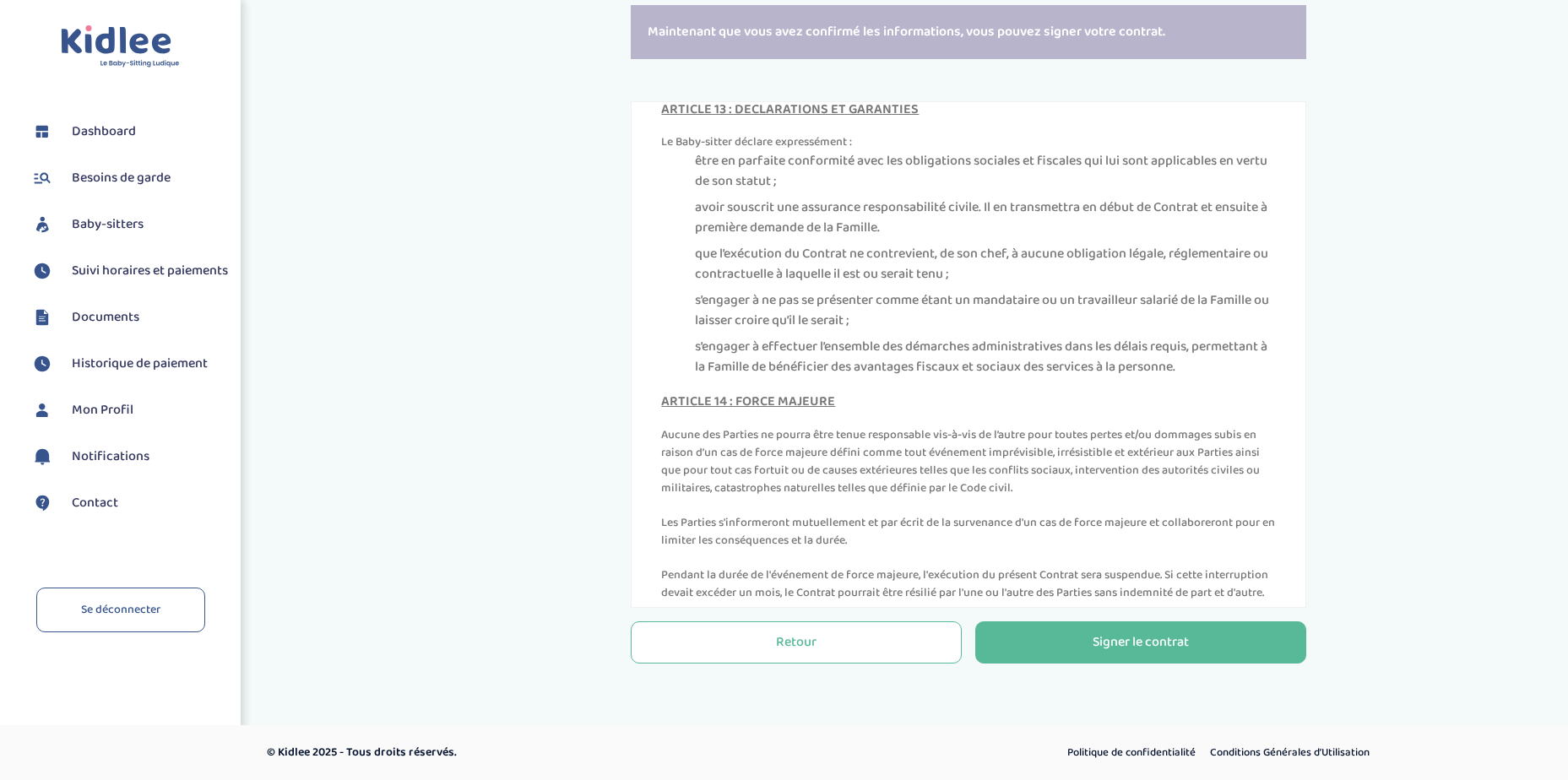
click at [786, 285] on li "que l’exécution du Contrat ne contrevient, de son chef, à aucune obligation lég…" at bounding box center [985, 263] width 581 height 40
drag, startPoint x: 880, startPoint y: 548, endPoint x: 1028, endPoint y: 548, distance: 148.0
click at [1028, 498] on p "Aucune des Parties ne pourra être tenue responsable vis-à-vis de l’autre pour t…" at bounding box center [968, 462] width 615 height 71
click at [1095, 498] on p "Aucune des Parties ne pourra être tenue responsable vis-à-vis de l’autre pour t…" at bounding box center [968, 462] width 615 height 71
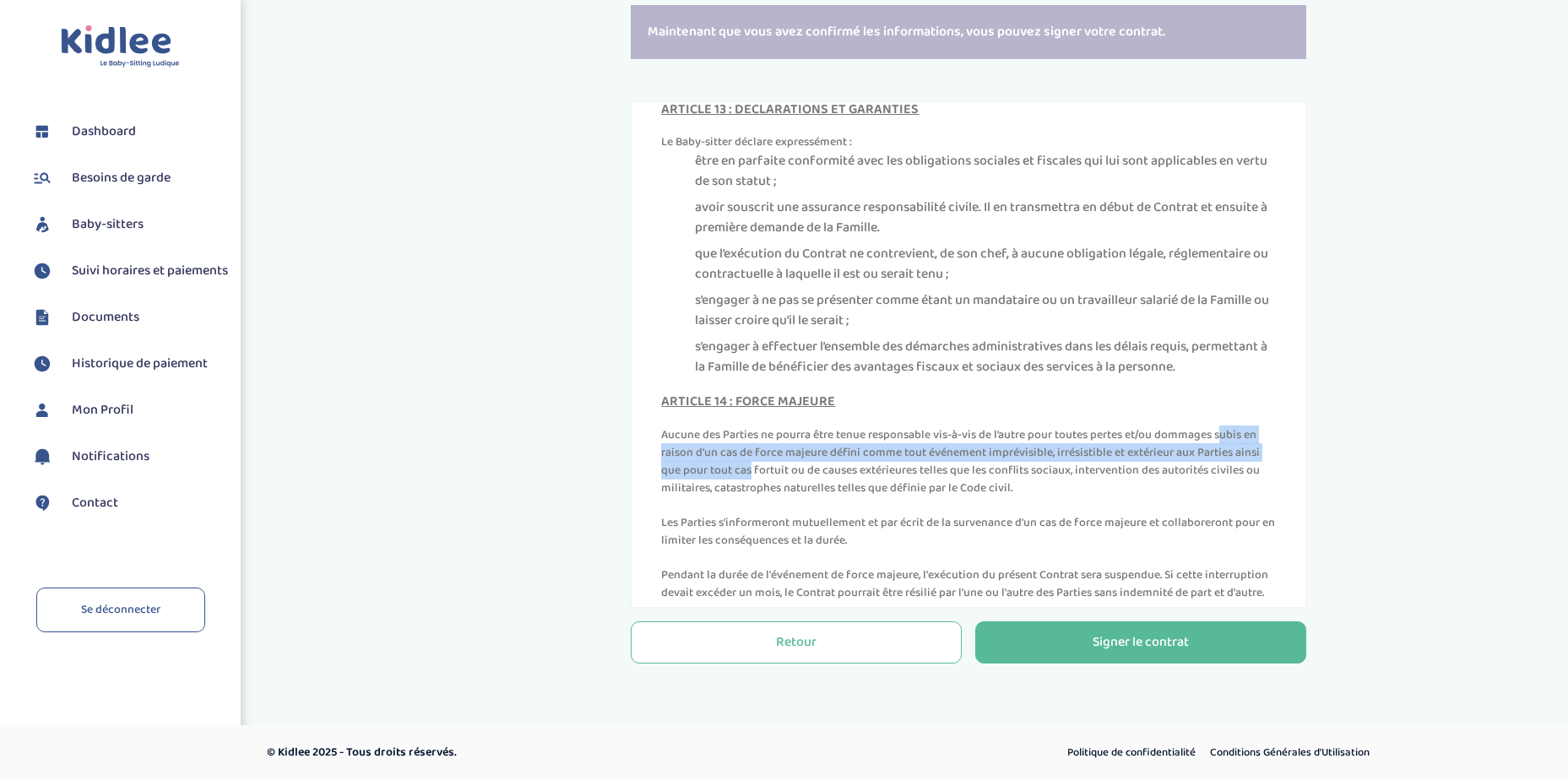
drag, startPoint x: 1088, startPoint y: 545, endPoint x: 1227, endPoint y: 566, distance: 140.6
click at [1227, 498] on p "Aucune des Parties ne pourra être tenue responsable vis-à-vis de l’autre pour t…" at bounding box center [968, 462] width 615 height 71
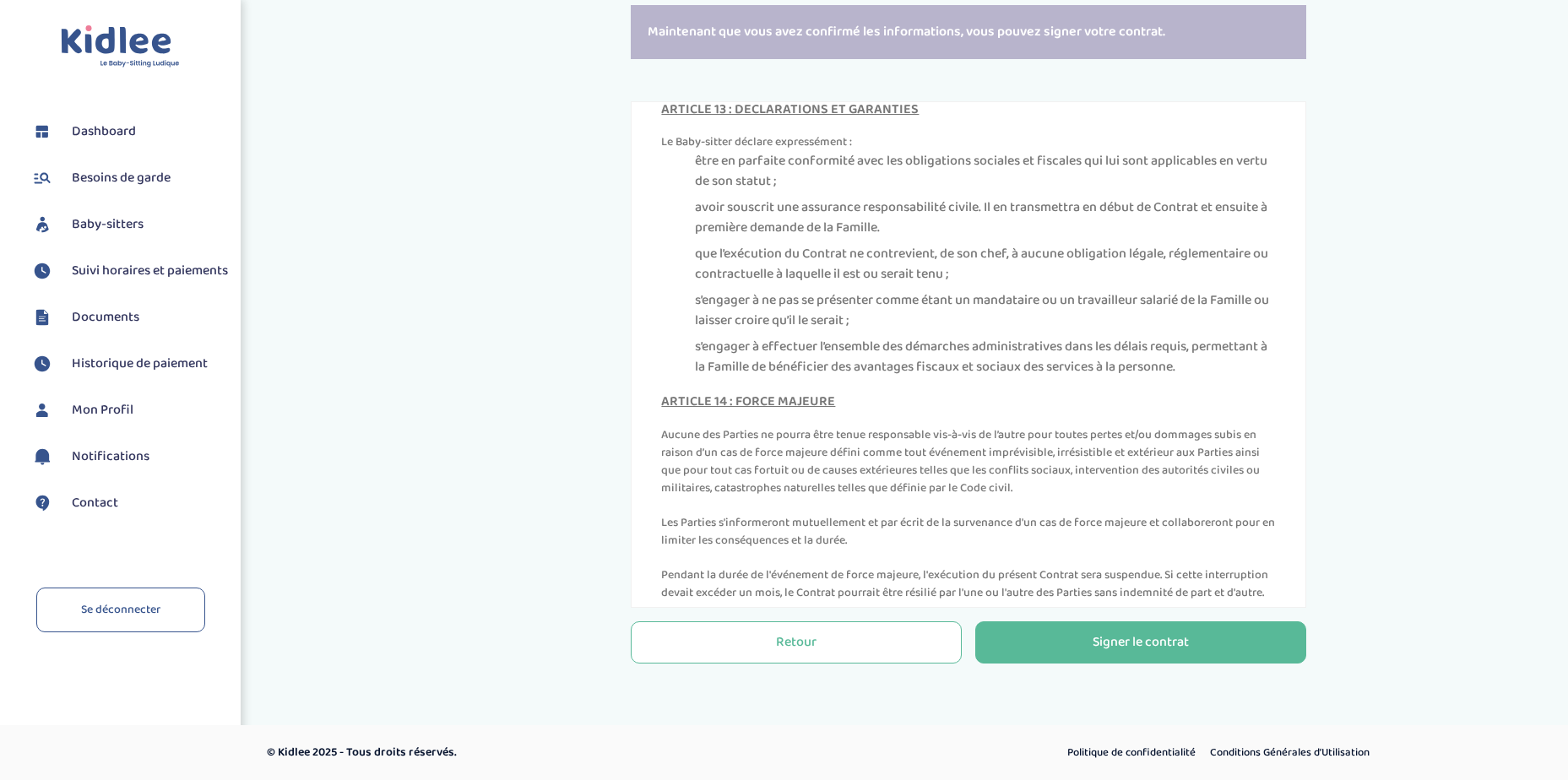
click at [814, 498] on p "Aucune des Parties ne pourra être tenue responsable vis-à-vis de l’autre pour t…" at bounding box center [968, 462] width 615 height 71
drag, startPoint x: 797, startPoint y: 562, endPoint x: 1010, endPoint y: 567, distance: 213.1
click at [1010, 498] on p "Aucune des Parties ne pourra être tenue responsable vis-à-vis de l’autre pour t…" at bounding box center [968, 462] width 615 height 71
click at [838, 498] on p "Aucune des Parties ne pourra être tenue responsable vis-à-vis de l’autre pour t…" at bounding box center [968, 462] width 615 height 71
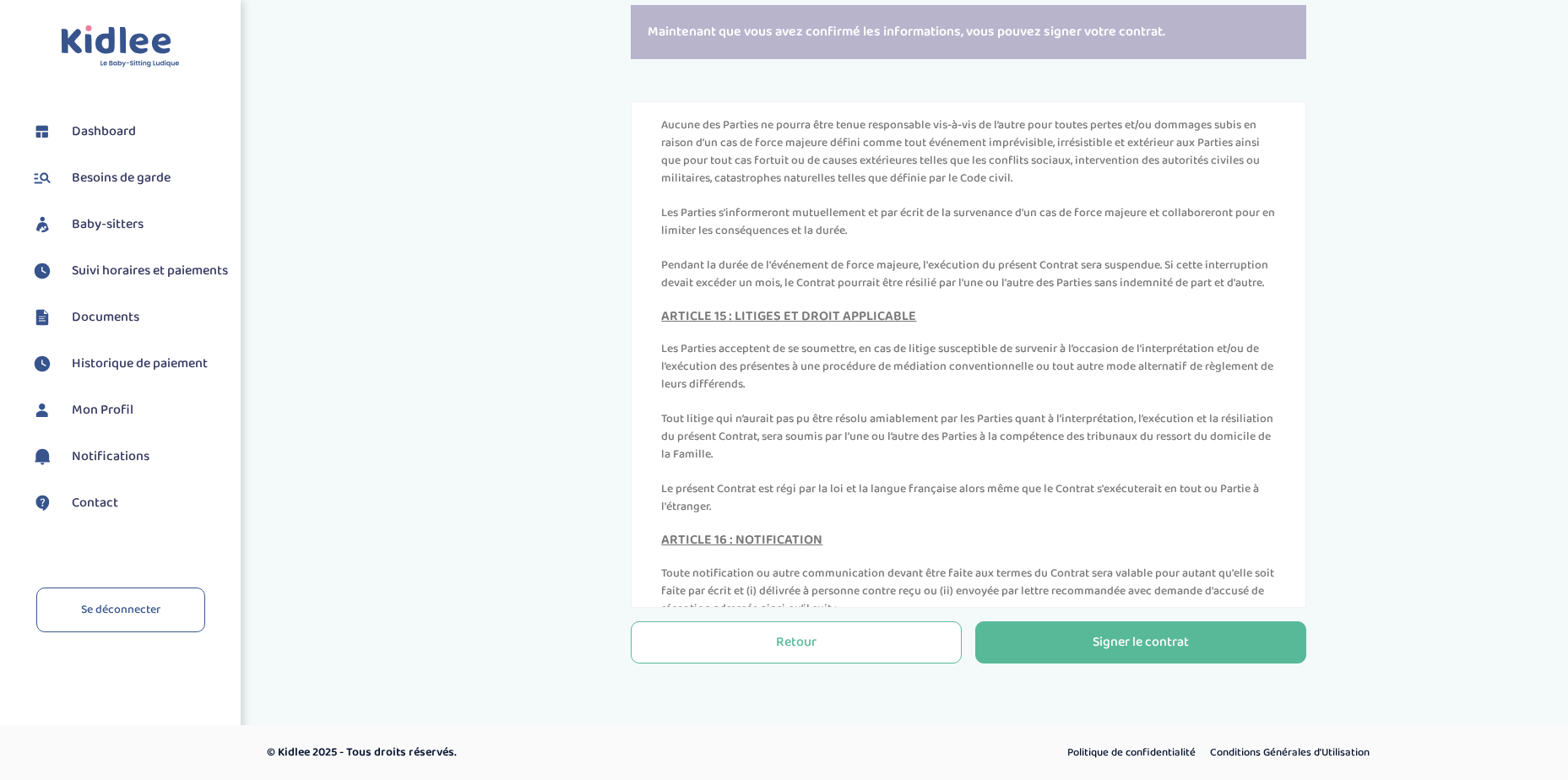
drag, startPoint x: 740, startPoint y: 333, endPoint x: 934, endPoint y: 346, distance: 194.4
click at [934, 240] on p "Les Parties s'informeront mutuellement et par écrit de la survenance d'un cas d…" at bounding box center [968, 222] width 615 height 36
drag, startPoint x: 934, startPoint y: 346, endPoint x: 958, endPoint y: 381, distance: 42.4
click at [958, 292] on p "Pendant la durée de l'événement de force majeure, l'exécution du présent Contra…" at bounding box center [968, 275] width 615 height 36
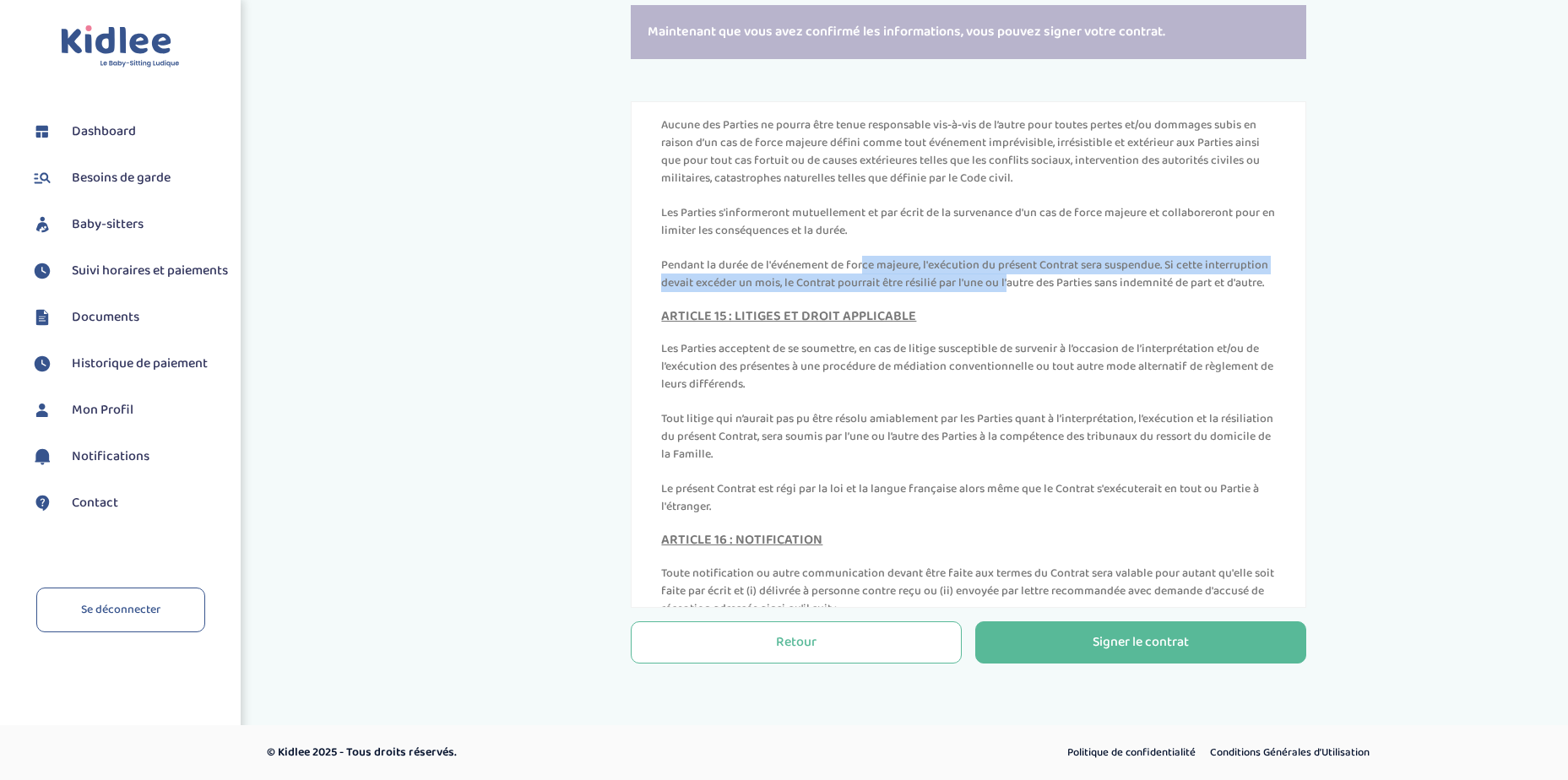
drag, startPoint x: 728, startPoint y: 372, endPoint x: 962, endPoint y: 404, distance: 236.2
click at [962, 292] on p "Pendant la durée de l'événement de force majeure, l'exécution du présent Contra…" at bounding box center [968, 275] width 615 height 36
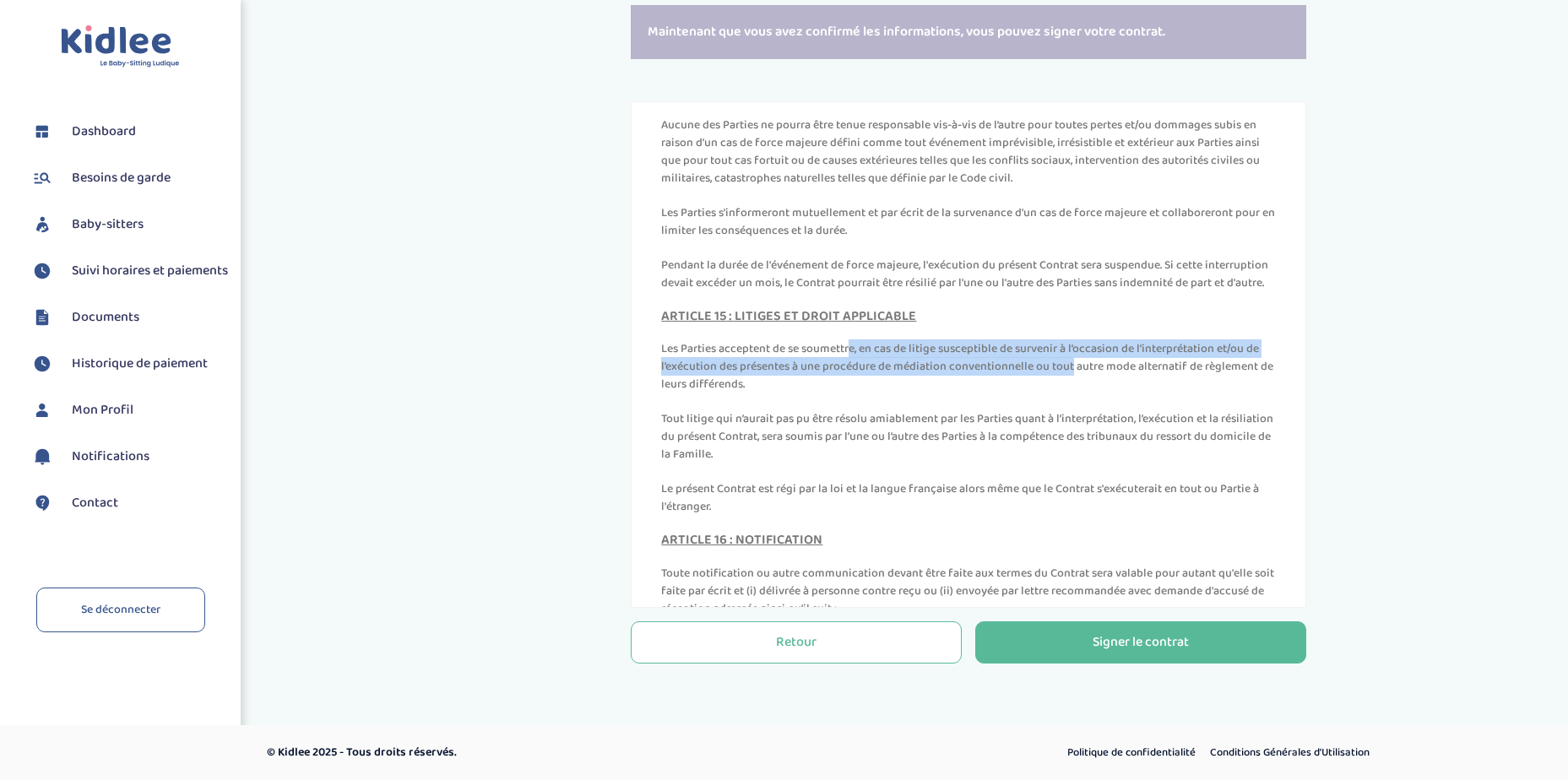
drag, startPoint x: 719, startPoint y: 481, endPoint x: 937, endPoint y: 502, distance: 219.0
click at [937, 394] on p "Les Parties acceptent de se soumettre, en cas de litige susceptible de survenir…" at bounding box center [968, 367] width 615 height 53
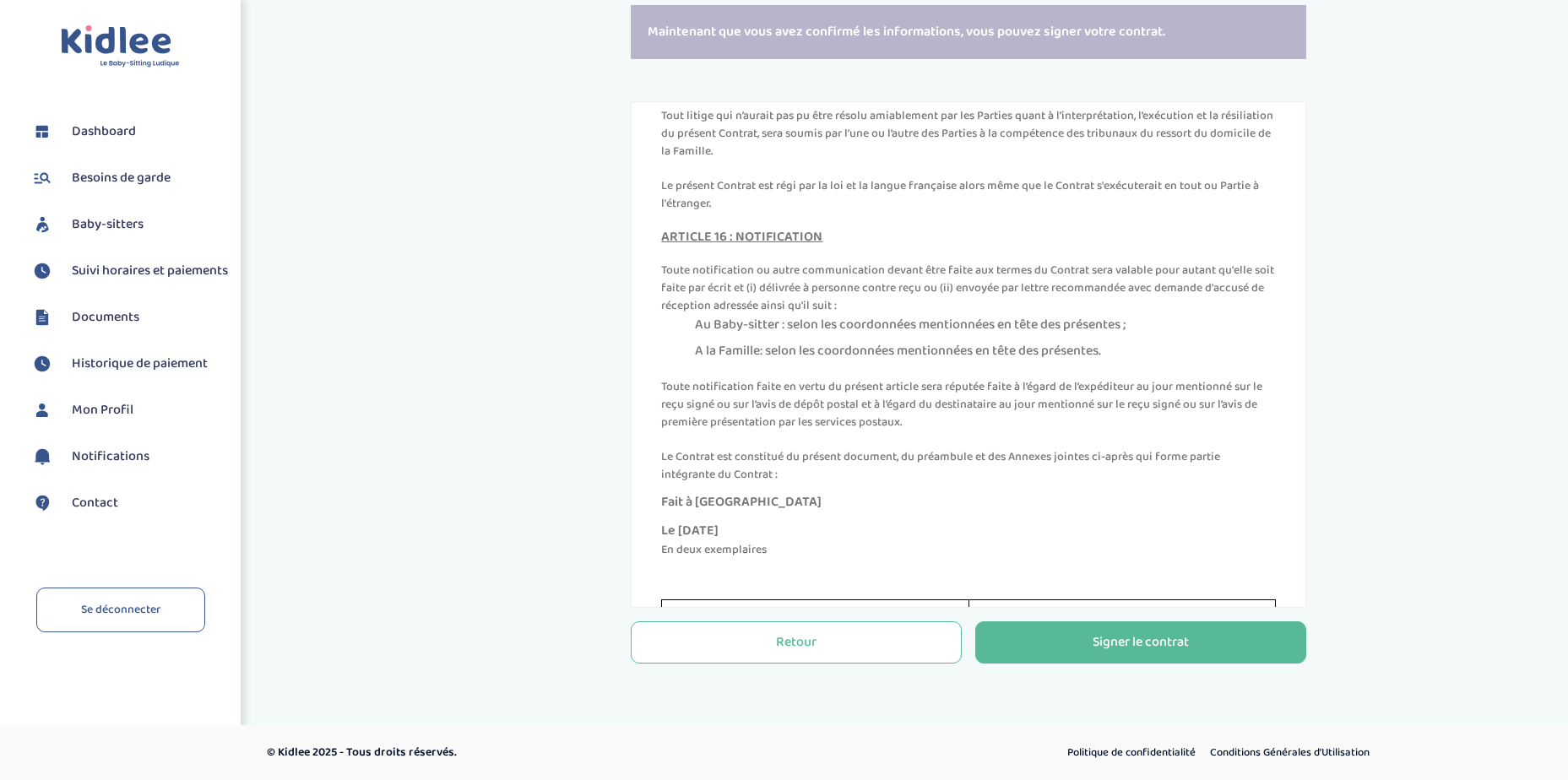
scroll to position [6812, 0]
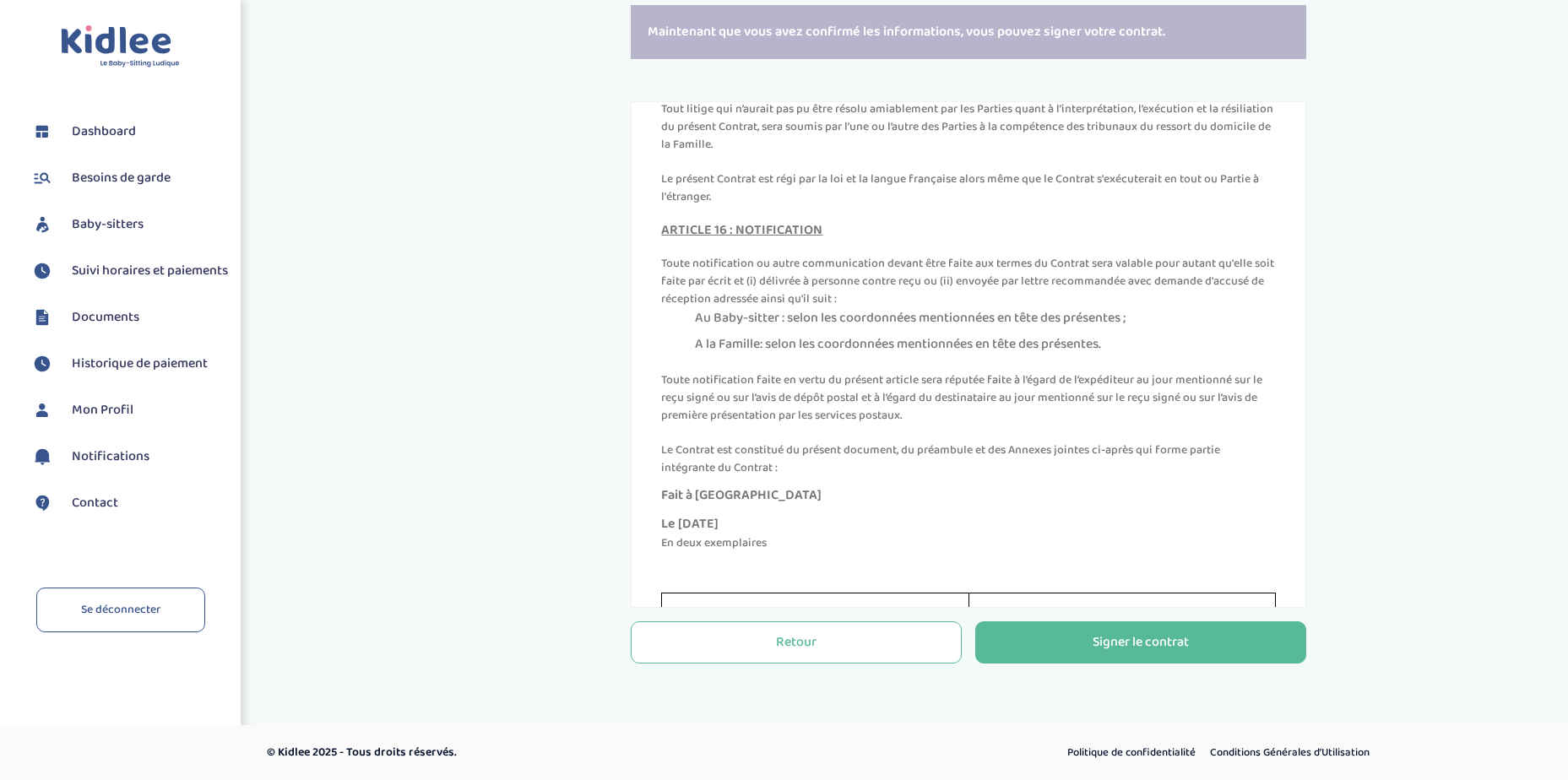
drag, startPoint x: 837, startPoint y: 234, endPoint x: 1206, endPoint y: 273, distance: 371.1
click at [1206, 154] on p "Tout litige qui n’aurait pas pu être résolu amiablement par les Parties quant à…" at bounding box center [968, 127] width 615 height 53
drag, startPoint x: 1206, startPoint y: 273, endPoint x: 998, endPoint y: 325, distance: 214.4
click at [998, 206] on p "Le présent Contrat est régi par la loi et la langue française alors même que le…" at bounding box center [968, 188] width 615 height 36
drag, startPoint x: 719, startPoint y: 310, endPoint x: 1259, endPoint y: 321, distance: 540.1
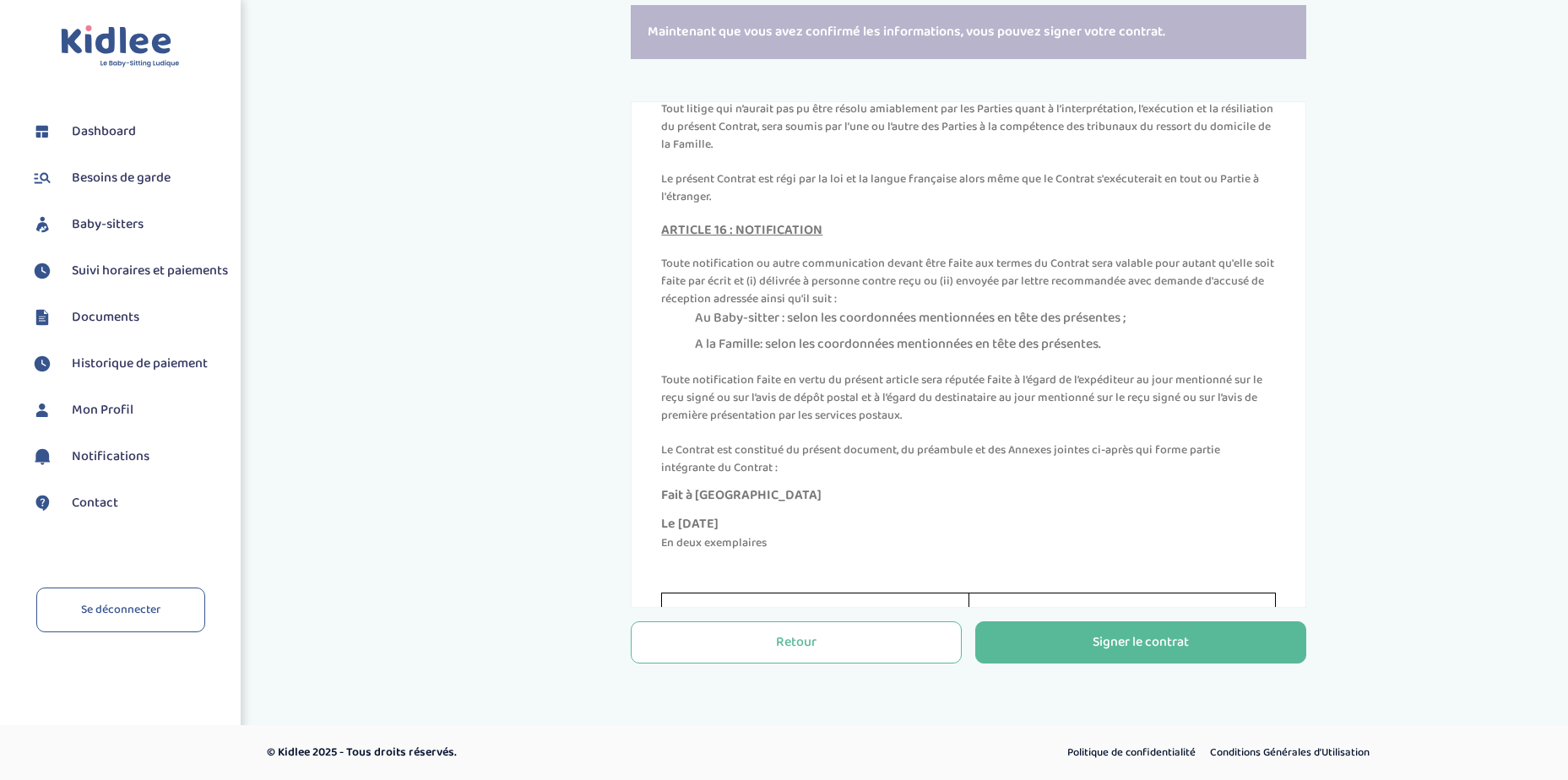
click at [1259, 206] on p "Le présent Contrat est régi par la loi et la langue française alors même que le…" at bounding box center [968, 188] width 615 height 36
drag, startPoint x: 760, startPoint y: 397, endPoint x: 893, endPoint y: 398, distance: 133.0
click at [893, 308] on p "Toute notification ou autre communication devant être faite aux termes du Contr…" at bounding box center [968, 281] width 615 height 53
click at [781, 308] on p "Toute notification ou autre communication devant être faite aux termes du Contr…" at bounding box center [968, 281] width 615 height 53
drag, startPoint x: 851, startPoint y: 402, endPoint x: 1105, endPoint y: 428, distance: 255.3
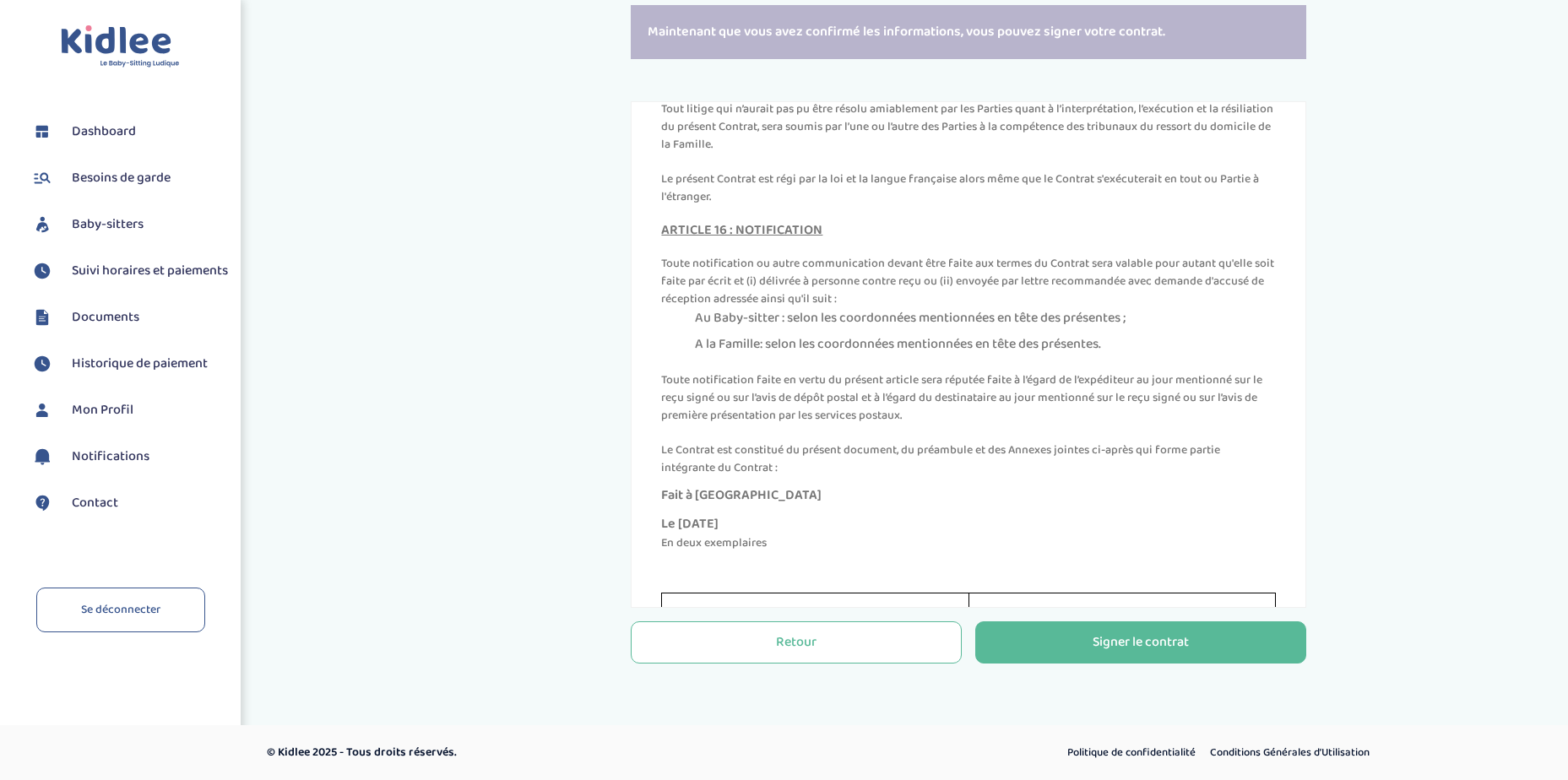
click at [1105, 308] on p "Toute notification ou autre communication devant être faite aux termes du Contr…" at bounding box center [968, 281] width 615 height 53
drag, startPoint x: 821, startPoint y: 447, endPoint x: 1076, endPoint y: 441, distance: 255.1
click at [1076, 328] on li "Au Baby-sitter : selon les coordonnées mentionnées en tête des présentes ;" at bounding box center [985, 319] width 581 height 21
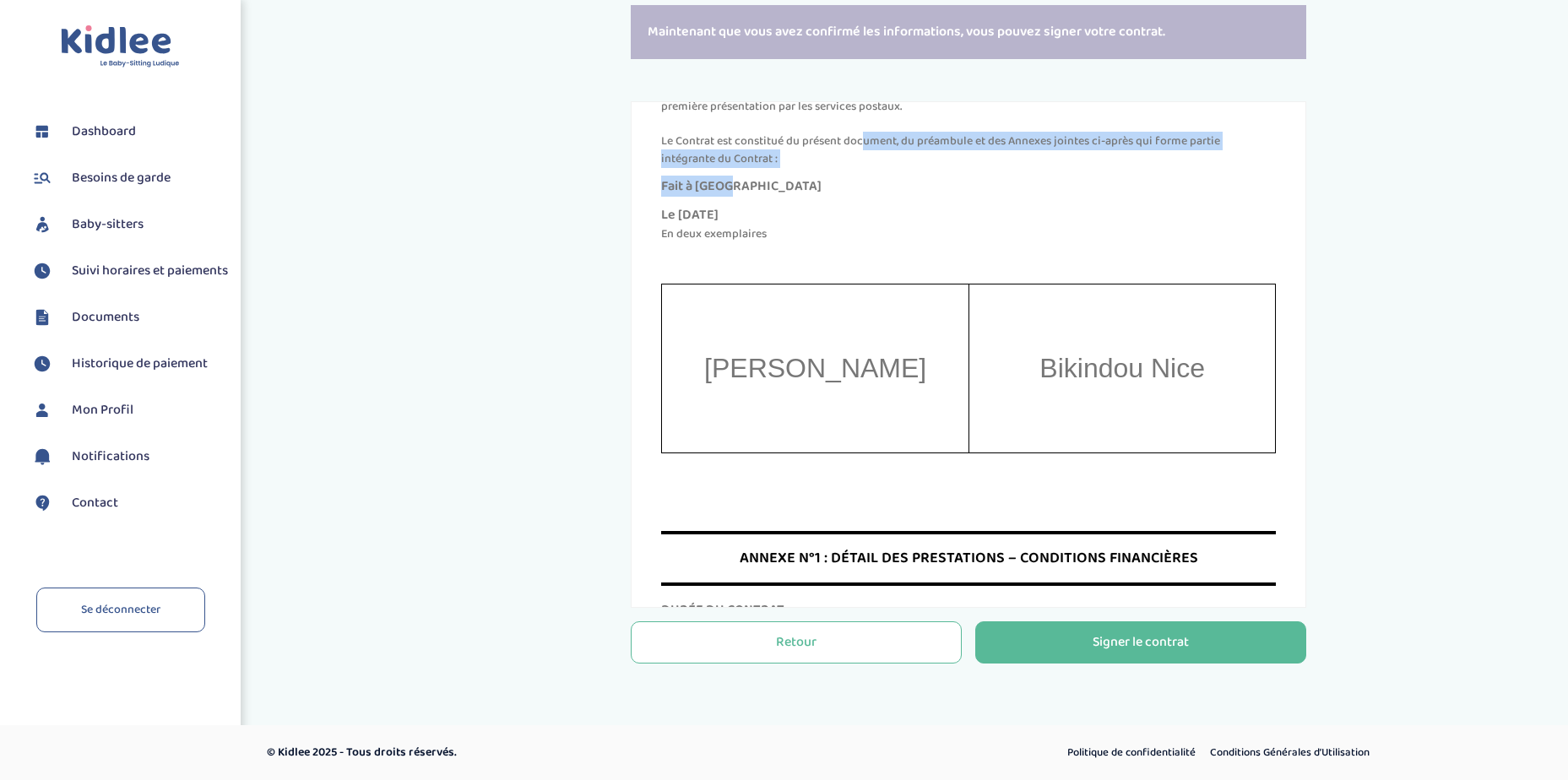
drag, startPoint x: 734, startPoint y: 273, endPoint x: 965, endPoint y: 308, distance: 233.6
click at [965, 243] on div "ARTICLE 16 : NOTIFICATION Toute notification ou autre communication devant être…" at bounding box center [968, 78] width 615 height 329
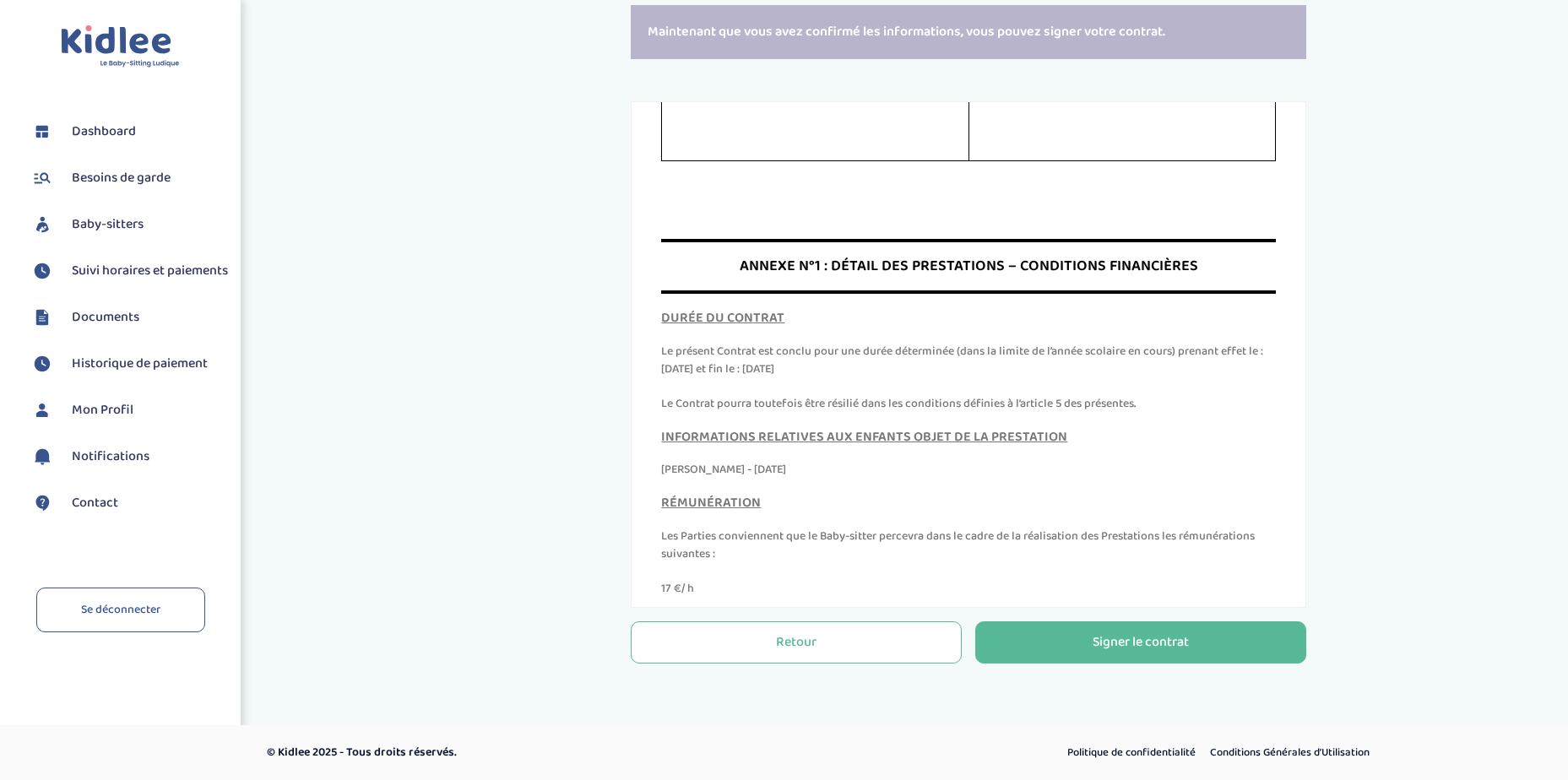
scroll to position [7432, 0]
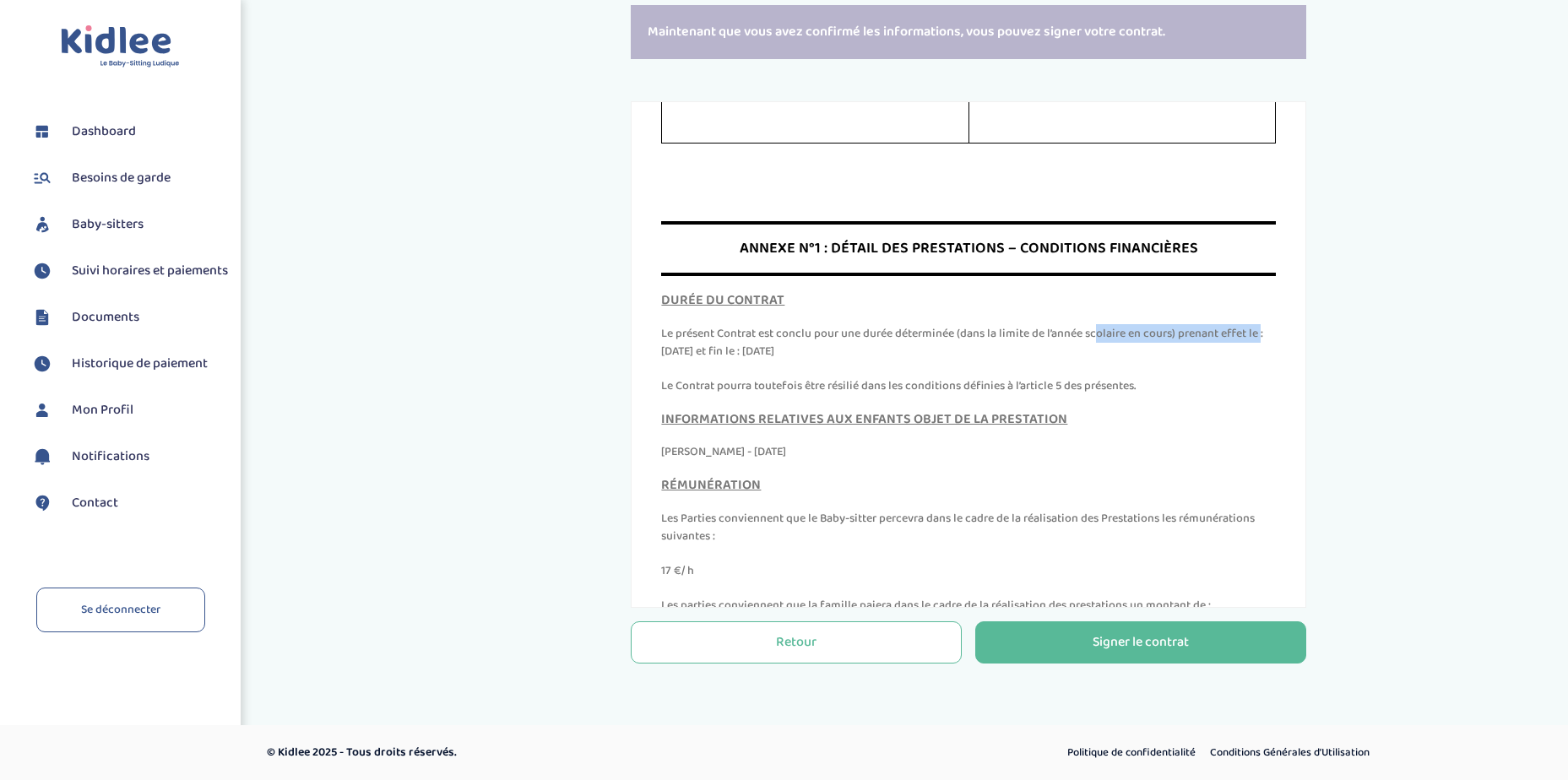
drag, startPoint x: 827, startPoint y: 464, endPoint x: 1092, endPoint y: 464, distance: 265.0
click at [1092, 361] on p "Le présent Contrat est conclu pour une durée déterminée (dans la limite de l’an…" at bounding box center [968, 343] width 615 height 36
drag, startPoint x: 1092, startPoint y: 464, endPoint x: 1018, endPoint y: 502, distance: 83.2
click at [1018, 396] on div "DURÉE DU CONTRAT Le présent Contrat est conclu pour une durée déterminée (dans …" at bounding box center [968, 344] width 615 height 102
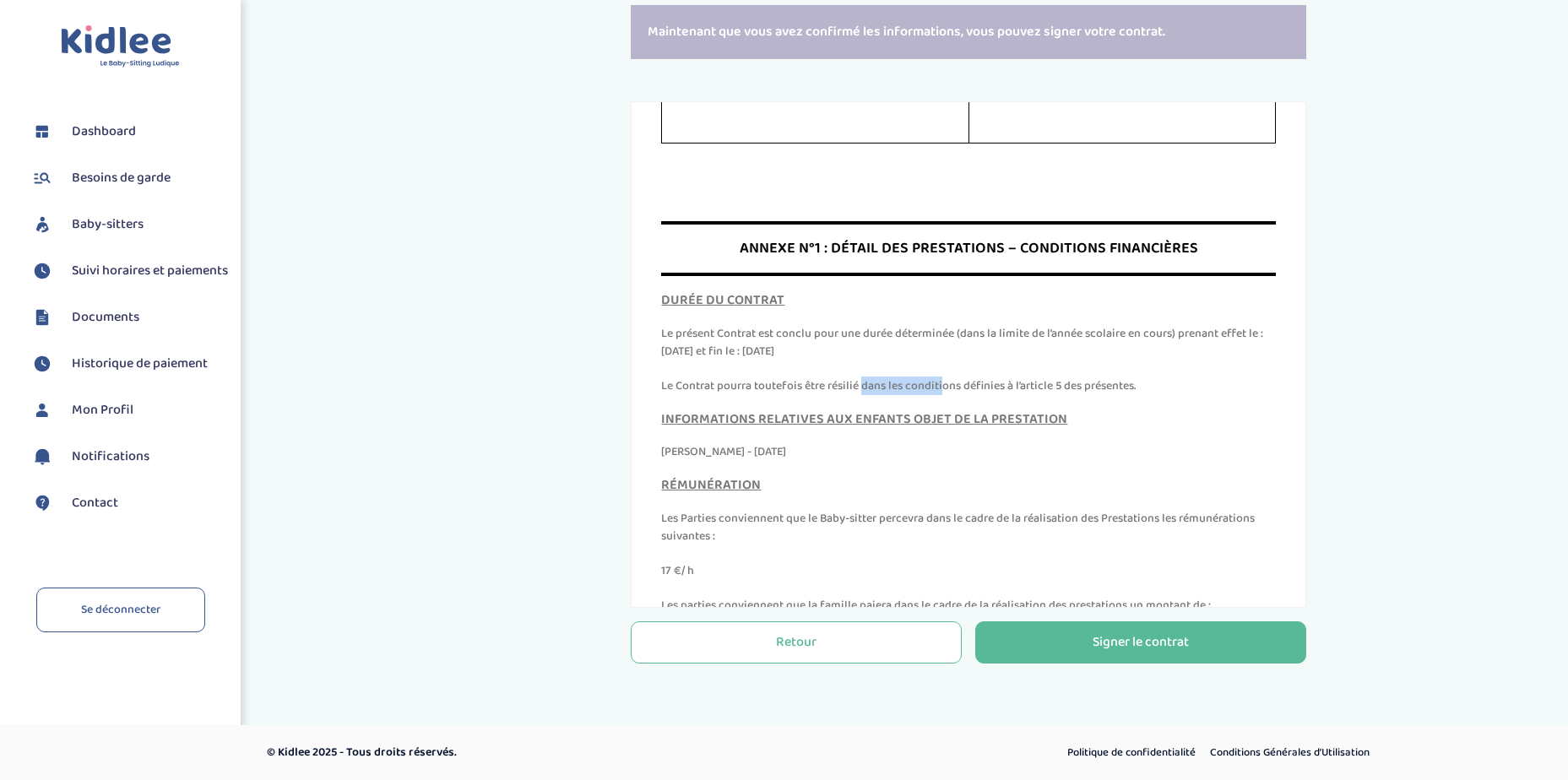
drag, startPoint x: 746, startPoint y: 520, endPoint x: 827, endPoint y: 518, distance: 81.0
click at [827, 396] on p "Le Contrat pourra toutefois être résilié dans les conditions définies à l’artic…" at bounding box center [968, 386] width 615 height 18
drag, startPoint x: 827, startPoint y: 518, endPoint x: 1005, endPoint y: 386, distance: 221.6
click at [1005, 277] on div "ANNEXE N°1 : DÉTAIL DES PRESTATIONS – CONDITIONS FINANCIÈRES" at bounding box center [968, 248] width 615 height 55
drag, startPoint x: 764, startPoint y: 481, endPoint x: 831, endPoint y: 479, distance: 67.0
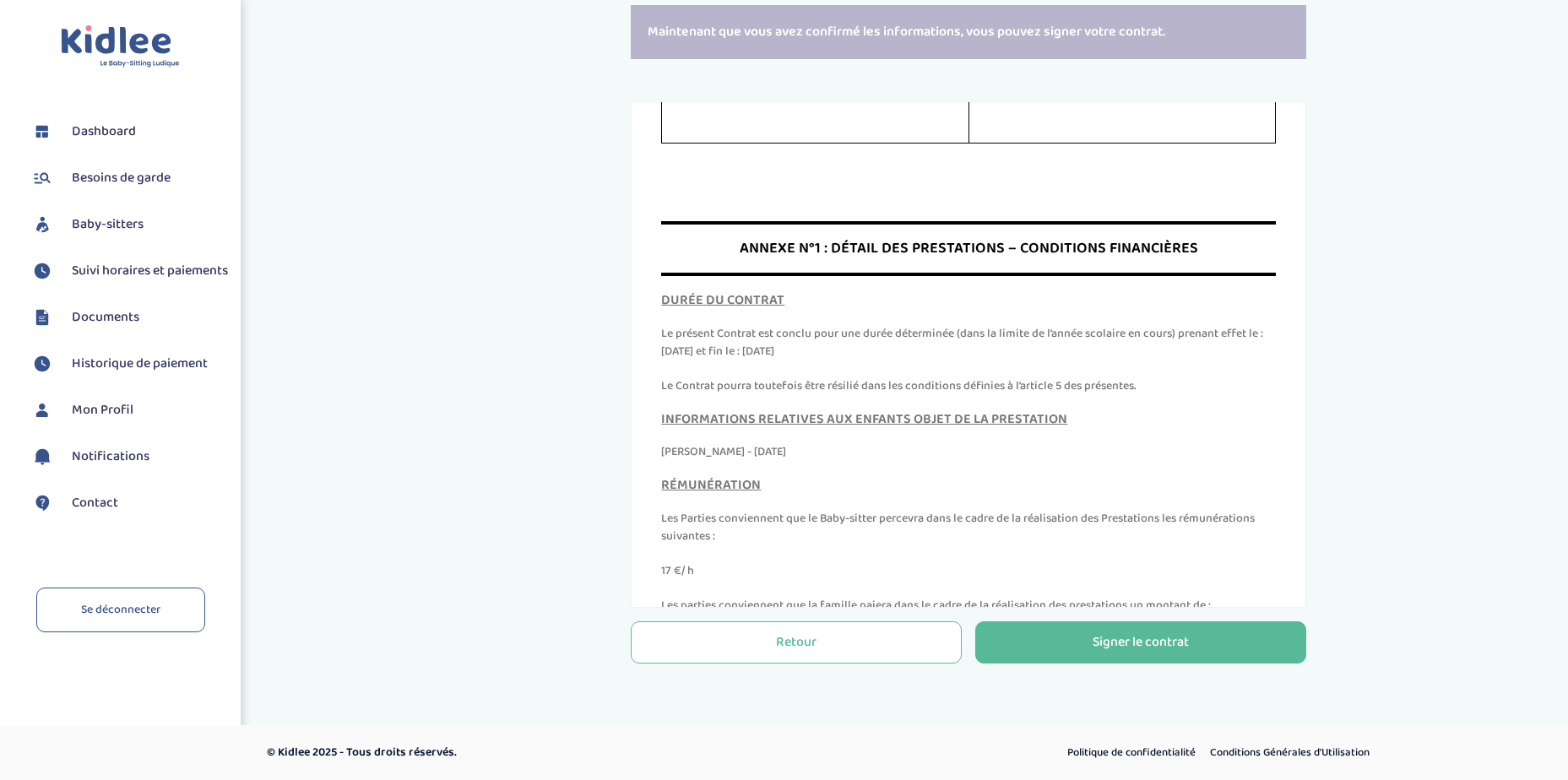
click at [831, 361] on p "Le présent Contrat est conclu pour une durée déterminée (dans la limite de l’an…" at bounding box center [968, 343] width 615 height 36
drag, startPoint x: 831, startPoint y: 479, endPoint x: 1053, endPoint y: 516, distance: 225.1
click at [1053, 396] on p "Le Contrat pourra toutefois être résilié dans les conditions définies à l’artic…" at bounding box center [968, 386] width 615 height 18
drag, startPoint x: 1053, startPoint y: 516, endPoint x: 1007, endPoint y: 526, distance: 47.1
click at [1007, 396] on p "Le Contrat pourra toutefois être résilié dans les conditions définies à l’artic…" at bounding box center [968, 386] width 615 height 18
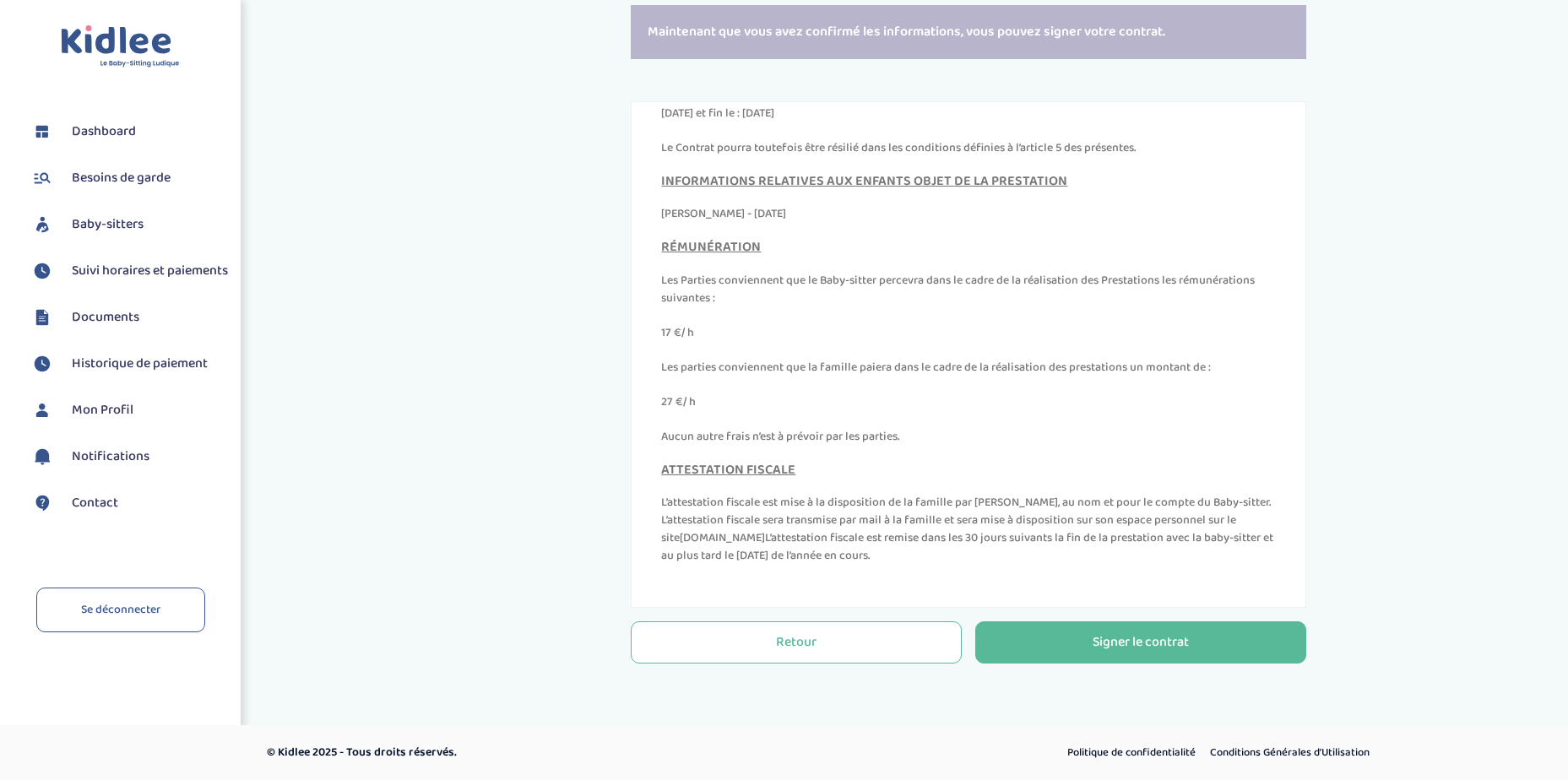
scroll to position [7741, 0]
drag, startPoint x: 807, startPoint y: 239, endPoint x: 1052, endPoint y: 266, distance: 246.5
click at [1052, 224] on div "INFORMATIONS RELATIVES AUX ENFANTS OBJET DE LA PRESTATION Hector - 10 05 2018" at bounding box center [968, 199] width 615 height 50
click at [758, 327] on div "RÉMUNÉRATION Les Parties conviennent que le Baby-sitter percevra dans le cadre …" at bounding box center [968, 343] width 615 height 206
drag, startPoint x: 721, startPoint y: 336, endPoint x: 829, endPoint y: 398, distance: 124.5
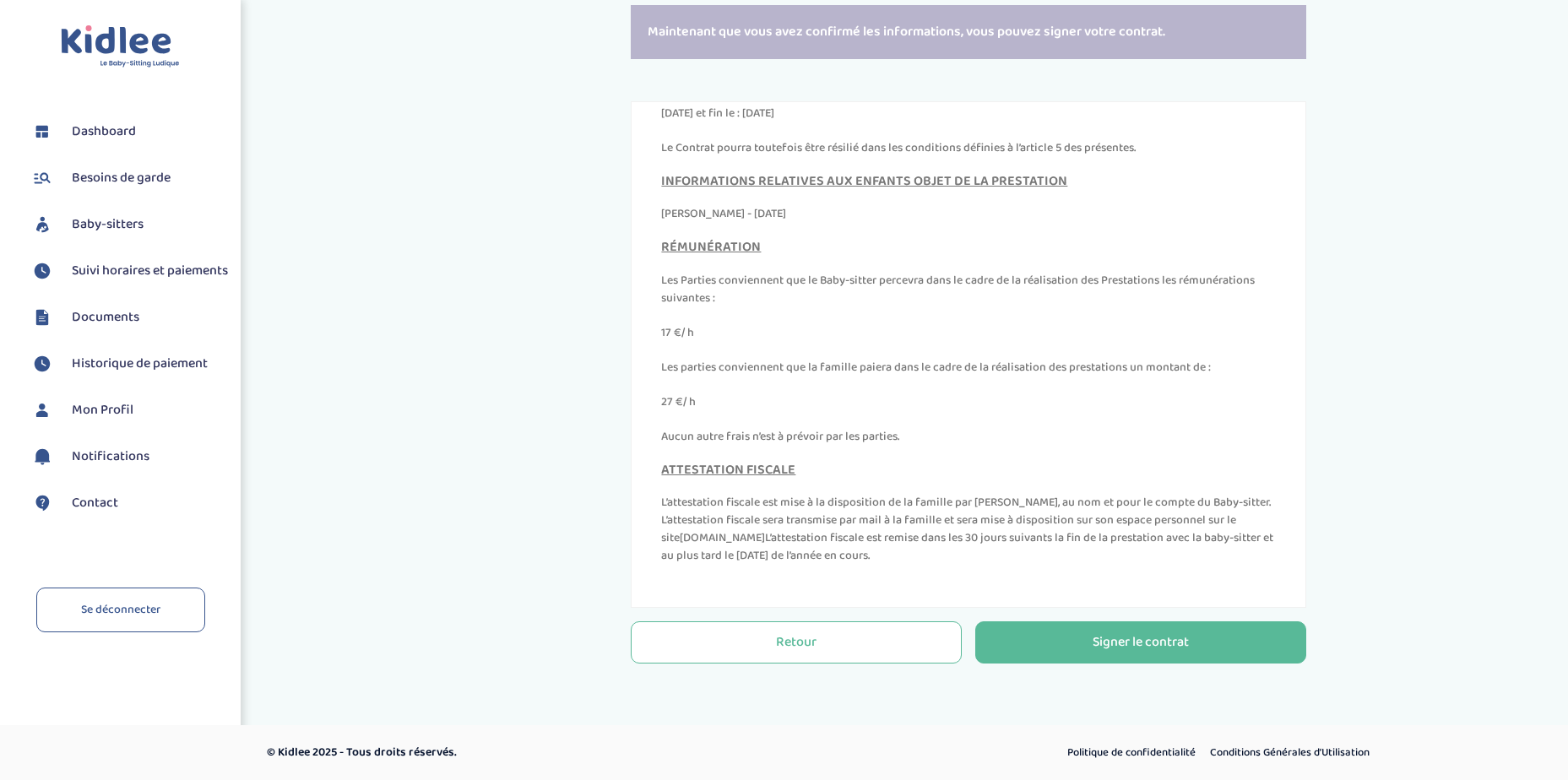
click at [829, 398] on div "RÉMUNÉRATION Les Parties conviennent que le Baby-sitter percevra dans le cadre …" at bounding box center [968, 343] width 615 height 206
drag, startPoint x: 829, startPoint y: 398, endPoint x: 1008, endPoint y: 421, distance: 180.5
click at [1008, 377] on p "Les parties conviennent que la famille paiera dans le cadre de la réalisation d…" at bounding box center [968, 368] width 615 height 18
click at [829, 308] on p "Les Parties conviennent que le Baby-sitter percevra dans le cadre de la réalisa…" at bounding box center [968, 290] width 615 height 36
drag, startPoint x: 884, startPoint y: 336, endPoint x: 1247, endPoint y: 359, distance: 363.7
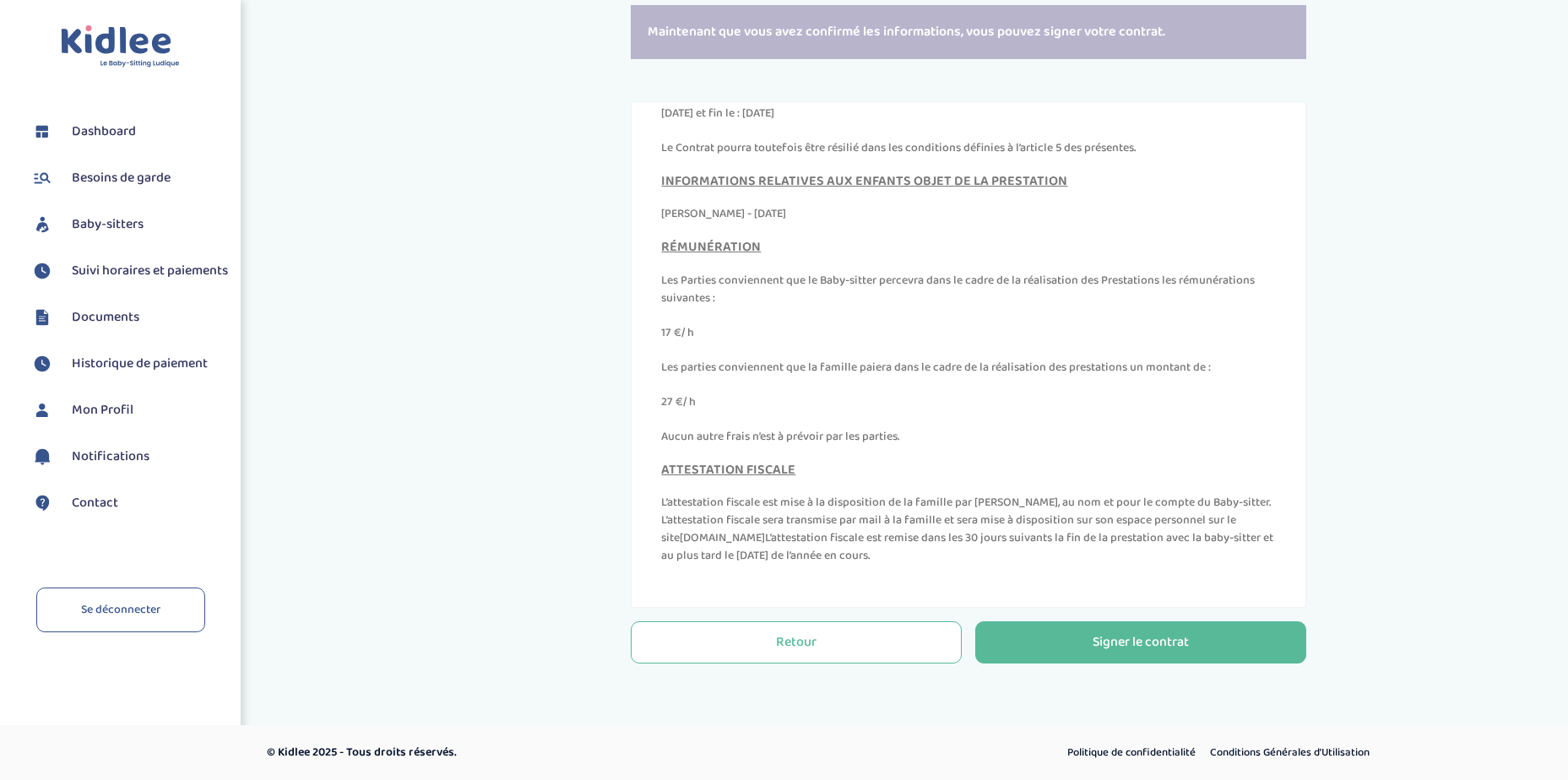
click at [1247, 308] on p "Les Parties conviennent que le Baby-sitter percevra dans le cadre de la réalisa…" at bounding box center [968, 290] width 615 height 36
drag, startPoint x: 744, startPoint y: 493, endPoint x: 910, endPoint y: 500, distance: 166.1
click at [910, 446] on p "Aucun autre frais n’est à prévoir par les parties." at bounding box center [968, 437] width 615 height 18
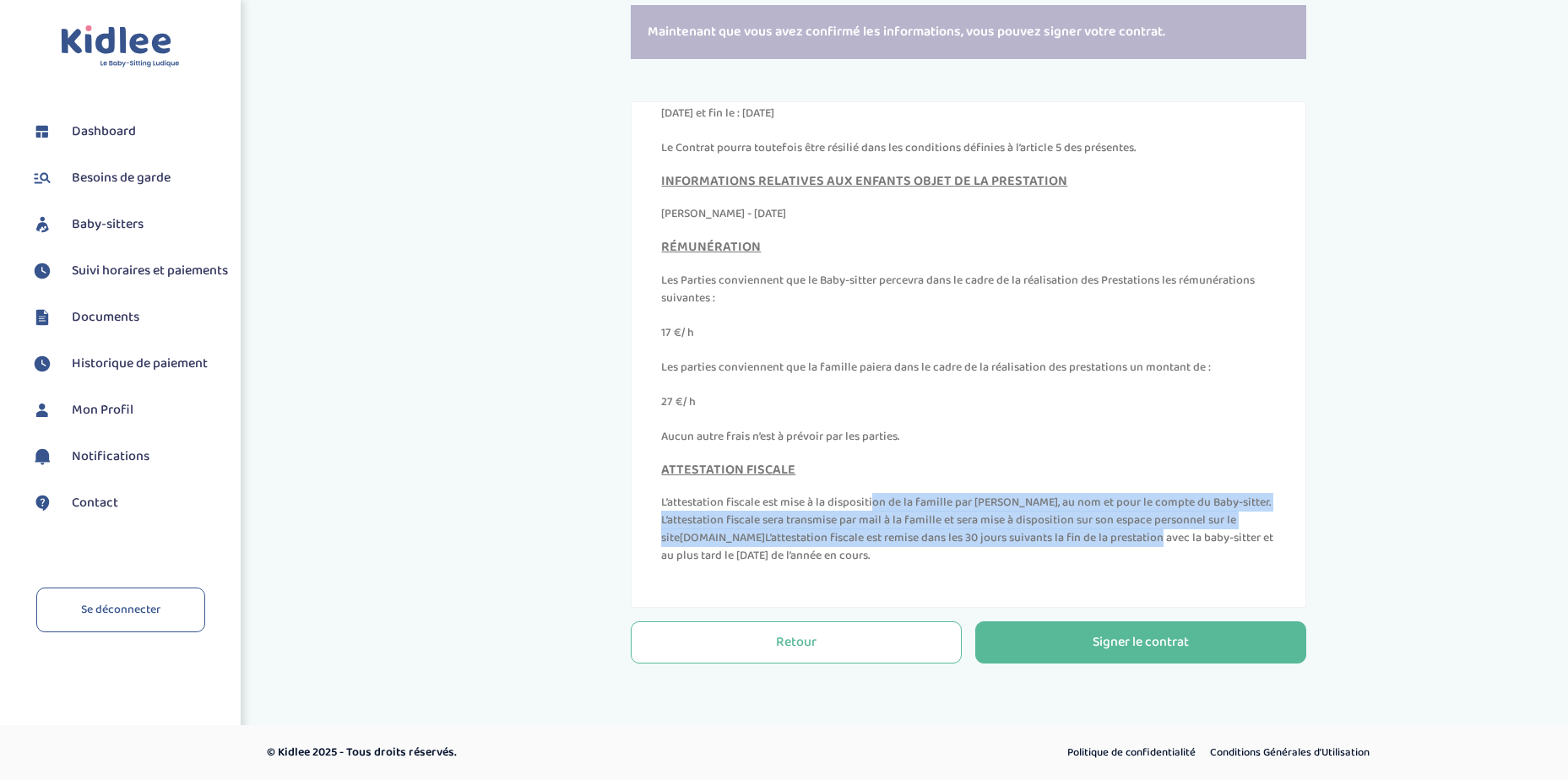
drag, startPoint x: 756, startPoint y: 498, endPoint x: 1017, endPoint y: 532, distance: 263.2
click at [1017, 532] on p "L’attestation fiscale est mise à la disposition de la famille par Kidlee, au no…" at bounding box center [968, 530] width 615 height 71
click at [1147, 638] on div "Signer le contrat" at bounding box center [1141, 643] width 97 height 20
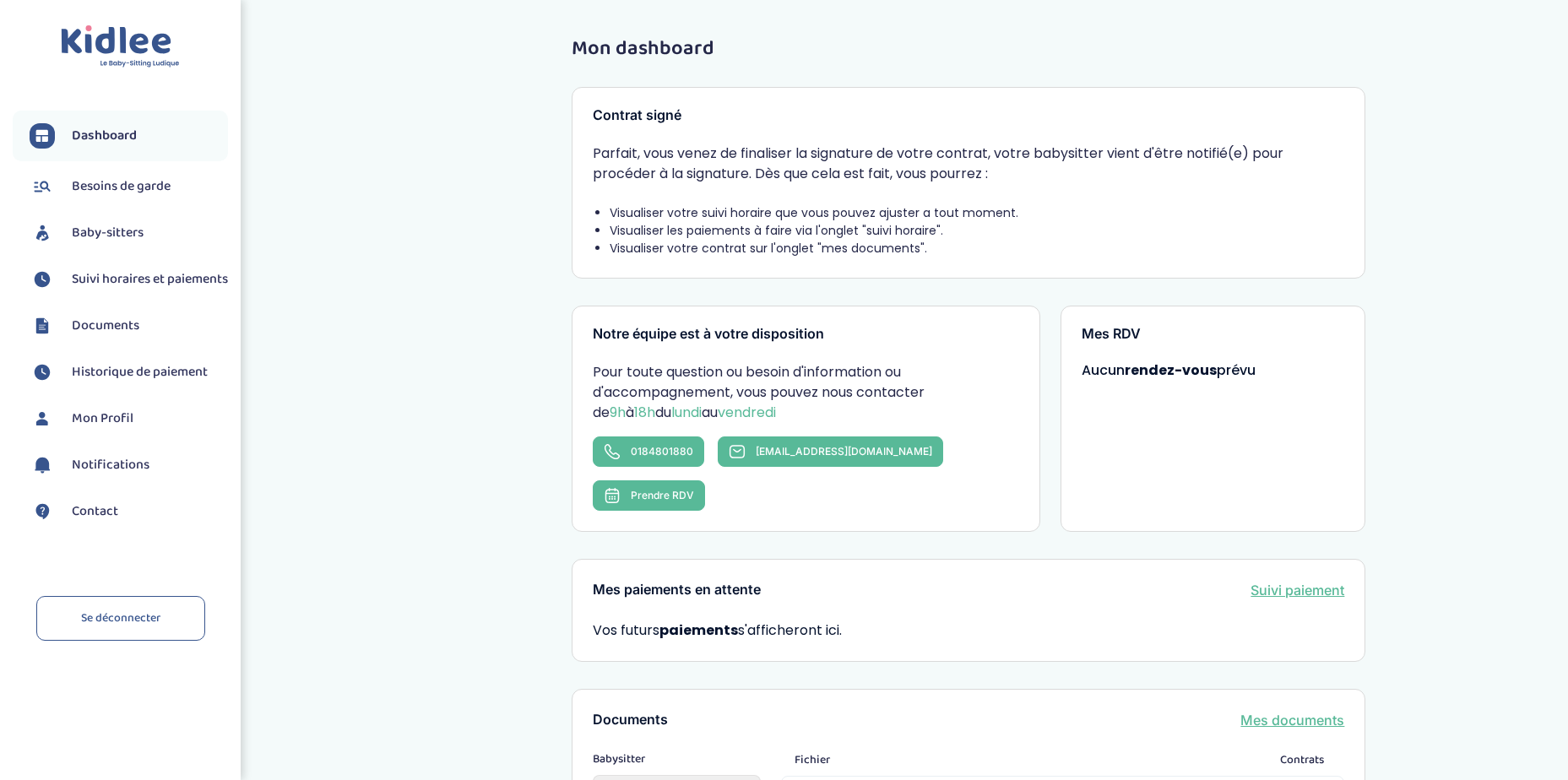
drag, startPoint x: 760, startPoint y: 155, endPoint x: 998, endPoint y: 178, distance: 239.1
click at [998, 178] on p "Parfait, vous venez de finaliser la signature de votre contrat, votre babysitte…" at bounding box center [968, 163] width 752 height 40
drag, startPoint x: 745, startPoint y: 211, endPoint x: 914, endPoint y: 213, distance: 169.0
click at [914, 213] on li "Visualiser votre suivi horaire que vous pouvez ajuster a tout moment." at bounding box center [977, 213] width 735 height 18
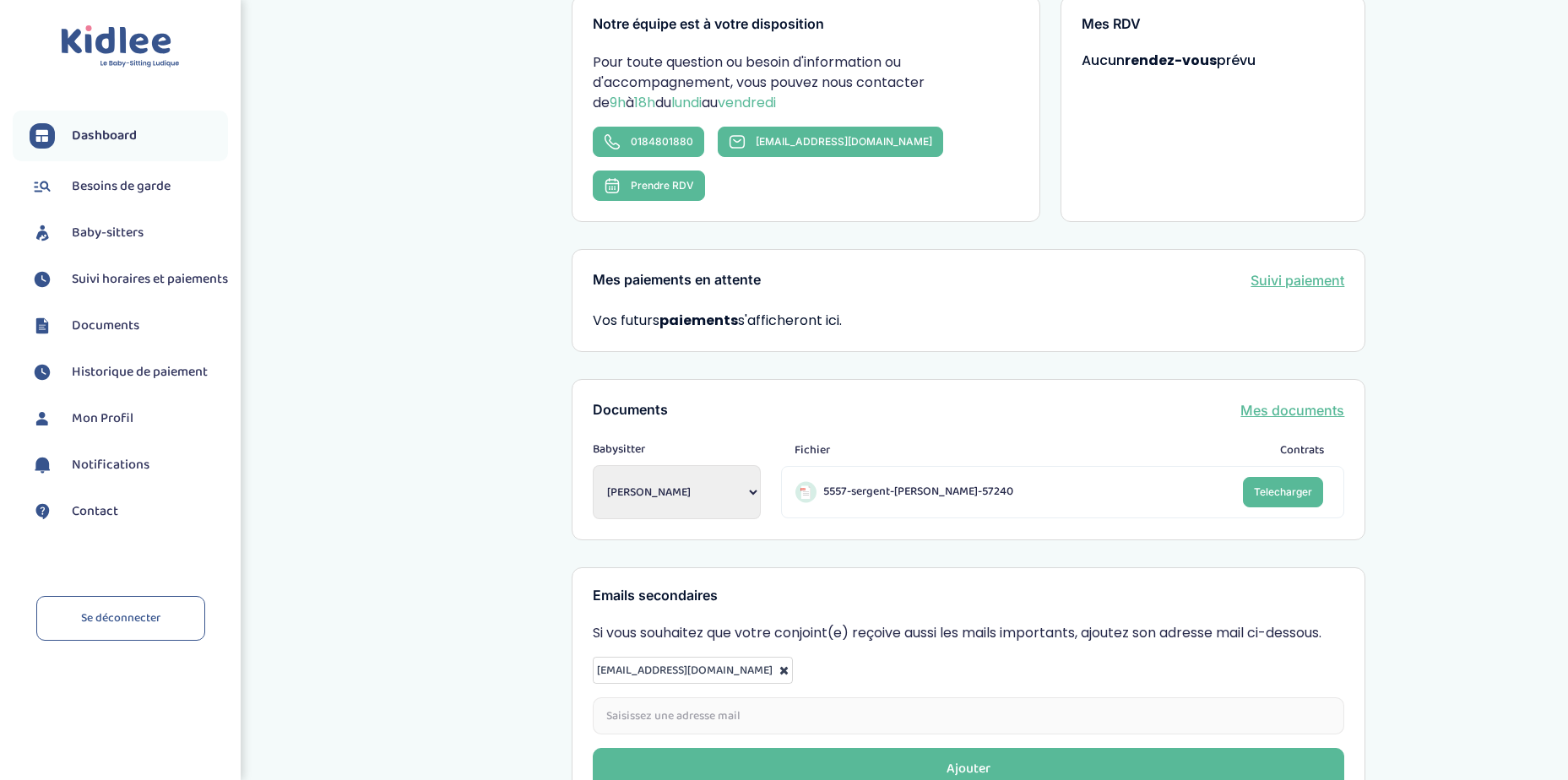
scroll to position [407, 0]
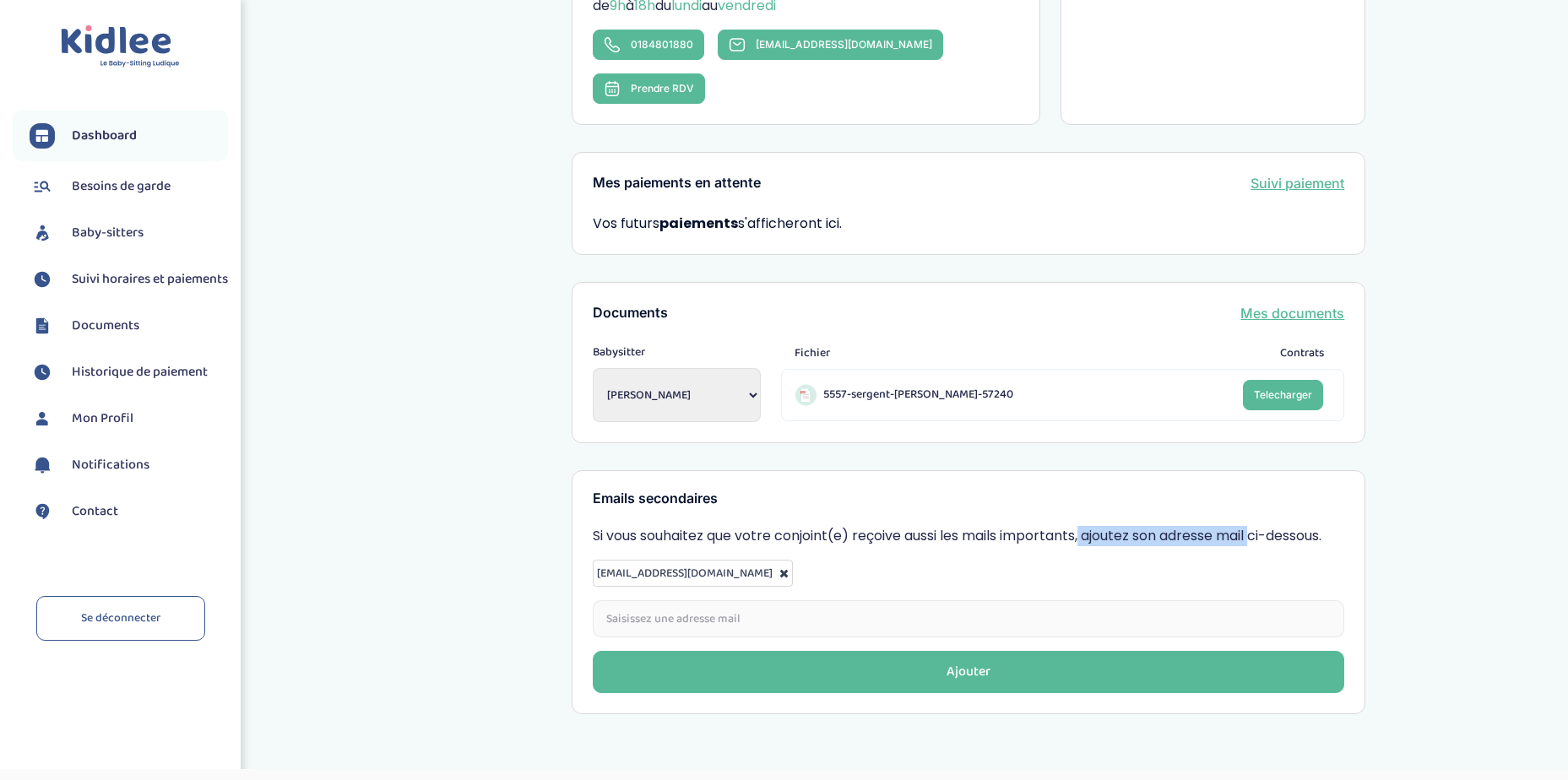
drag, startPoint x: 1005, startPoint y: 488, endPoint x: 1224, endPoint y: 477, distance: 219.3
click at [1224, 477] on div "Emails secondaires Si vous souhaitez que votre conjoint(e) reçoive aussi les ma…" at bounding box center [968, 592] width 794 height 245
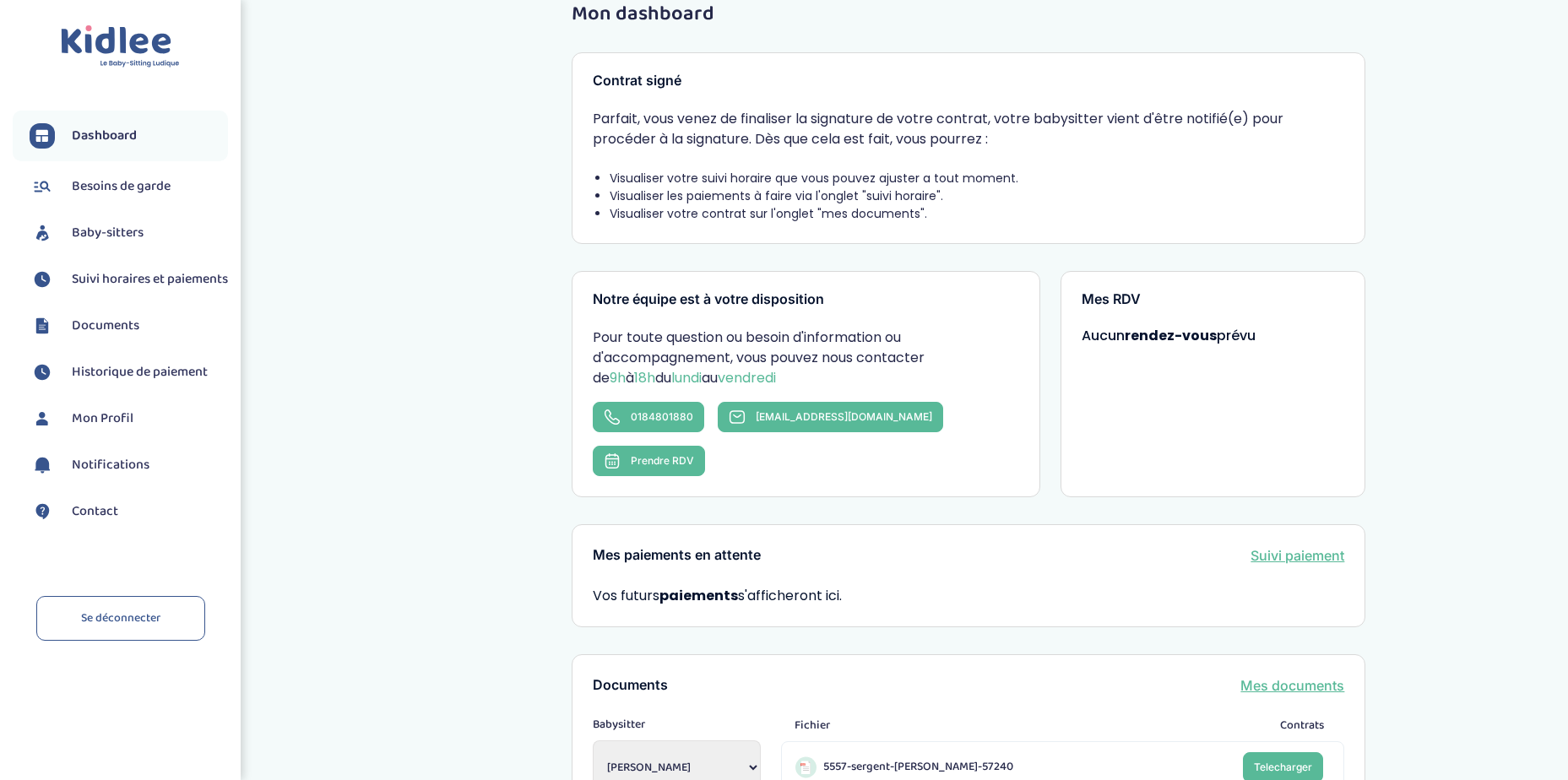
scroll to position [0, 0]
